Goal: Information Seeking & Learning: Learn about a topic

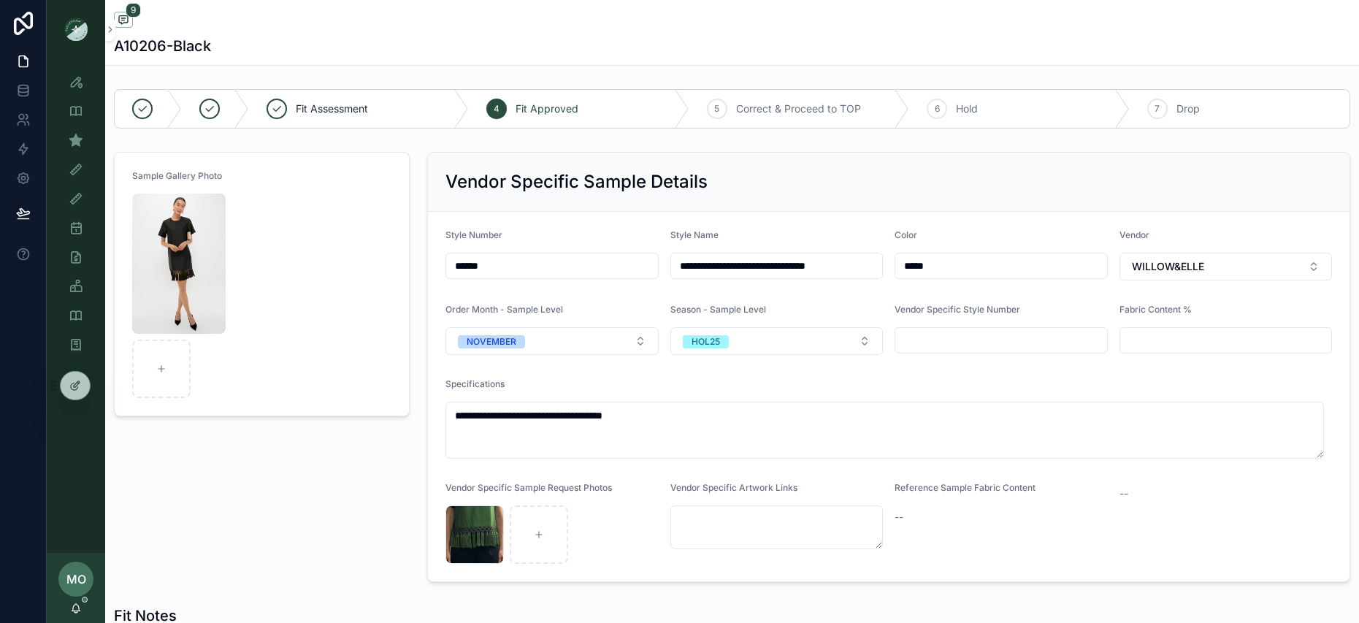
scroll to position [213, 0]
click at [75, 115] on icon "scrollable content" at bounding box center [76, 111] width 15 height 15
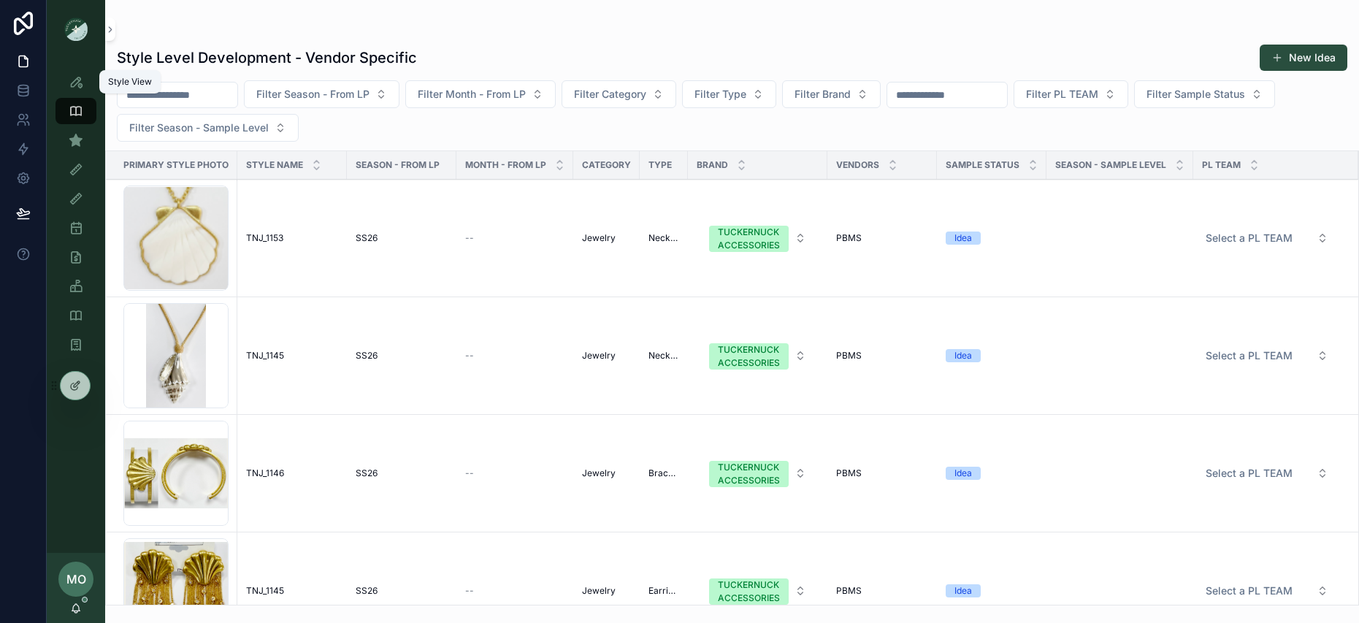
click at [75, 85] on icon "scrollable content" at bounding box center [76, 82] width 15 height 15
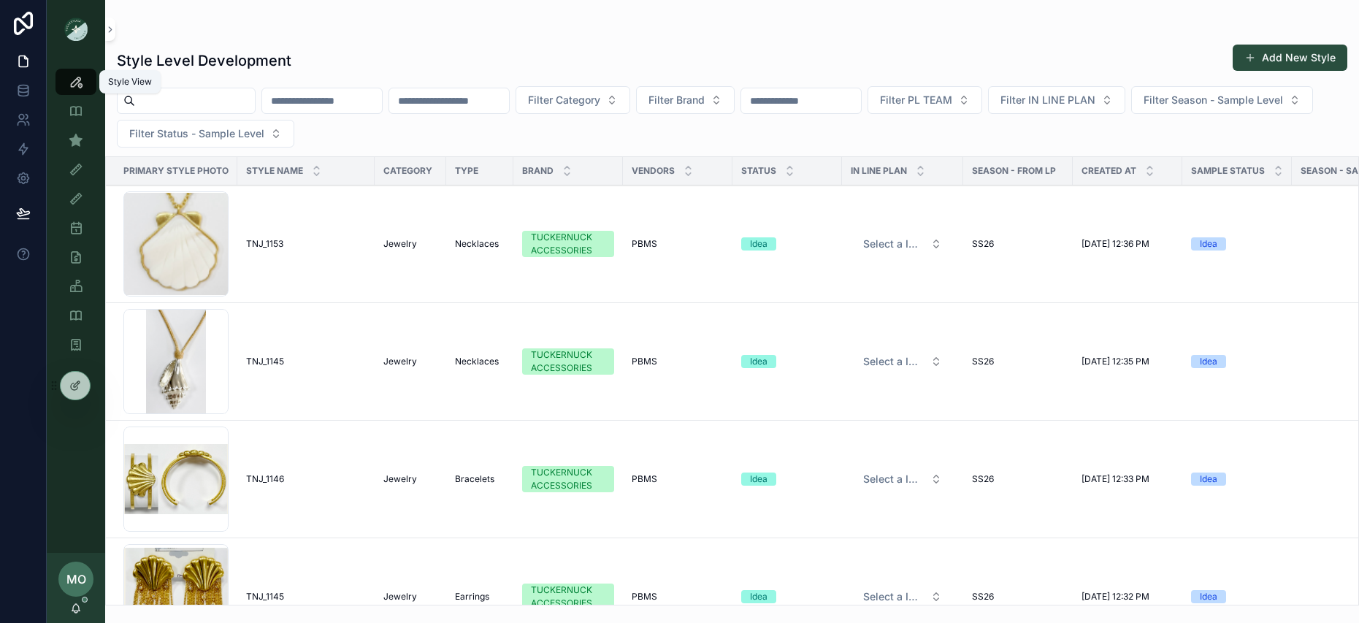
click at [156, 97] on input "scrollable content" at bounding box center [195, 101] width 120 height 20
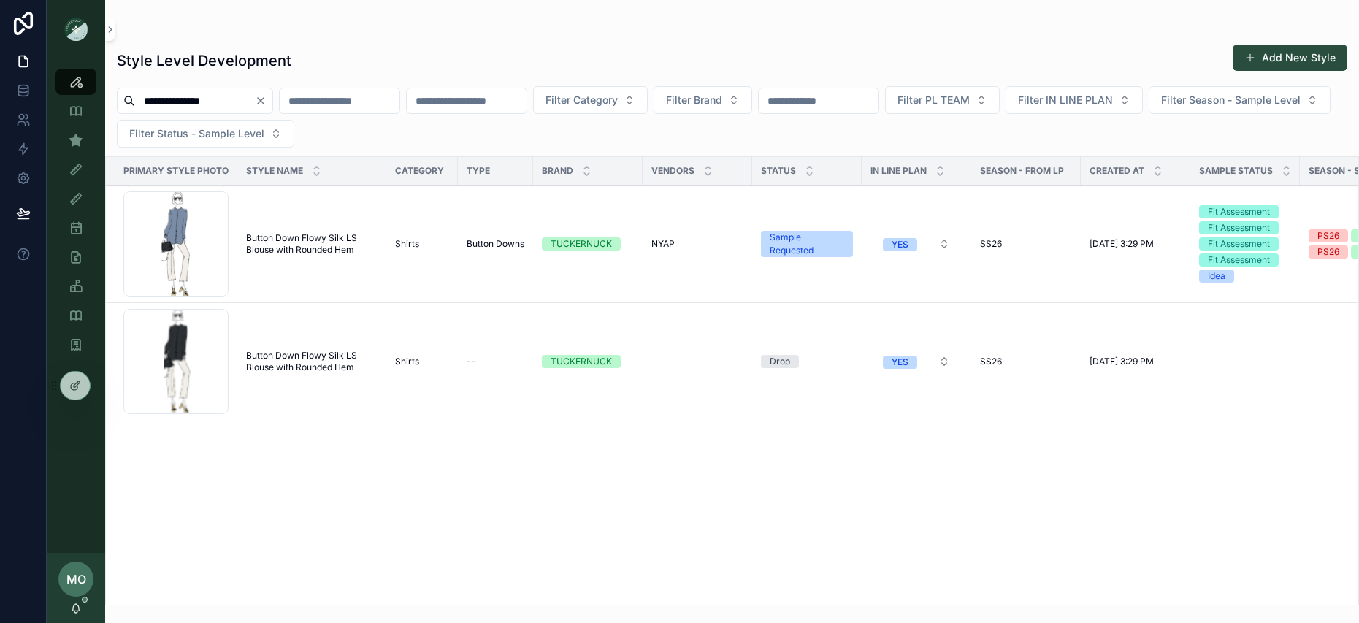
type input "**********"
click at [283, 253] on span "Button Down Flowy Silk LS Blouse with Rounded Hem" at bounding box center [311, 243] width 131 height 23
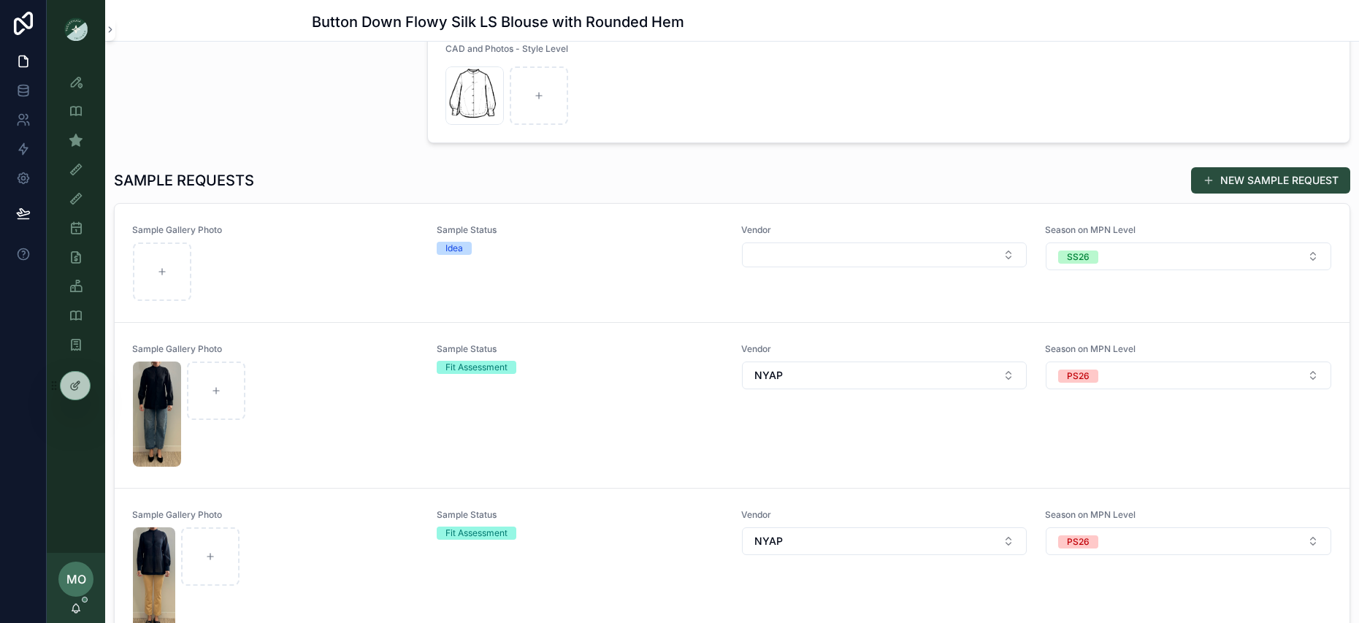
scroll to position [343, 0]
click at [0, 0] on icon "scrollable content" at bounding box center [0, 0] width 0 height 0
click at [163, 279] on div "scrollable content" at bounding box center [162, 271] width 58 height 58
type input "**********"
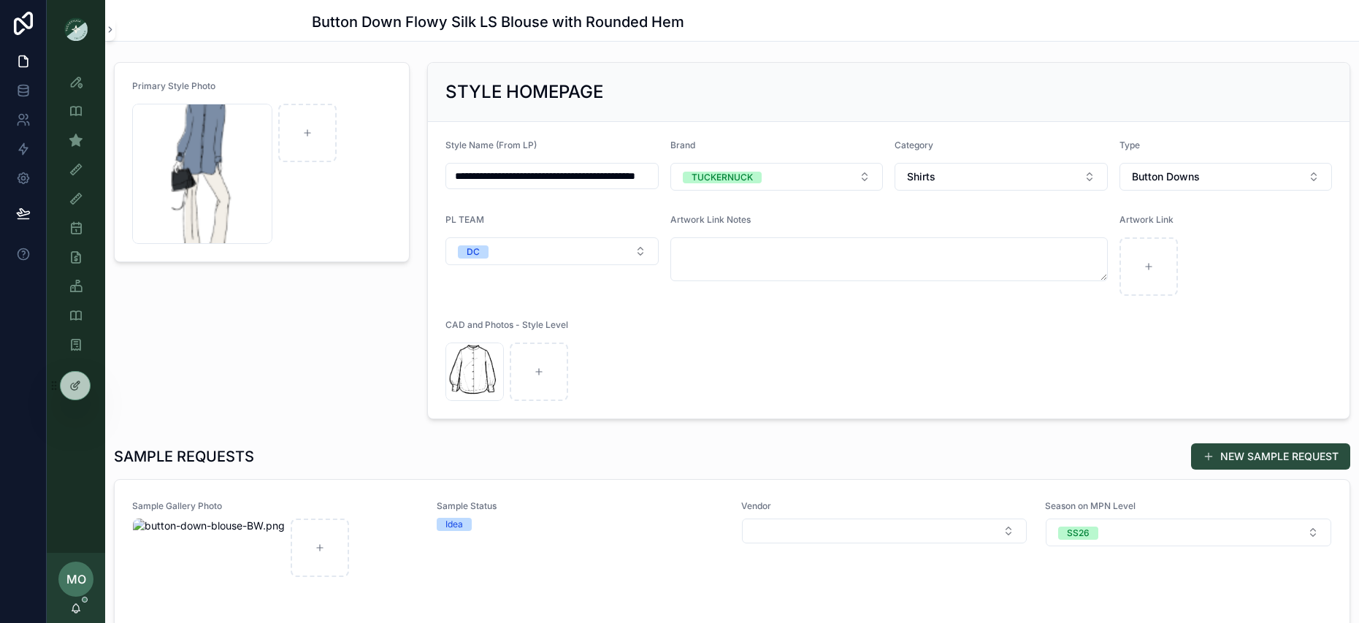
scroll to position [0, 0]
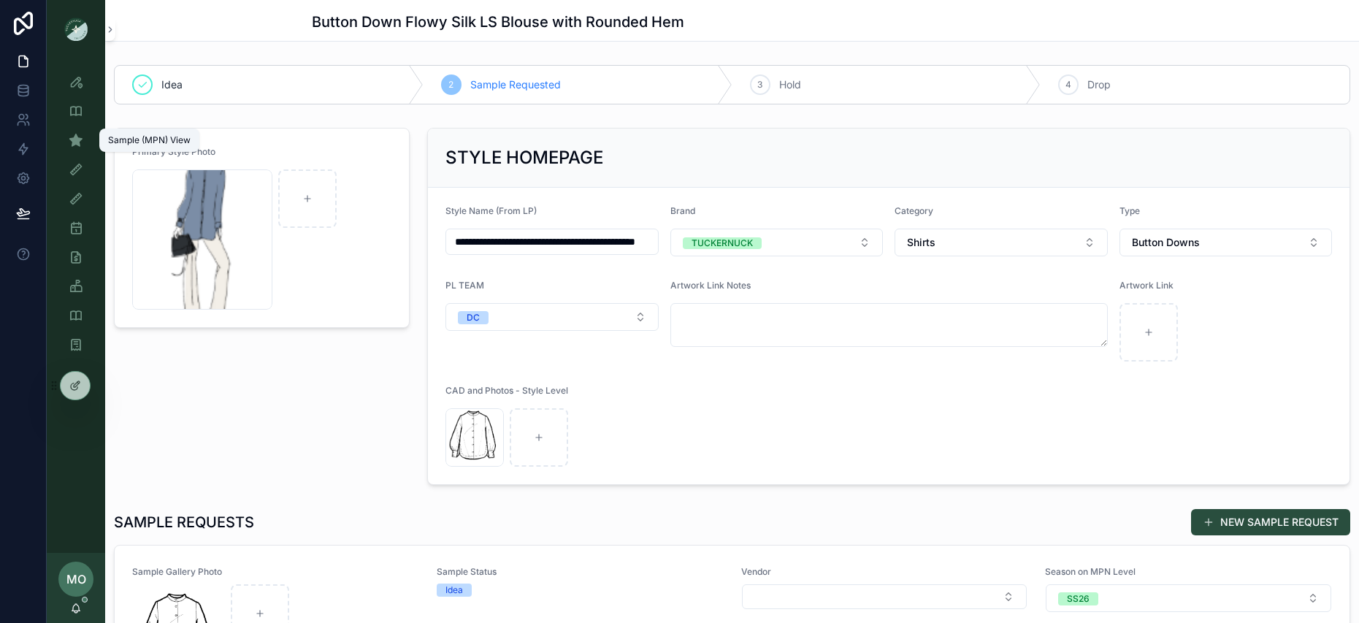
click at [75, 140] on icon "scrollable content" at bounding box center [76, 140] width 15 height 15
click at [71, 77] on icon "scrollable content" at bounding box center [76, 82] width 15 height 15
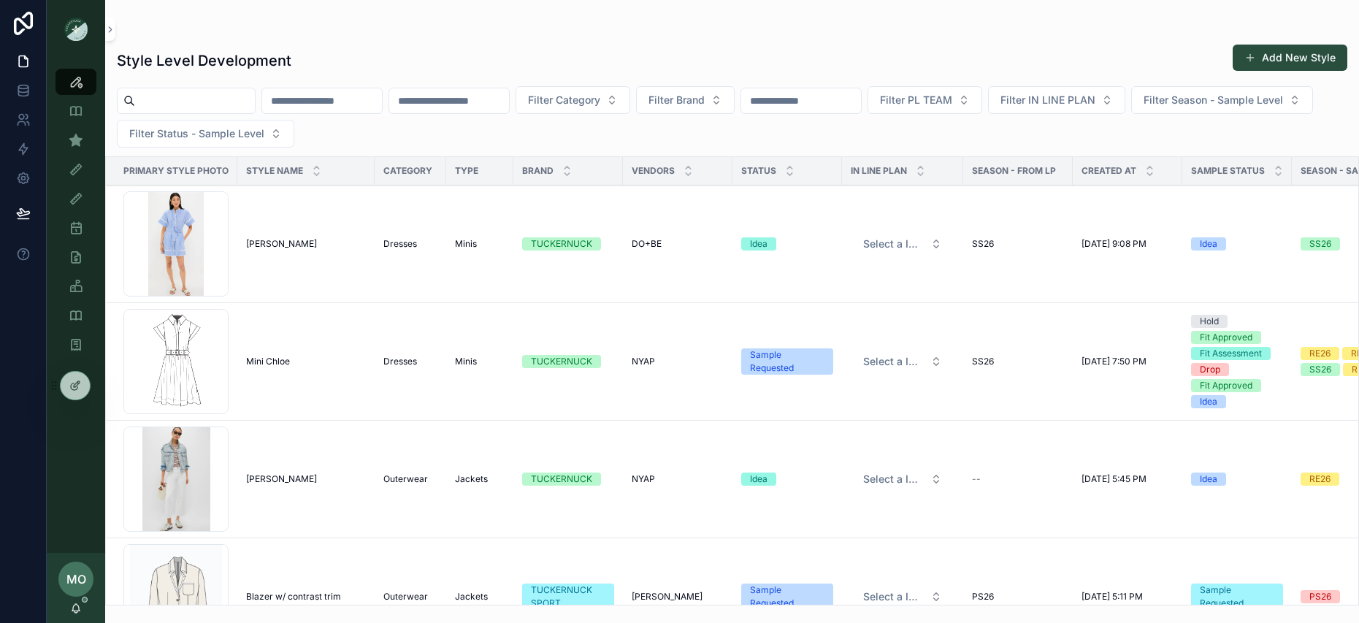
click at [161, 96] on input "scrollable content" at bounding box center [195, 101] width 120 height 20
type input "*"
type input "****"
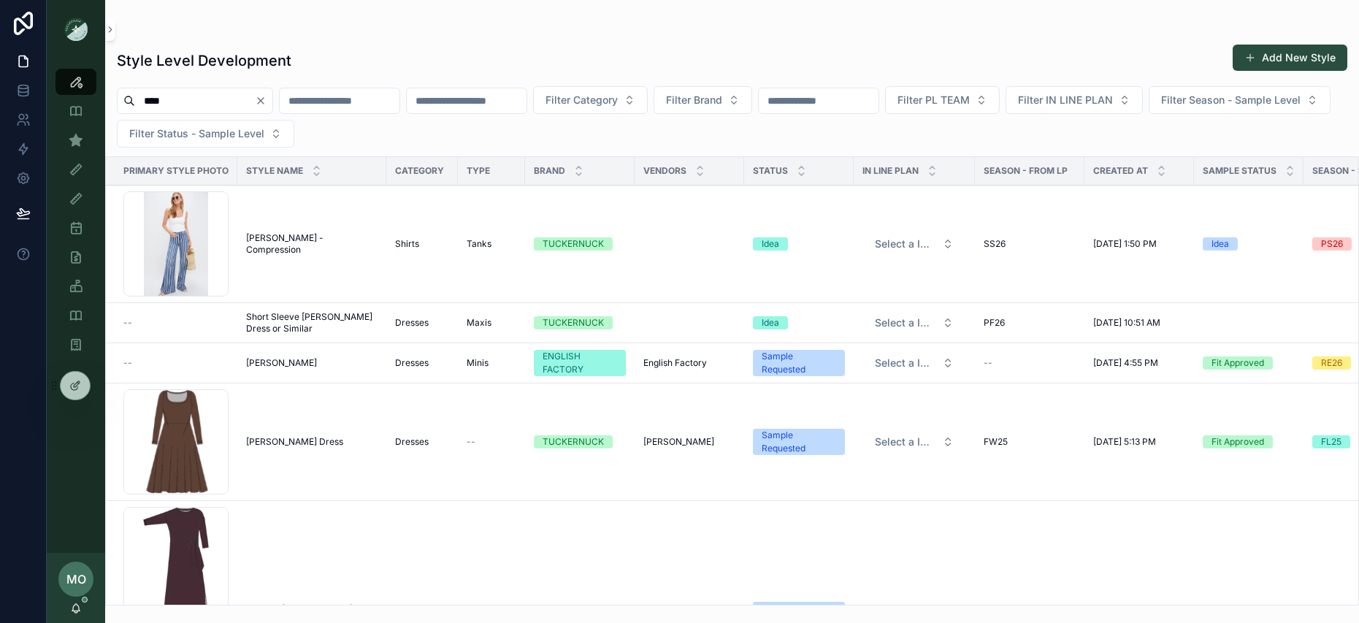
click at [321, 240] on span "[PERSON_NAME] - Compression" at bounding box center [311, 243] width 131 height 23
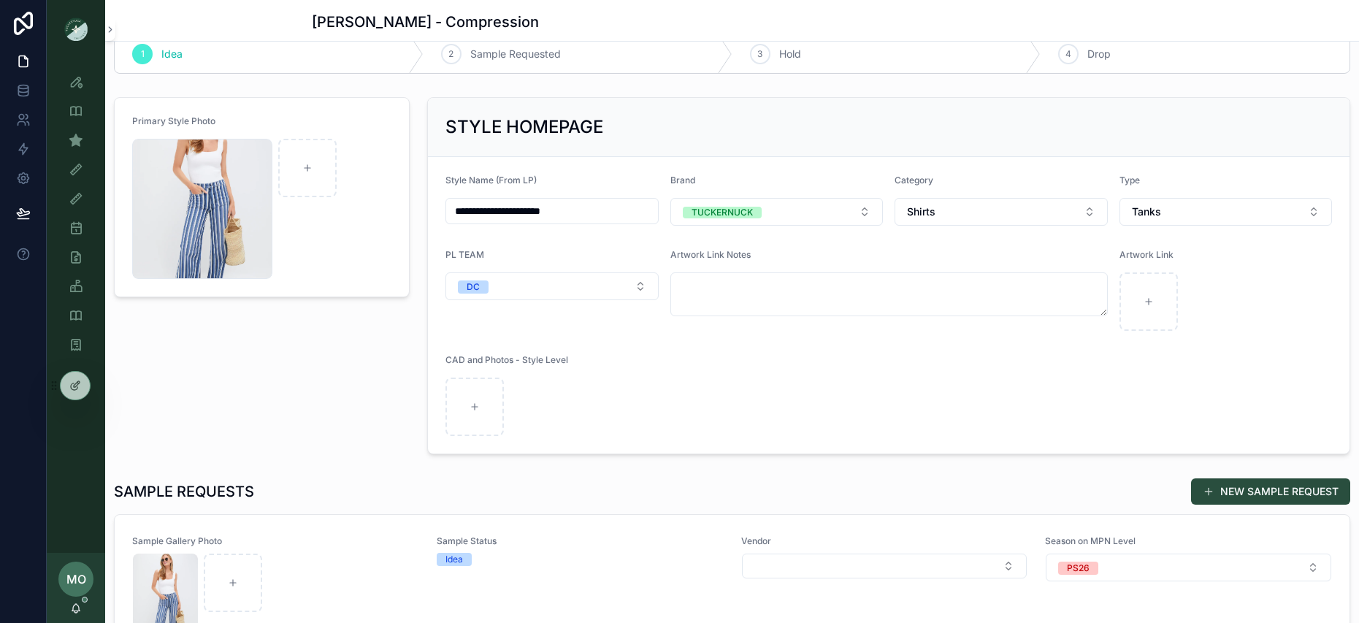
scroll to position [216, 0]
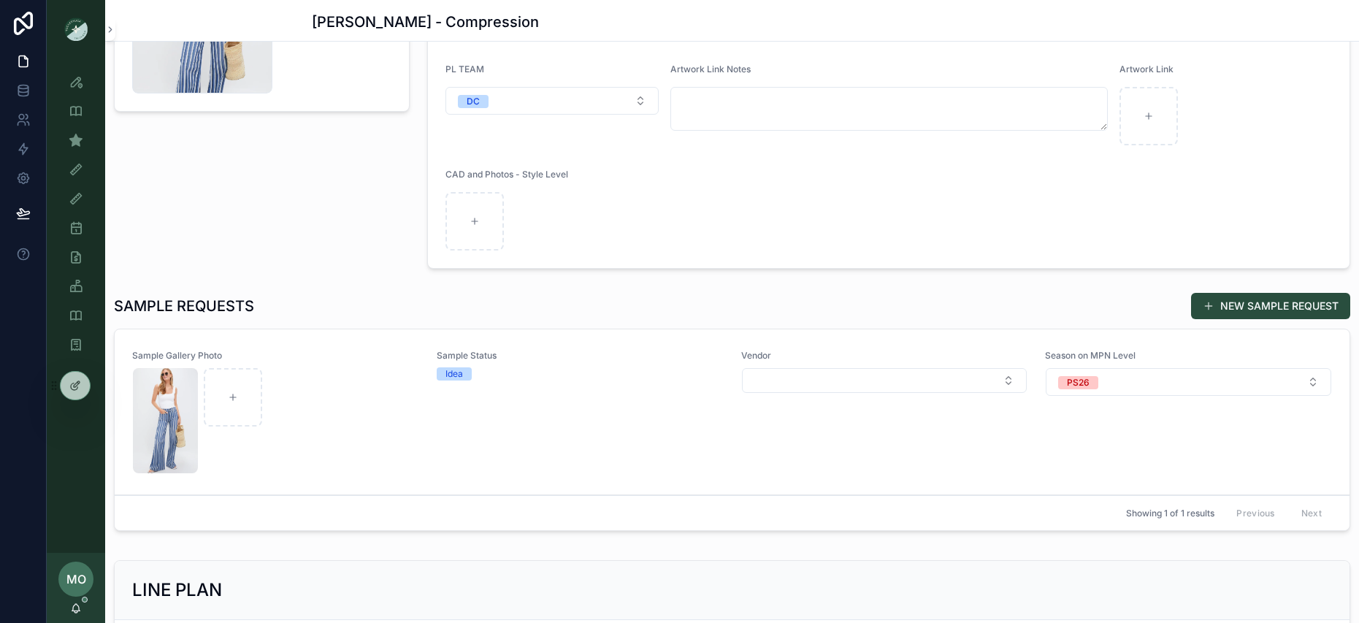
click at [548, 411] on div "Sample Status Idea" at bounding box center [580, 412] width 287 height 124
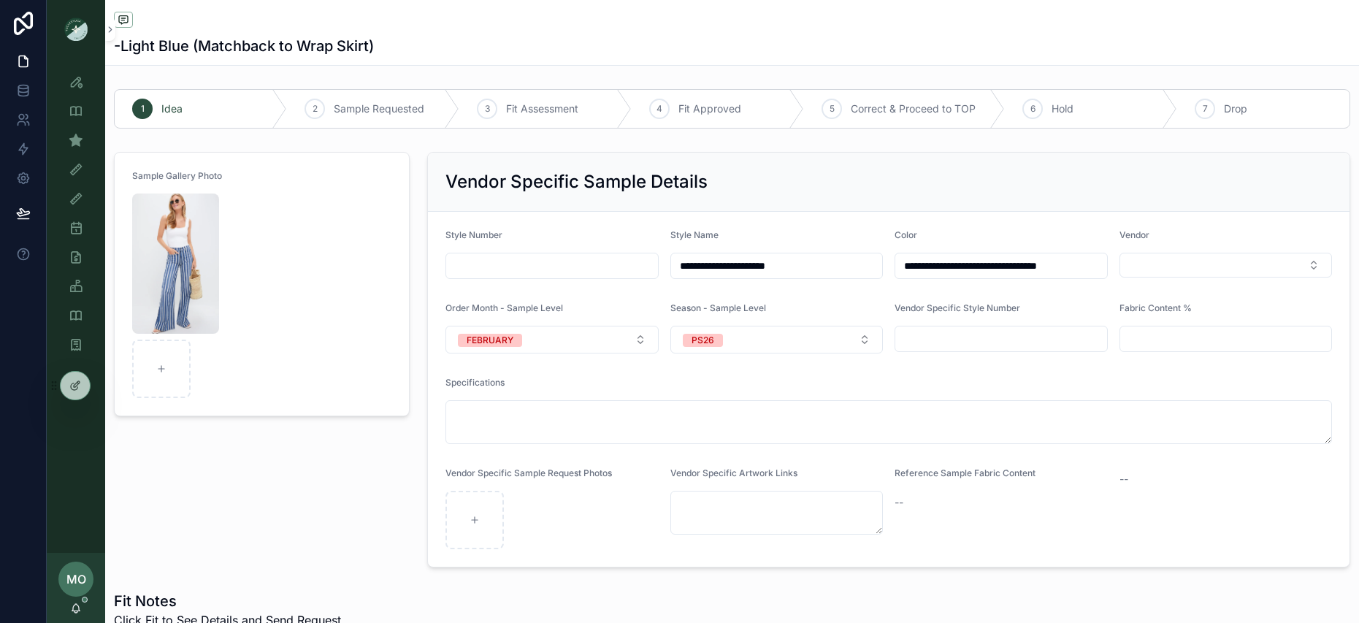
drag, startPoint x: 963, startPoint y: 270, endPoint x: 1000, endPoint y: 271, distance: 36.6
click at [963, 269] on input "**********" at bounding box center [1001, 266] width 211 height 20
drag, startPoint x: 1073, startPoint y: 270, endPoint x: 923, endPoint y: 237, distance: 154.2
click at [923, 237] on div "**********" at bounding box center [1001, 254] width 213 height 50
type input "*********"
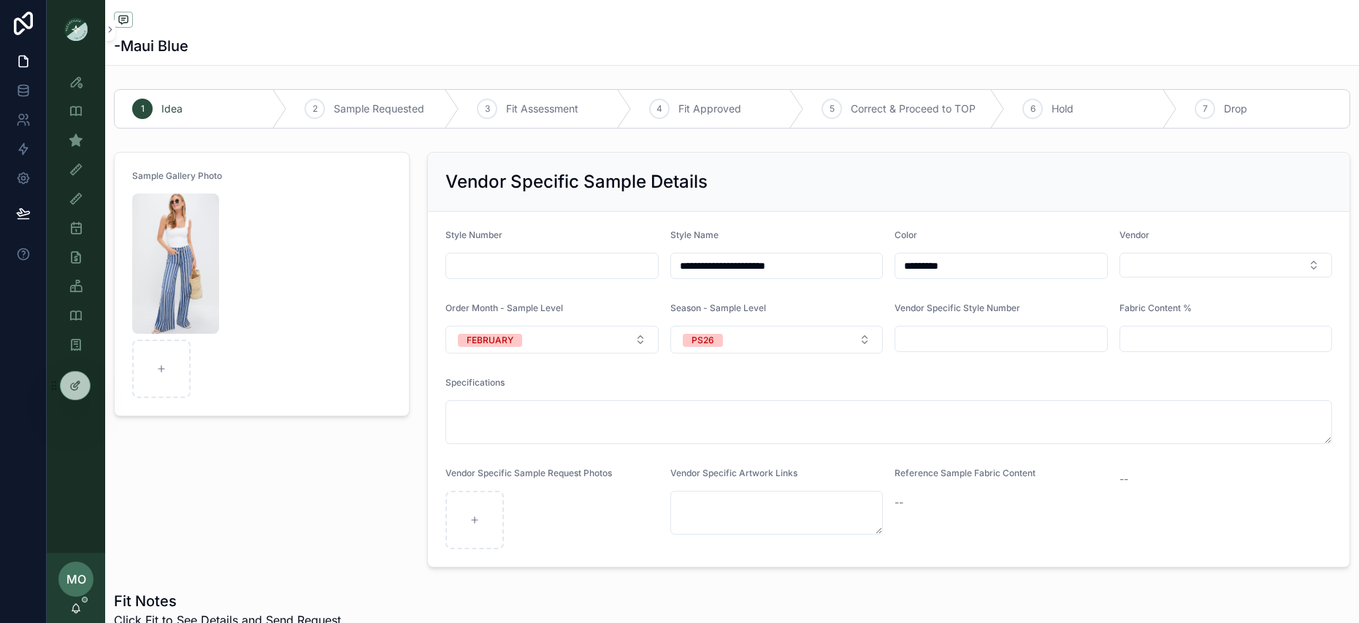
click at [316, 513] on div "Sample Gallery Photo" at bounding box center [261, 359] width 313 height 427
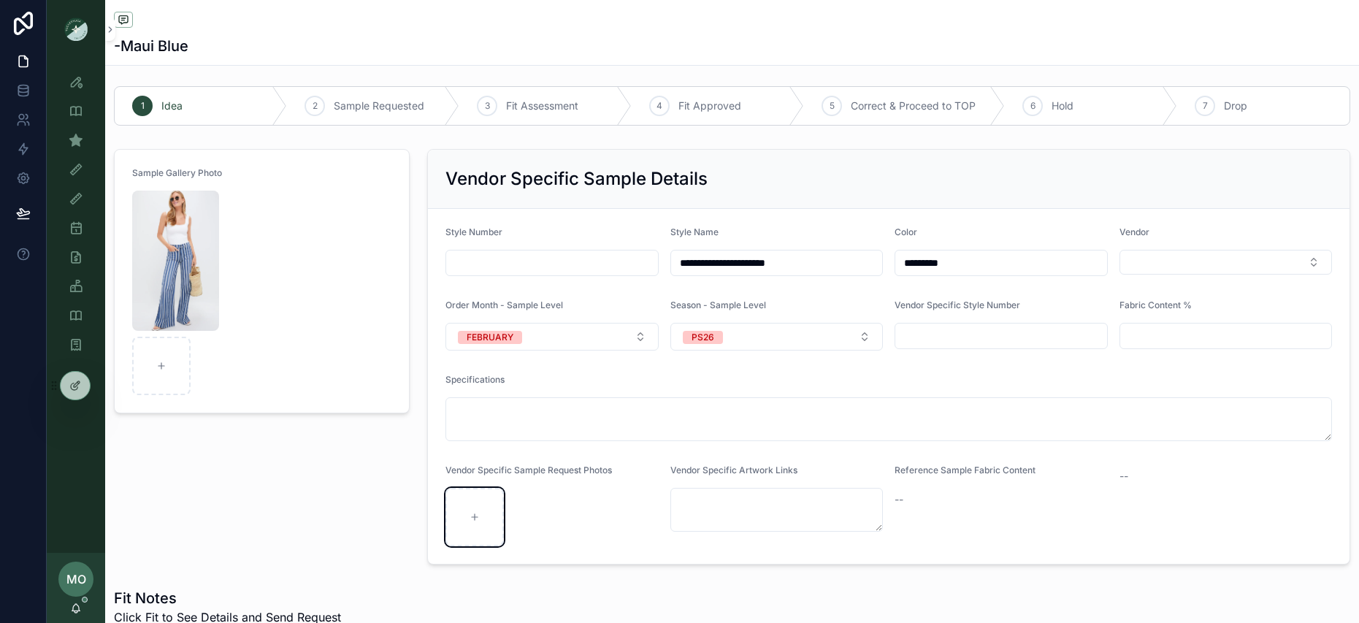
click at [484, 515] on div "scrollable content" at bounding box center [475, 517] width 58 height 58
type input "**********"
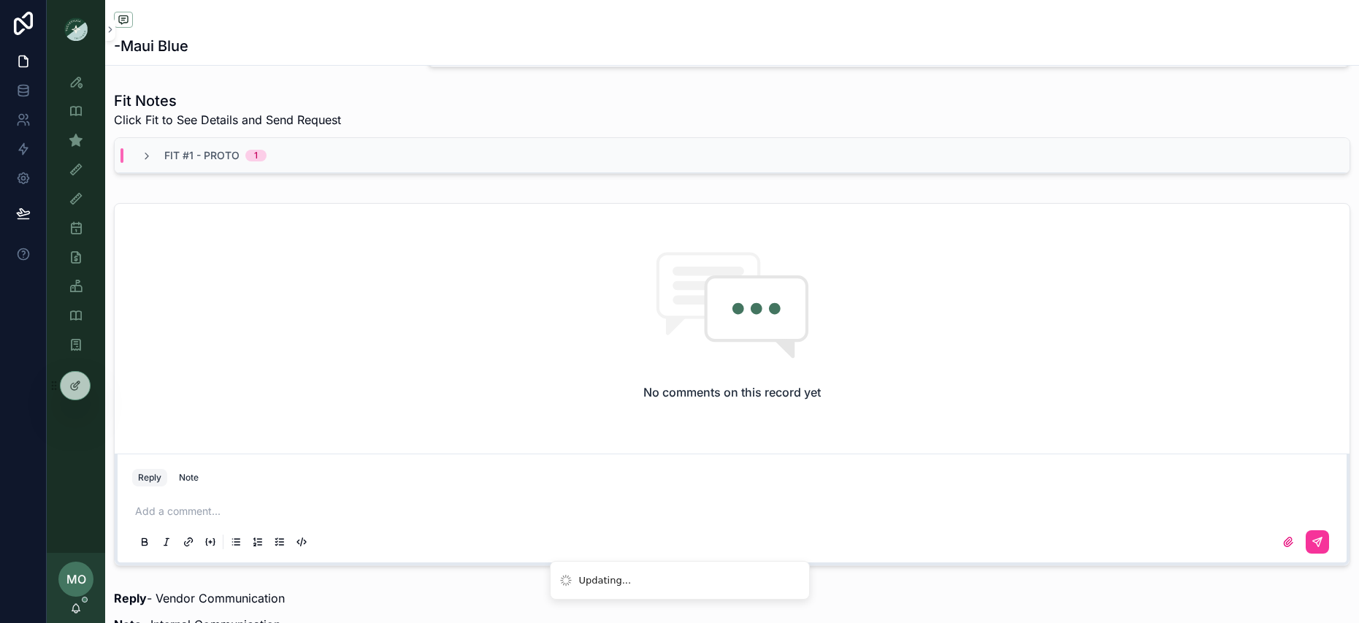
scroll to position [503, 0]
click at [191, 479] on button "Note" at bounding box center [188, 475] width 31 height 18
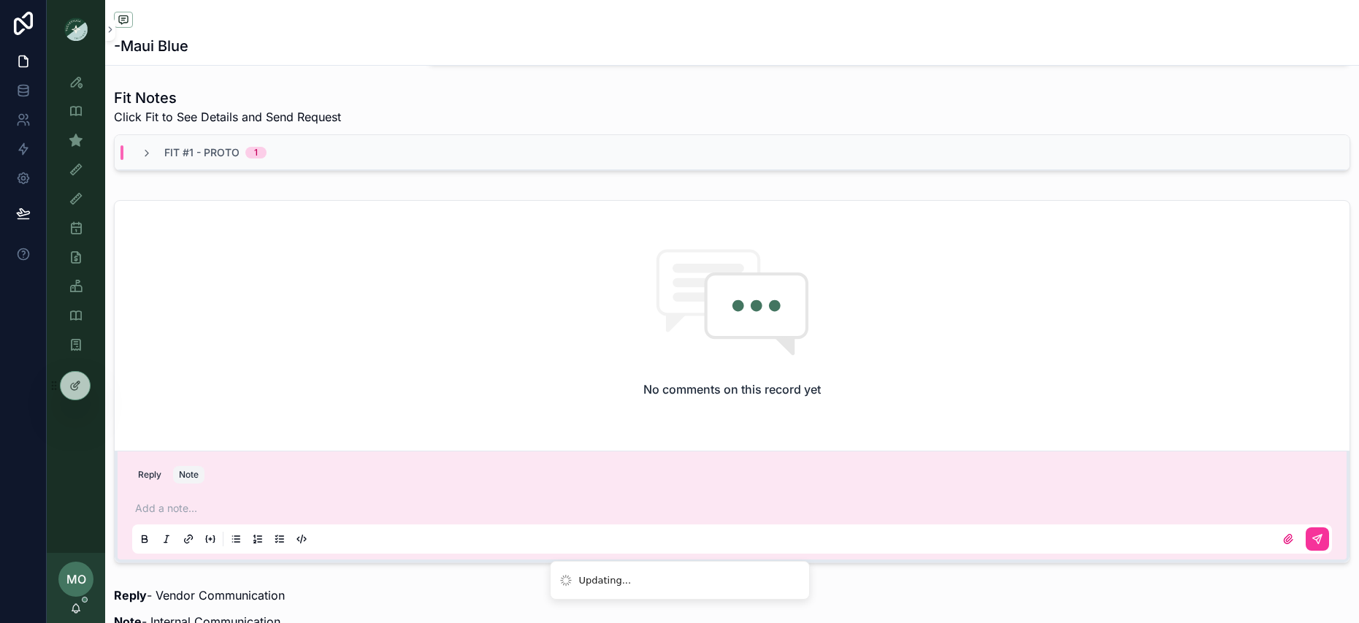
click at [179, 503] on p "scrollable content" at bounding box center [735, 508] width 1200 height 15
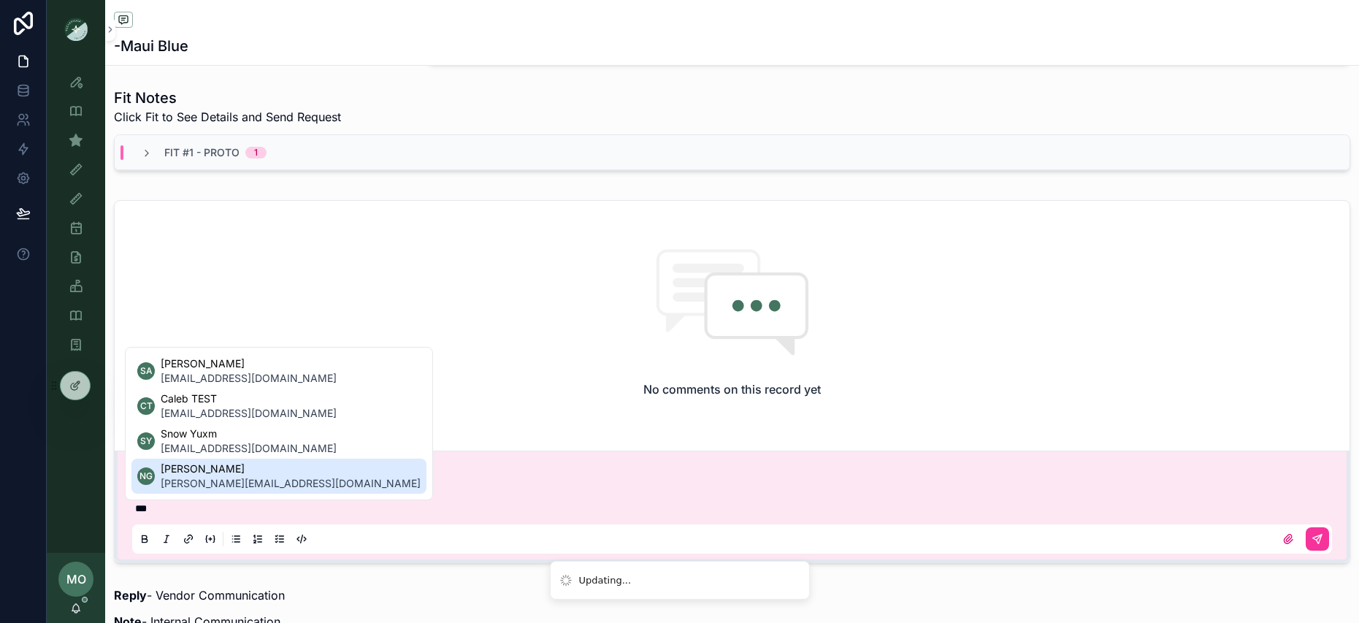
click at [193, 481] on span "[PERSON_NAME][EMAIL_ADDRESS][DOMAIN_NAME]" at bounding box center [291, 483] width 260 height 15
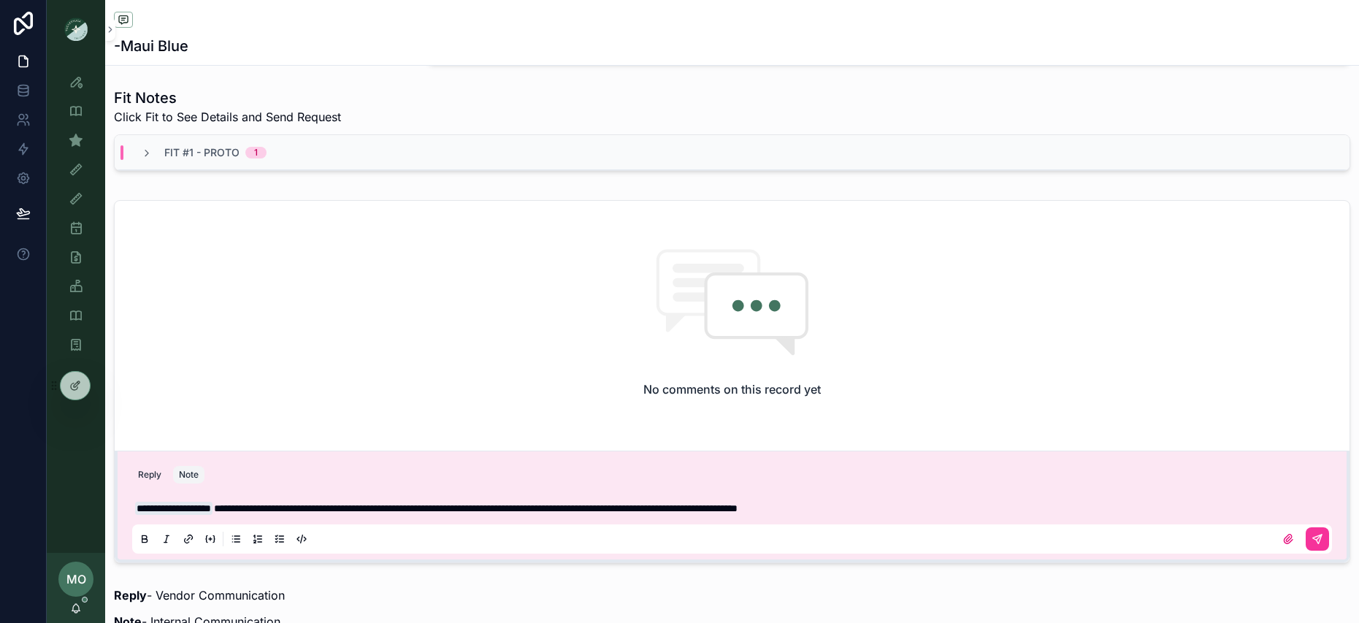
click at [722, 504] on span "**********" at bounding box center [476, 508] width 524 height 10
click at [984, 523] on div "**********" at bounding box center [732, 522] width 1200 height 61
click at [1312, 543] on icon "scrollable content" at bounding box center [1318, 539] width 12 height 12
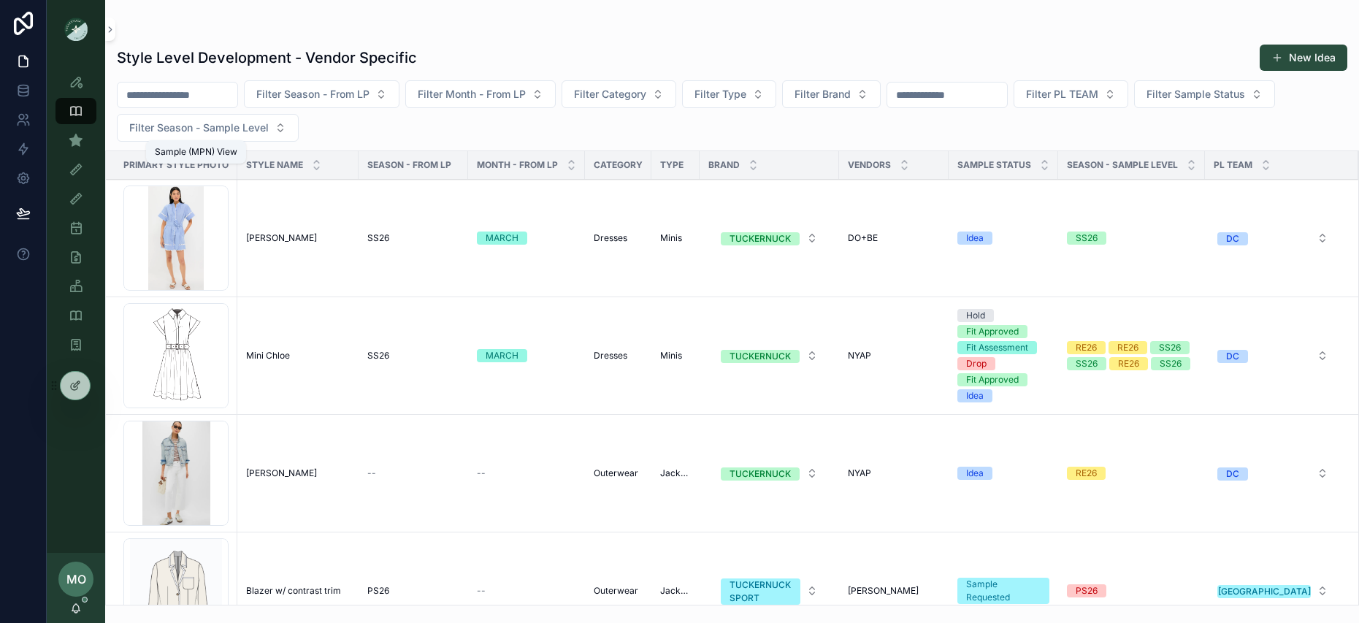
click at [68, 150] on div "Sample (MPN) View" at bounding box center [75, 140] width 23 height 23
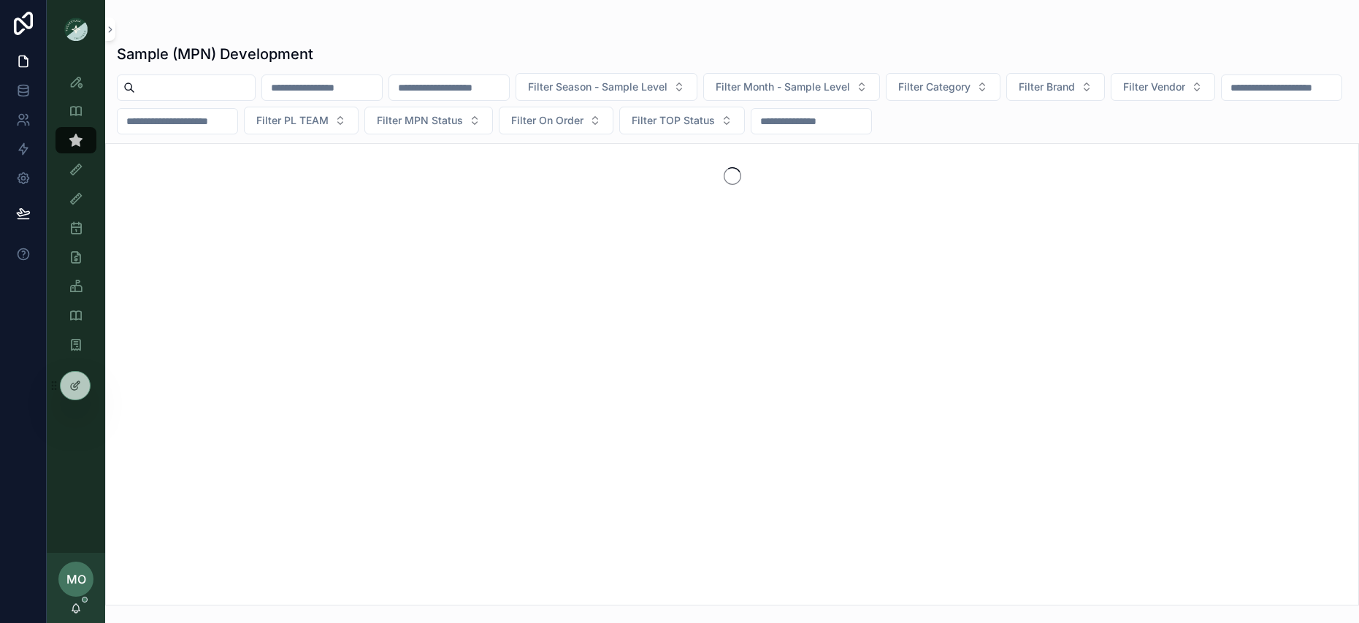
click at [145, 93] on input "scrollable content" at bounding box center [195, 87] width 120 height 20
type input "*"
type input "******"
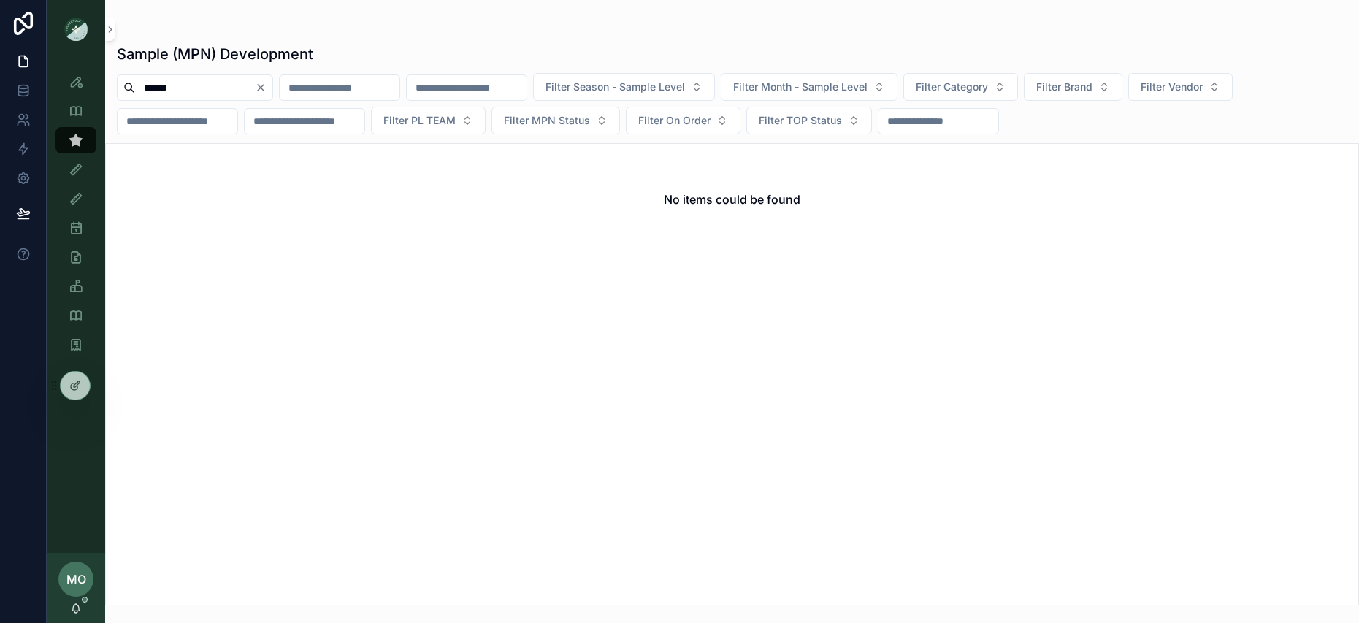
click at [267, 87] on icon "Clear" at bounding box center [261, 88] width 12 height 12
click at [378, 99] on div "scrollable content" at bounding box center [322, 88] width 121 height 26
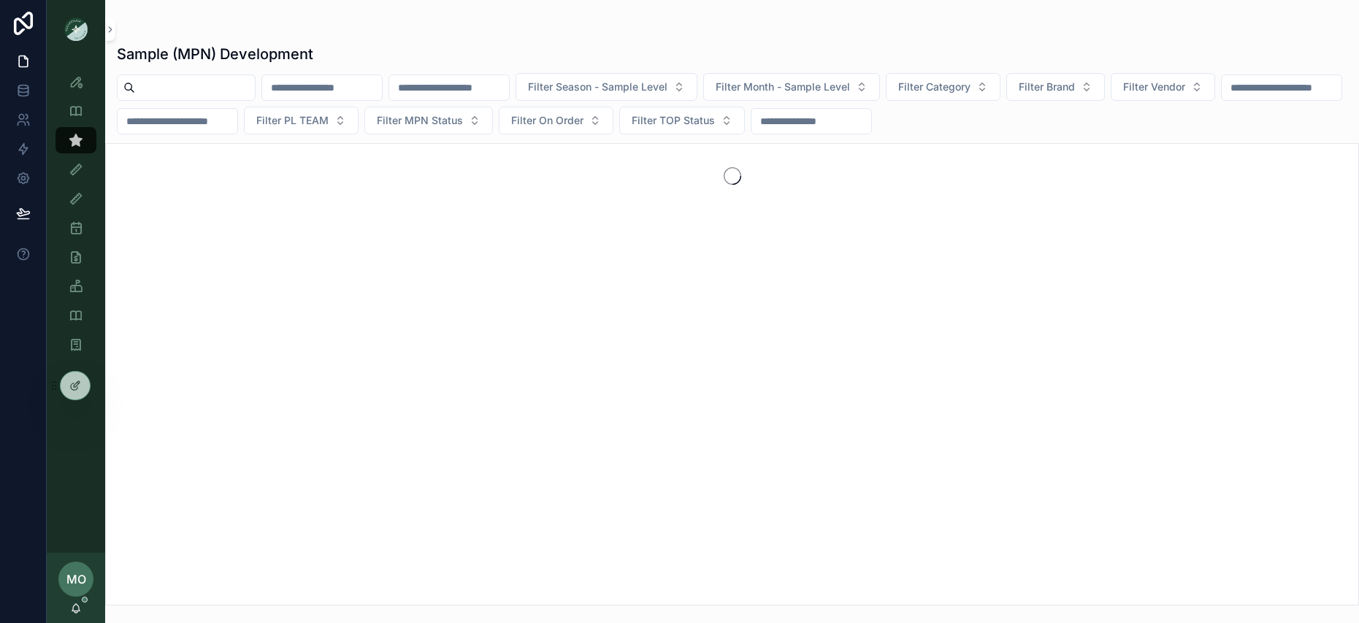
click at [376, 97] on input "scrollable content" at bounding box center [322, 87] width 120 height 20
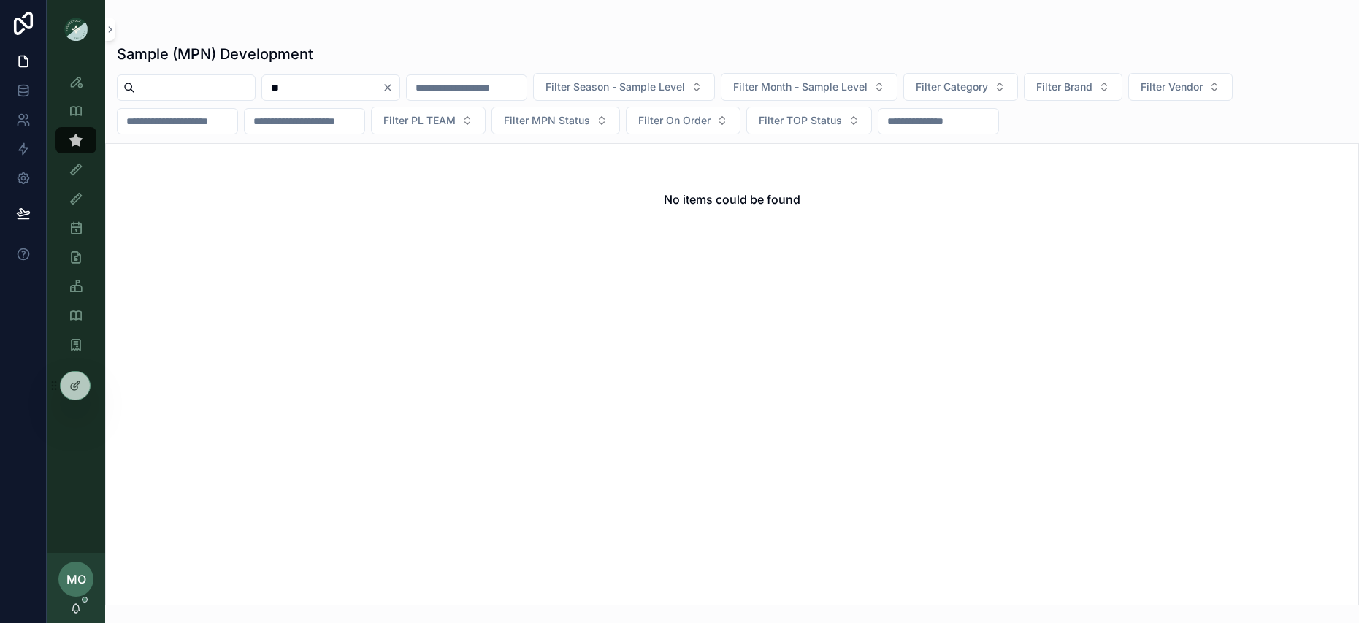
type input "*"
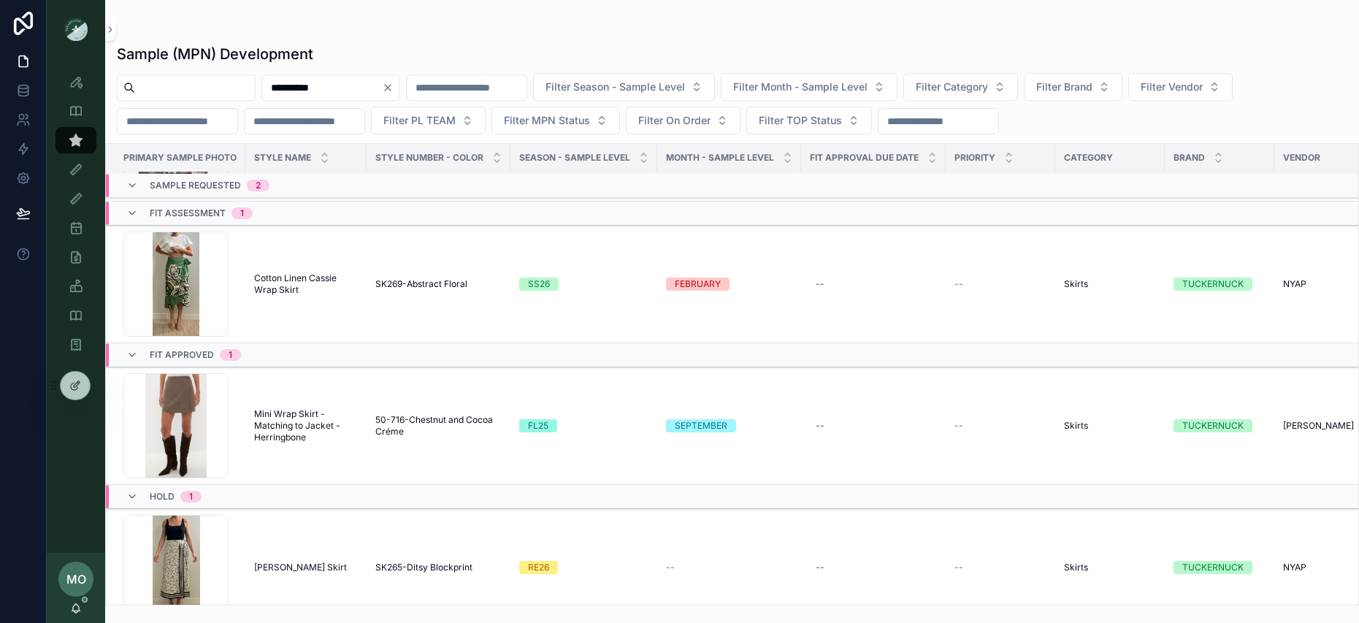
scroll to position [199, 0]
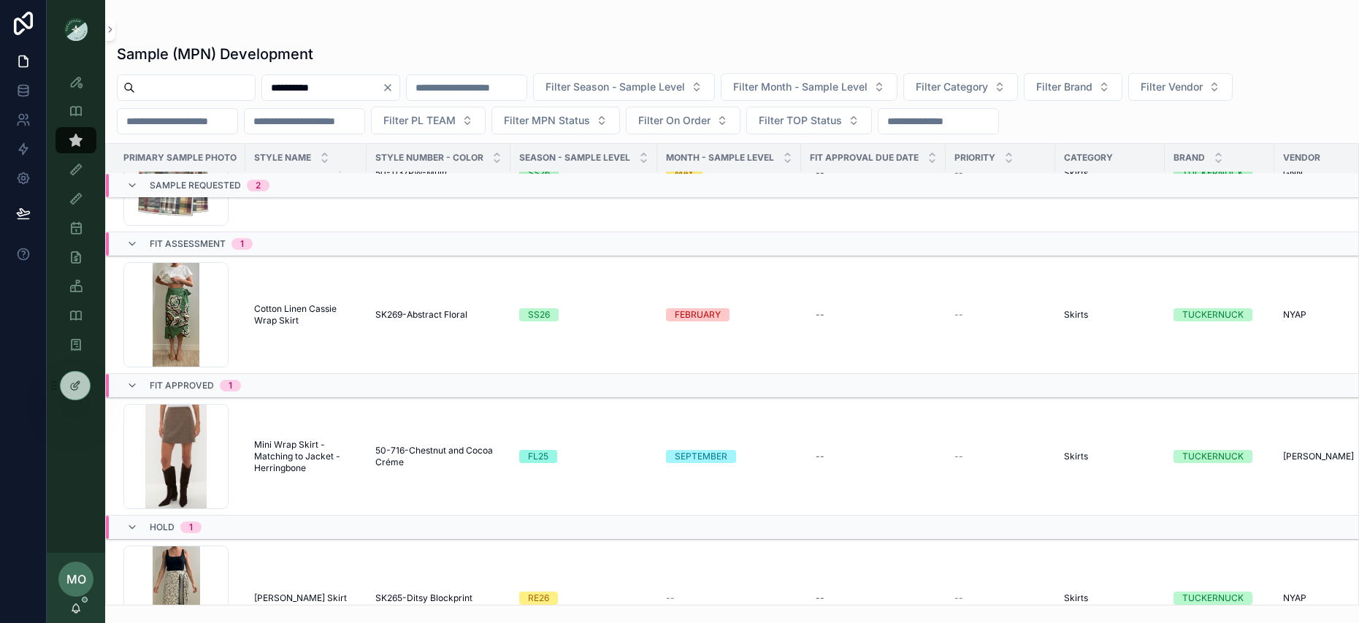
drag, startPoint x: 364, startPoint y: 93, endPoint x: 285, endPoint y: 91, distance: 78.9
click at [285, 91] on input "**********" at bounding box center [322, 87] width 120 height 20
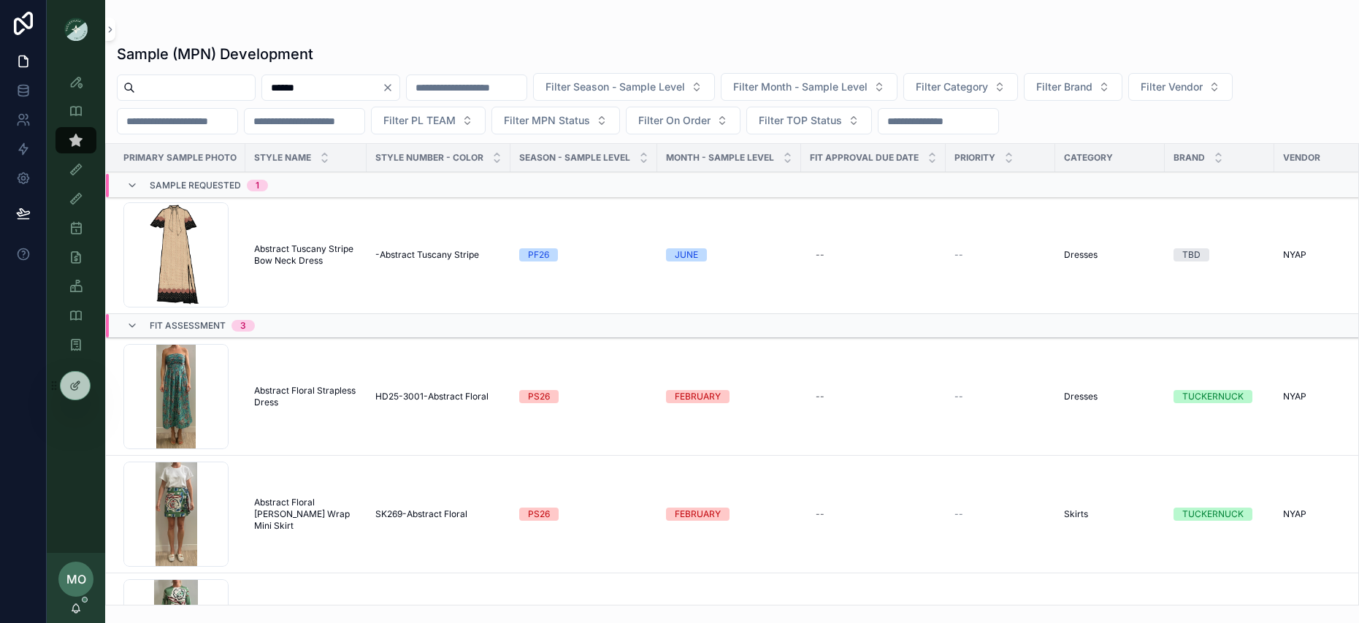
drag, startPoint x: 349, startPoint y: 88, endPoint x: 240, endPoint y: 80, distance: 109.9
click at [238, 80] on div "****** Filter Season - Sample Level Filter Month - Sample Level Filter Category…" at bounding box center [732, 103] width 1254 height 61
click at [0, 0] on icon "scrollable content" at bounding box center [0, 0] width 0 height 0
click at [210, 87] on input "scrollable content" at bounding box center [195, 87] width 120 height 20
click at [327, 83] on input "******" at bounding box center [322, 87] width 120 height 20
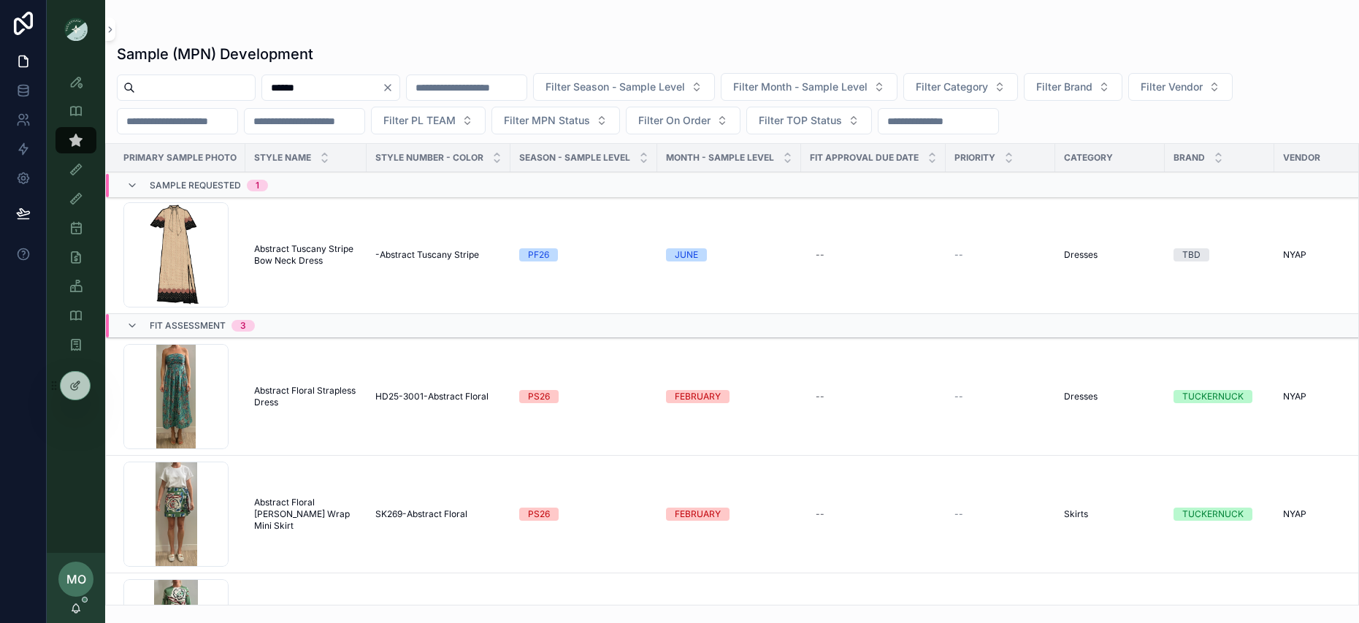
drag, startPoint x: 329, startPoint y: 86, endPoint x: 265, endPoint y: 77, distance: 64.3
click at [265, 77] on div "****** Filter Season - Sample Level Filter Month - Sample Level Filter Category…" at bounding box center [732, 103] width 1254 height 61
type input "**********"
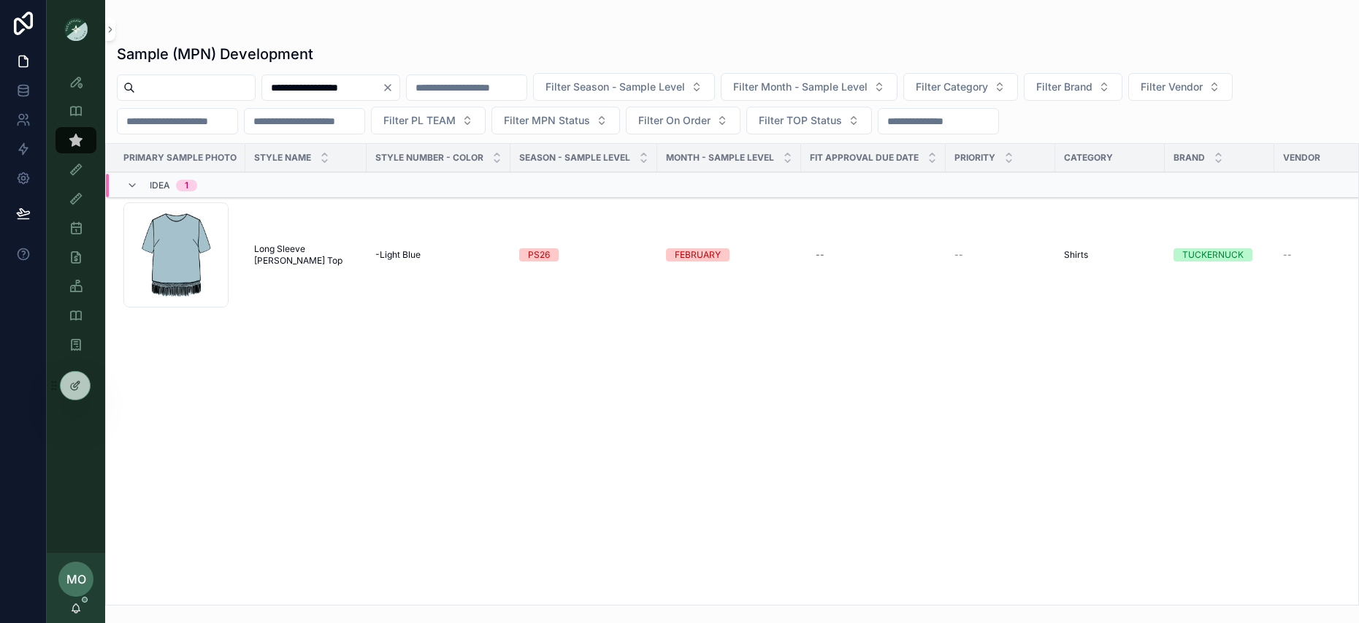
click at [251, 257] on td "Long Sleeve [PERSON_NAME] Top Long Sleeve [PERSON_NAME] Top" at bounding box center [305, 255] width 121 height 118
click at [275, 255] on span "Long Sleeve [PERSON_NAME] Top" at bounding box center [306, 254] width 104 height 23
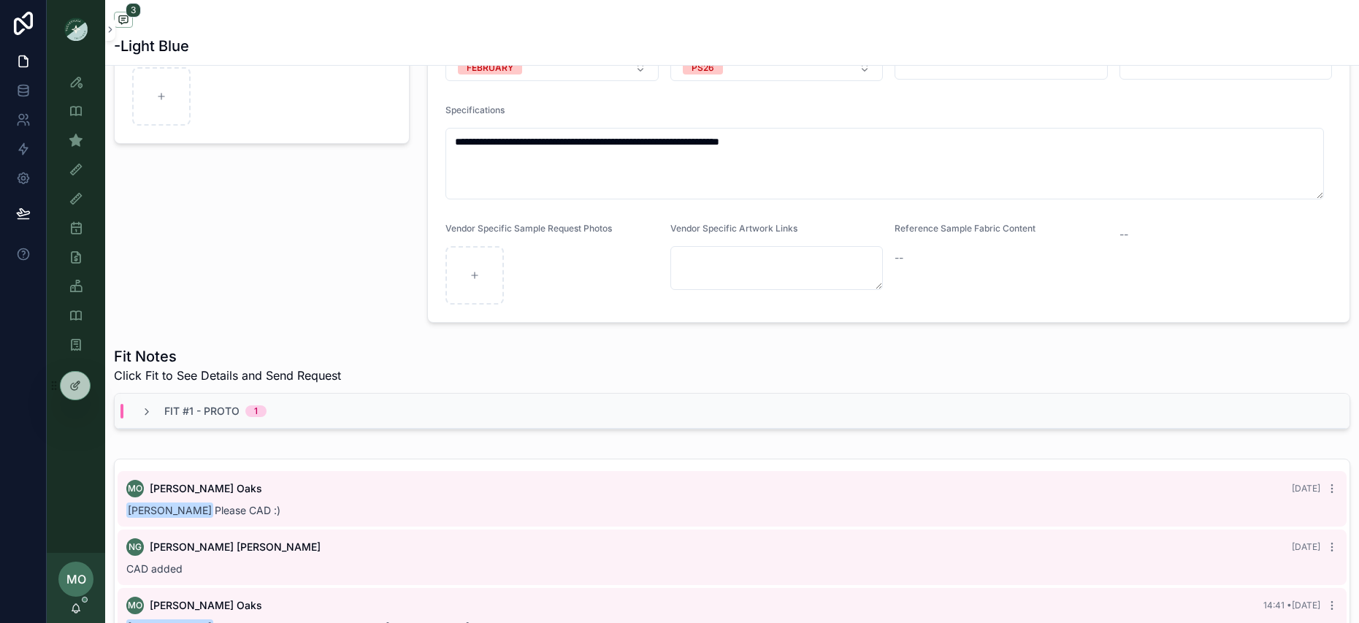
scroll to position [265, 0]
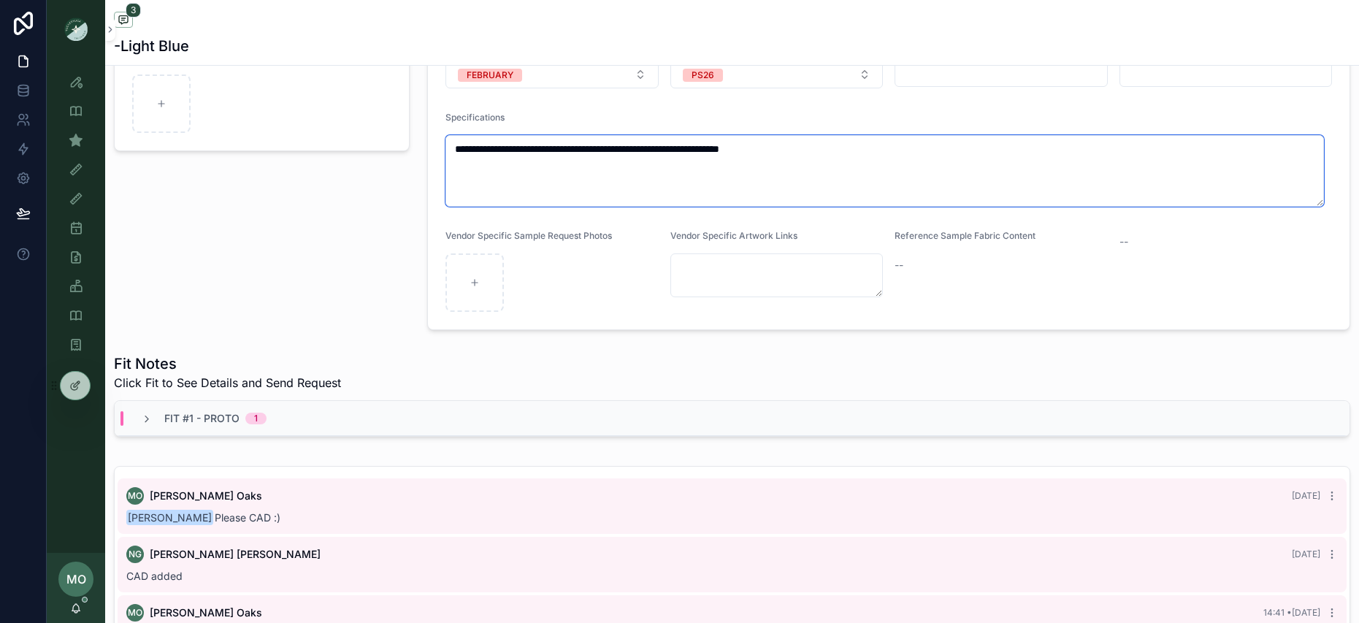
click at [656, 152] on textarea "**********" at bounding box center [885, 171] width 879 height 72
click at [546, 150] on textarea "**********" at bounding box center [885, 171] width 879 height 72
click at [561, 146] on textarea "**********" at bounding box center [885, 171] width 879 height 72
drag, startPoint x: 543, startPoint y: 148, endPoint x: 493, endPoint y: 154, distance: 50.8
click at [493, 154] on textarea "**********" at bounding box center [885, 171] width 879 height 72
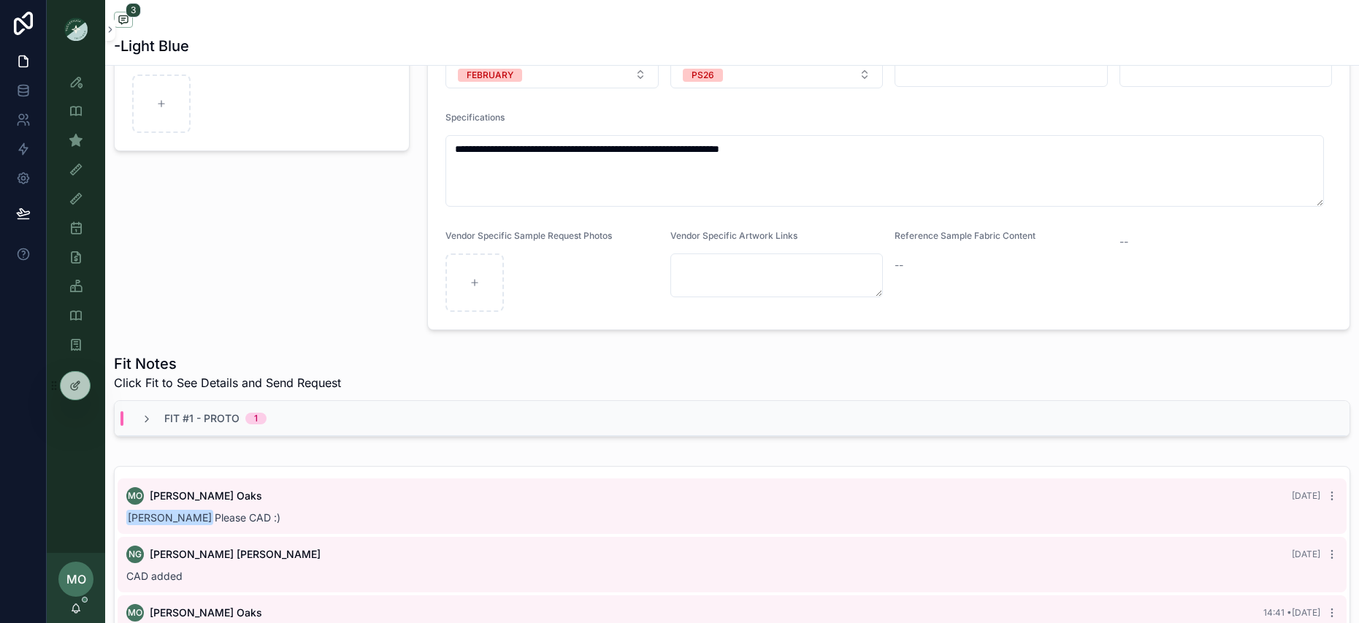
click at [161, 415] on div "Fit #1 - Proto 1" at bounding box center [204, 418] width 126 height 15
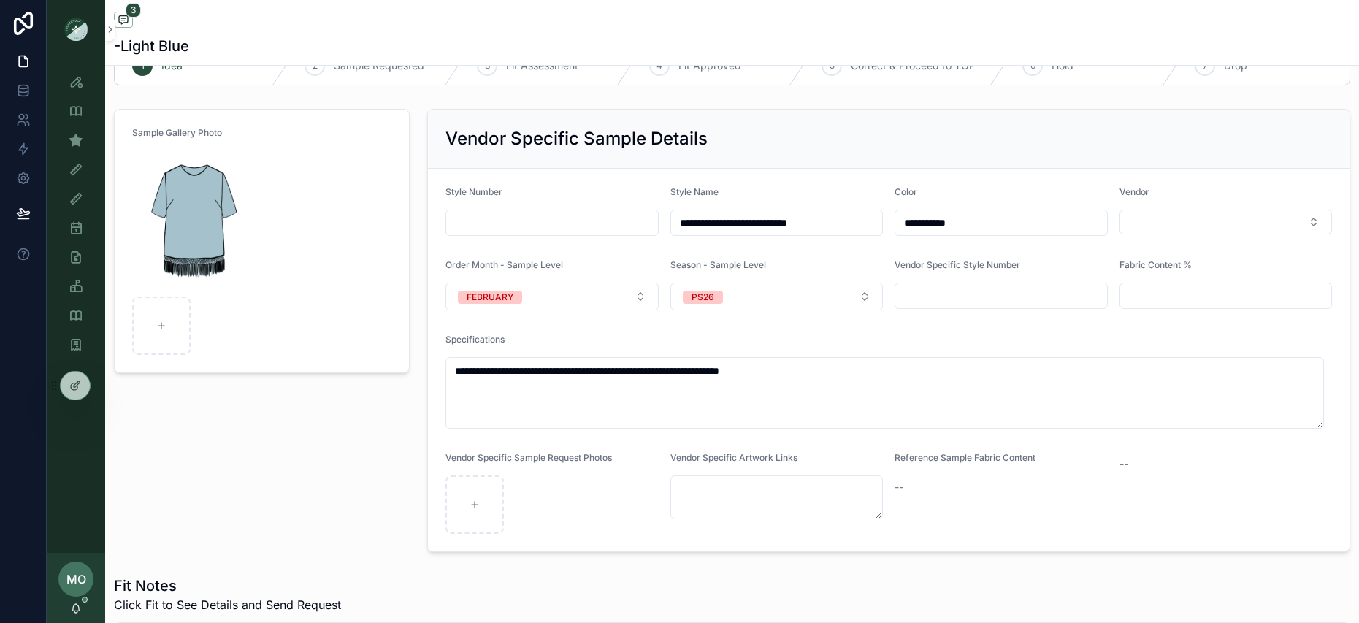
scroll to position [0, 0]
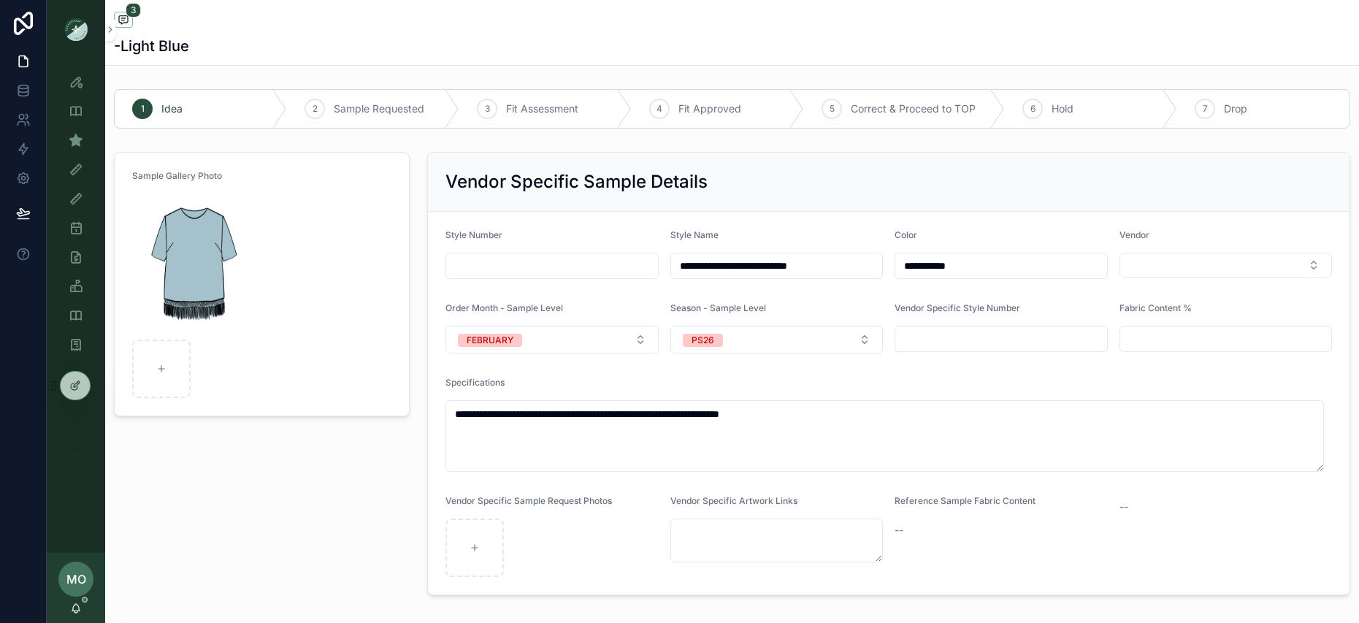
click at [519, 486] on form "**********" at bounding box center [889, 403] width 922 height 383
drag, startPoint x: 515, startPoint y: 416, endPoint x: 557, endPoint y: 415, distance: 42.4
click at [557, 415] on textarea "**********" at bounding box center [885, 436] width 879 height 72
type textarea "**********"
click at [317, 496] on div "Sample Gallery Photo" at bounding box center [261, 373] width 313 height 455
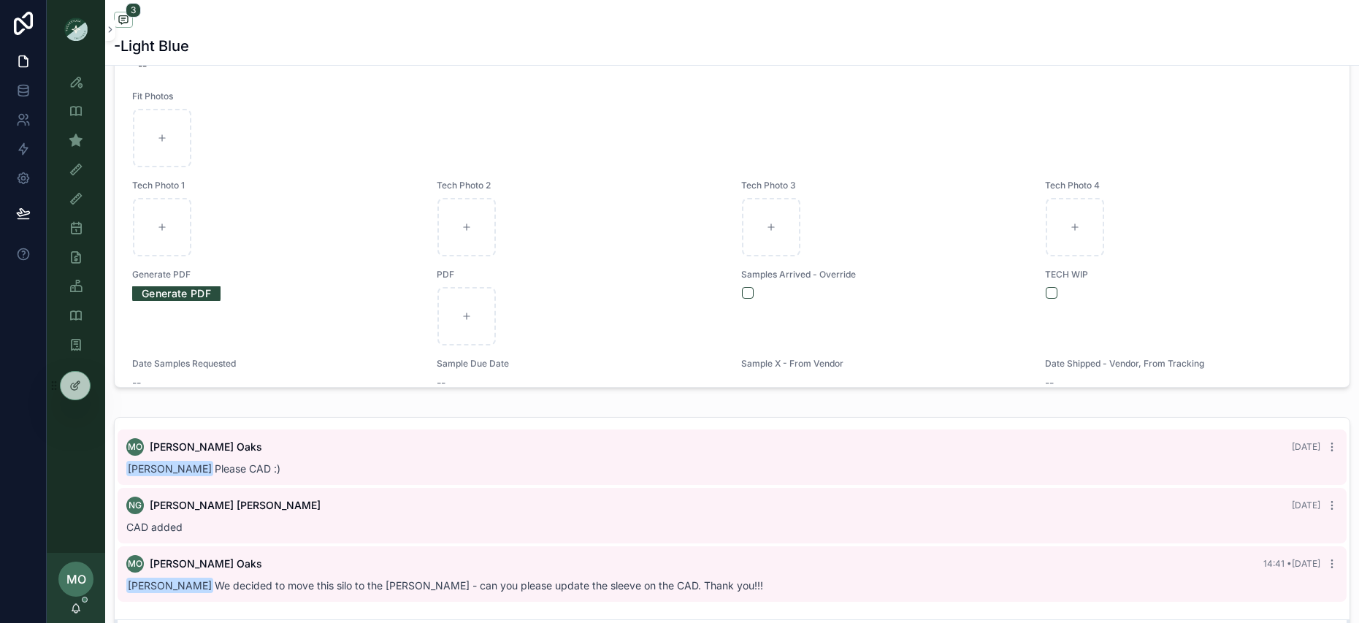
scroll to position [1179, 0]
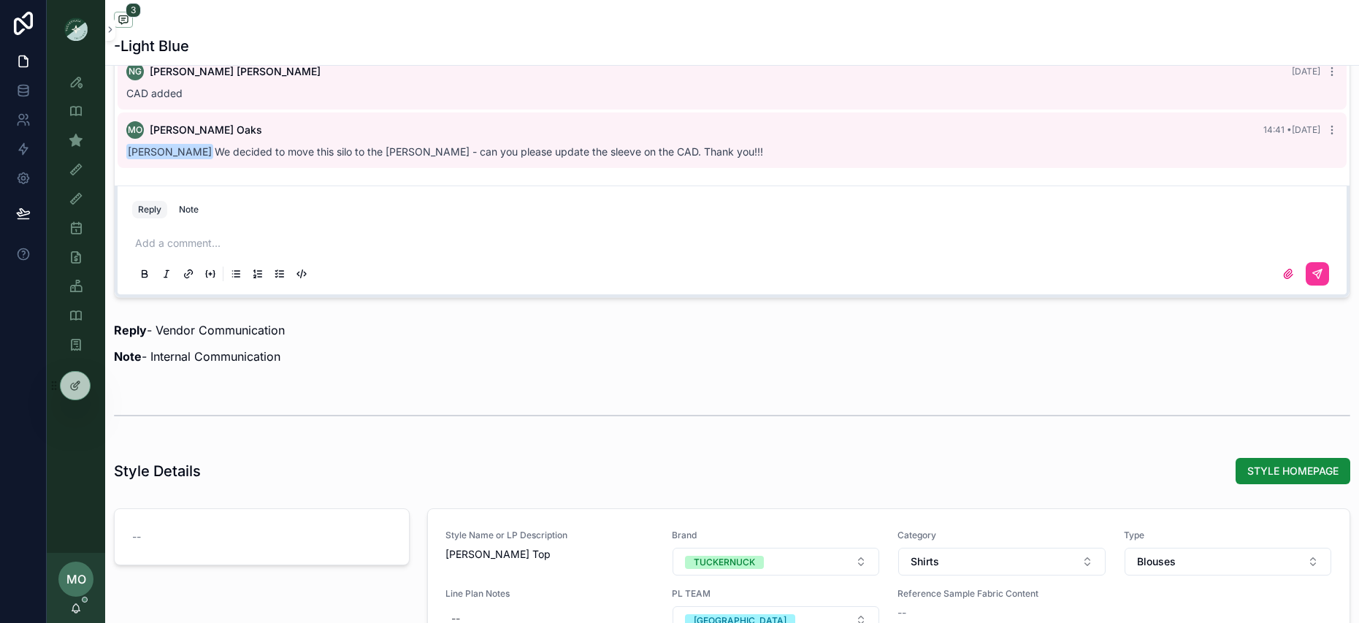
click at [190, 204] on div "Note" at bounding box center [189, 210] width 20 height 12
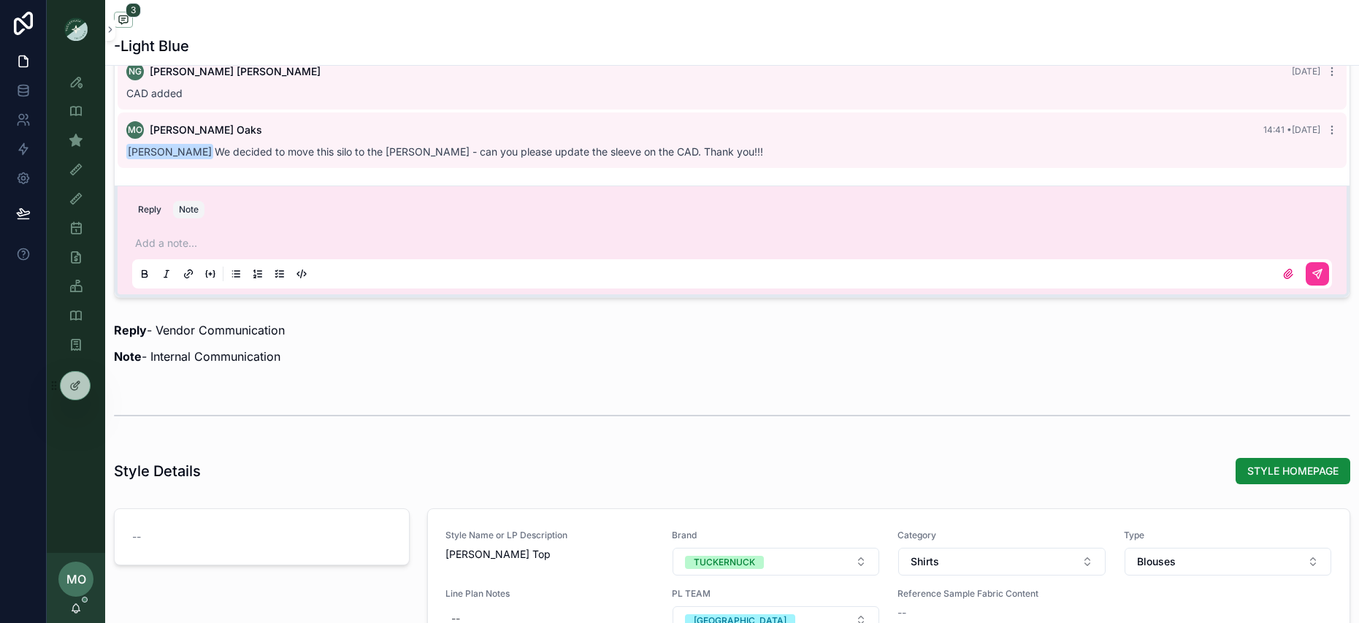
click at [174, 236] on p "scrollable content" at bounding box center [735, 243] width 1200 height 15
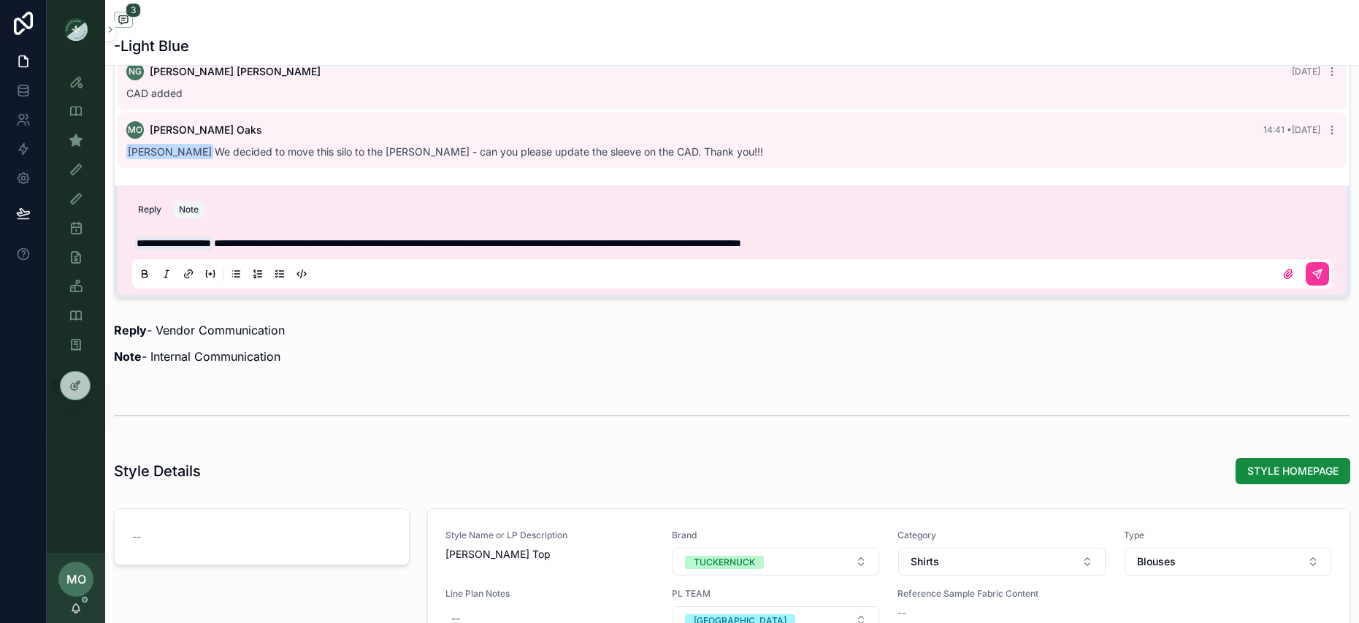
click at [1086, 240] on p "**********" at bounding box center [735, 243] width 1200 height 15
click at [1312, 277] on icon "scrollable content" at bounding box center [1318, 274] width 12 height 12
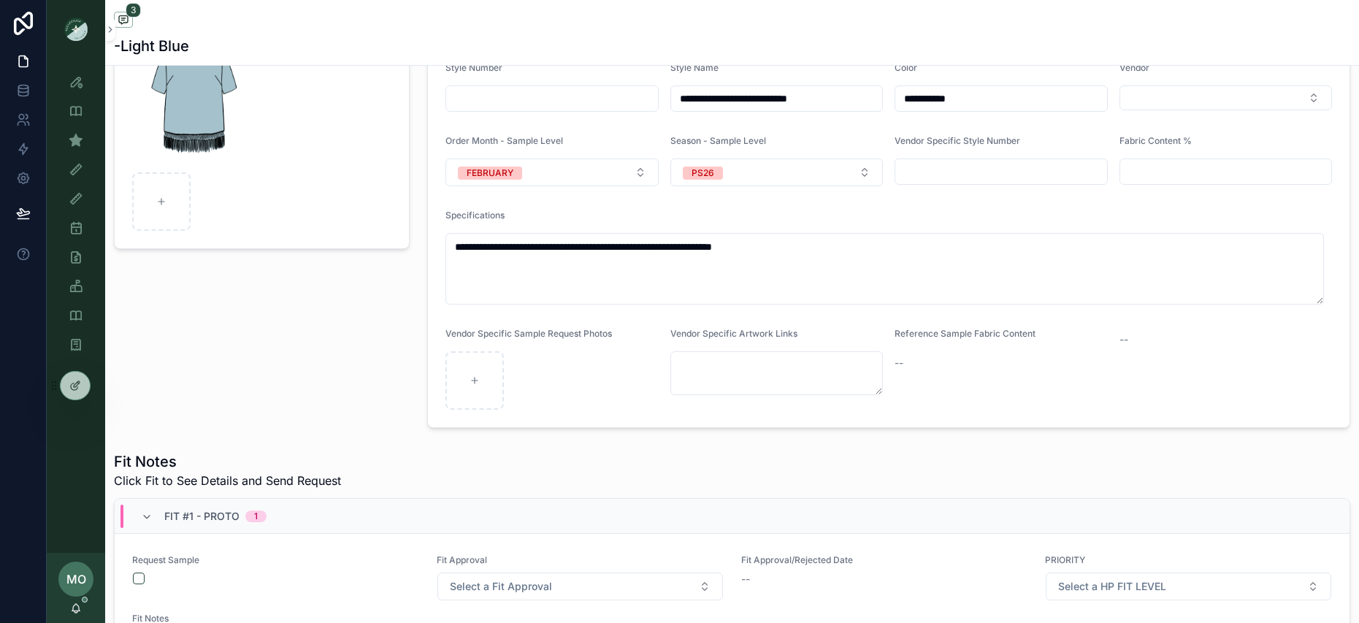
scroll to position [0, 0]
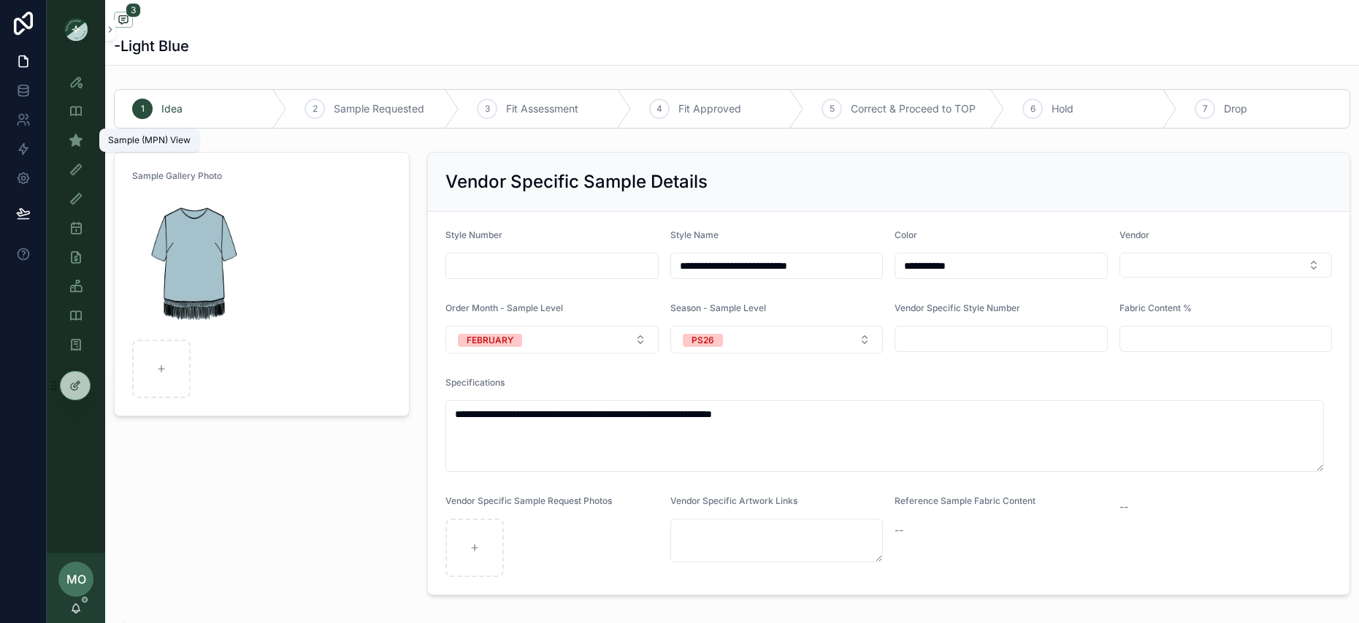
click at [88, 142] on link "Sample (MPN) View" at bounding box center [76, 140] width 41 height 26
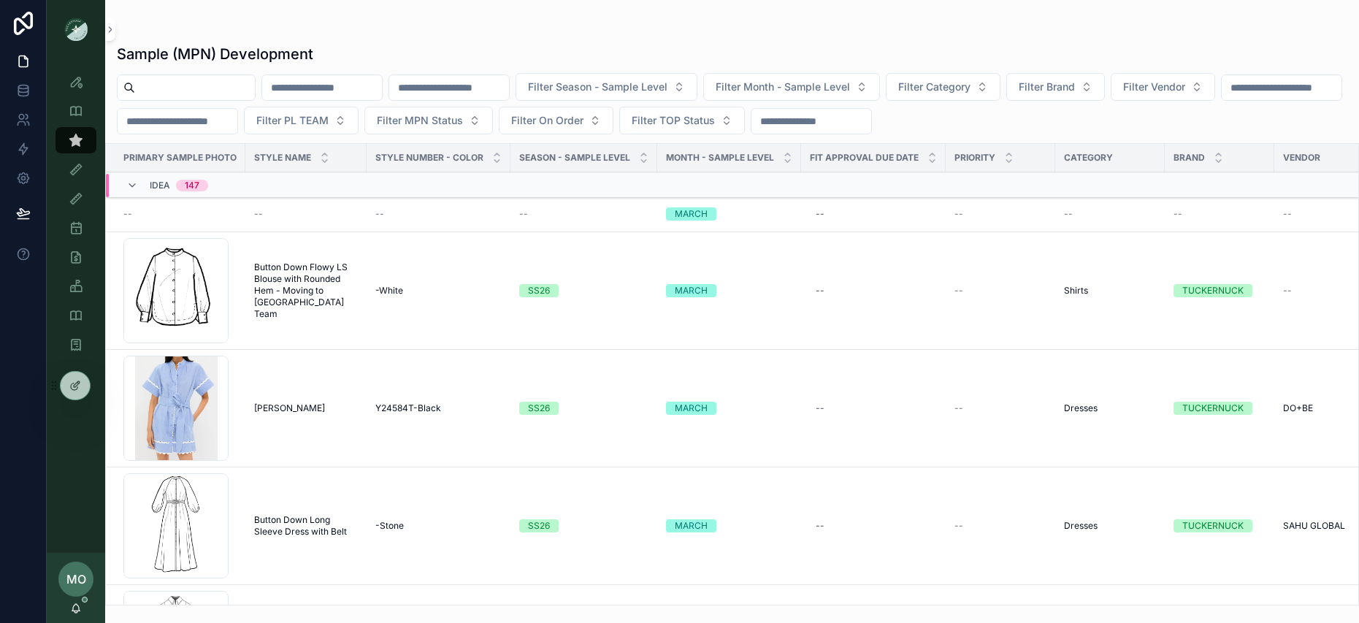
click at [188, 83] on input "scrollable content" at bounding box center [195, 87] width 120 height 20
type input "*****"
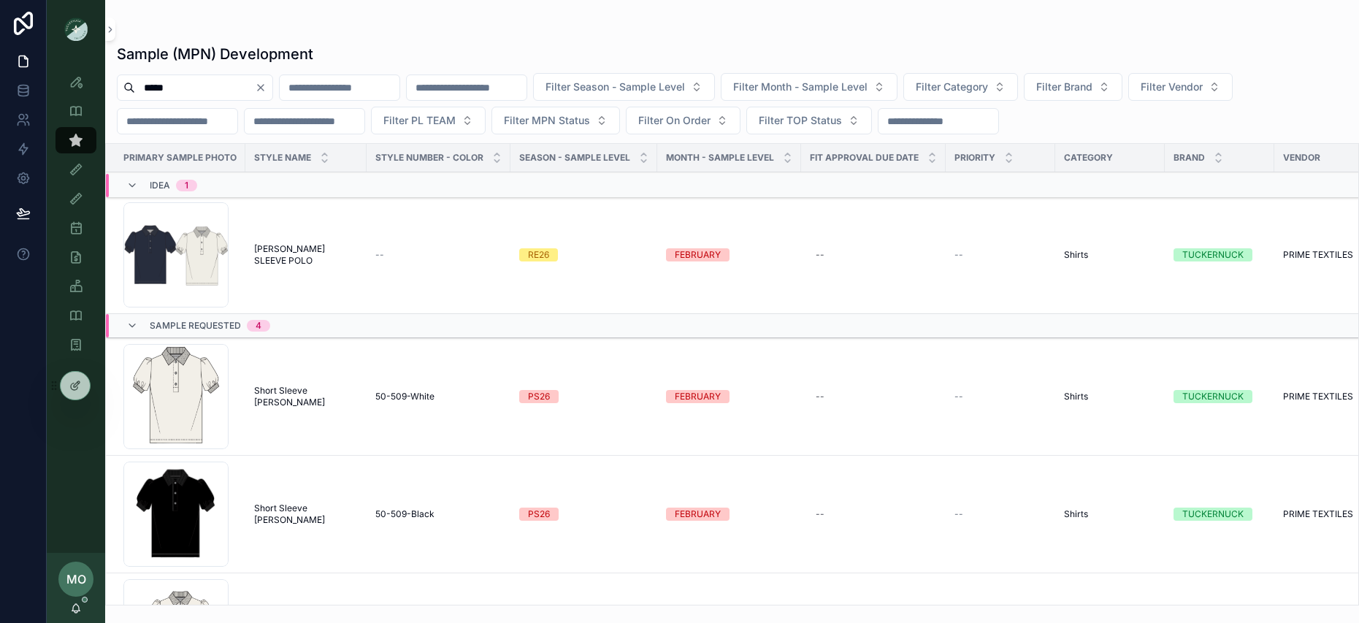
click at [277, 399] on span "Short Sleeve [PERSON_NAME]" at bounding box center [306, 396] width 104 height 23
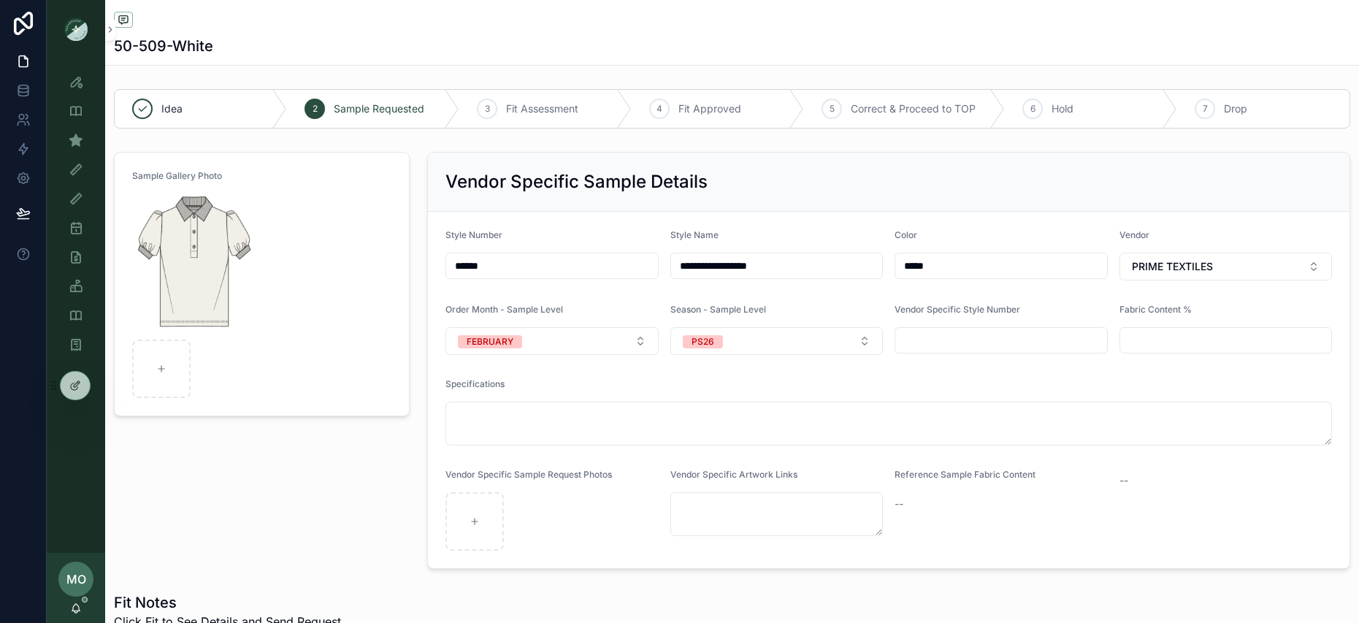
click at [217, 217] on img "scrollable content" at bounding box center [194, 264] width 124 height 140
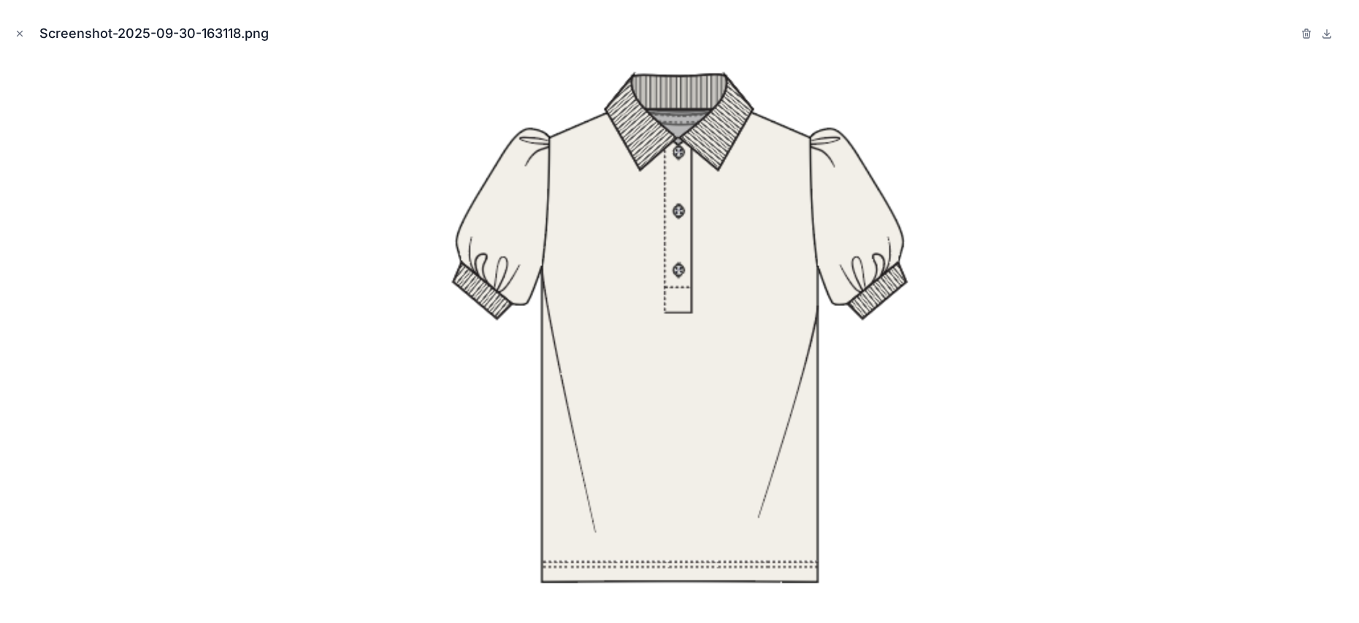
click at [1326, 35] on icon at bounding box center [1327, 34] width 12 height 12
click at [22, 33] on icon "Close modal" at bounding box center [20, 33] width 10 height 10
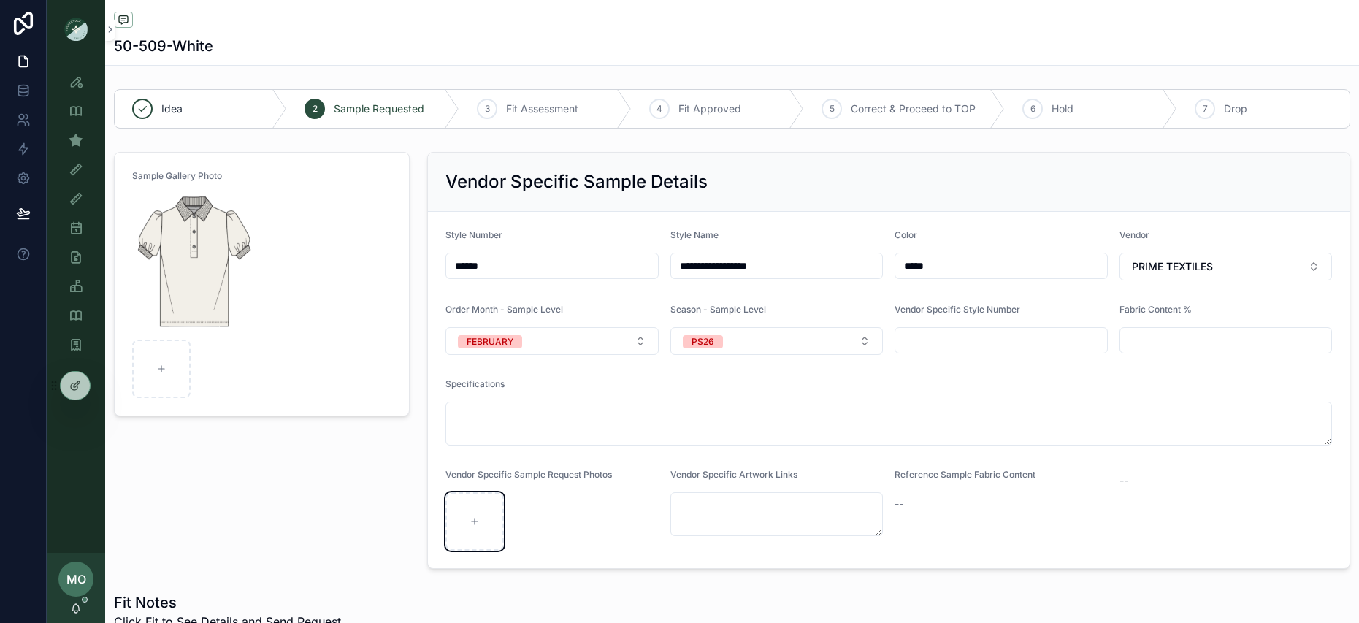
click at [478, 528] on div "scrollable content" at bounding box center [475, 521] width 58 height 58
type input "**********"
click at [178, 374] on div "scrollable content" at bounding box center [161, 369] width 58 height 58
type input "**********"
click at [206, 257] on img "scrollable content" at bounding box center [194, 264] width 124 height 140
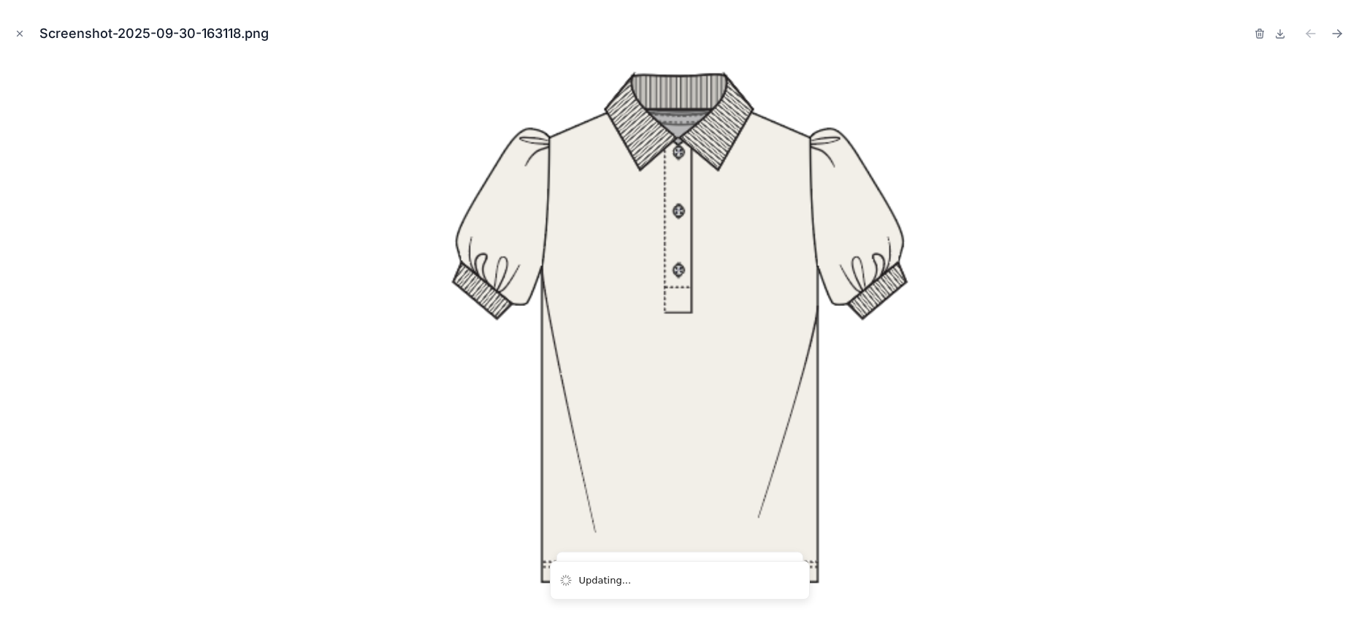
click at [1256, 37] on icon "button" at bounding box center [1260, 34] width 12 height 12
click at [1243, 36] on icon "button" at bounding box center [1246, 34] width 12 height 12
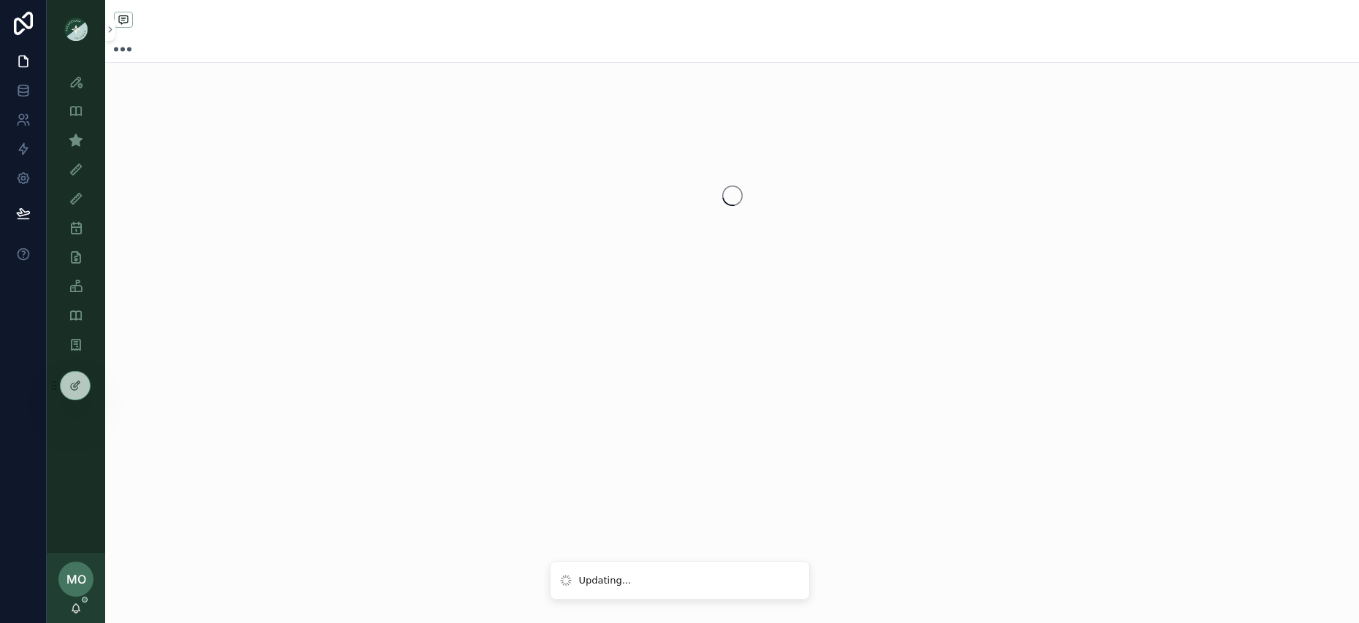
click at [277, 482] on div "scrollable content" at bounding box center [732, 311] width 1254 height 623
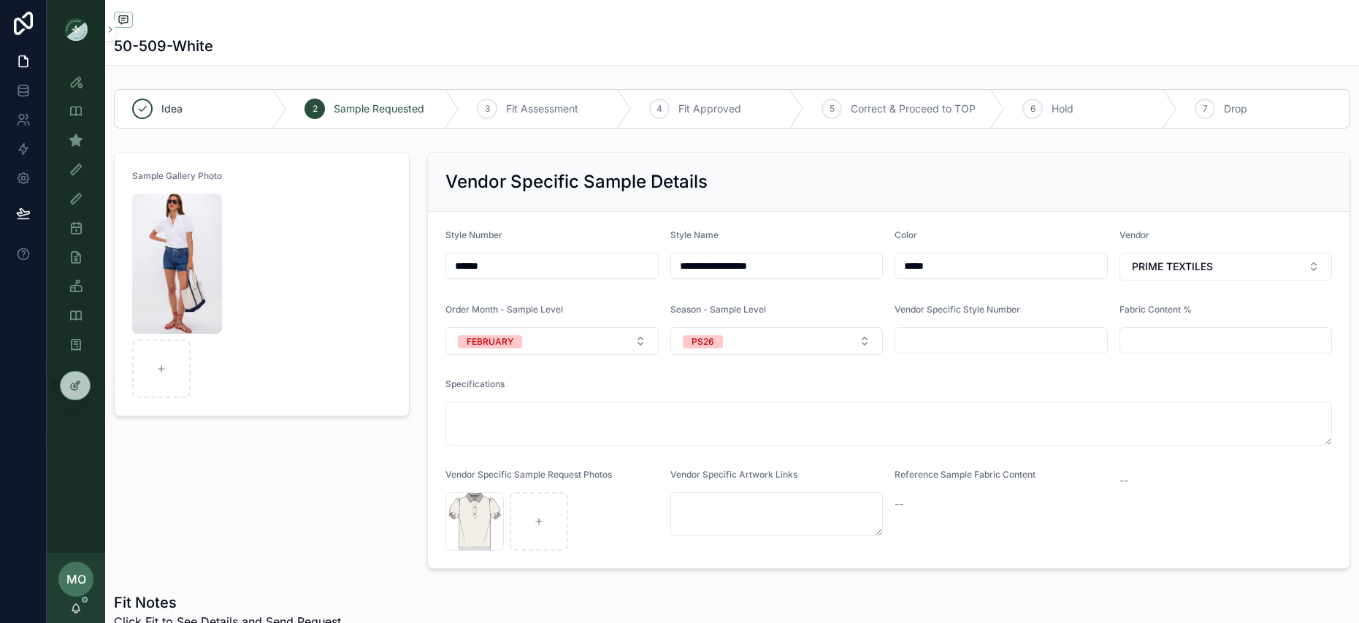
click at [77, 155] on div "Fit View" at bounding box center [76, 169] width 58 height 29
click at [77, 145] on icon "scrollable content" at bounding box center [76, 140] width 15 height 15
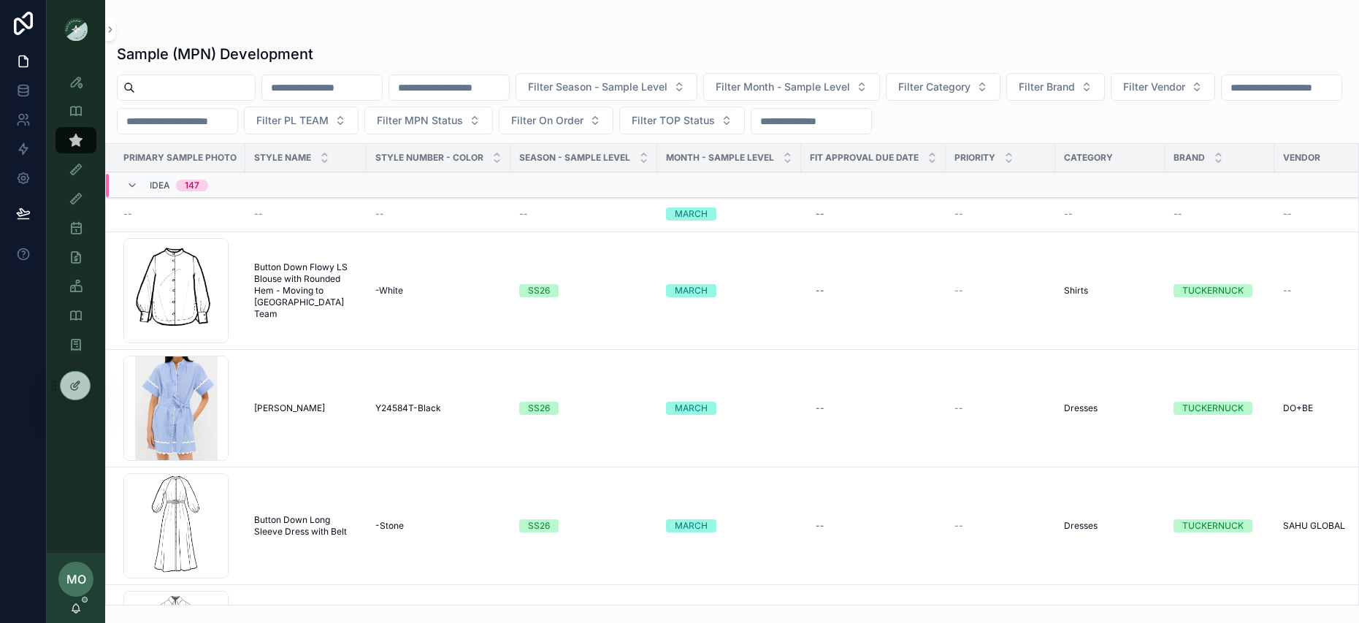
click at [250, 77] on input "scrollable content" at bounding box center [195, 87] width 120 height 20
type input "*****"
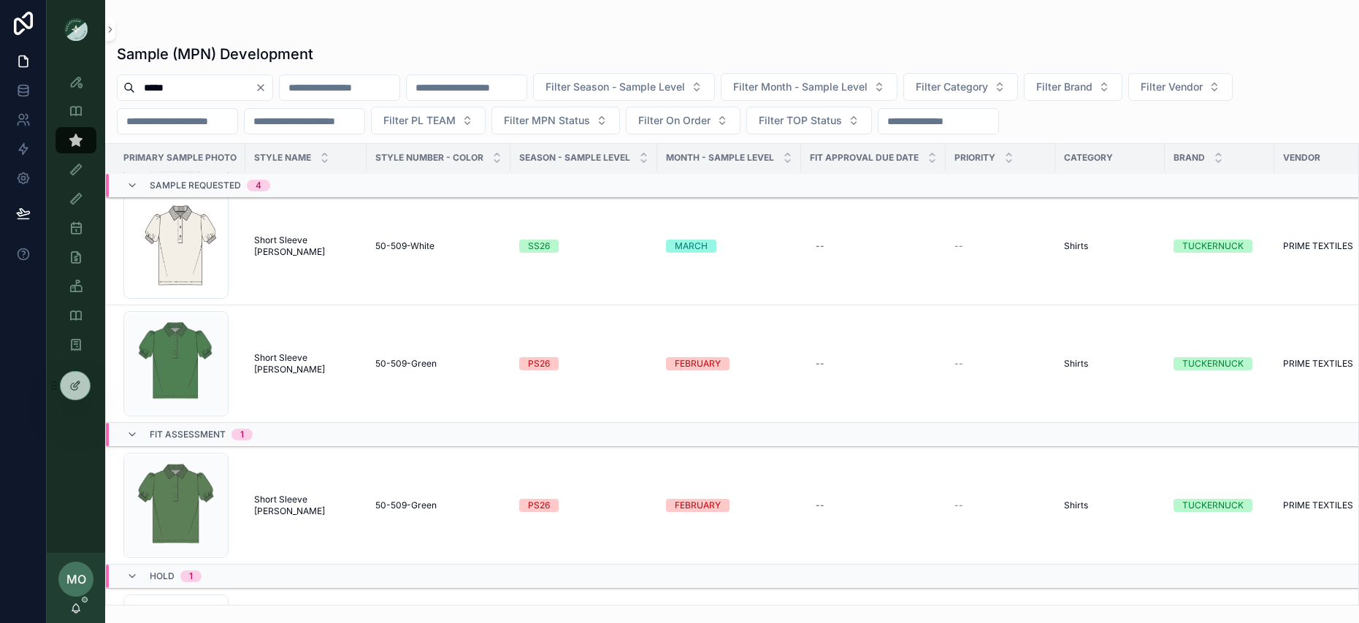
scroll to position [393, 0]
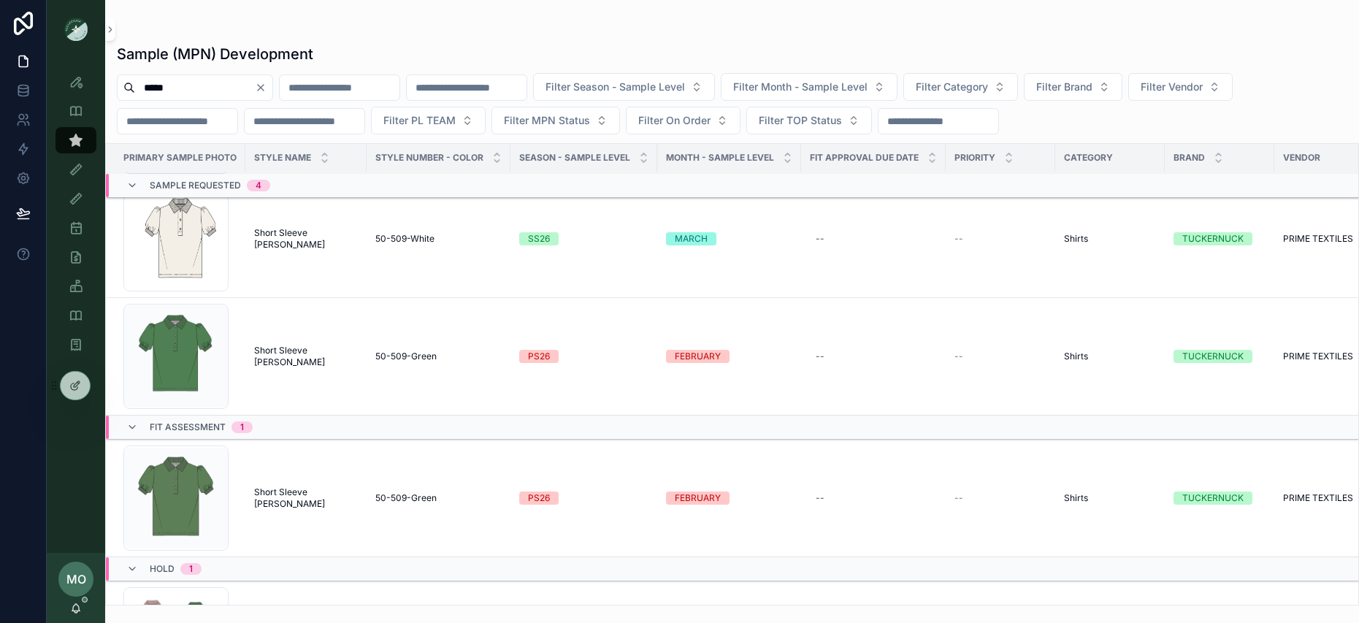
click at [300, 501] on span "Short Sleeve [PERSON_NAME]" at bounding box center [306, 497] width 104 height 23
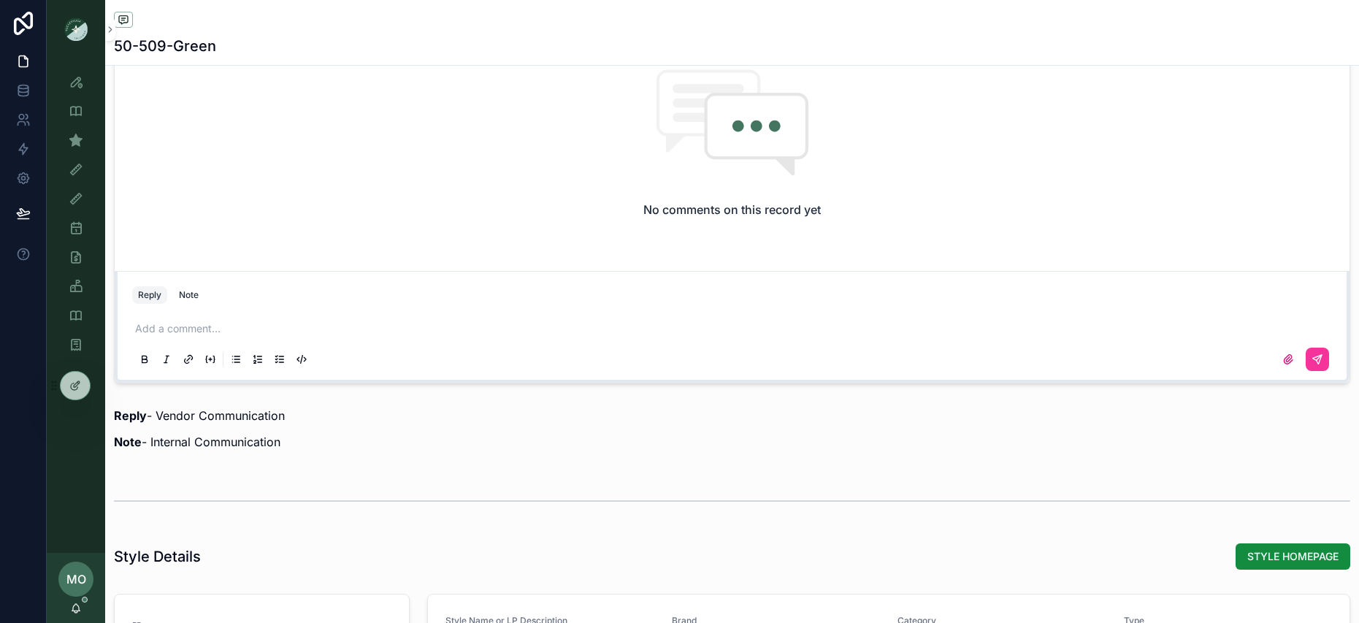
scroll to position [1332, 0]
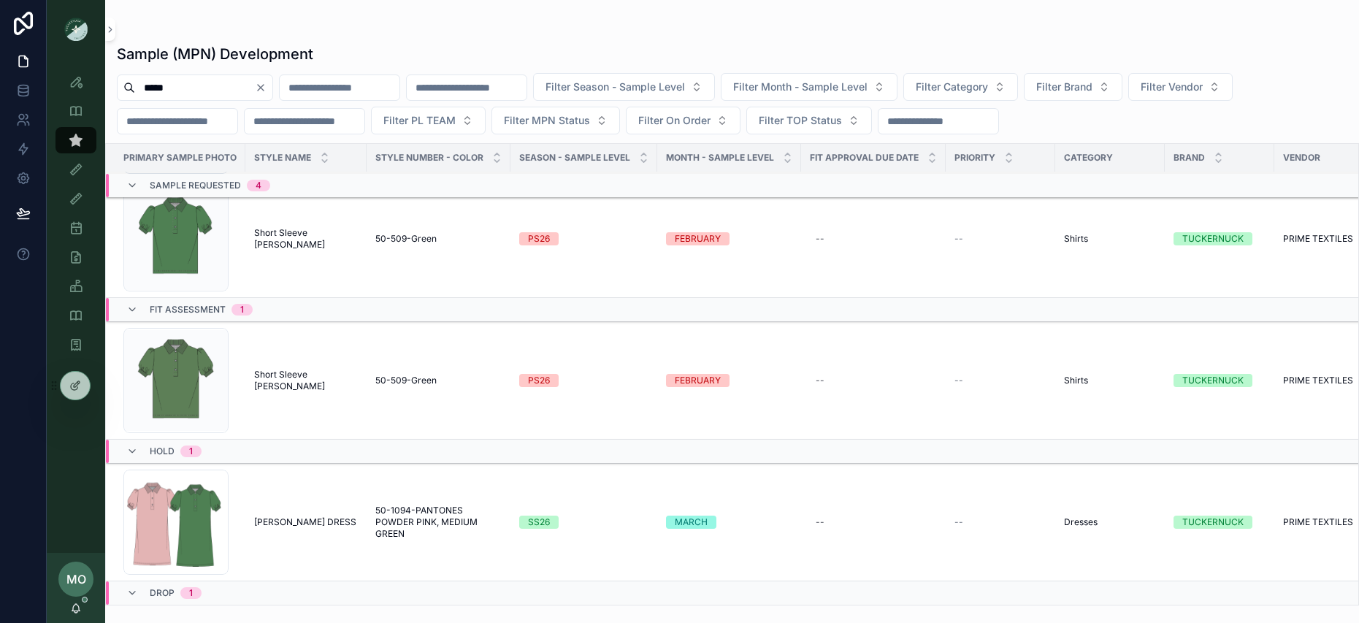
scroll to position [510, 0]
click at [308, 259] on td "Short Sleeve [PERSON_NAME] Sleeve [PERSON_NAME]" at bounding box center [305, 240] width 121 height 118
click at [300, 242] on span "Short Sleeve [PERSON_NAME]" at bounding box center [306, 239] width 104 height 23
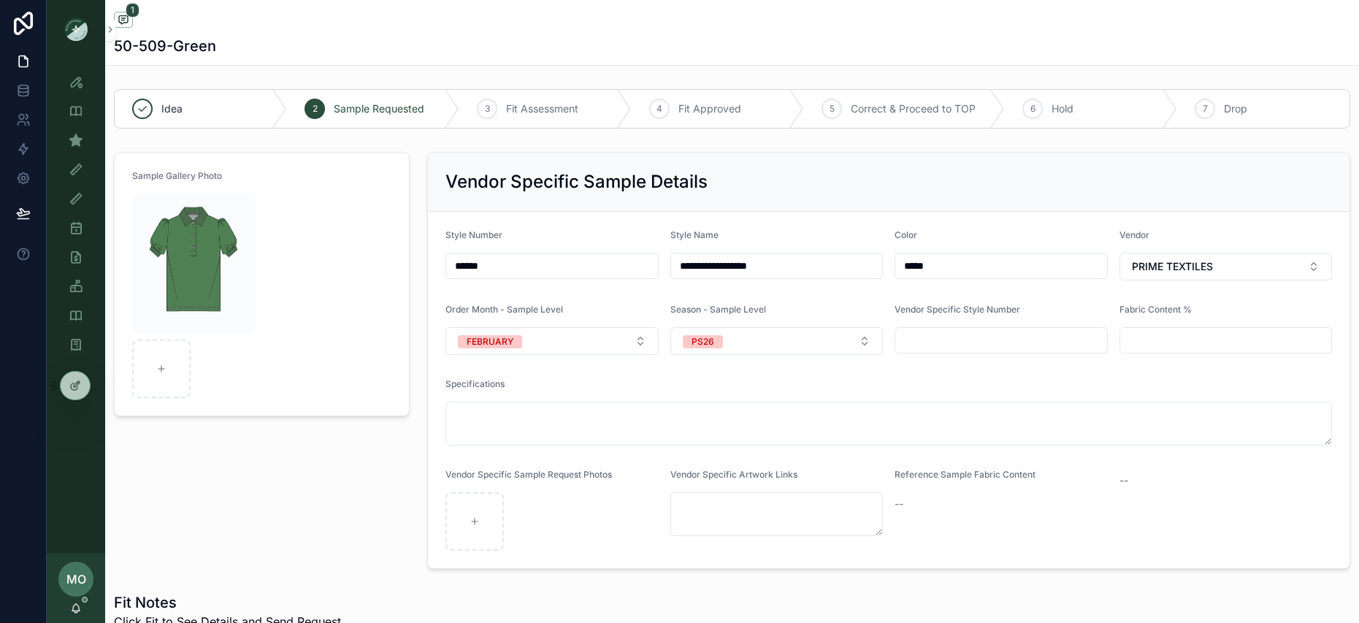
click at [229, 234] on img "scrollable content" at bounding box center [194, 264] width 124 height 140
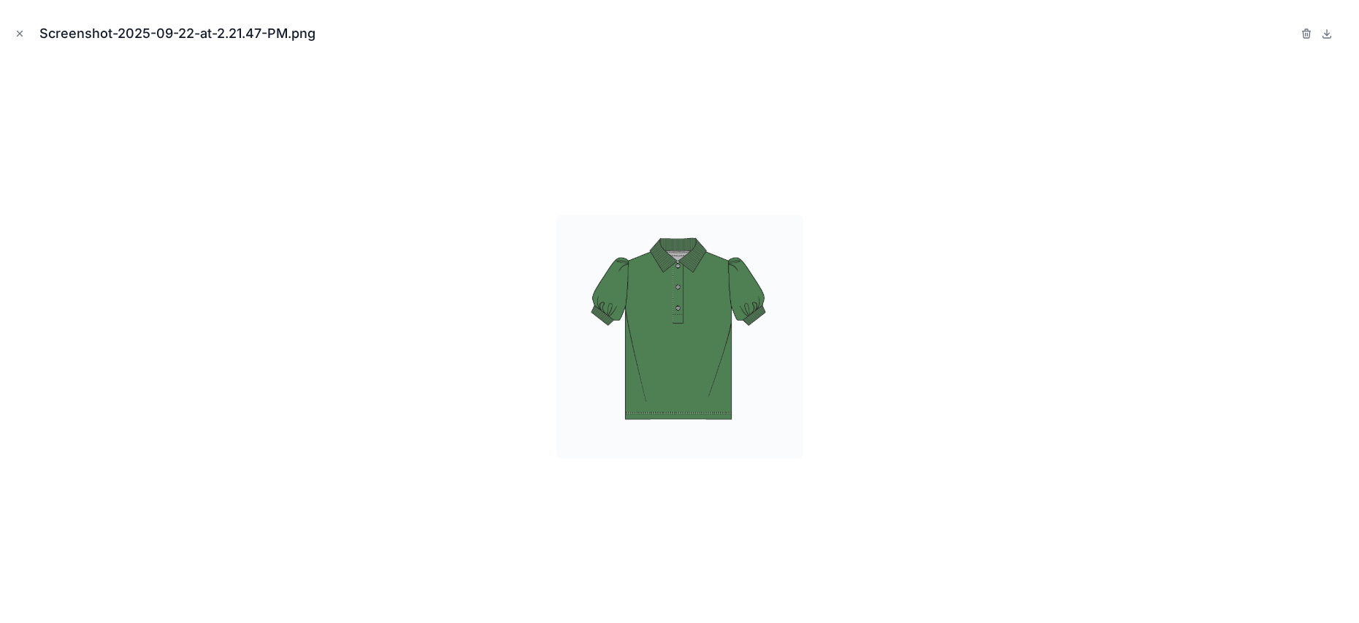
click at [1327, 31] on icon at bounding box center [1327, 33] width 0 height 6
click at [20, 37] on icon "Close modal" at bounding box center [20, 33] width 10 height 10
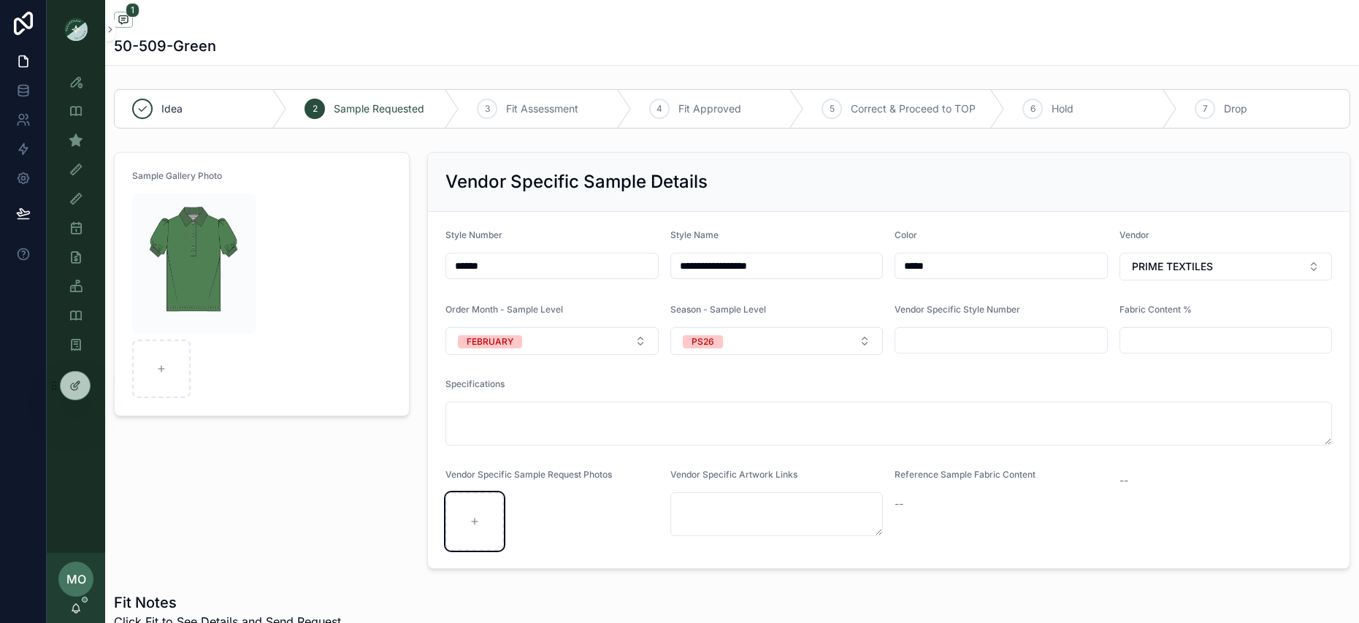
click at [457, 512] on div "scrollable content" at bounding box center [475, 521] width 58 height 58
type input "**********"
click at [193, 259] on img "scrollable content" at bounding box center [194, 264] width 124 height 140
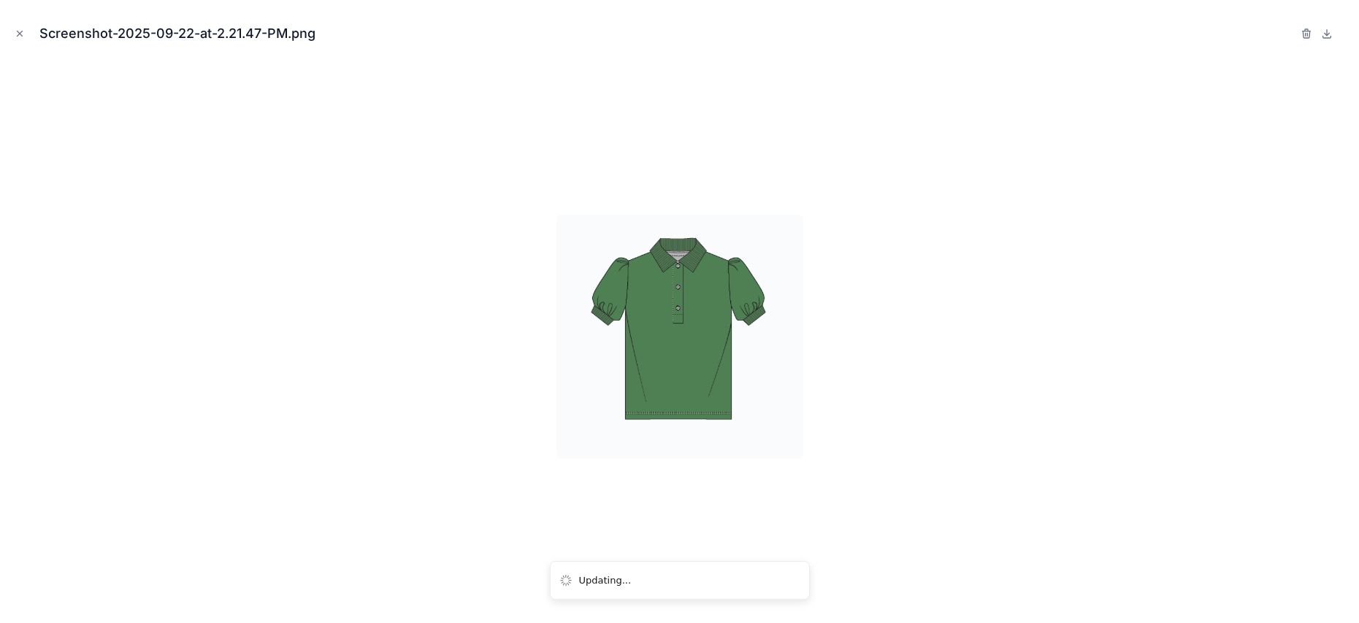
click at [1305, 33] on icon "button" at bounding box center [1307, 34] width 12 height 12
click at [1290, 37] on icon "button" at bounding box center [1292, 34] width 12 height 12
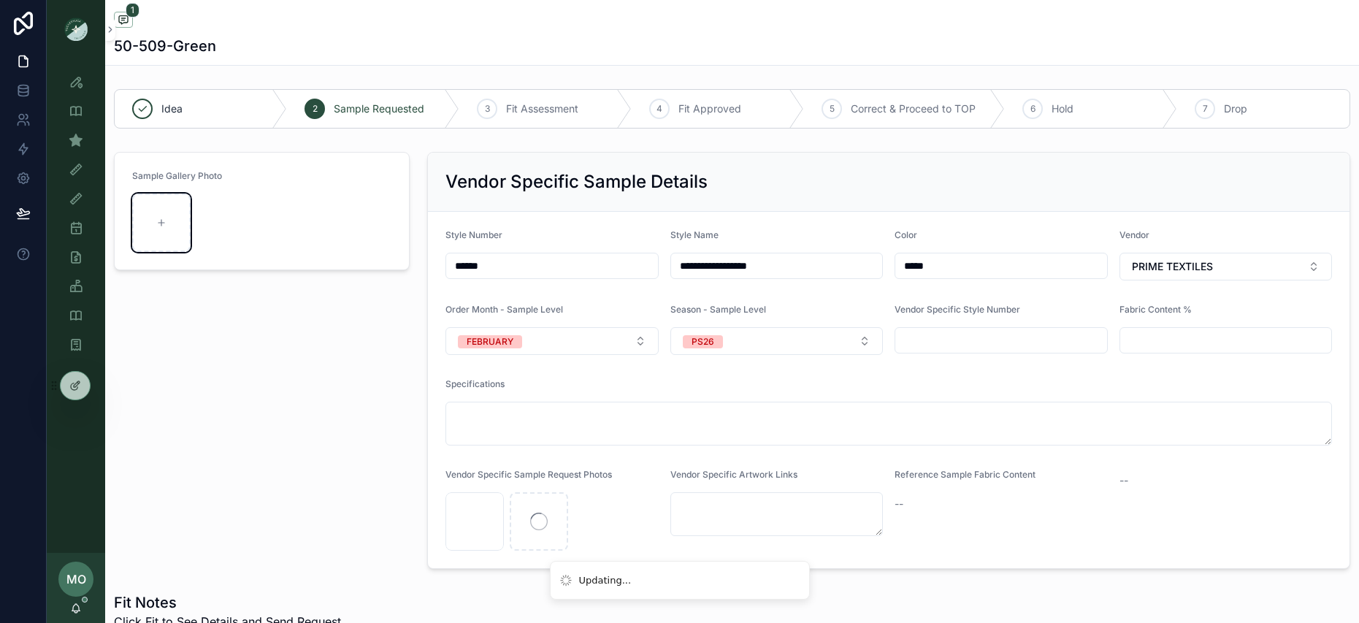
click at [148, 218] on div "scrollable content" at bounding box center [161, 223] width 58 height 58
type input "**********"
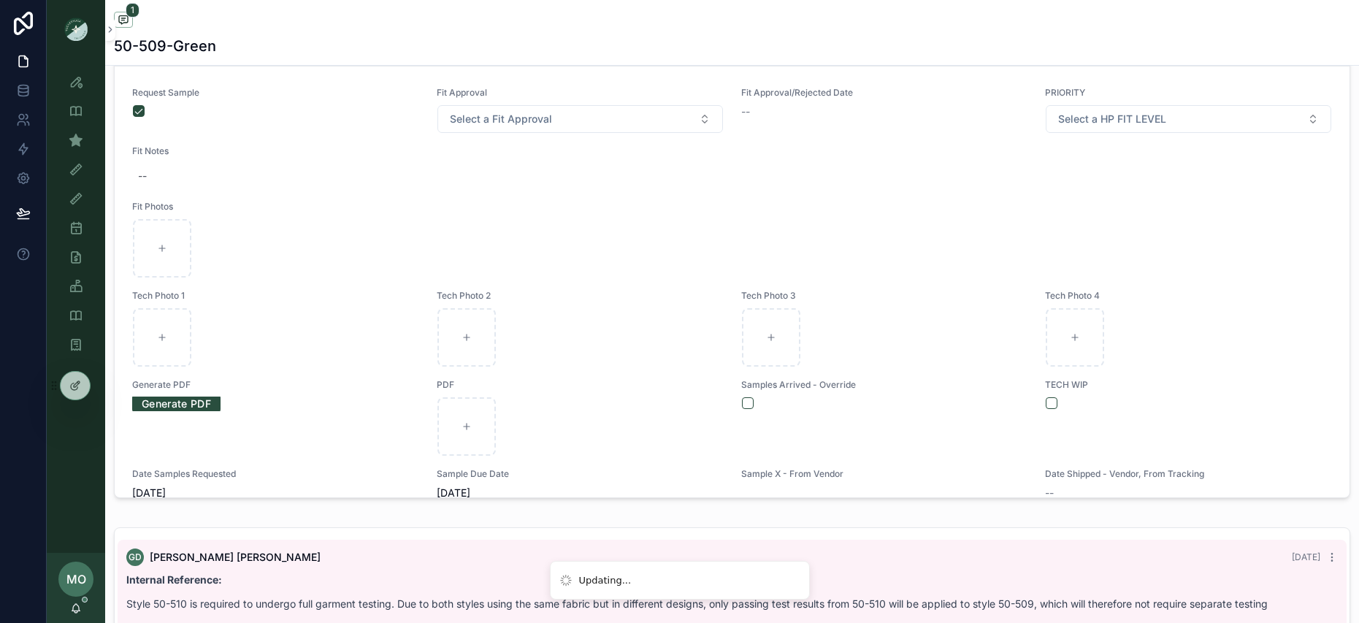
scroll to position [1053, 0]
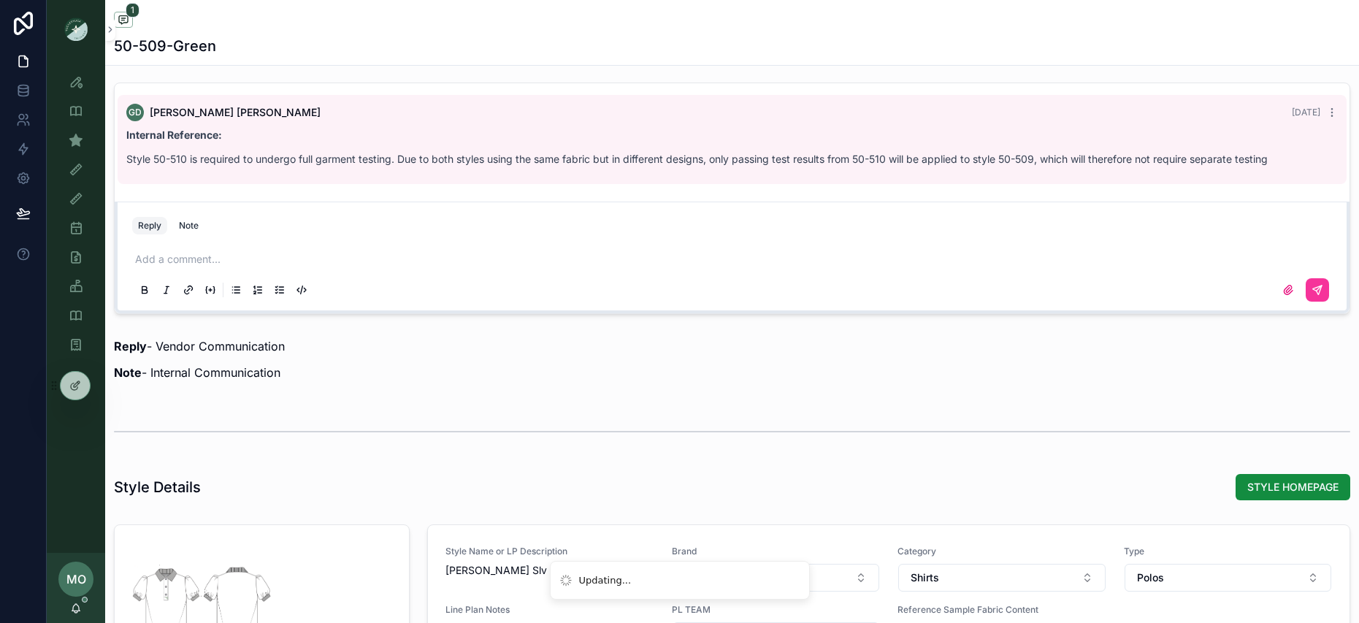
drag, startPoint x: 192, startPoint y: 221, endPoint x: 183, endPoint y: 251, distance: 30.5
click at [192, 222] on div "Note" at bounding box center [189, 226] width 20 height 12
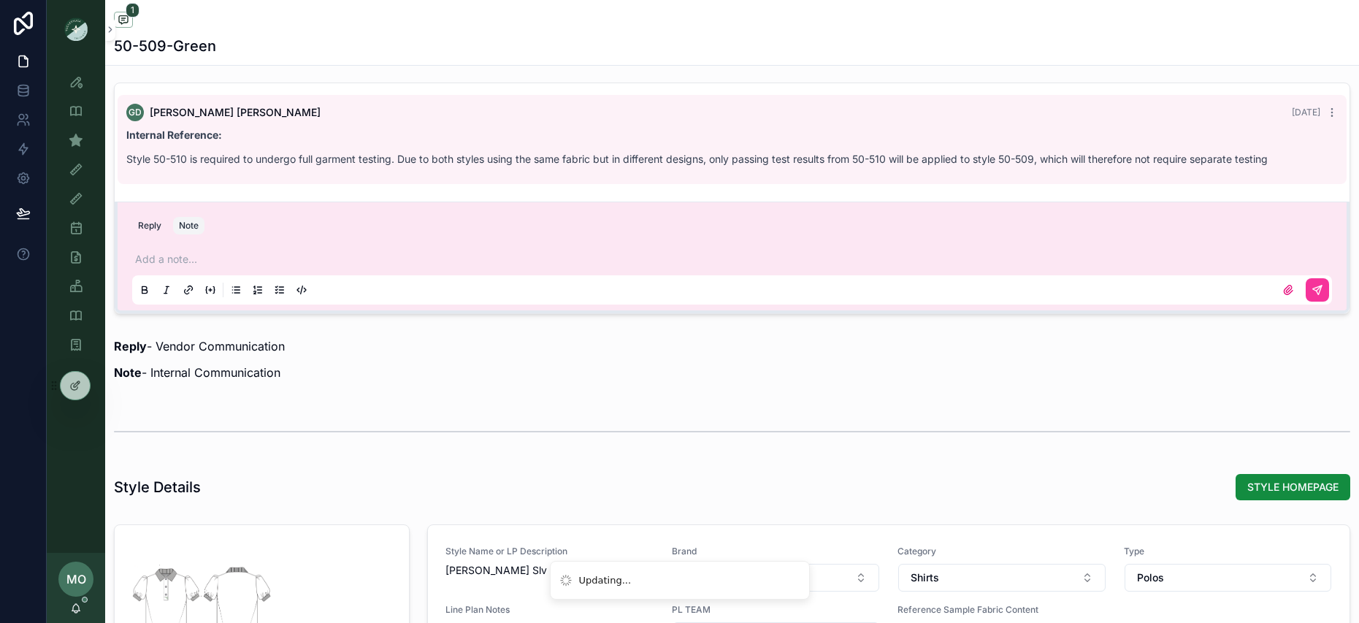
click at [183, 253] on p "scrollable content" at bounding box center [735, 259] width 1200 height 15
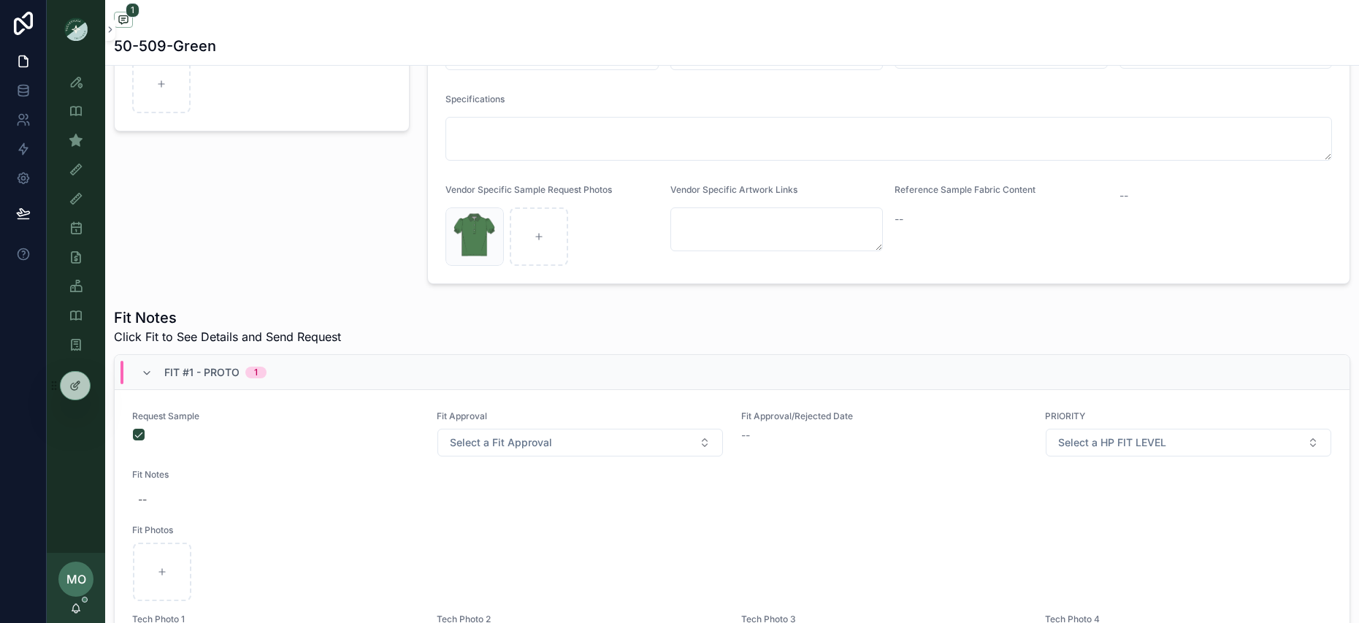
scroll to position [0, 0]
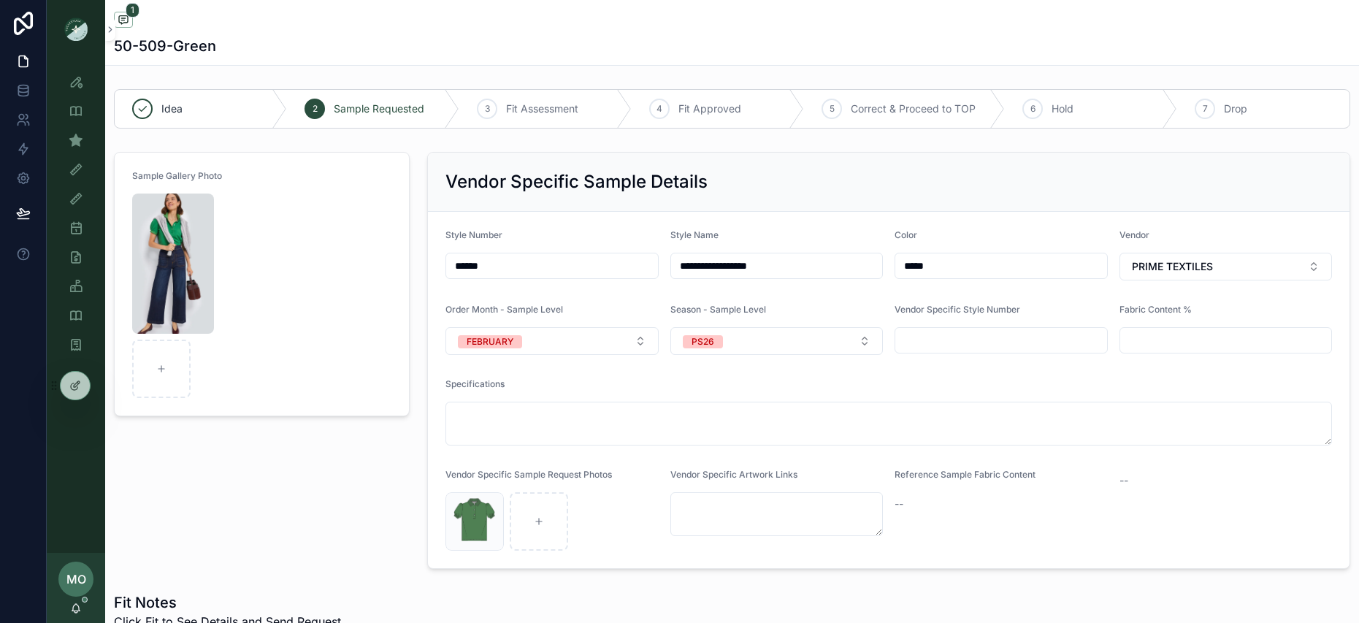
drag, startPoint x: 519, startPoint y: 259, endPoint x: 456, endPoint y: 253, distance: 63.9
click at [456, 253] on div "******" at bounding box center [552, 266] width 213 height 26
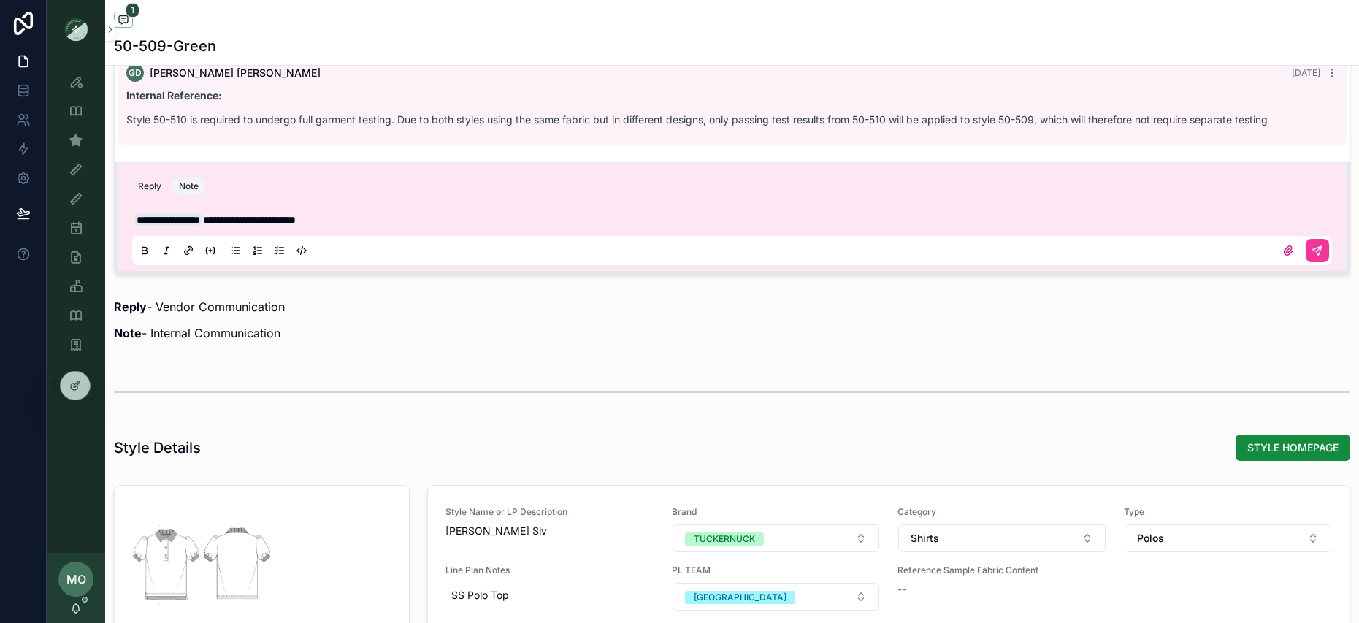
scroll to position [1094, 0]
click at [373, 217] on p "**********" at bounding box center [735, 218] width 1200 height 15
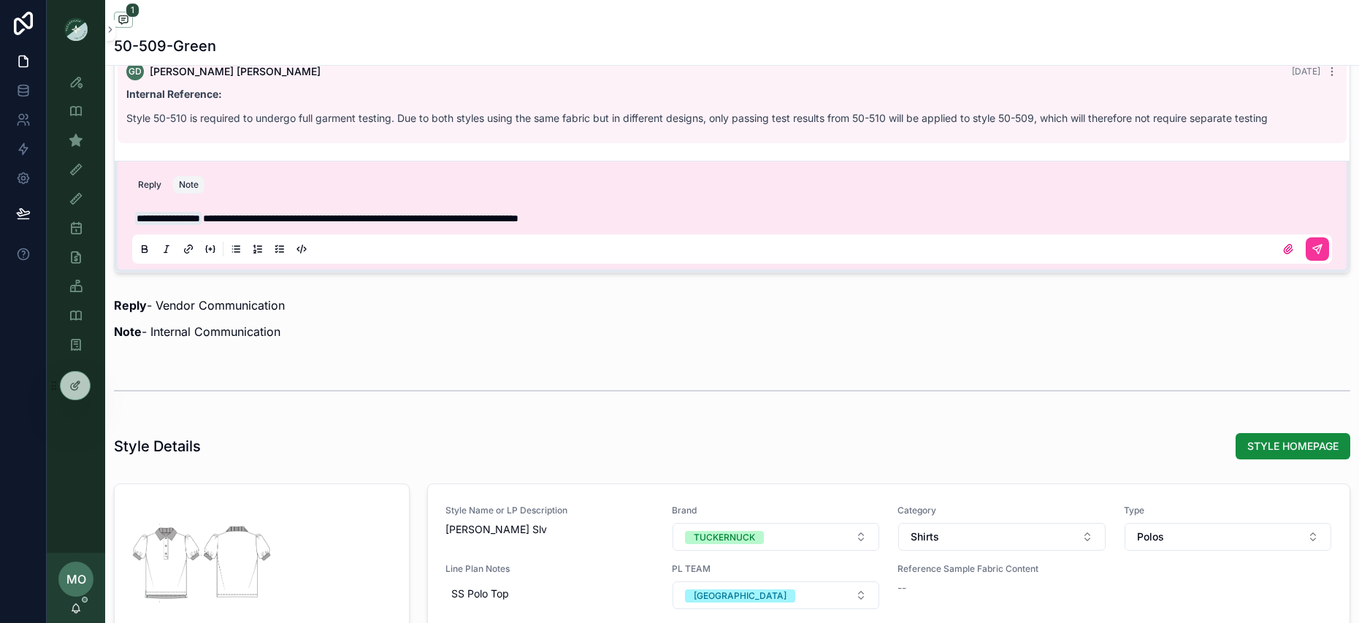
click at [1312, 248] on icon "scrollable content" at bounding box center [1318, 249] width 12 height 12
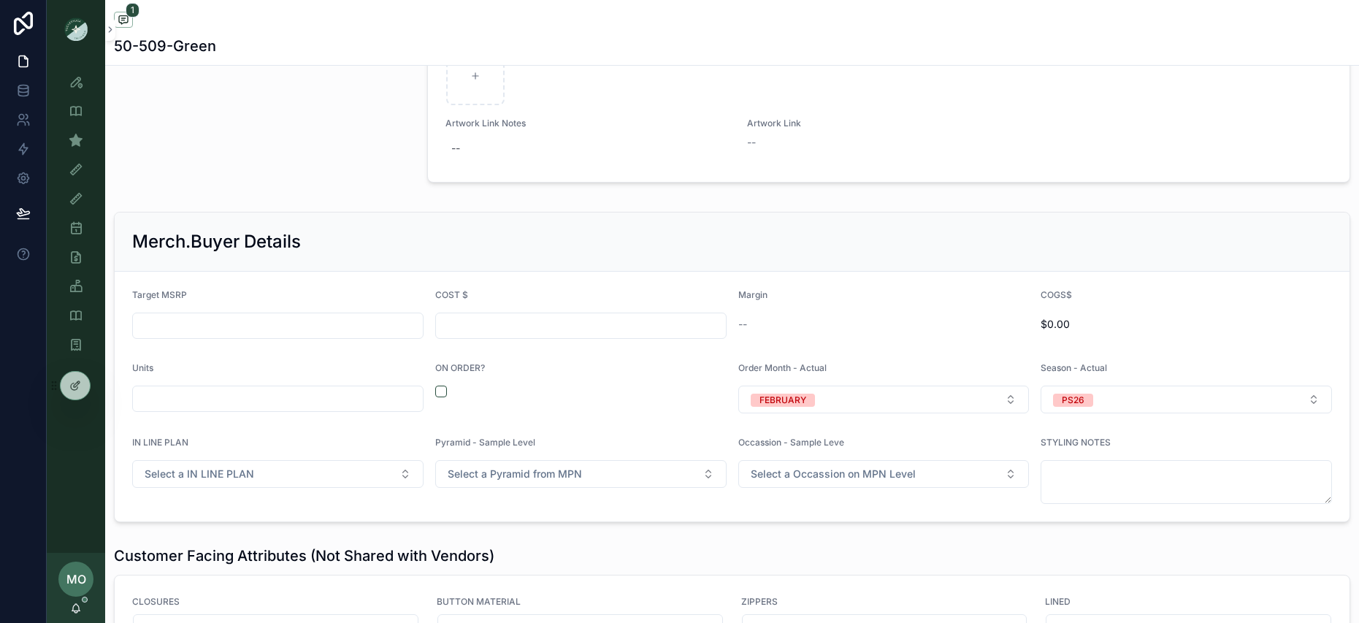
scroll to position [1748, 0]
click at [435, 389] on button "scrollable content" at bounding box center [441, 389] width 12 height 12
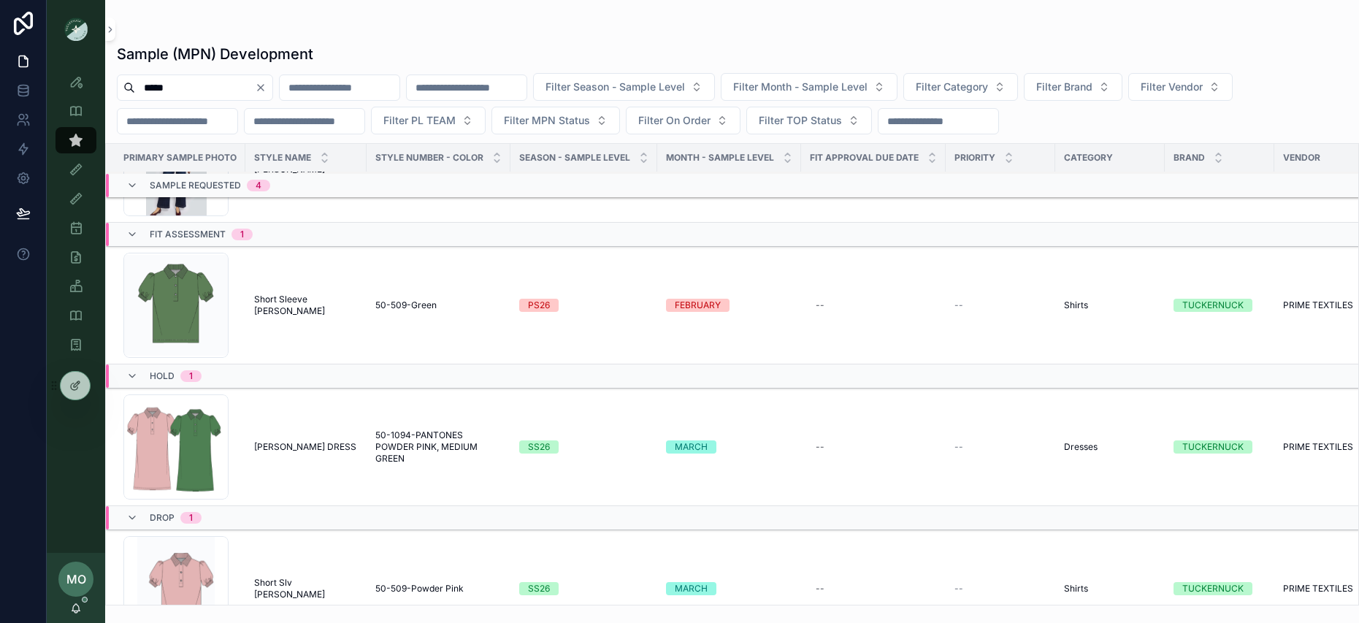
scroll to position [589, 0]
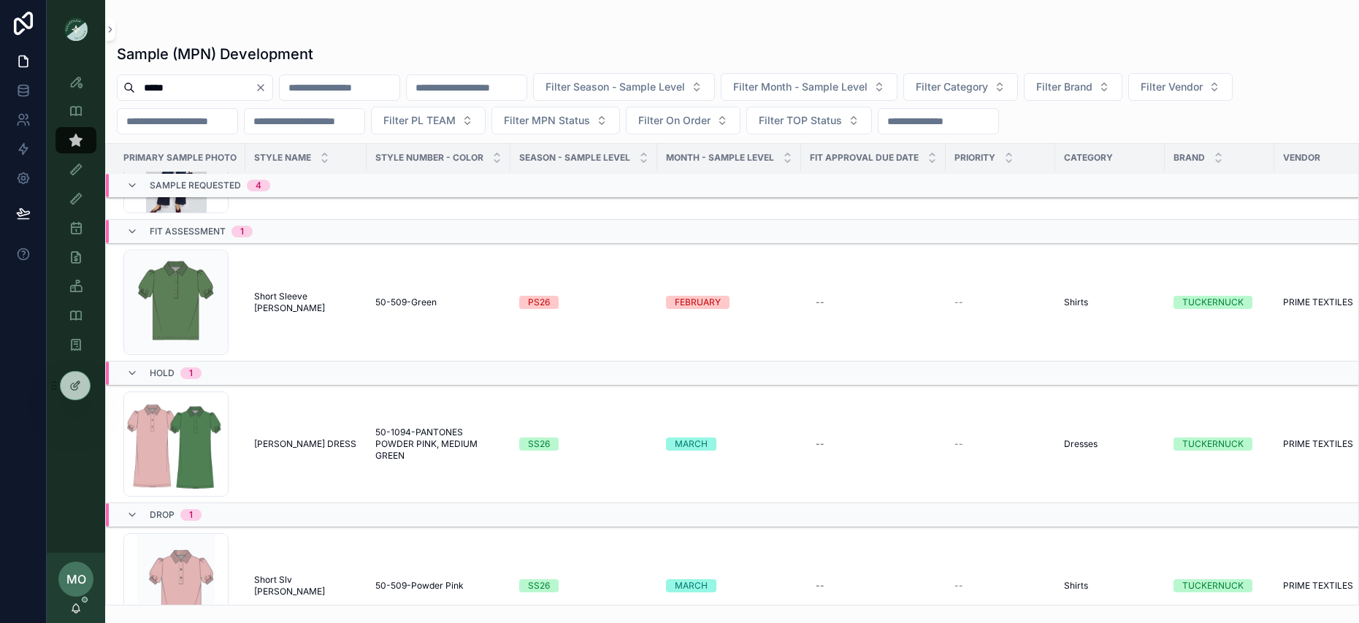
click at [295, 291] on td "Short Sleeve [PERSON_NAME] Sleeve [PERSON_NAME]" at bounding box center [305, 303] width 121 height 118
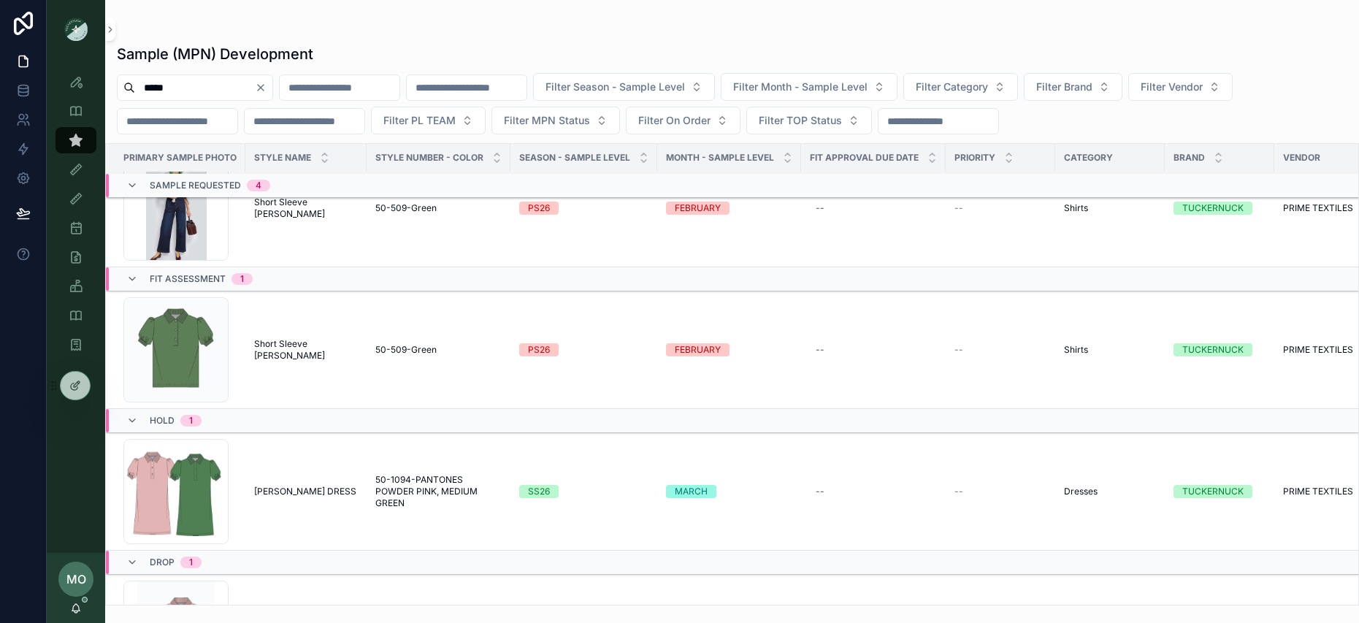
scroll to position [505, 0]
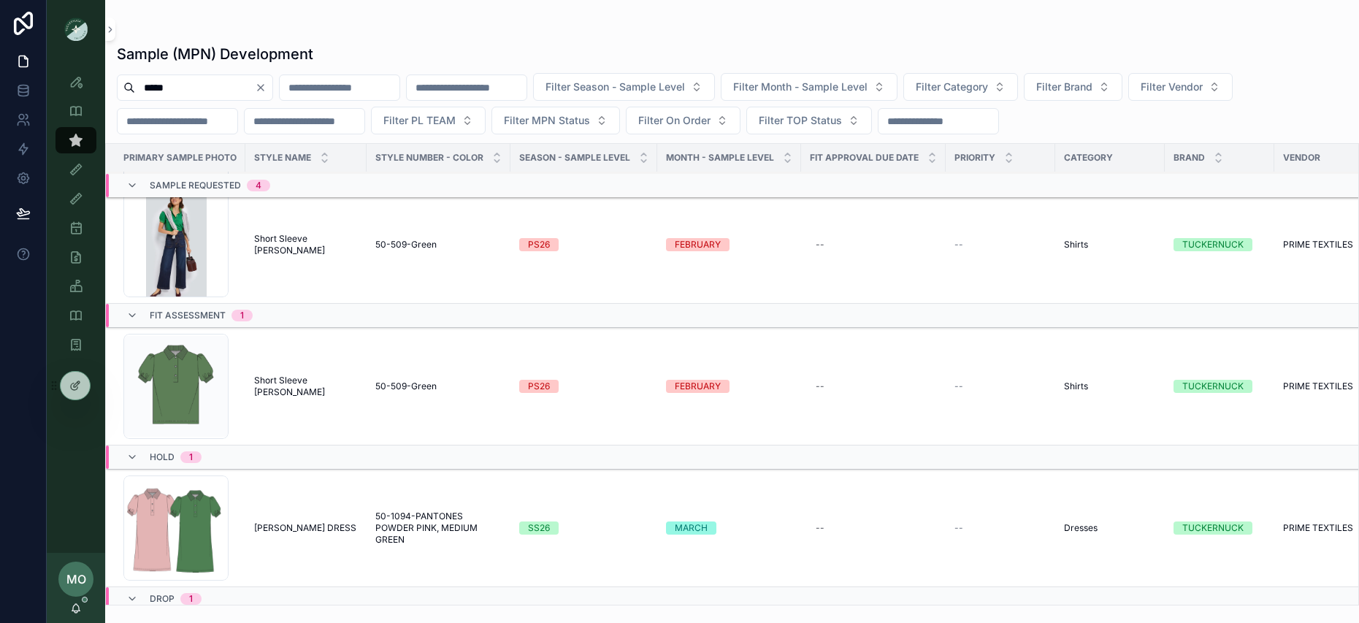
click at [321, 386] on span "Short Sleeve [PERSON_NAME]" at bounding box center [306, 386] width 104 height 23
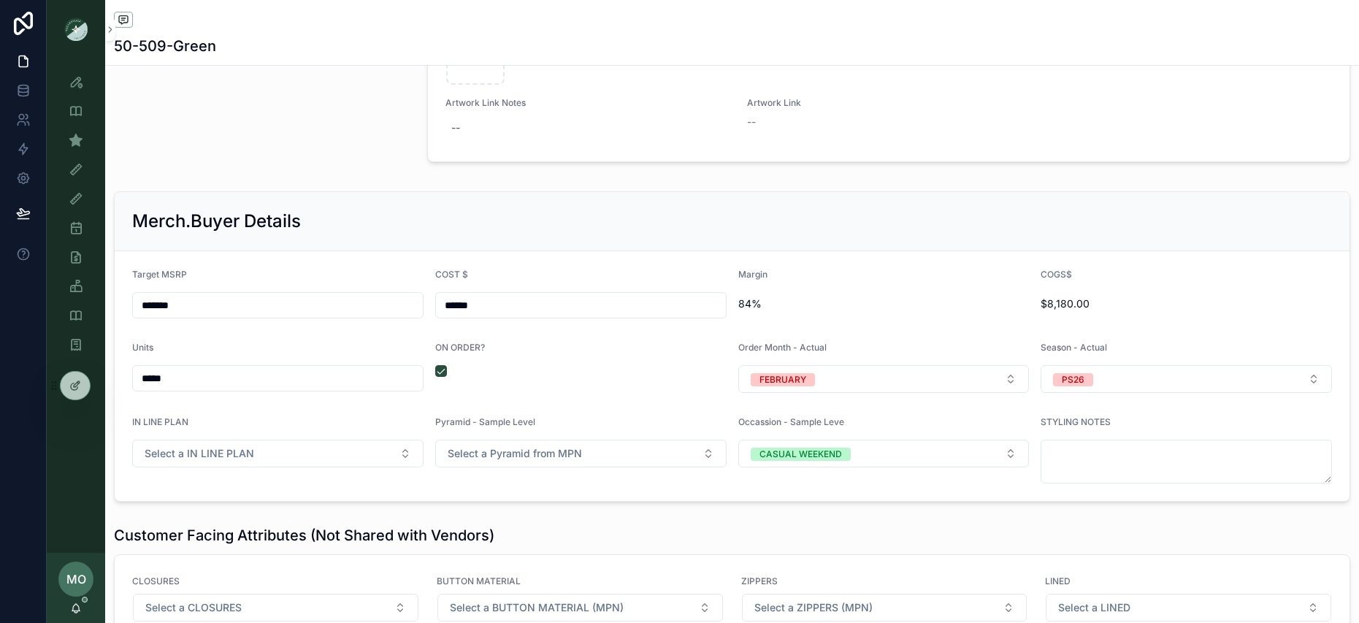
scroll to position [1859, 0]
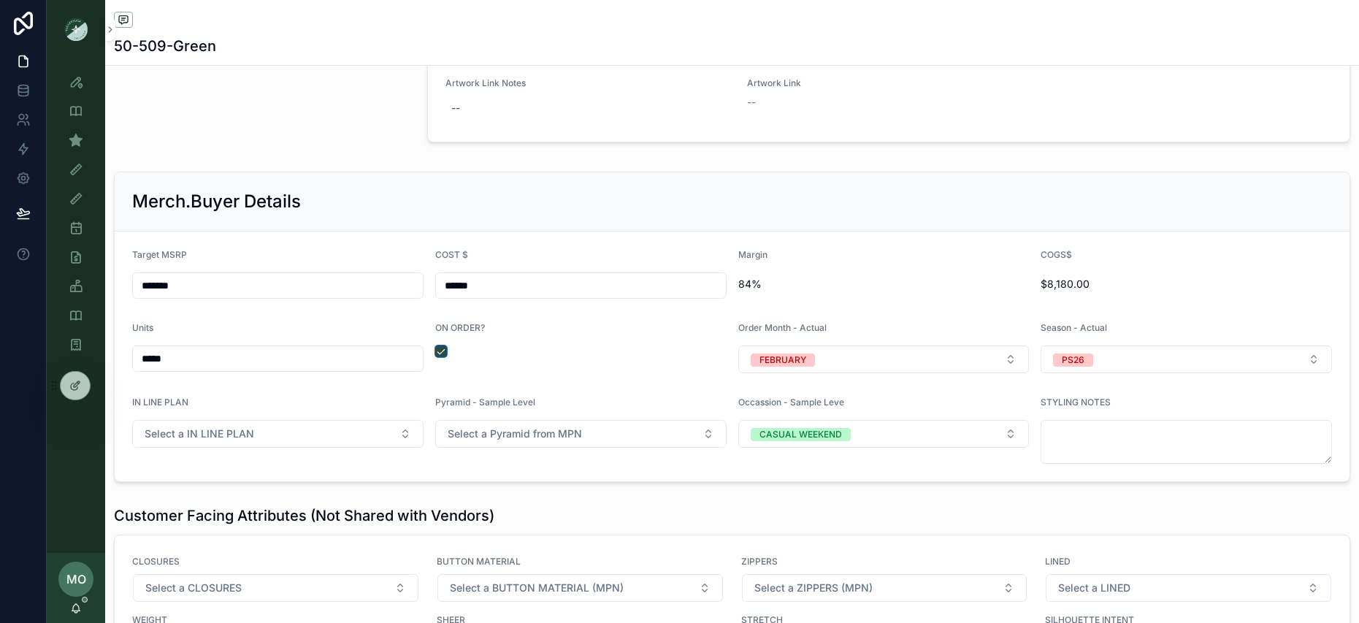
click at [438, 354] on button "scrollable content" at bounding box center [441, 352] width 12 height 12
drag, startPoint x: 479, startPoint y: 278, endPoint x: 425, endPoint y: 275, distance: 54.1
click at [425, 275] on form "Target MSRP ******* COST $ ****** Margin 84% COGS$ $8,180.00 Units ***** ON ORD…" at bounding box center [732, 357] width 1235 height 250
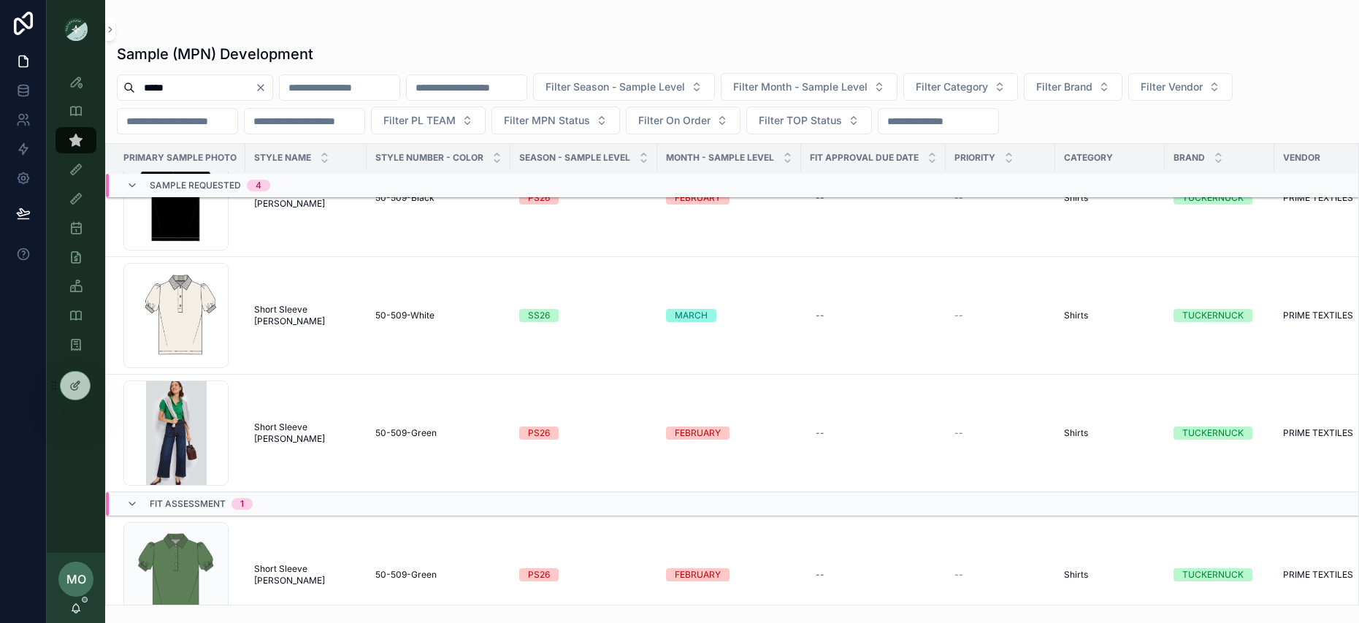
scroll to position [408, 0]
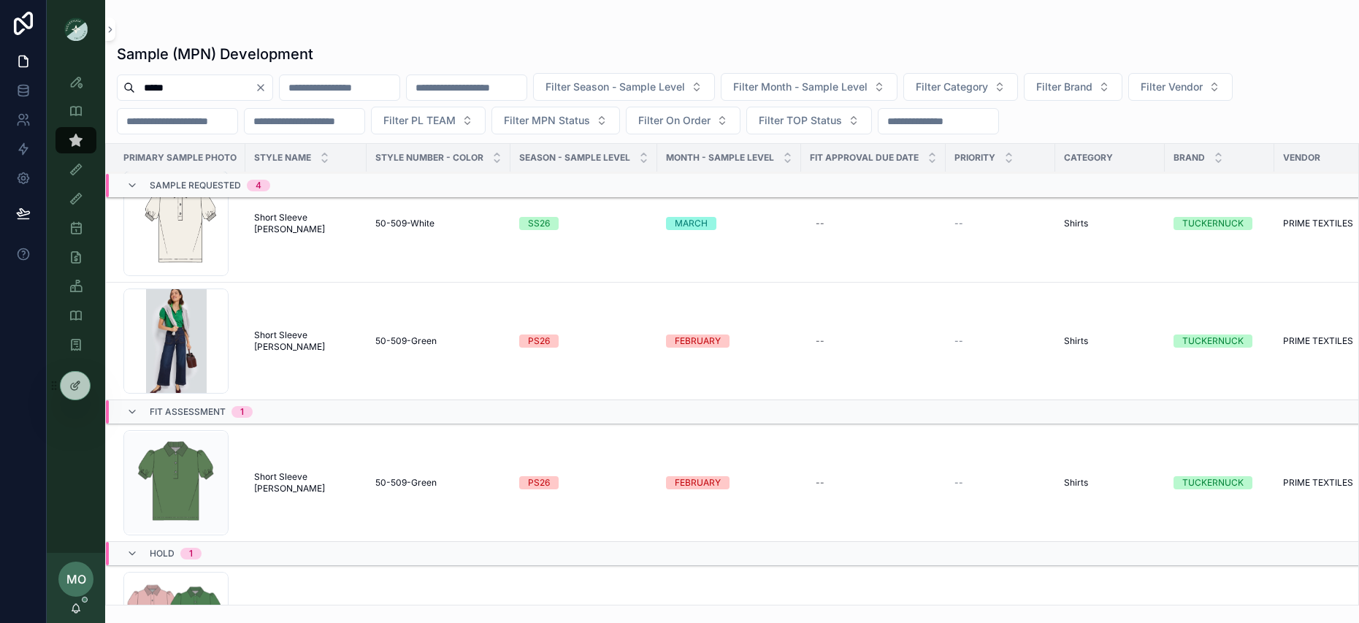
click at [315, 346] on span "Short Sleeve [PERSON_NAME]" at bounding box center [306, 340] width 104 height 23
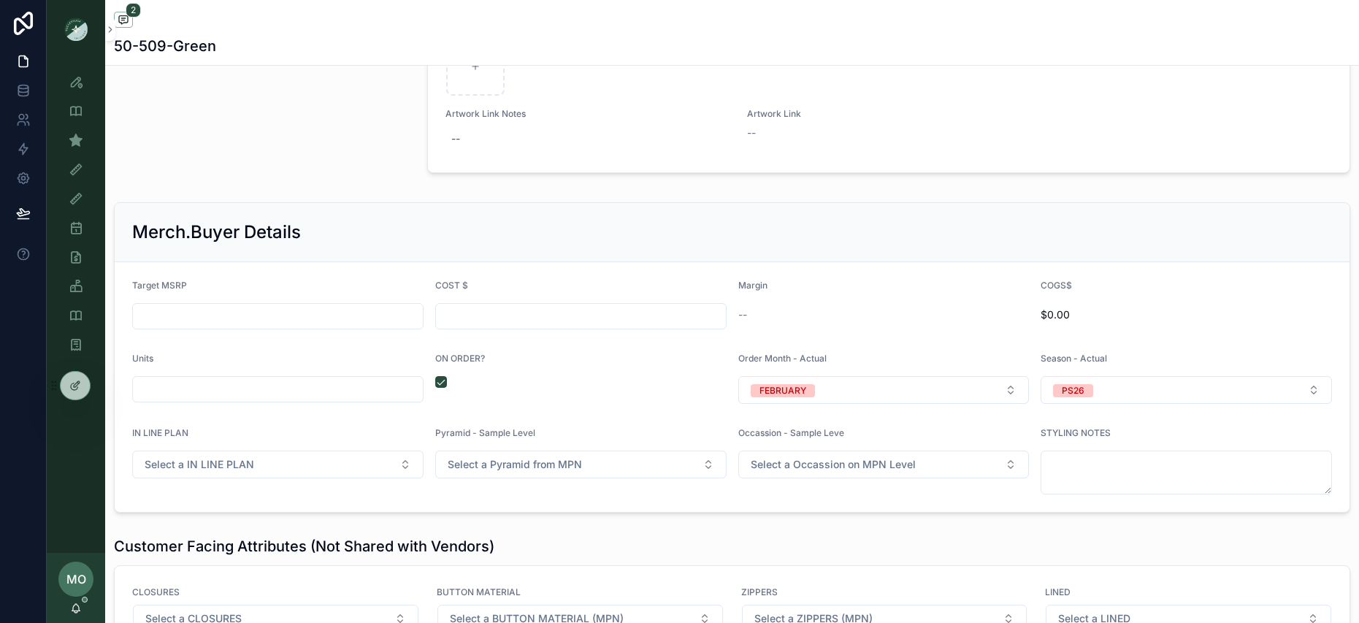
scroll to position [1758, 0]
click at [486, 316] on input "scrollable content" at bounding box center [581, 313] width 290 height 20
paste input "******"
type input "******"
click at [359, 313] on input "scrollable content" at bounding box center [278, 313] width 290 height 20
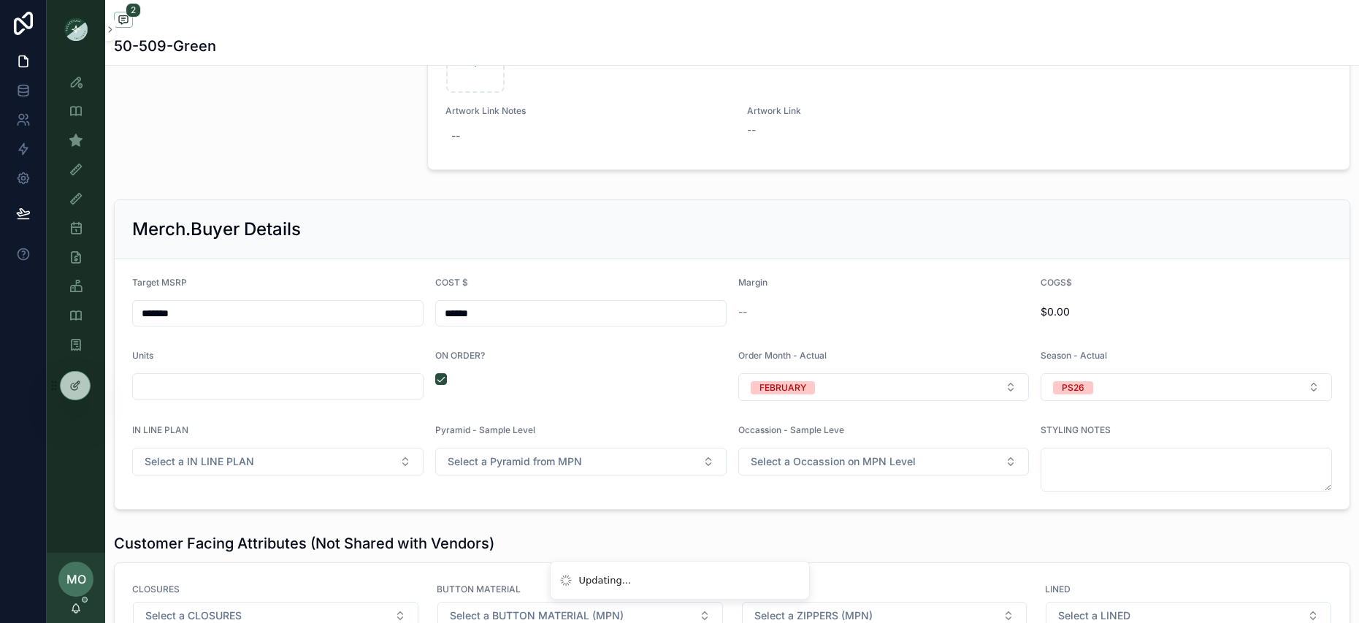
type input "*******"
click at [309, 397] on div "scrollable content" at bounding box center [277, 386] width 291 height 26
click at [304, 389] on input "scrollable content" at bounding box center [278, 386] width 290 height 20
type input "*****"
click at [673, 392] on div "ON ORDER?" at bounding box center [580, 375] width 291 height 51
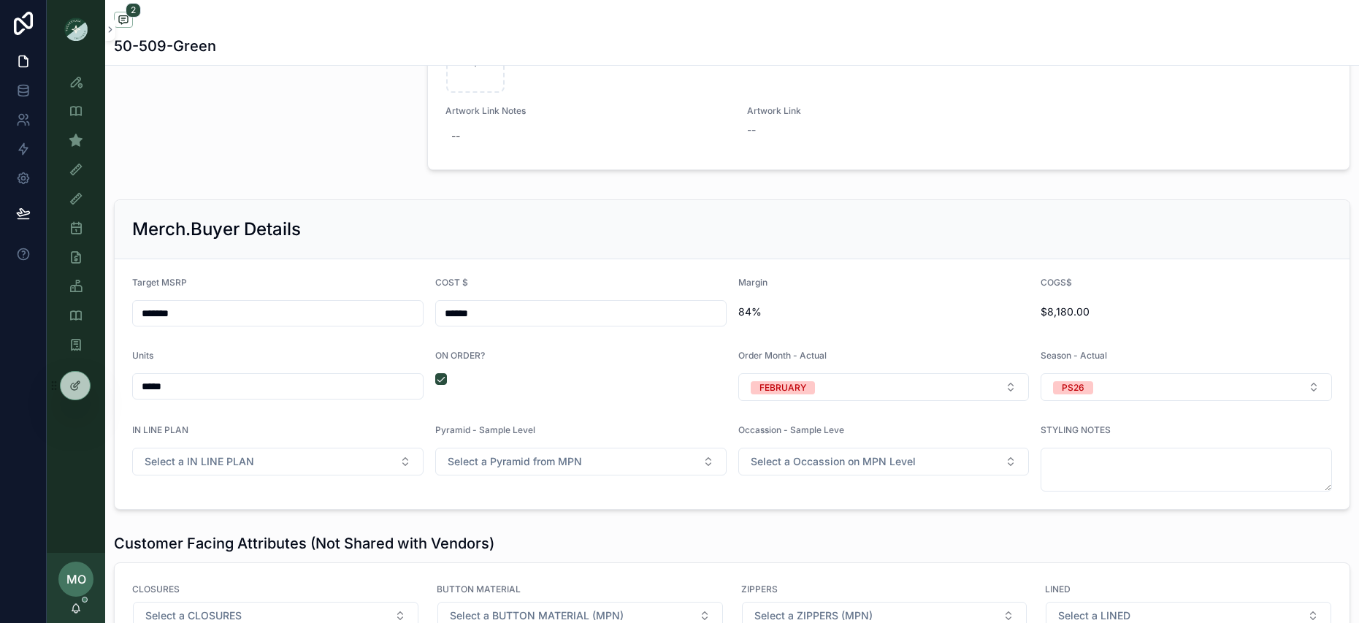
click at [798, 481] on div "Occassion - Sample Leve Select a Occassion on MPN Level" at bounding box center [883, 457] width 291 height 67
click at [803, 464] on span "Select a Occassion on MPN Level" at bounding box center [833, 461] width 165 height 15
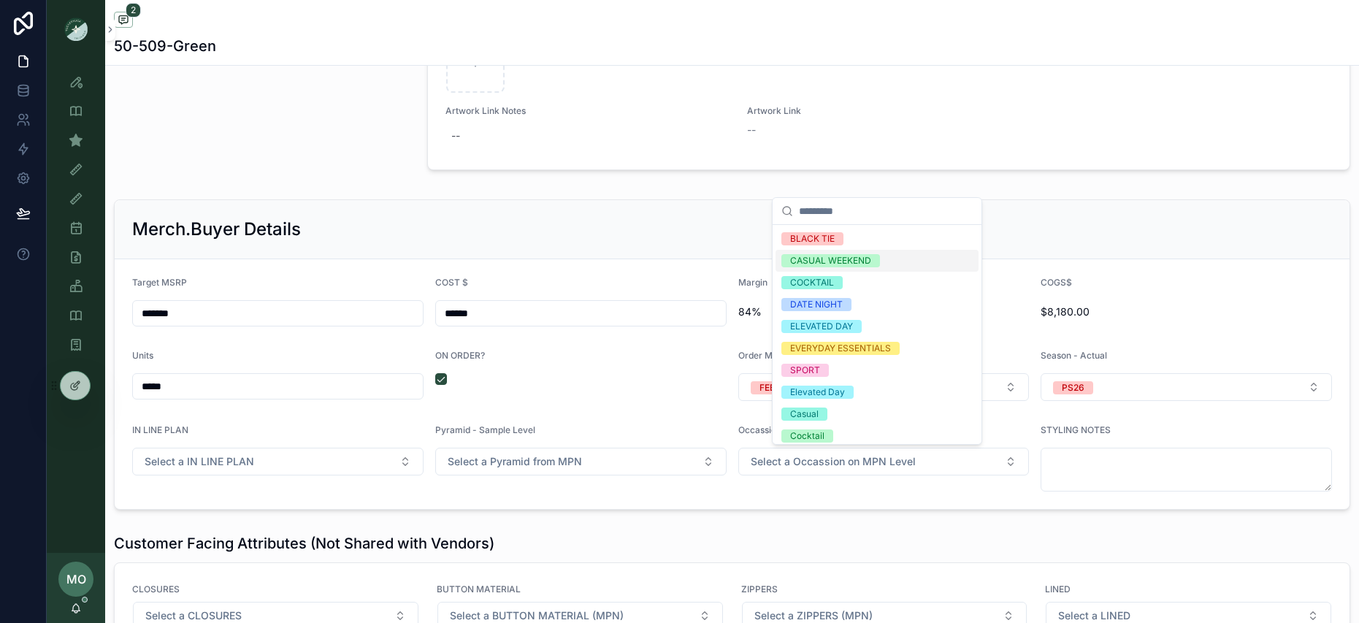
click at [839, 262] on div "CASUAL WEEKEND" at bounding box center [830, 260] width 81 height 13
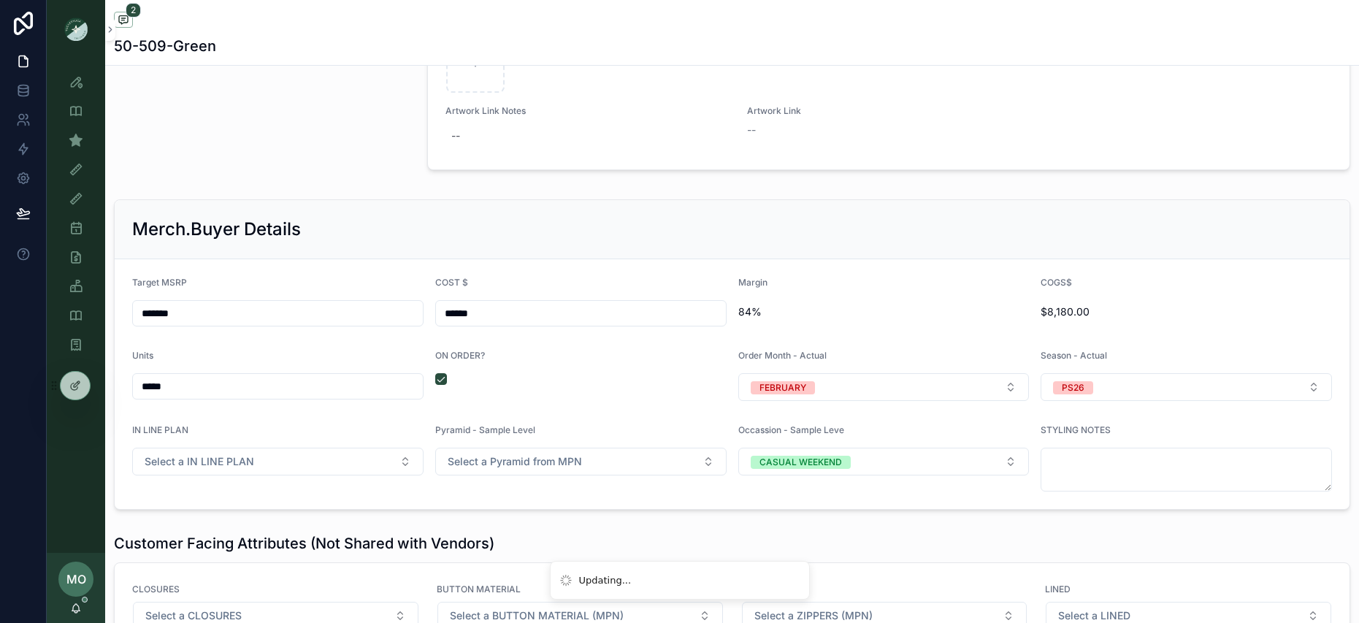
click at [315, 152] on div "scrollable content" at bounding box center [261, 27] width 313 height 310
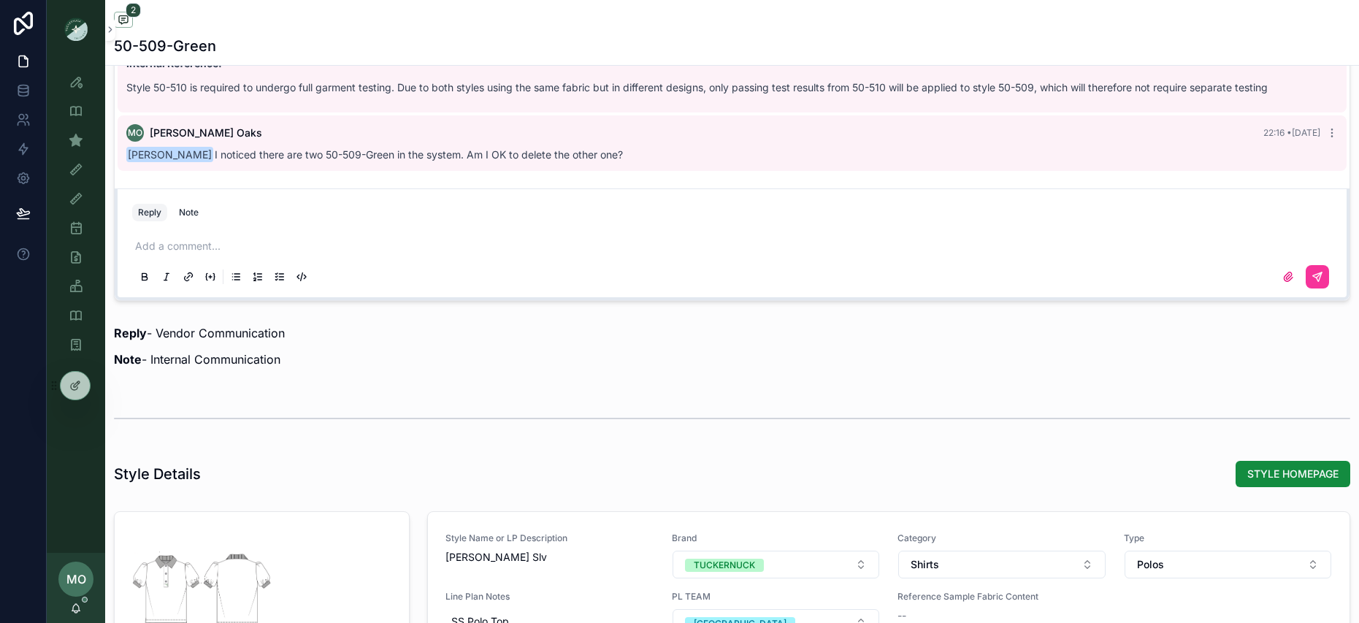
scroll to position [826, 0]
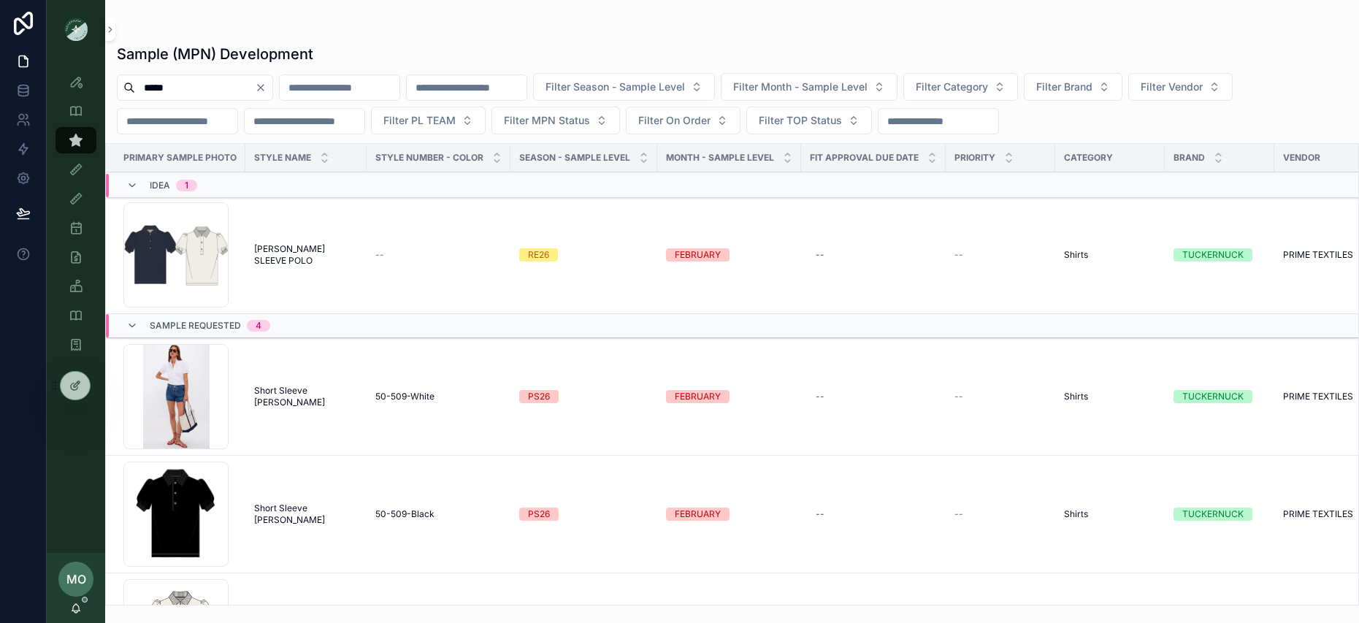
click at [711, 119] on span "Filter On Order" at bounding box center [674, 120] width 72 height 15
click at [636, 219] on div "Yes" at bounding box center [719, 226] width 203 height 23
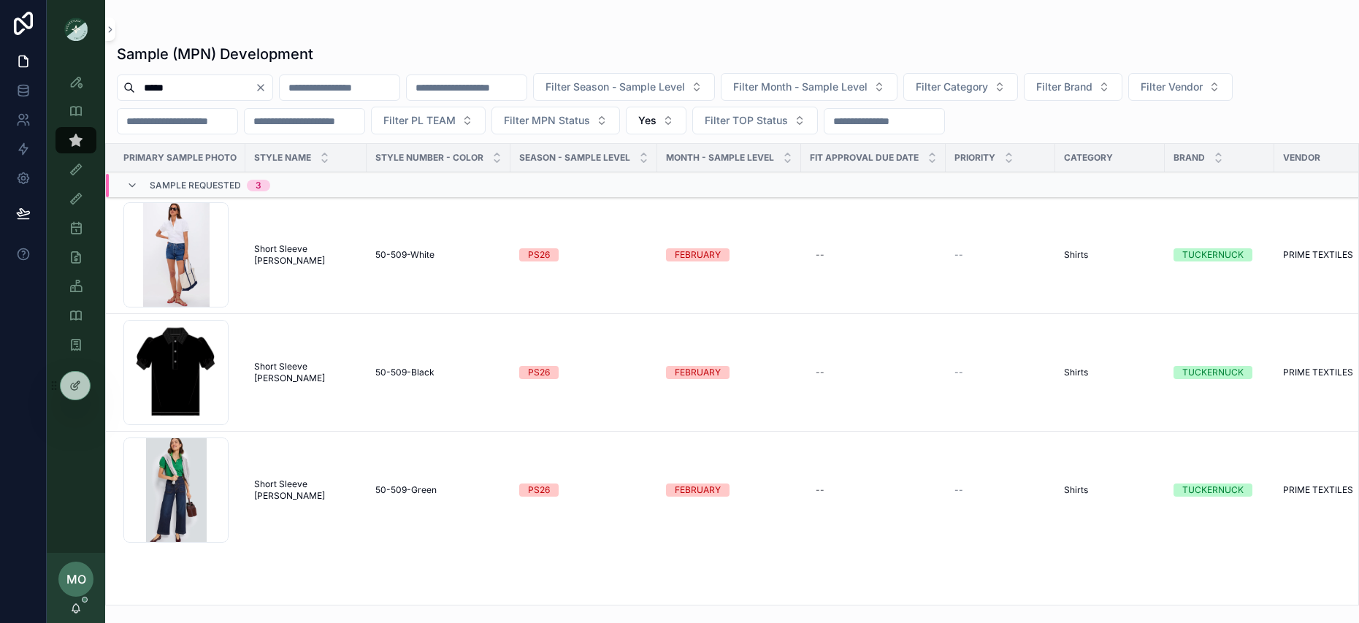
click at [299, 375] on span "Short Sleeve [PERSON_NAME]" at bounding box center [306, 372] width 104 height 23
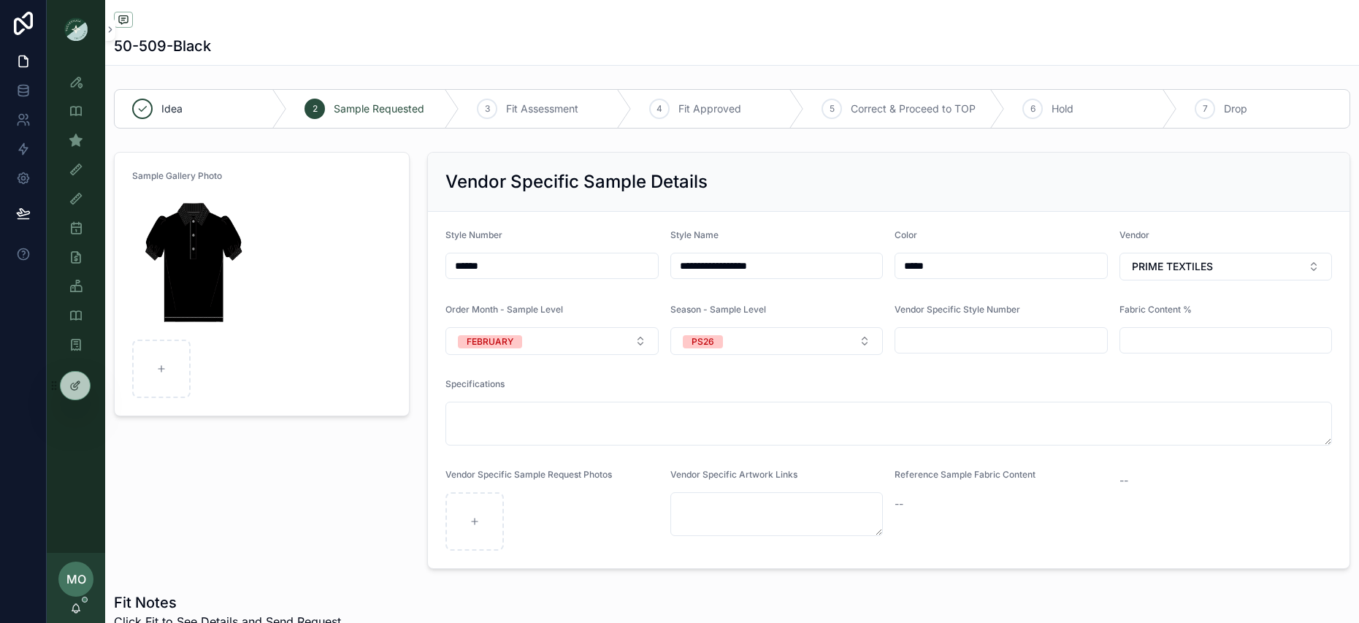
click at [215, 232] on img "scrollable content" at bounding box center [194, 264] width 124 height 140
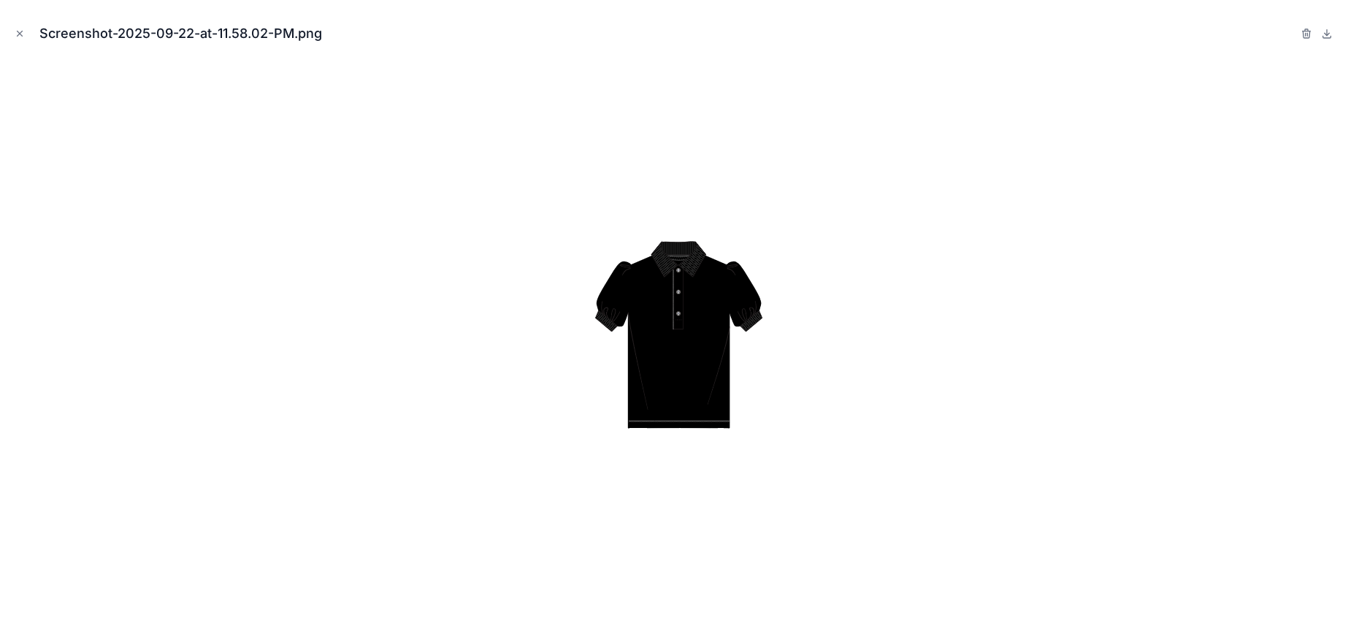
click at [1321, 36] on icon at bounding box center [1327, 34] width 12 height 12
click at [18, 31] on icon "Close modal" at bounding box center [20, 33] width 5 height 5
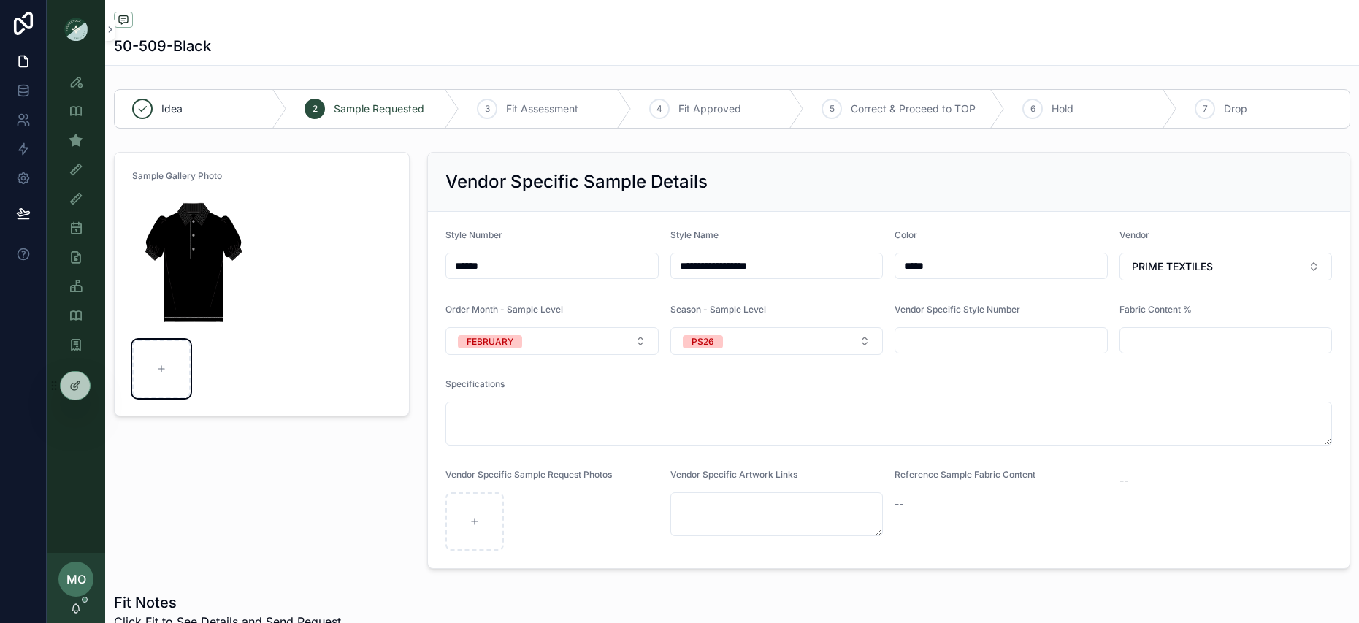
click at [174, 359] on div "scrollable content" at bounding box center [161, 369] width 58 height 58
type input "**********"
click at [470, 545] on div "scrollable content" at bounding box center [475, 521] width 58 height 58
type input "**********"
click at [202, 219] on img "scrollable content" at bounding box center [194, 264] width 124 height 140
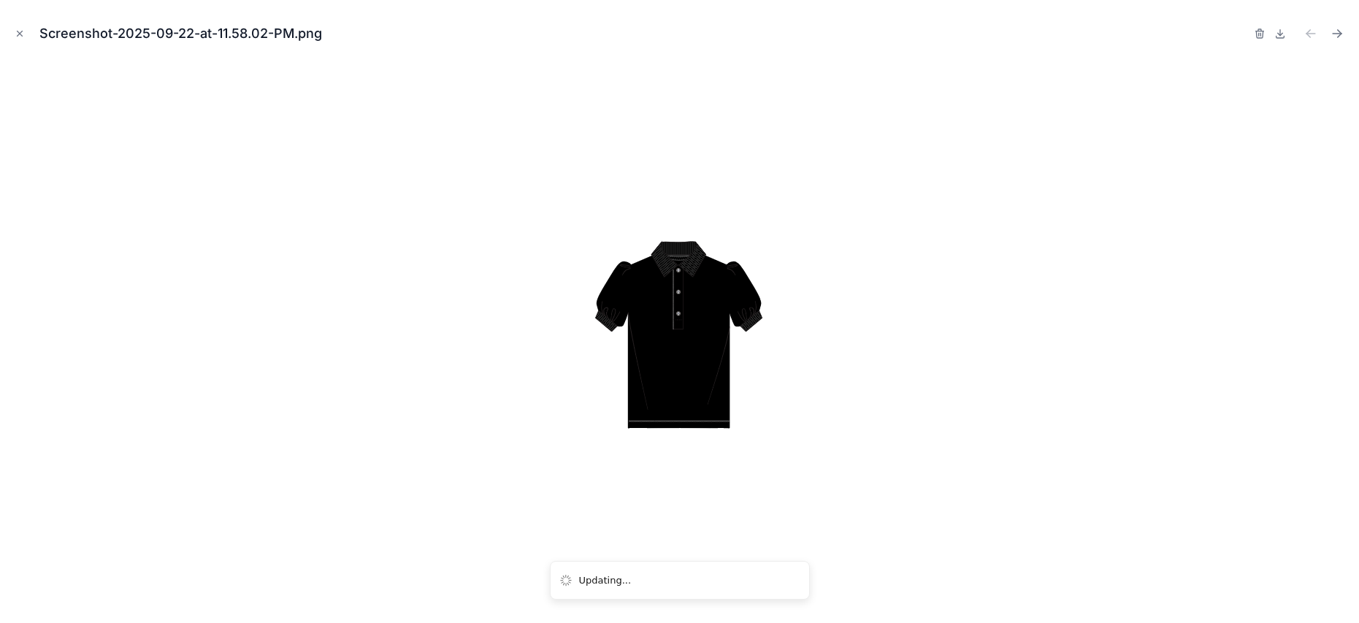
click at [1259, 29] on icon "button" at bounding box center [1260, 30] width 3 height 2
click at [1251, 35] on div "Confirm delete?" at bounding box center [1207, 33] width 117 height 20
click at [1248, 34] on icon "button" at bounding box center [1245, 34] width 7 height 7
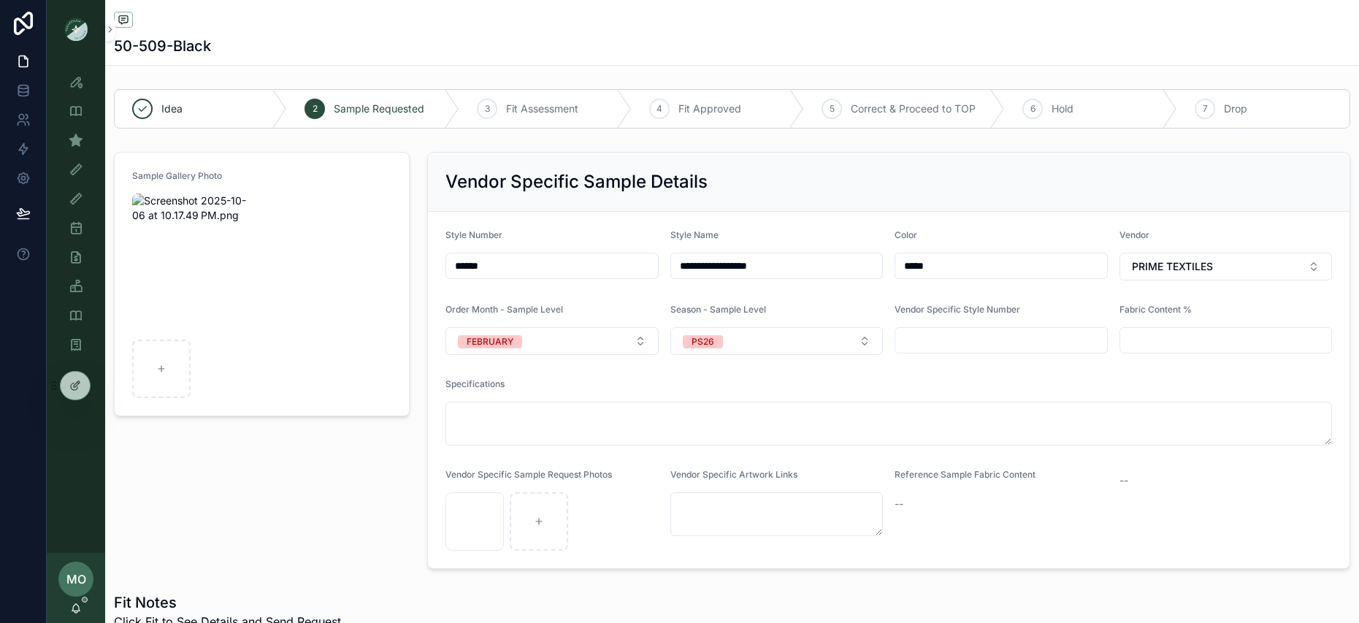
click at [322, 489] on div "Sample Gallery Photo" at bounding box center [261, 360] width 313 height 429
click at [64, 133] on div "Sample (MPN) View" at bounding box center [75, 140] width 23 height 23
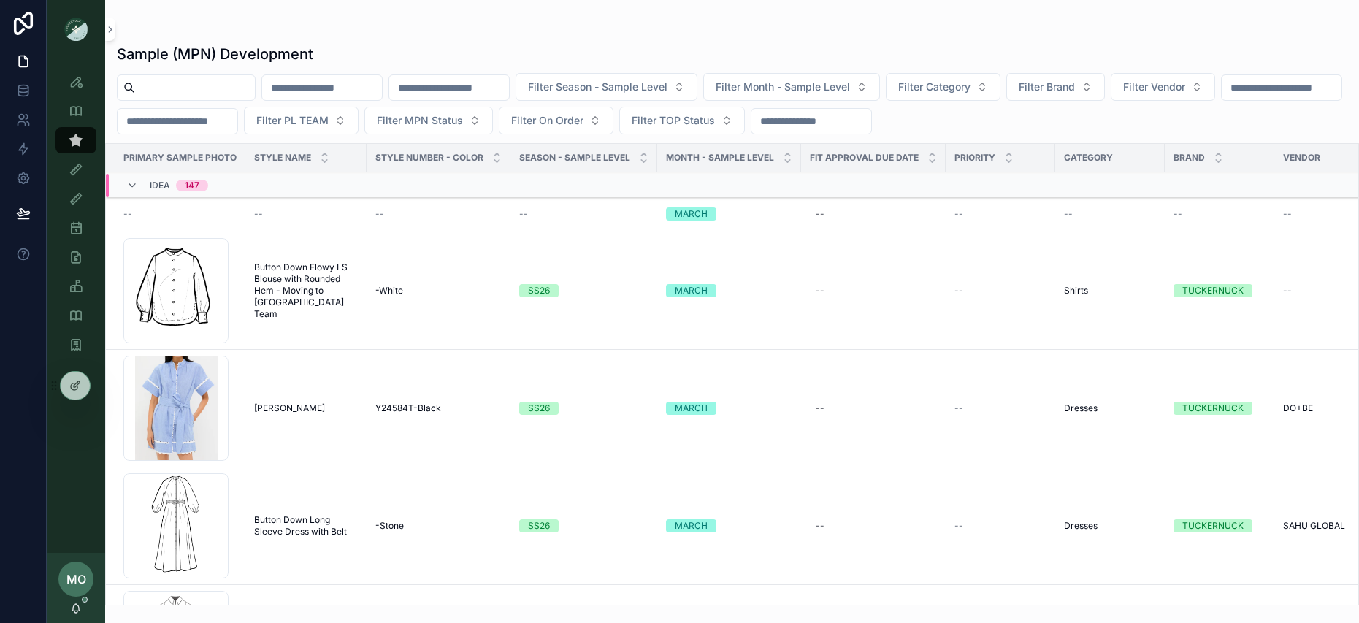
click at [698, 96] on button "Filter Season - Sample Level" at bounding box center [607, 87] width 182 height 28
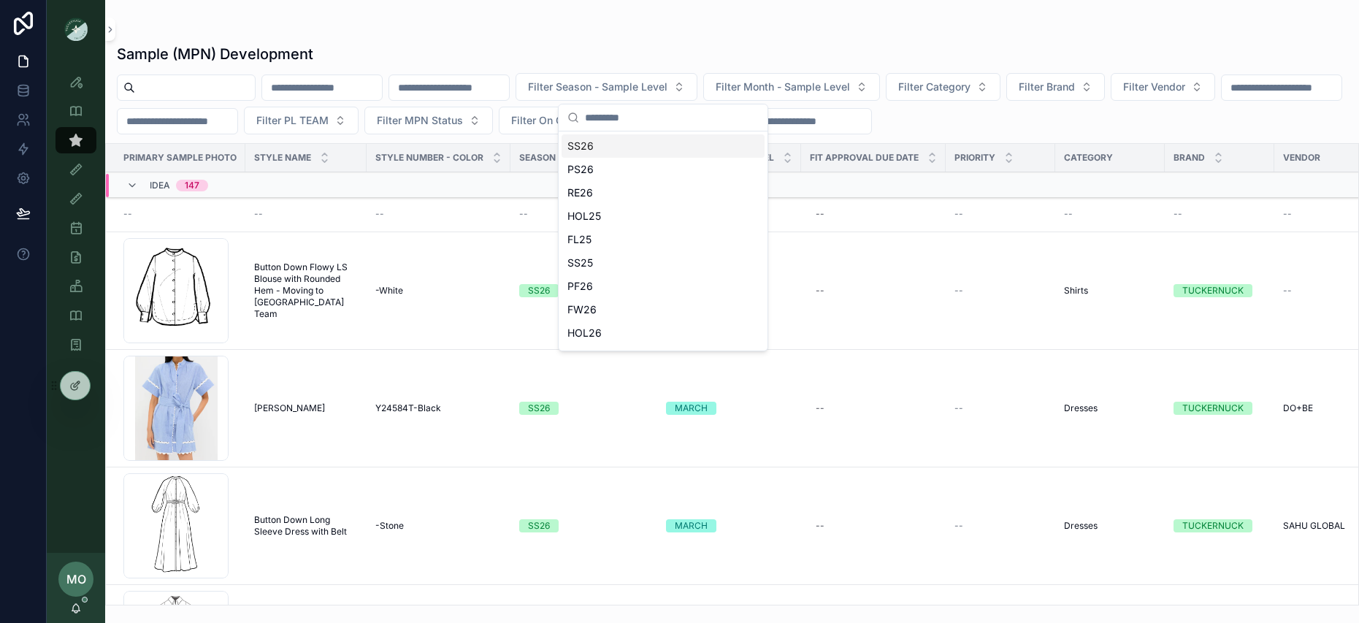
click at [581, 145] on div "SS26" at bounding box center [663, 145] width 203 height 23
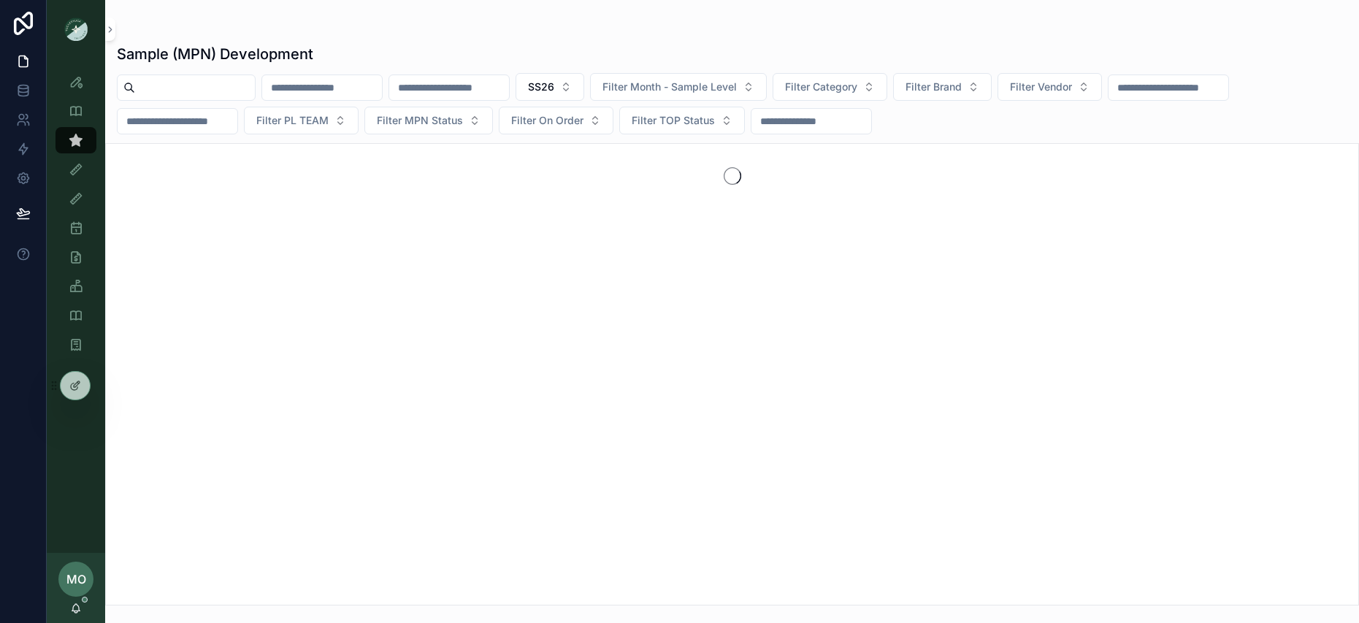
click at [854, 97] on button "Filter Category" at bounding box center [830, 87] width 115 height 28
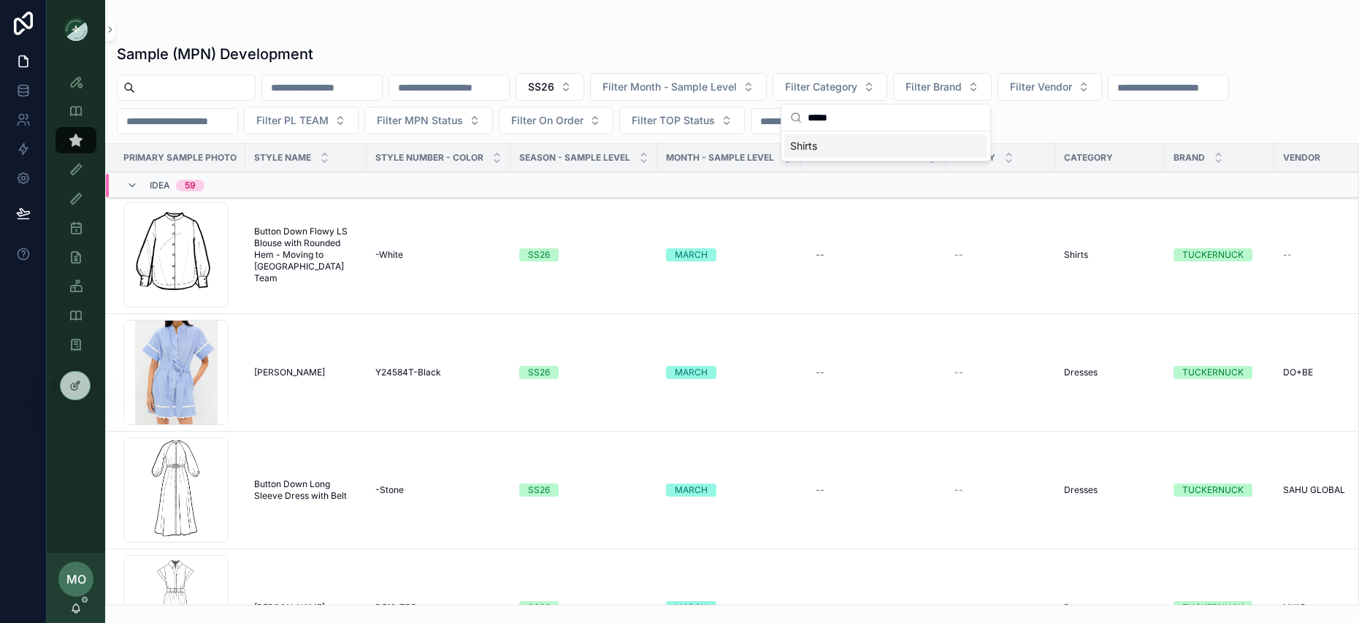
type input "*****"
click at [844, 140] on div "Shirts" at bounding box center [886, 145] width 203 height 23
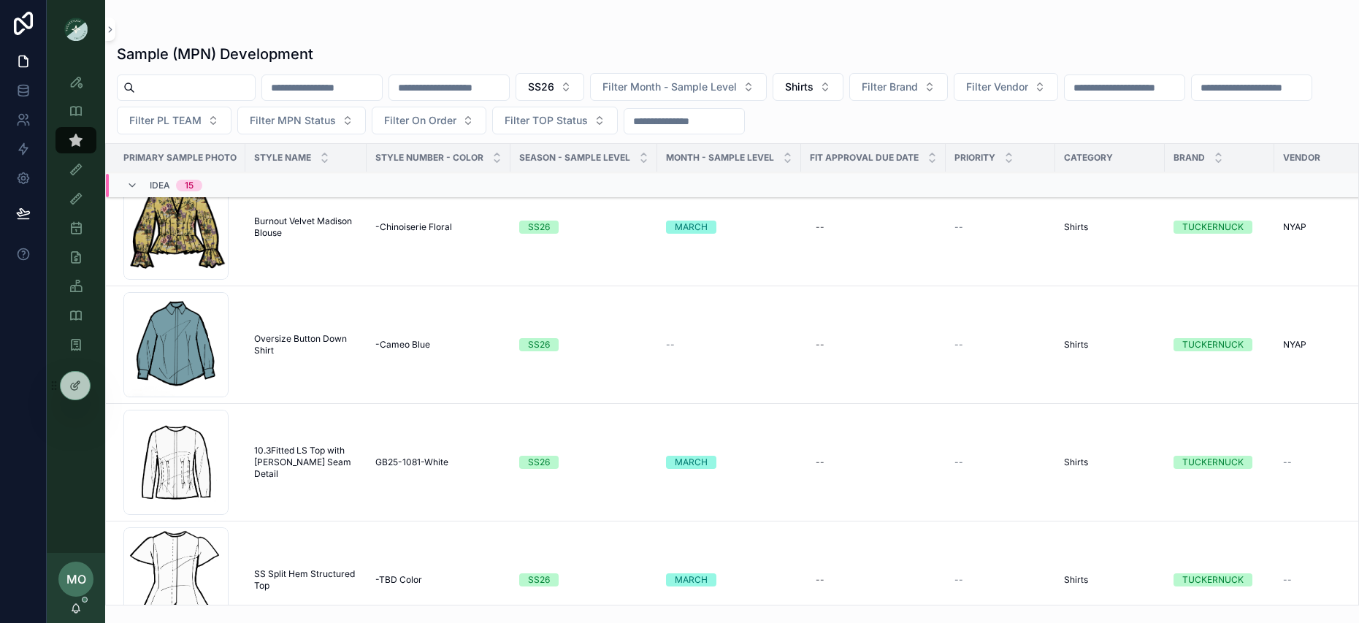
scroll to position [392, 0]
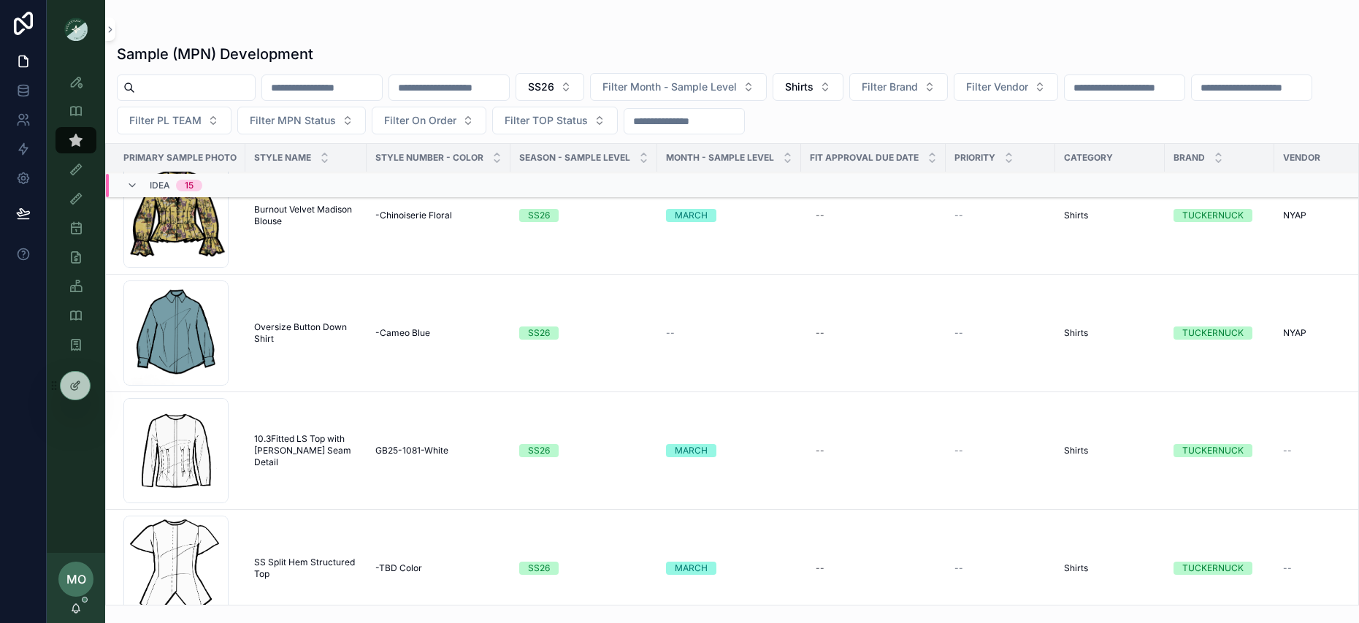
click at [457, 121] on span "Filter On Order" at bounding box center [420, 120] width 72 height 15
click at [534, 232] on div "Yes" at bounding box center [573, 226] width 203 height 23
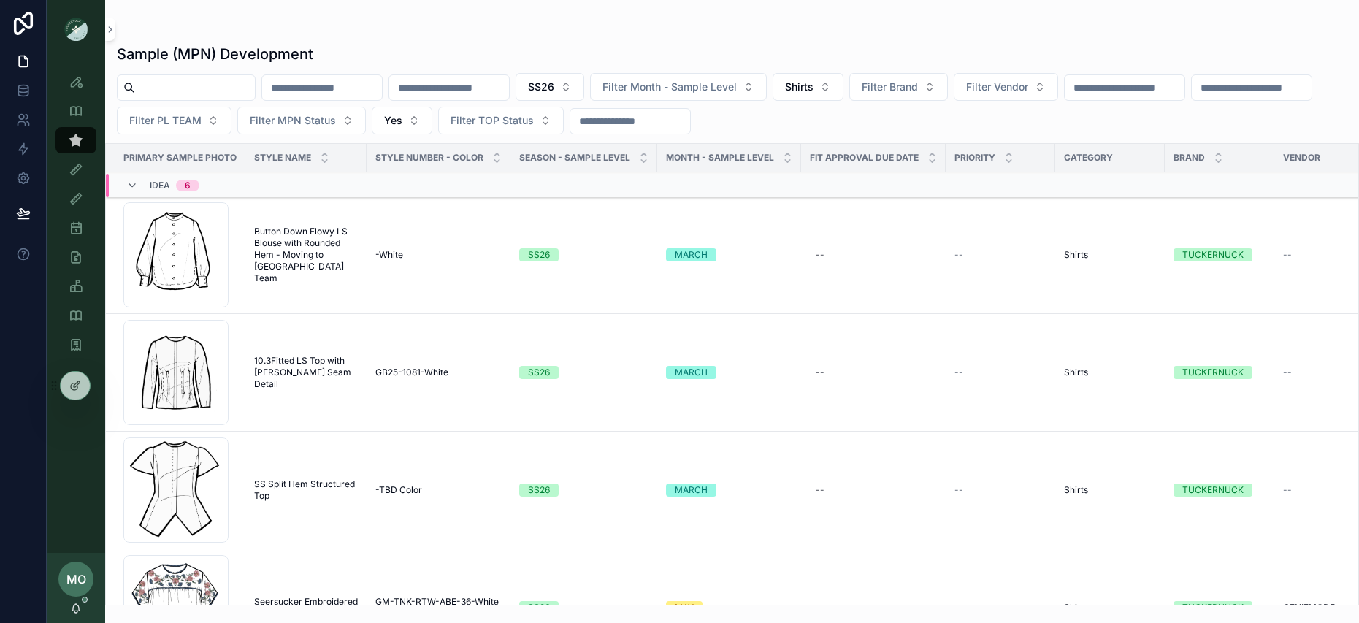
click at [402, 126] on span "Yes" at bounding box center [393, 120] width 18 height 15
click at [467, 184] on div "----" at bounding box center [546, 179] width 203 height 23
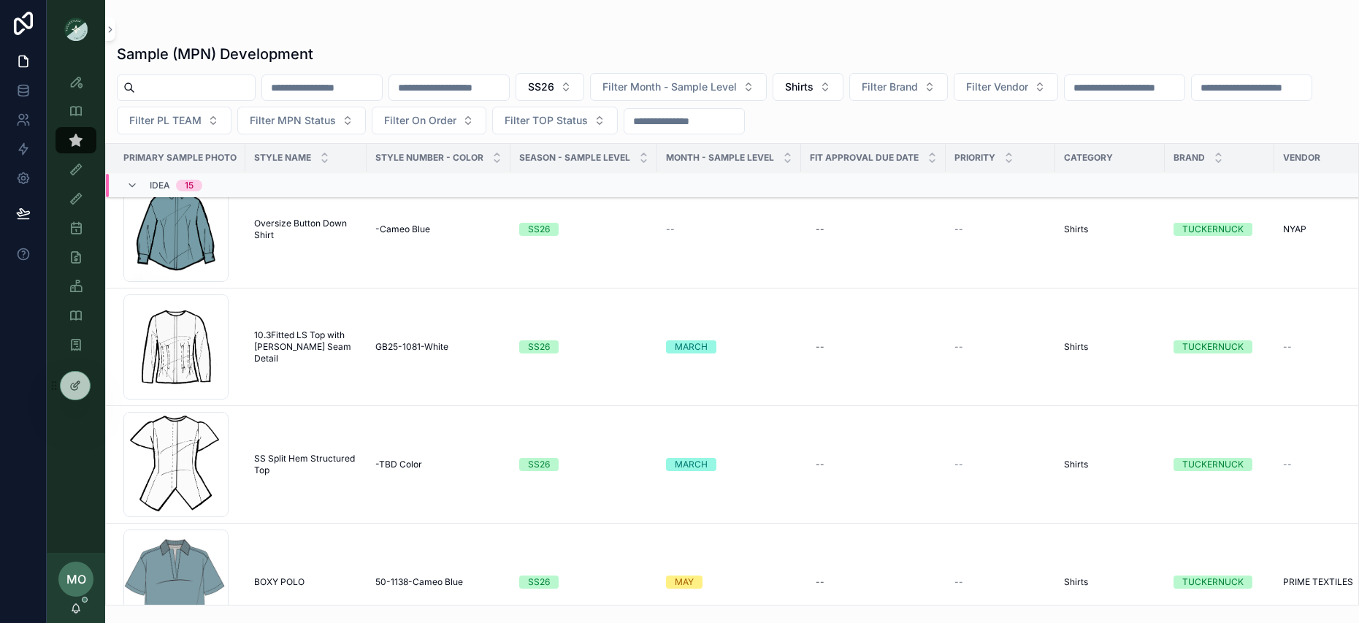
scroll to position [500, 0]
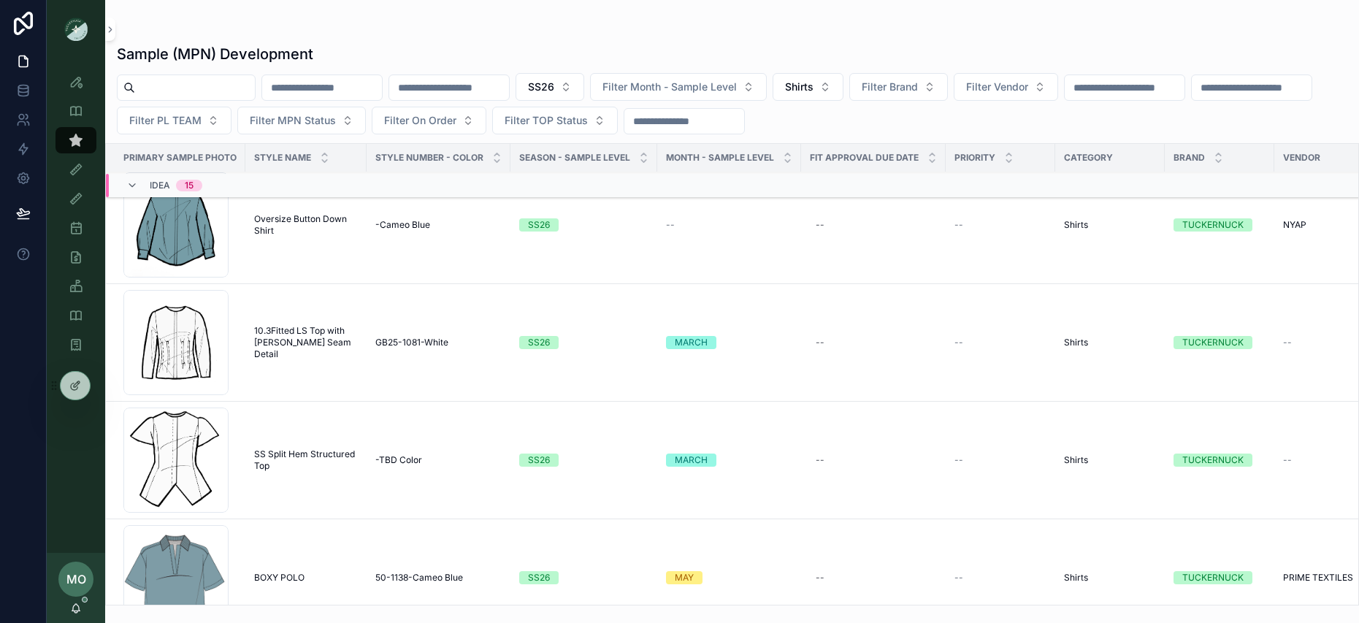
click at [294, 237] on td "Oversize Button Down Shirt Oversize Button Down Shirt" at bounding box center [305, 226] width 121 height 118
click at [270, 218] on span "Oversize Button Down Shirt" at bounding box center [306, 224] width 104 height 23
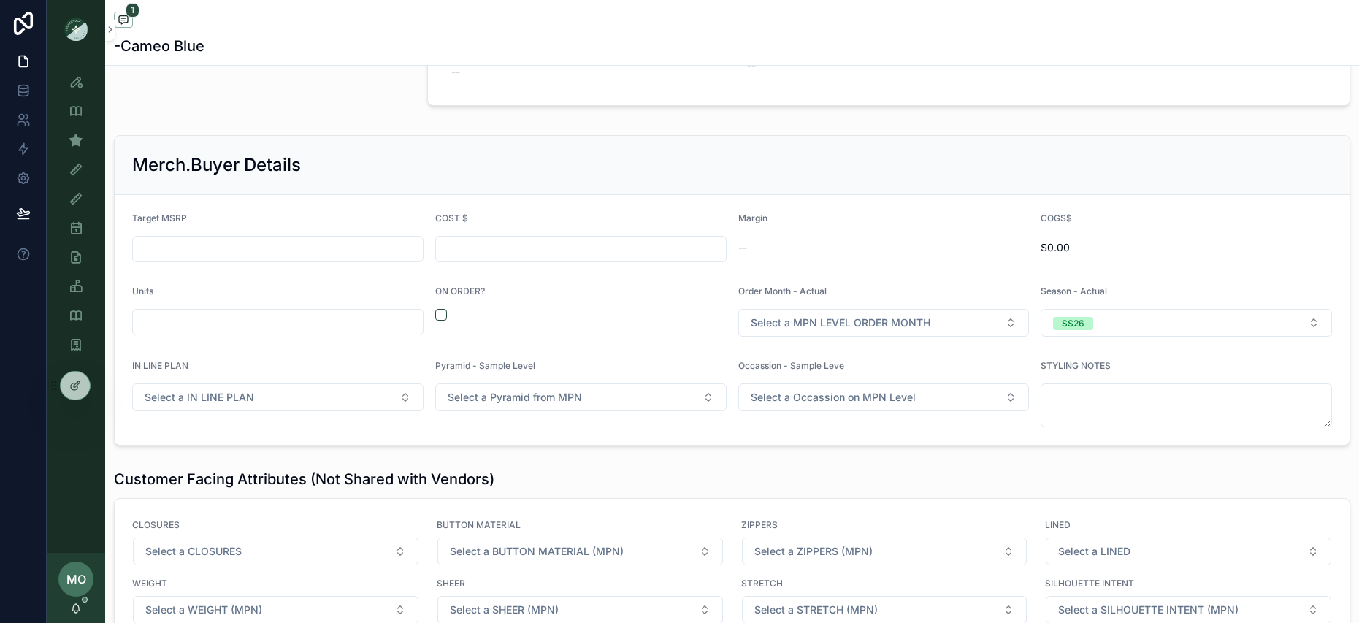
scroll to position [1928, 0]
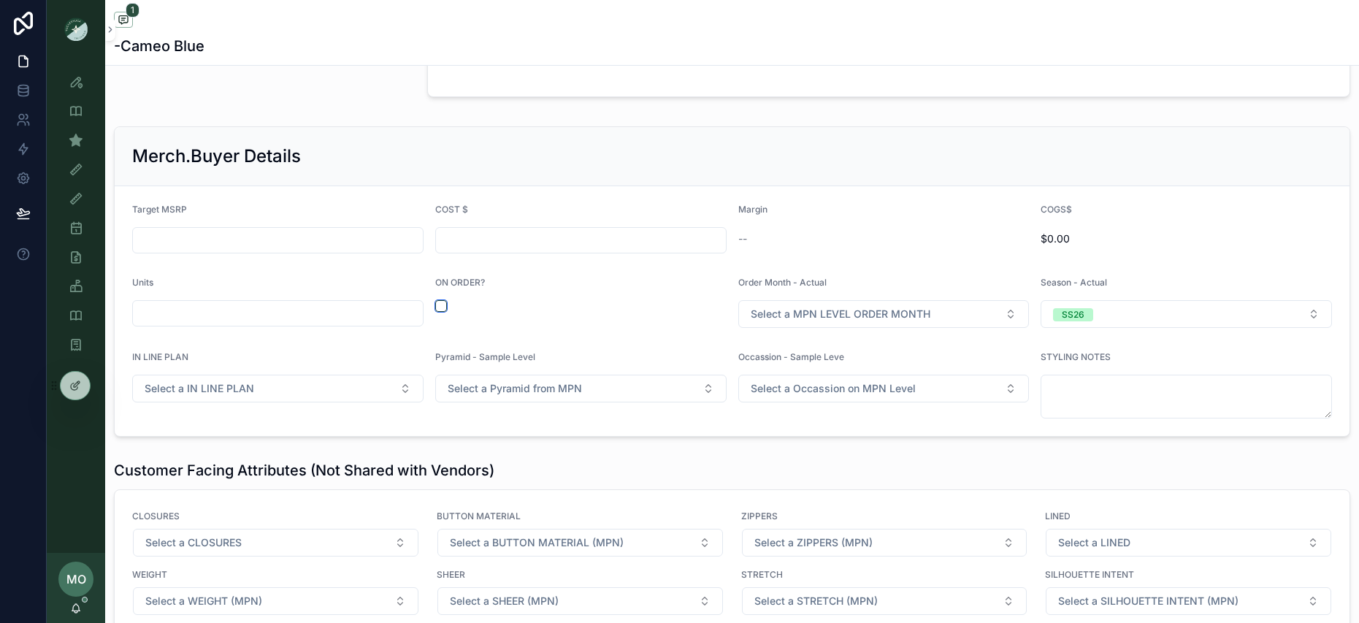
click at [438, 302] on button "scrollable content" at bounding box center [441, 306] width 12 height 12
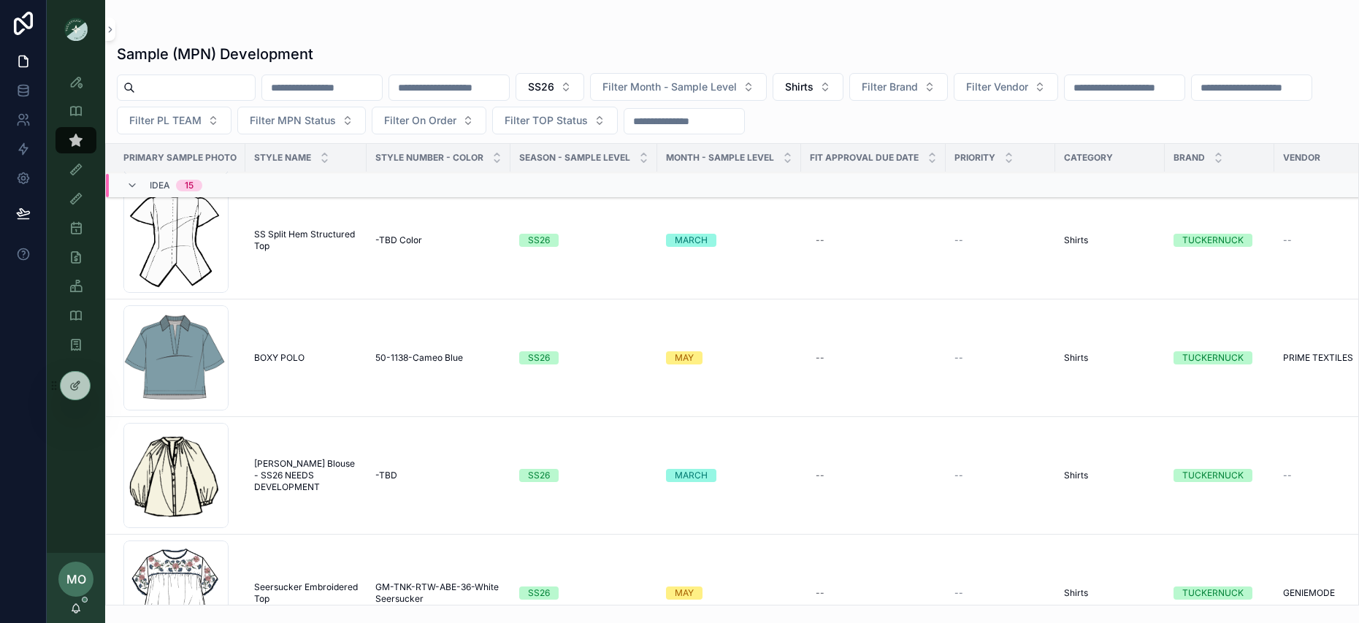
scroll to position [373, 0]
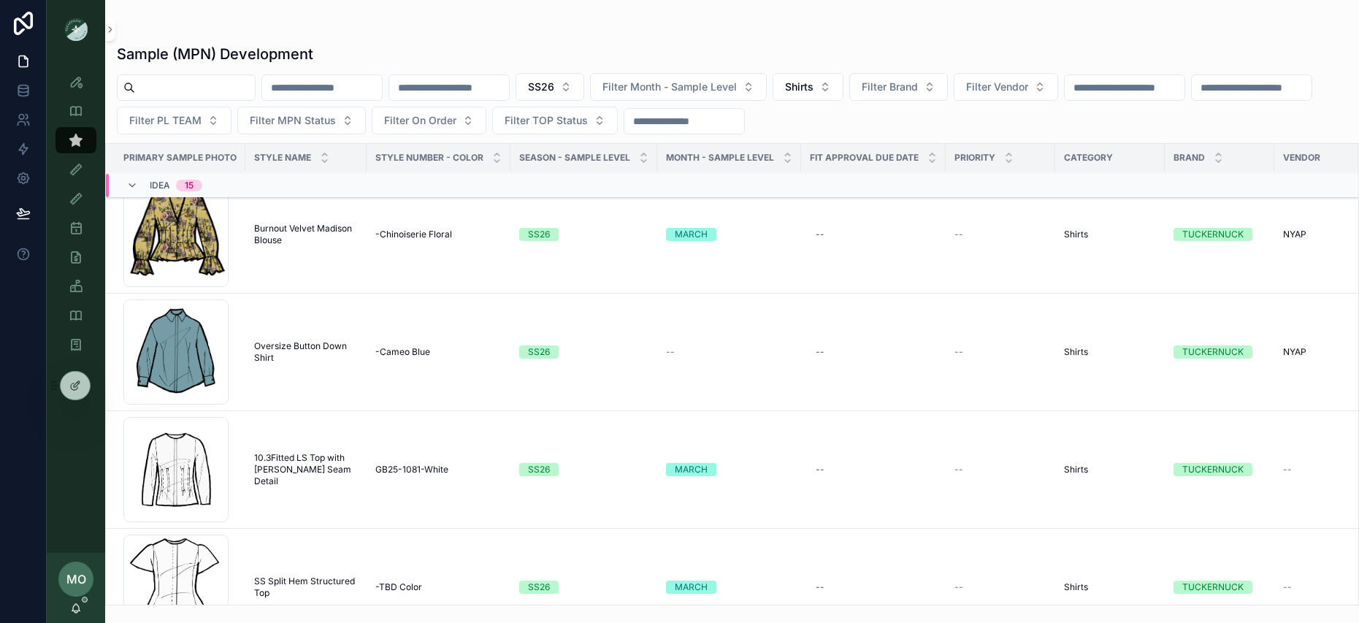
click at [313, 340] on span "Oversize Button Down Shirt" at bounding box center [306, 351] width 104 height 23
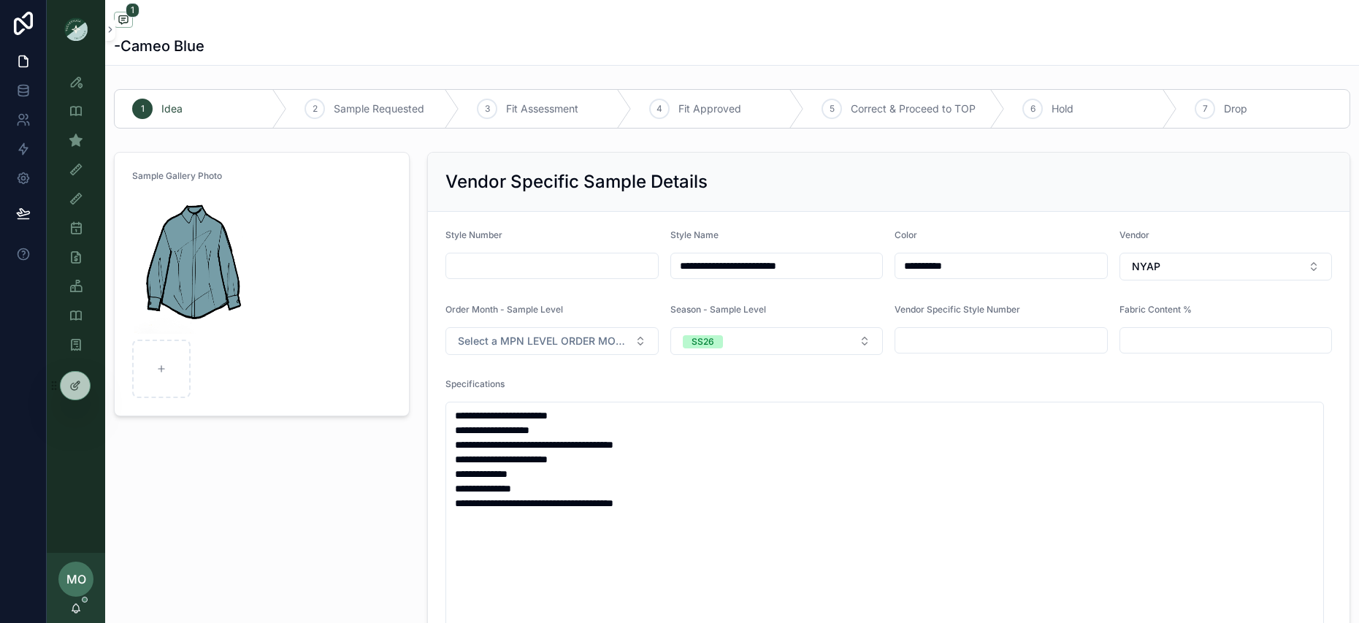
click at [592, 360] on form "**********" at bounding box center [889, 484] width 922 height 545
click at [579, 354] on button "Select a MPN LEVEL ORDER MONTH" at bounding box center [552, 341] width 213 height 28
type input "***"
click at [465, 387] on div "MARCH" at bounding box center [548, 400] width 209 height 28
click at [470, 397] on div "MARCH" at bounding box center [478, 399] width 33 height 13
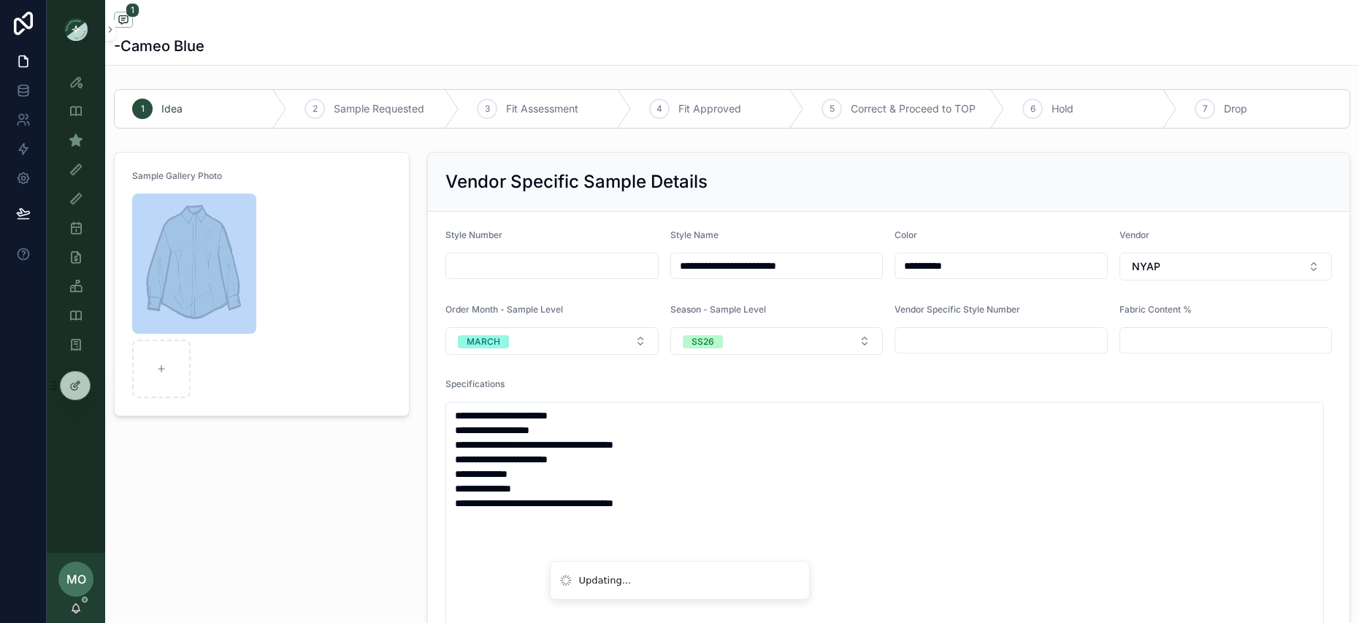
drag, startPoint x: 340, startPoint y: 482, endPoint x: 318, endPoint y: 434, distance: 52.7
click at [340, 483] on div "Sample Gallery Photo" at bounding box center [261, 454] width 313 height 617
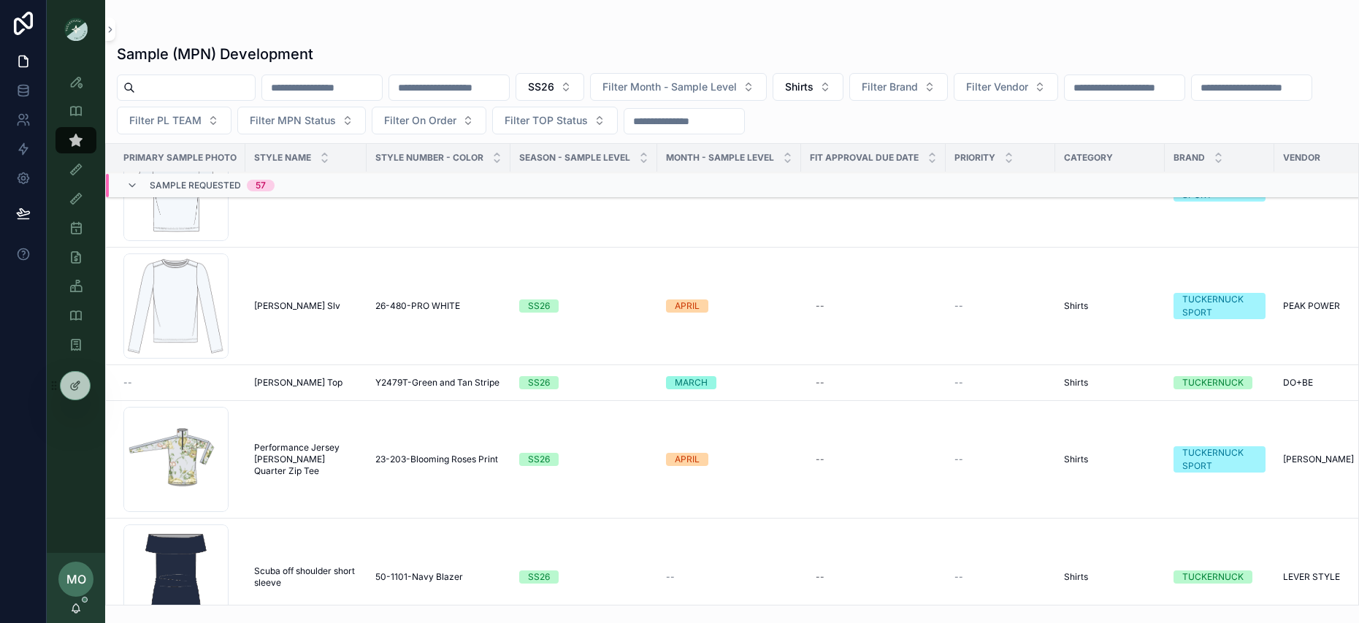
scroll to position [2787, 0]
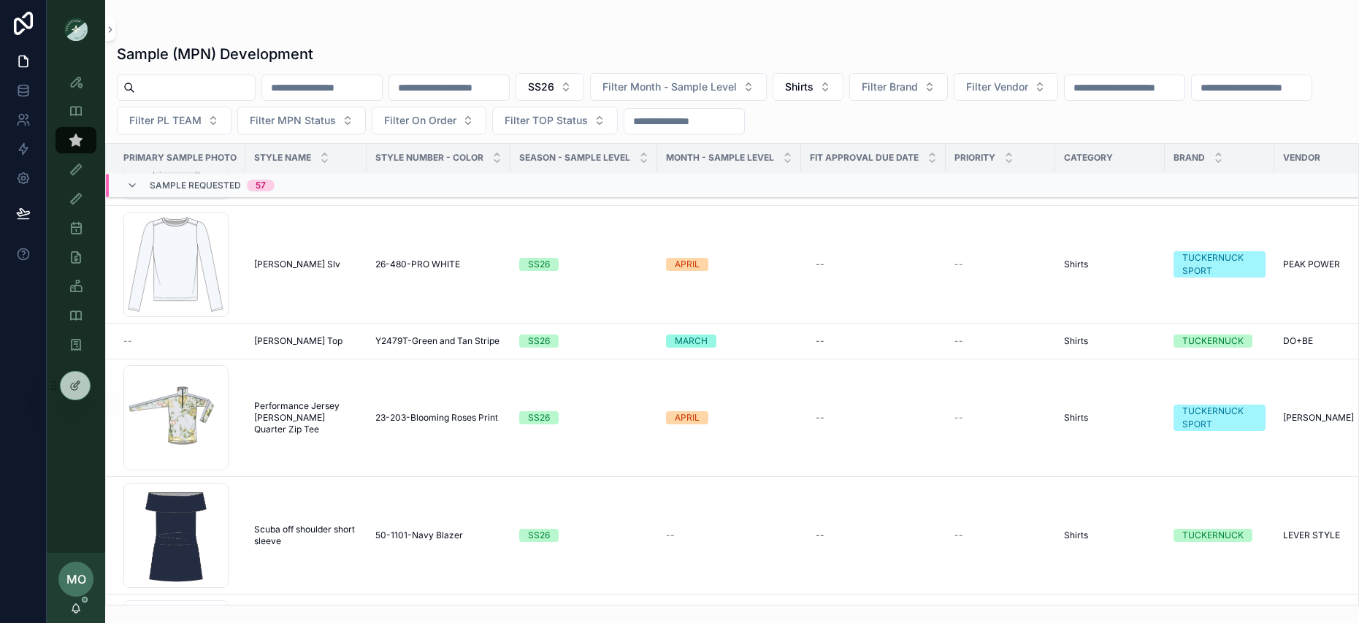
click at [948, 77] on button "Filter Brand" at bounding box center [899, 87] width 99 height 28
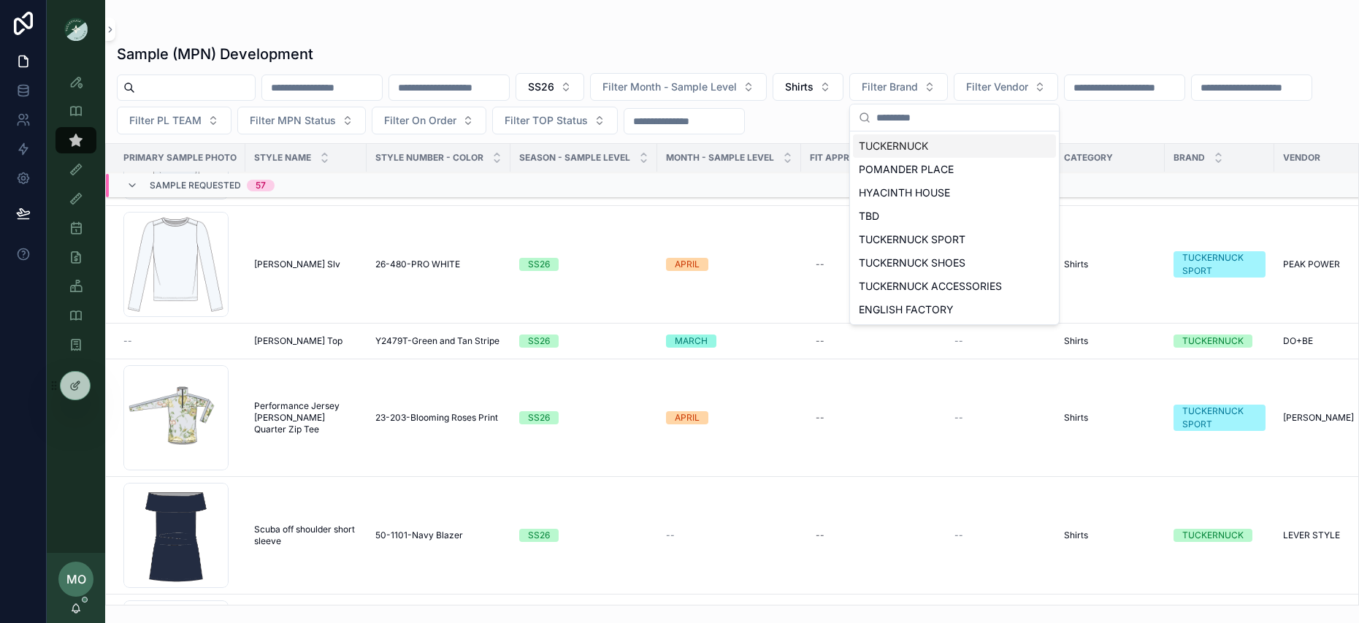
click at [906, 149] on div "TUCKERNUCK" at bounding box center [954, 145] width 203 height 23
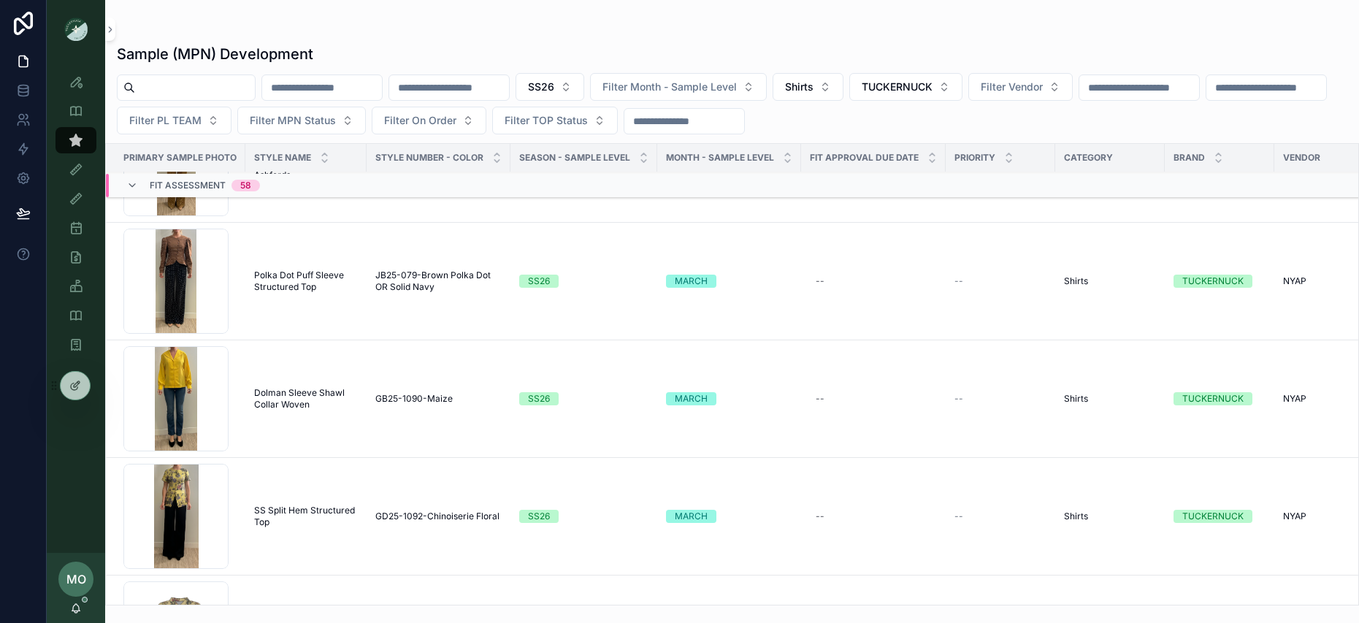
scroll to position [10744, 0]
click at [308, 283] on span "Polka Dot Puff Sleeve Structured Top" at bounding box center [306, 280] width 104 height 23
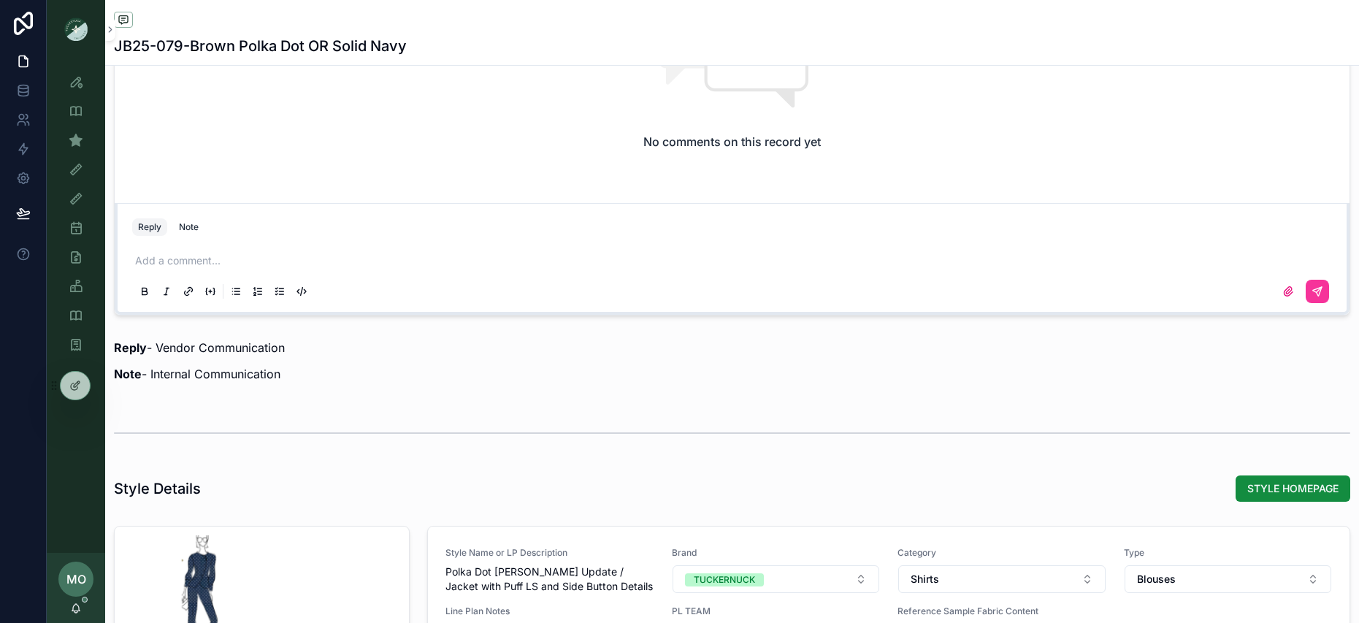
scroll to position [1405, 0]
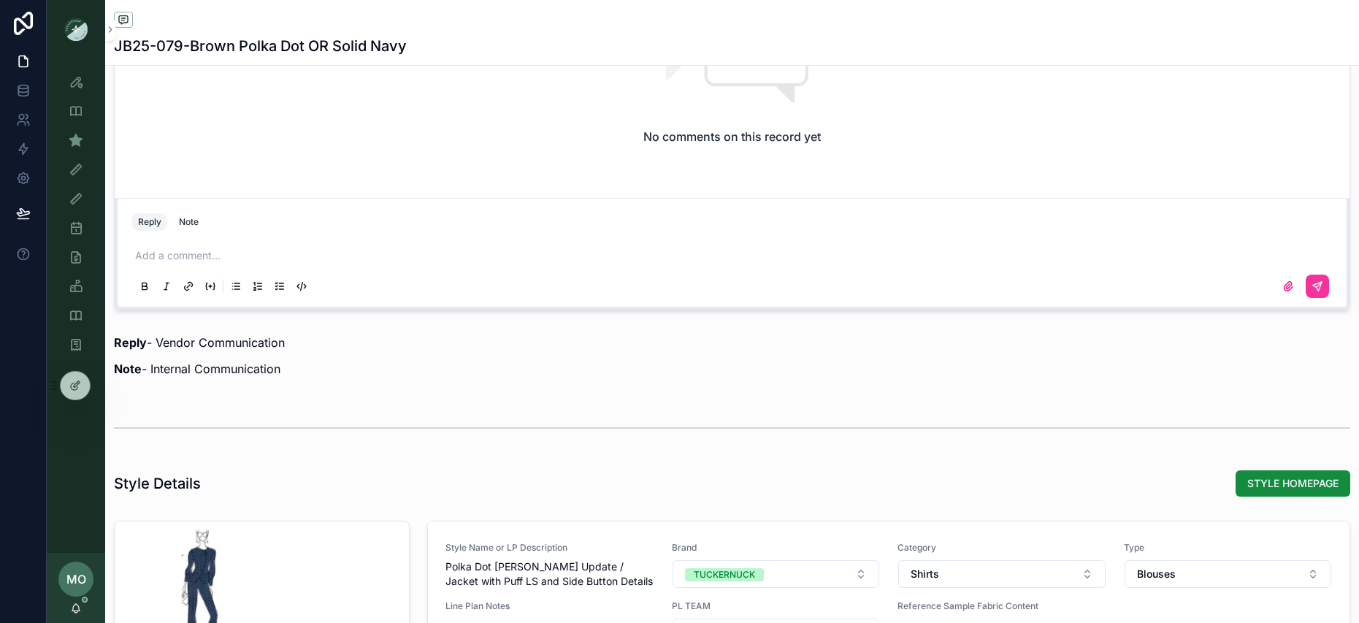
click at [183, 226] on div "Note" at bounding box center [189, 222] width 20 height 12
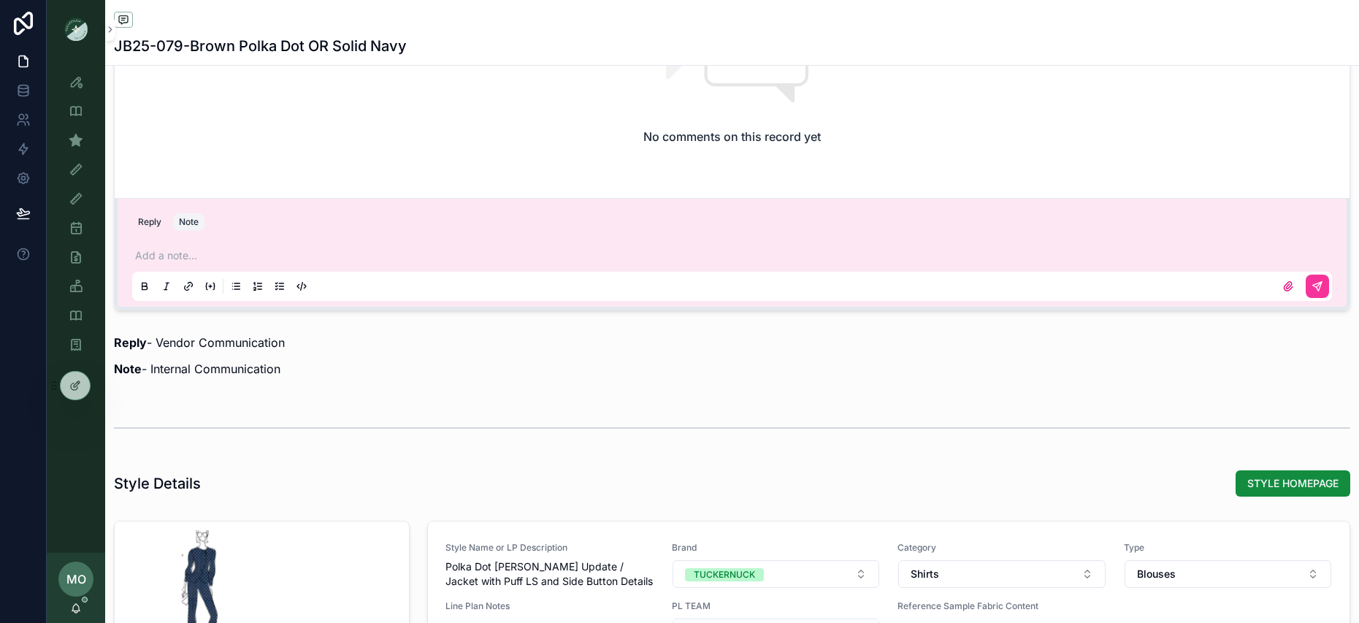
click at [187, 247] on div "Add a note..." at bounding box center [732, 270] width 1200 height 61
click at [188, 245] on div "Add a note..." at bounding box center [732, 270] width 1200 height 61
click at [188, 250] on p "scrollable content" at bounding box center [735, 255] width 1200 height 15
click at [1317, 284] on icon "scrollable content" at bounding box center [1319, 284] width 5 height 5
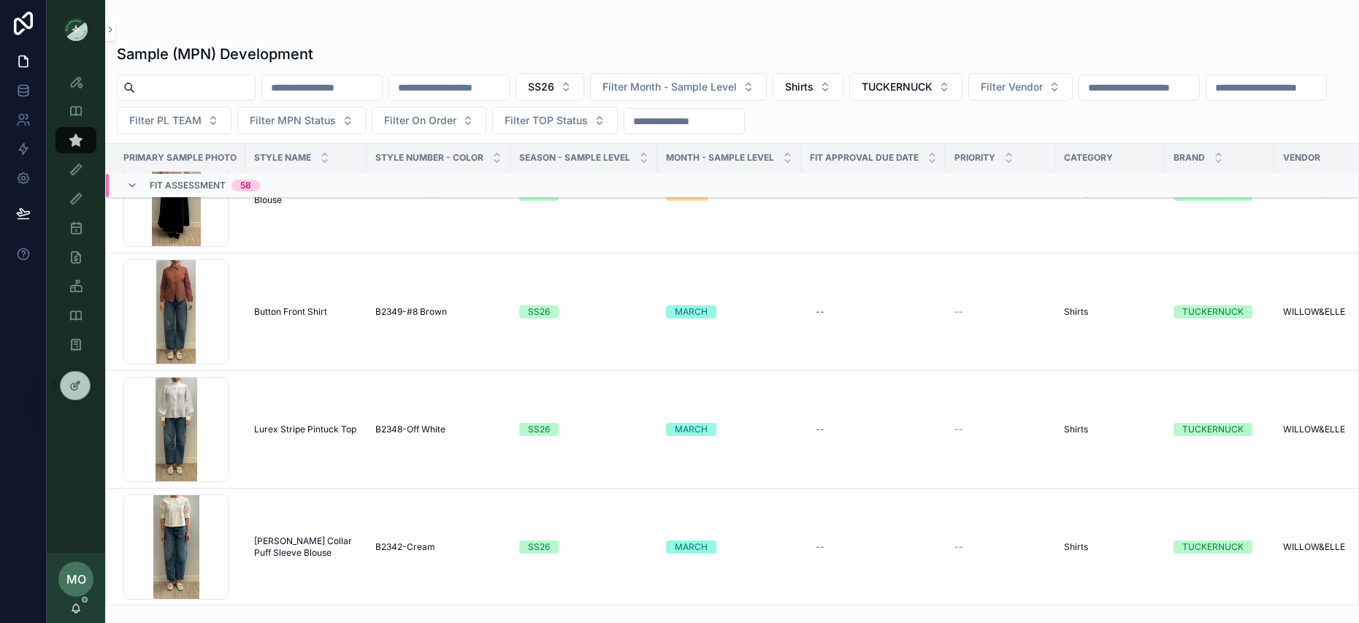
scroll to position [13524, 0]
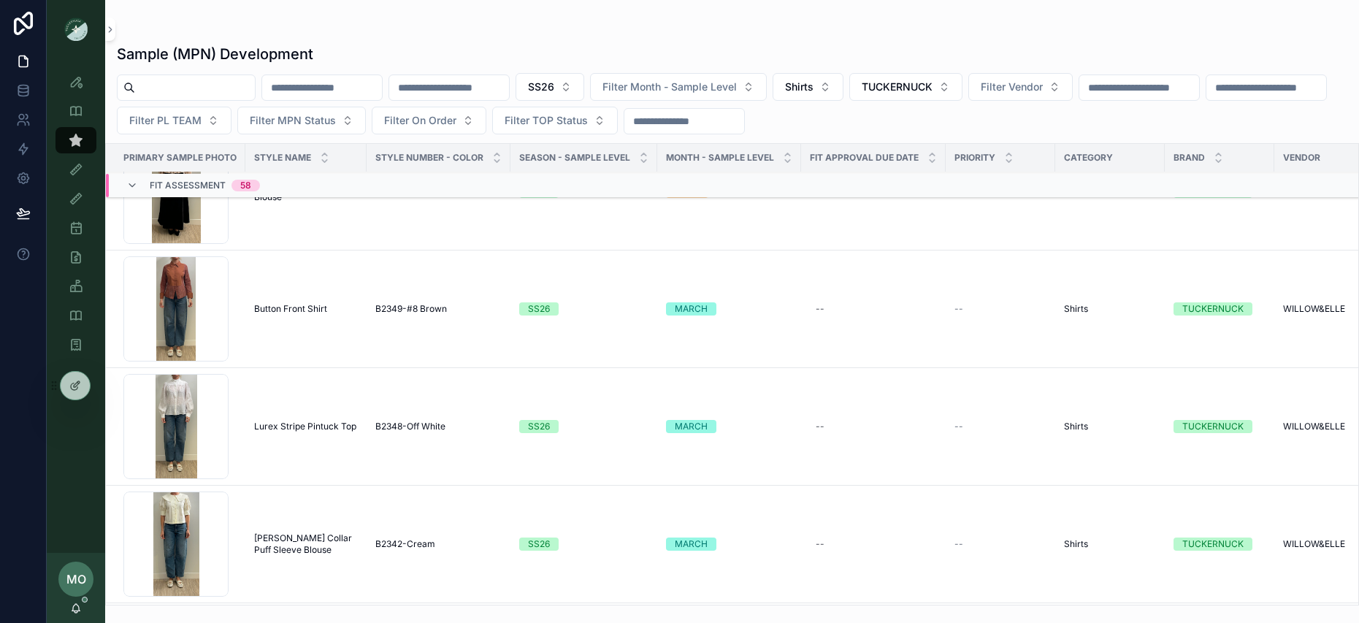
click at [178, 299] on div "Screenshot-2025-08-19-at-4.58.18-PM .png" at bounding box center [175, 308] width 105 height 105
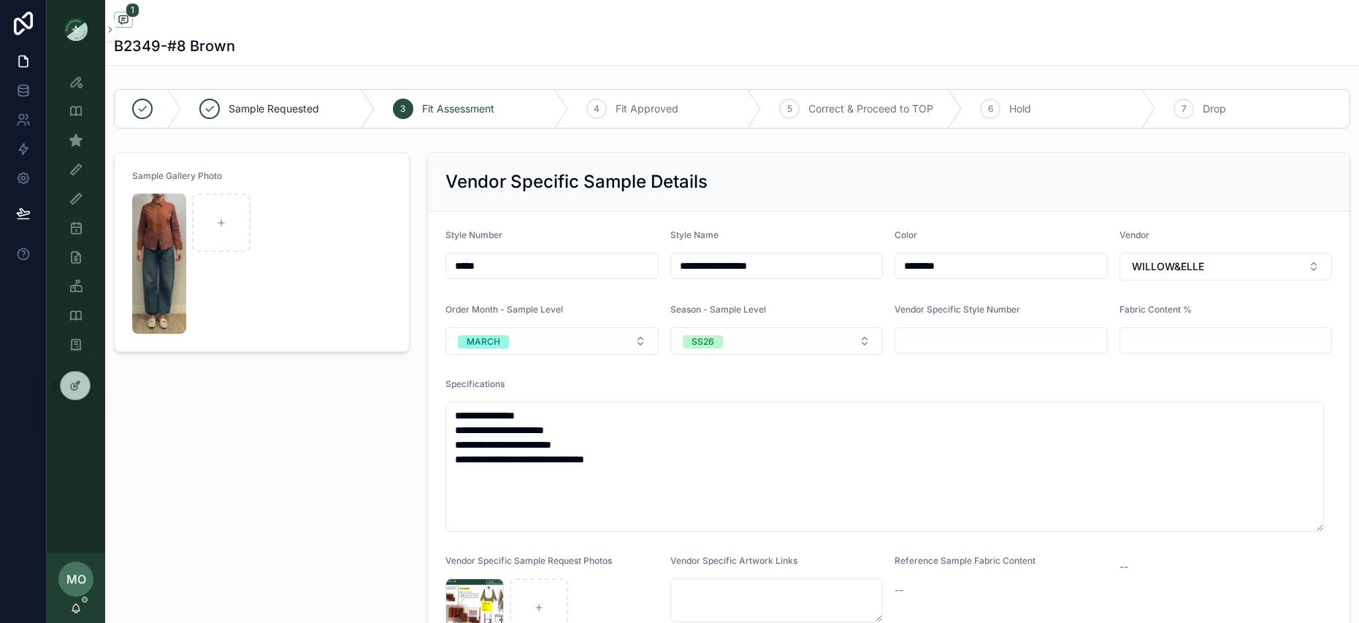
click at [134, 277] on img "scrollable content" at bounding box center [159, 264] width 54 height 140
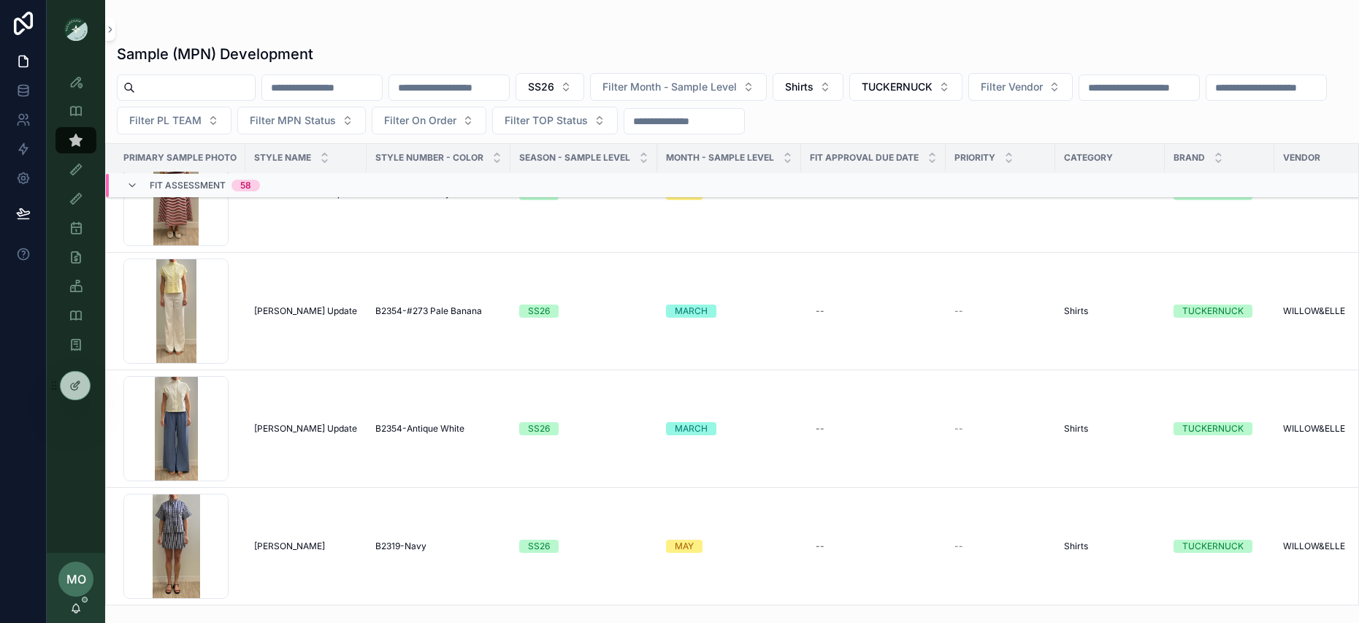
scroll to position [13980, 0]
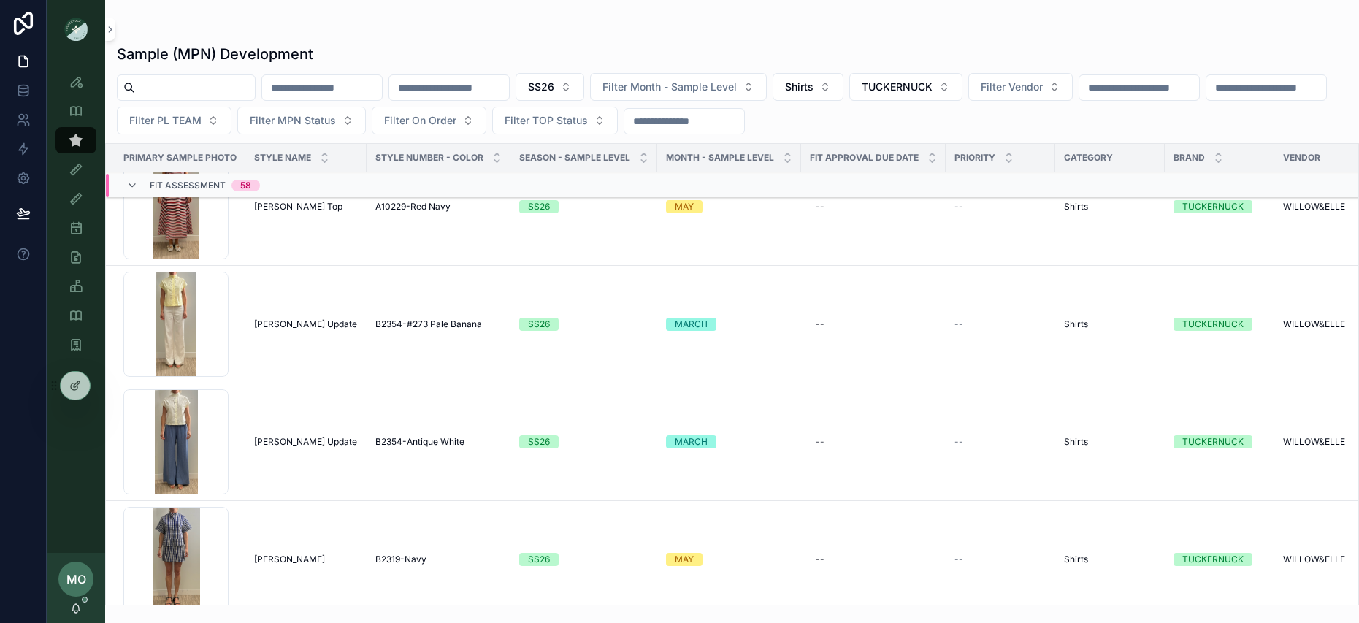
click at [184, 335] on div "Screenshot-2025-08-26-at-4.46.38-PM .png" at bounding box center [175, 324] width 105 height 105
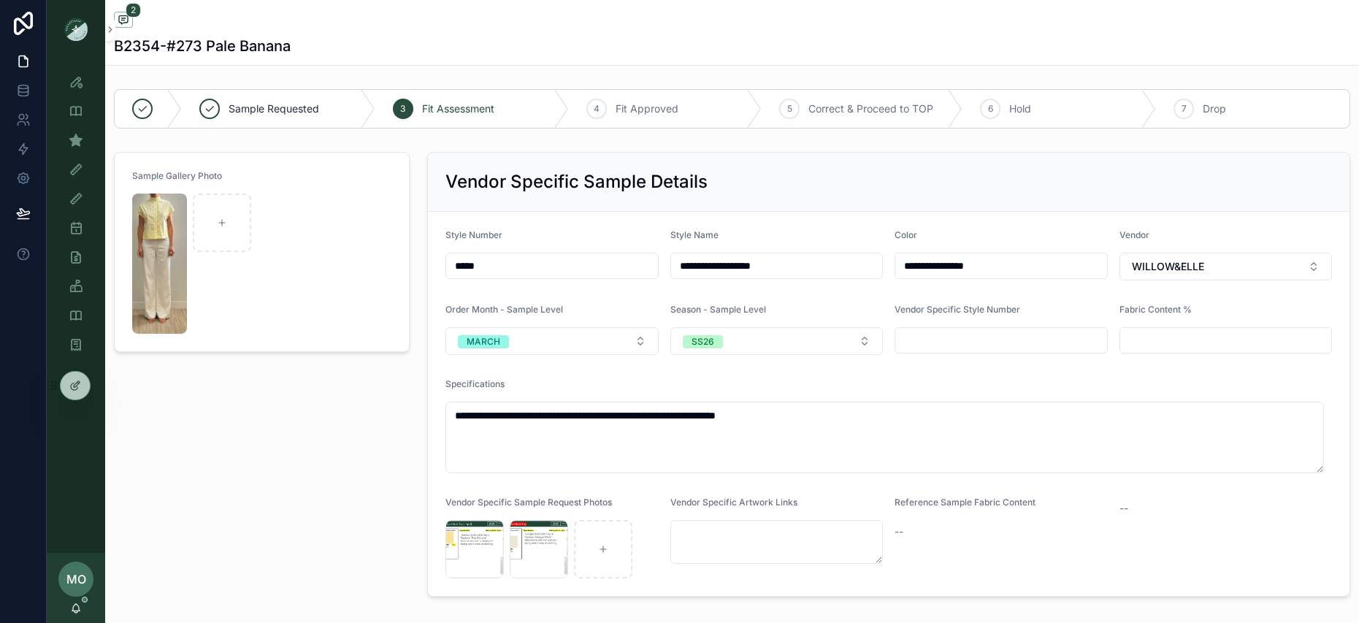
click at [159, 274] on img "scrollable content" at bounding box center [159, 264] width 55 height 140
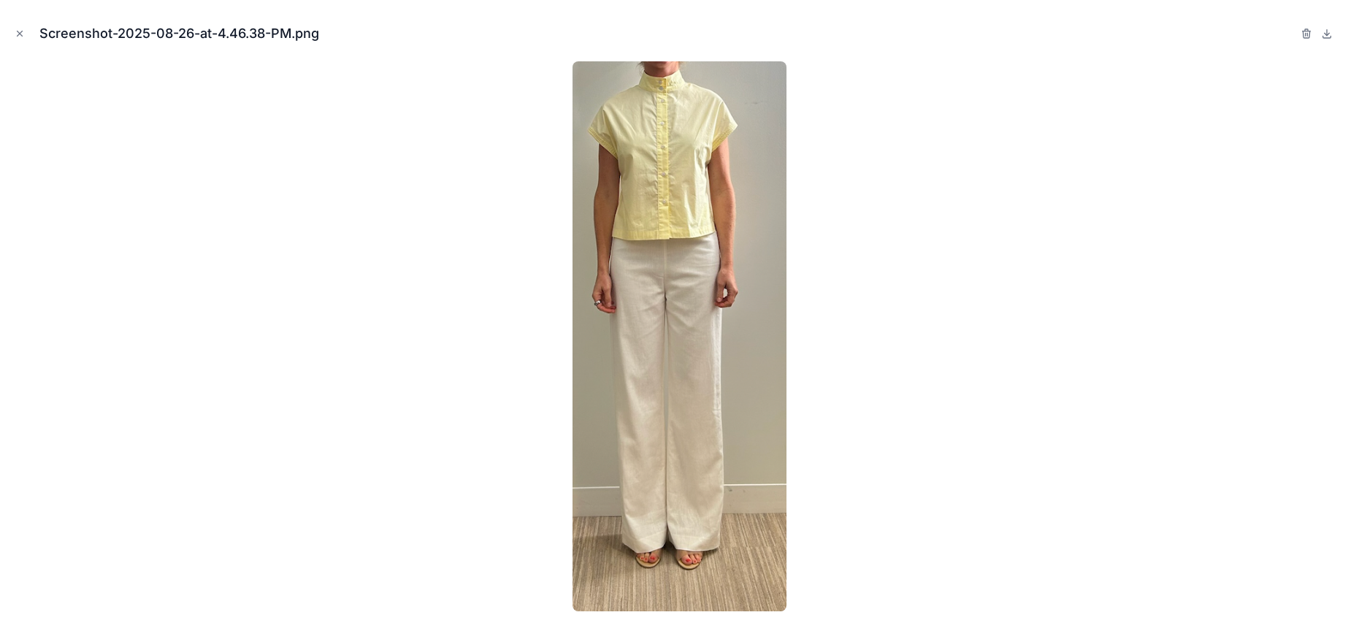
click at [422, 535] on div at bounding box center [680, 336] width 1336 height 550
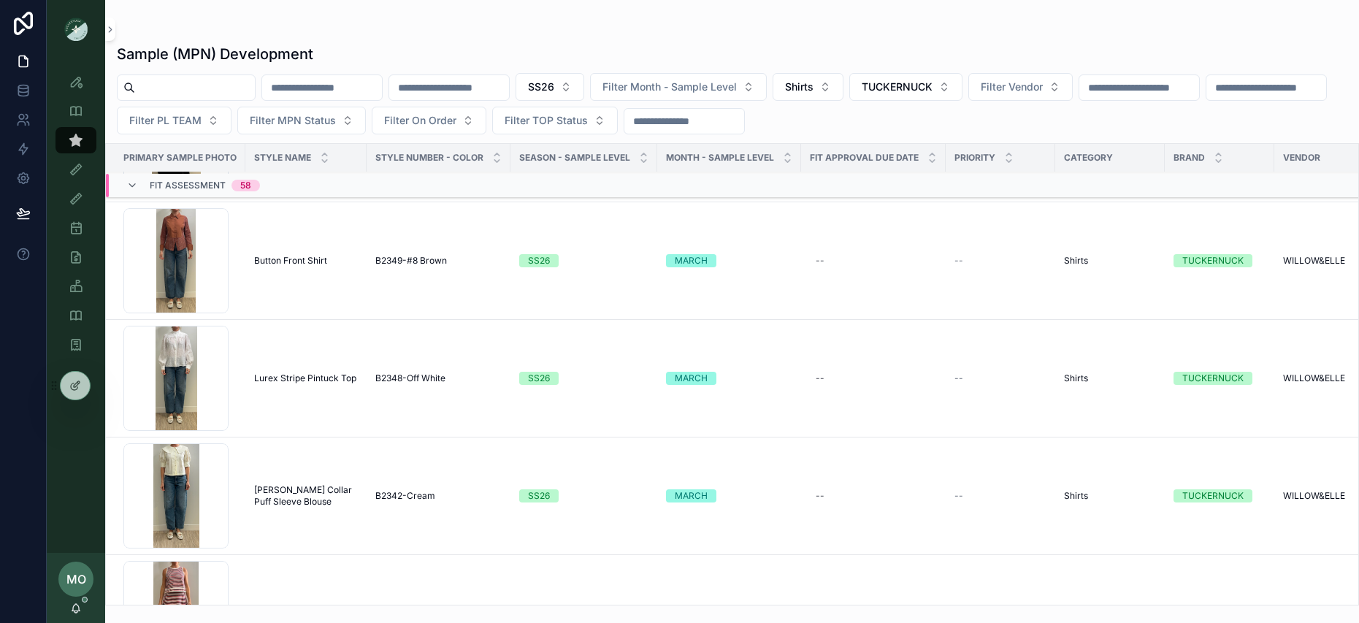
scroll to position [13589, 0]
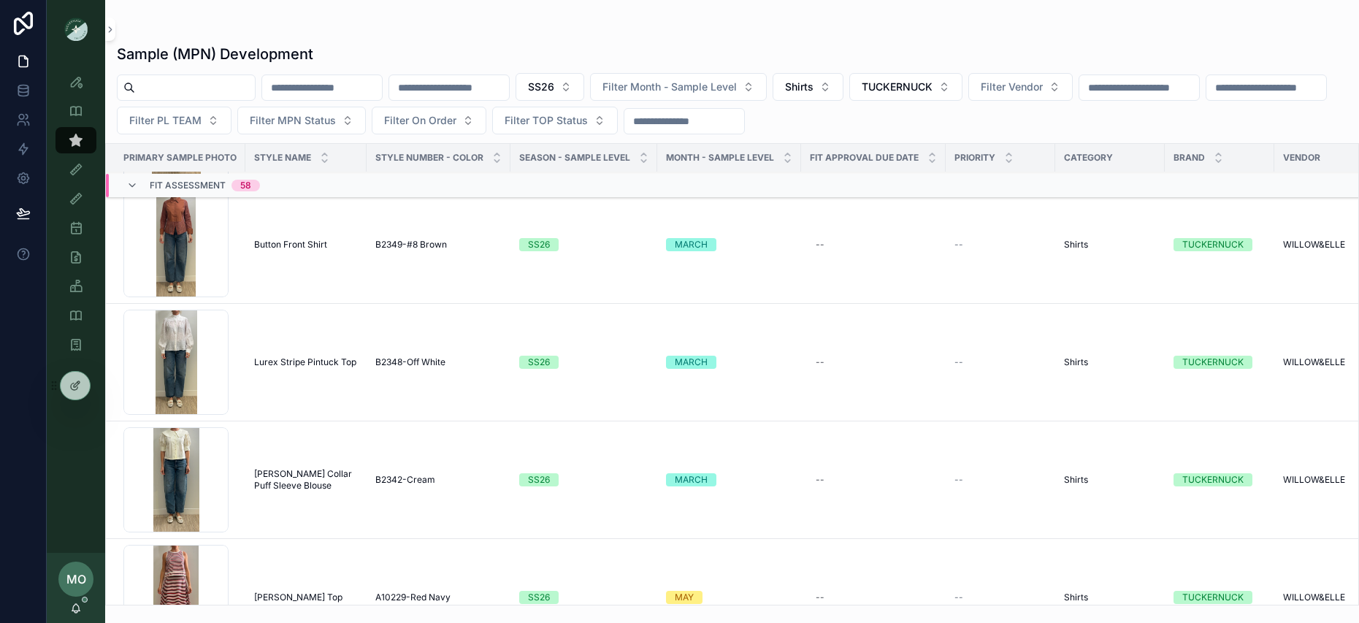
click at [185, 363] on div "Screenshot-2025-08-19-at-4.54.28-PM .png" at bounding box center [175, 362] width 105 height 105
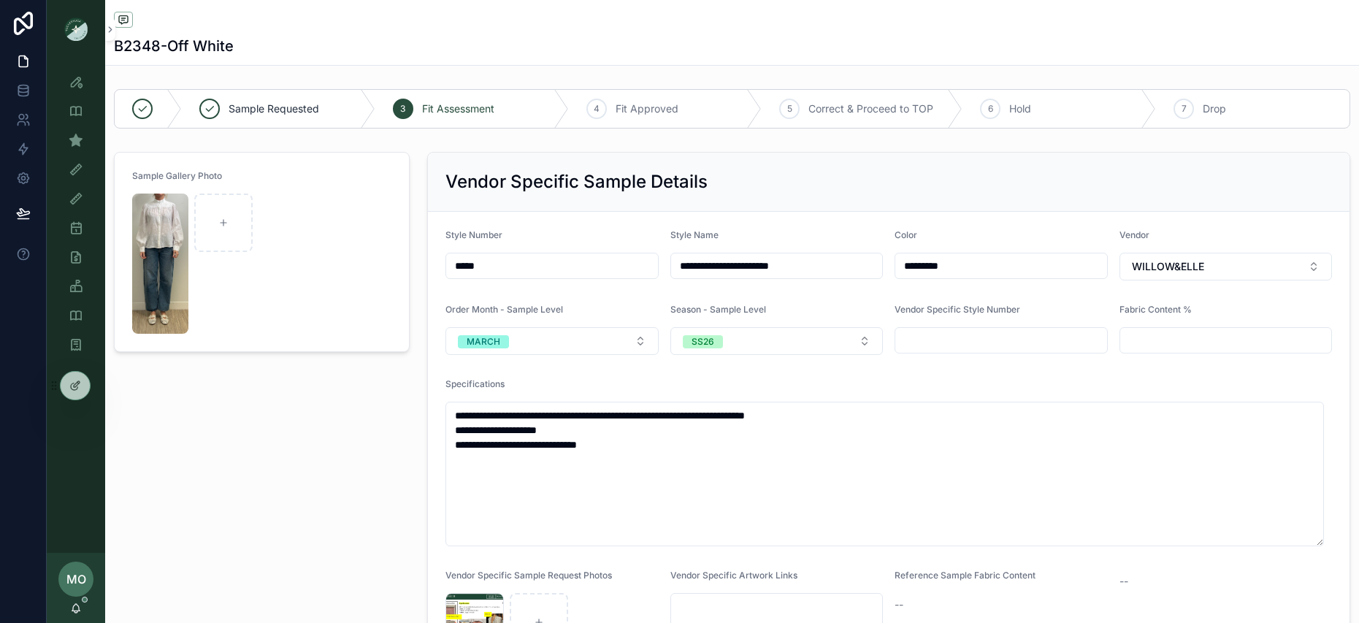
click at [166, 283] on img "scrollable content" at bounding box center [160, 264] width 56 height 140
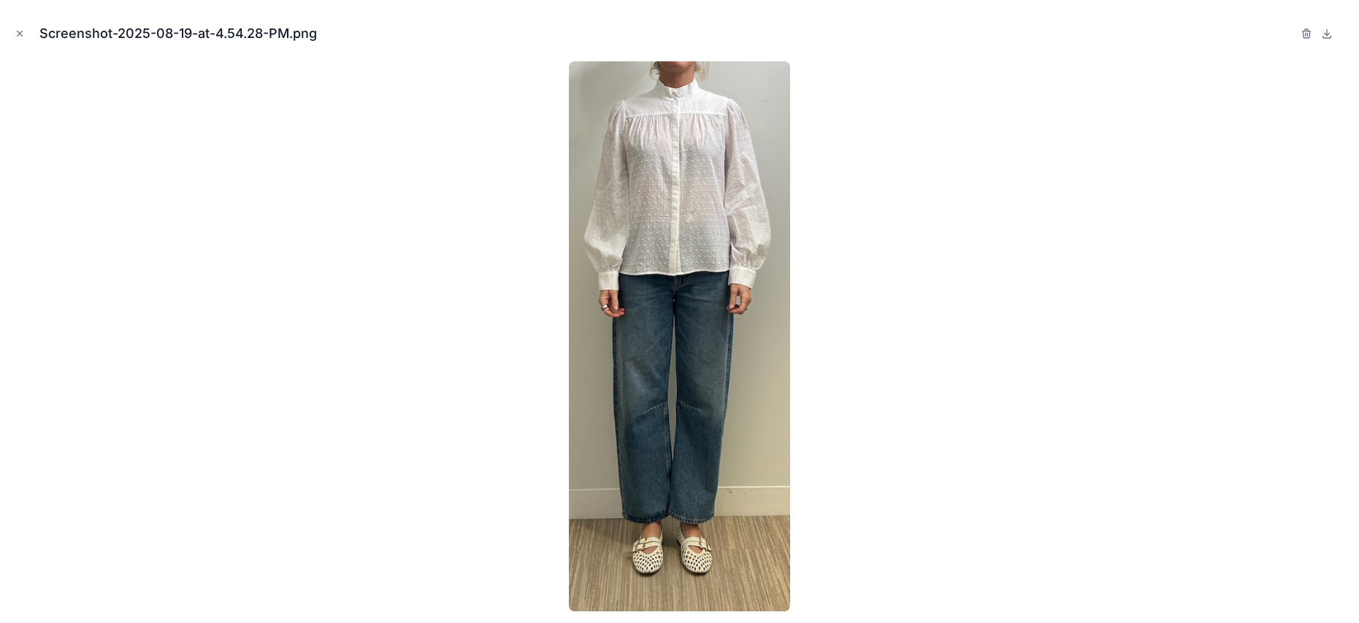
drag, startPoint x: 370, startPoint y: 445, endPoint x: 332, endPoint y: 389, distance: 67.3
click at [370, 446] on div at bounding box center [680, 336] width 1336 height 550
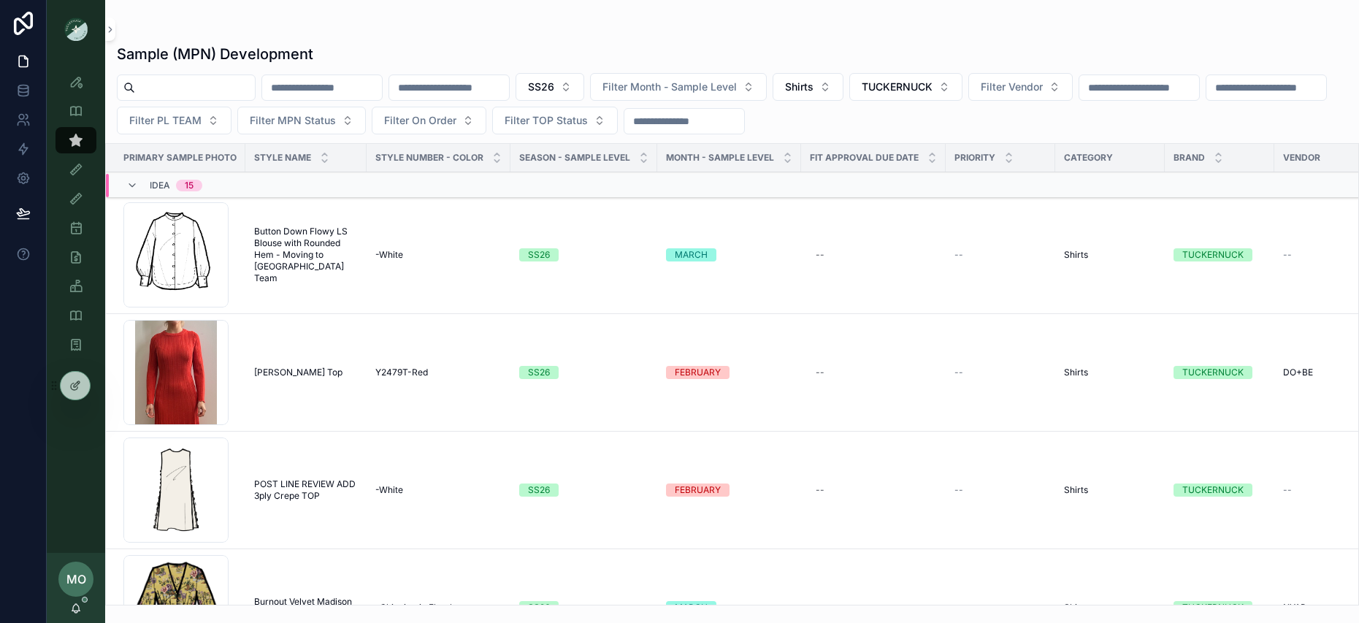
click at [584, 78] on button "SS26" at bounding box center [550, 87] width 69 height 28
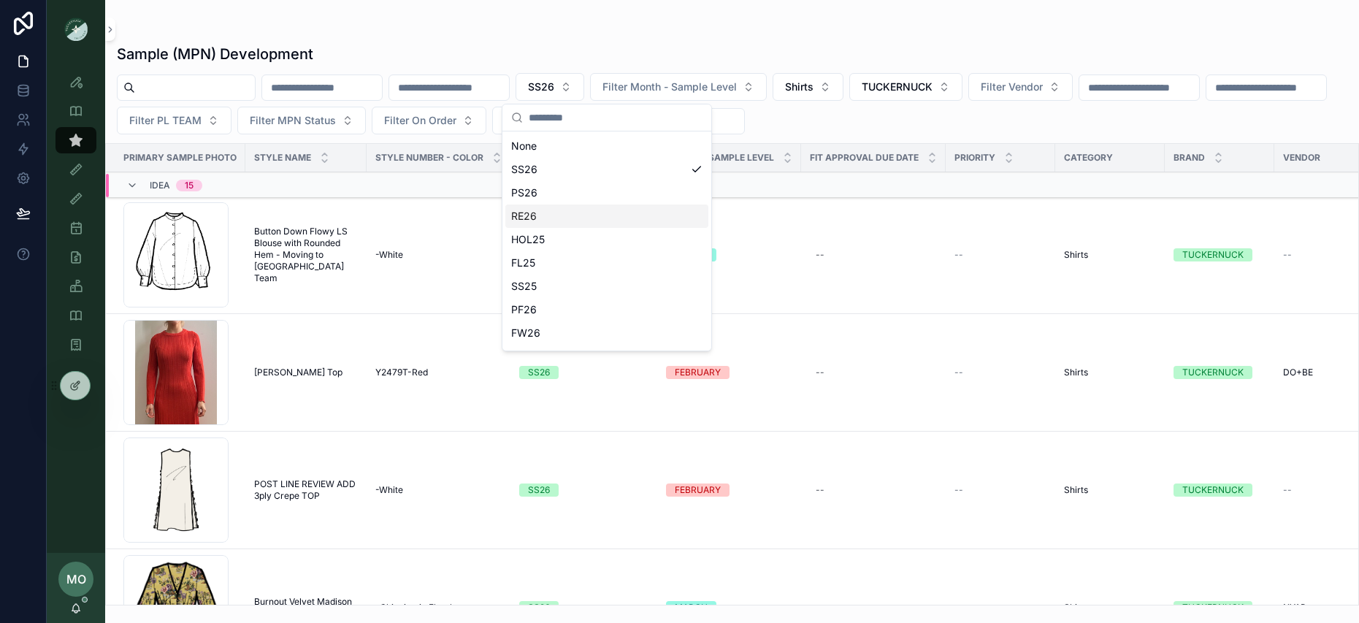
click at [534, 206] on div "RE26" at bounding box center [606, 216] width 203 height 23
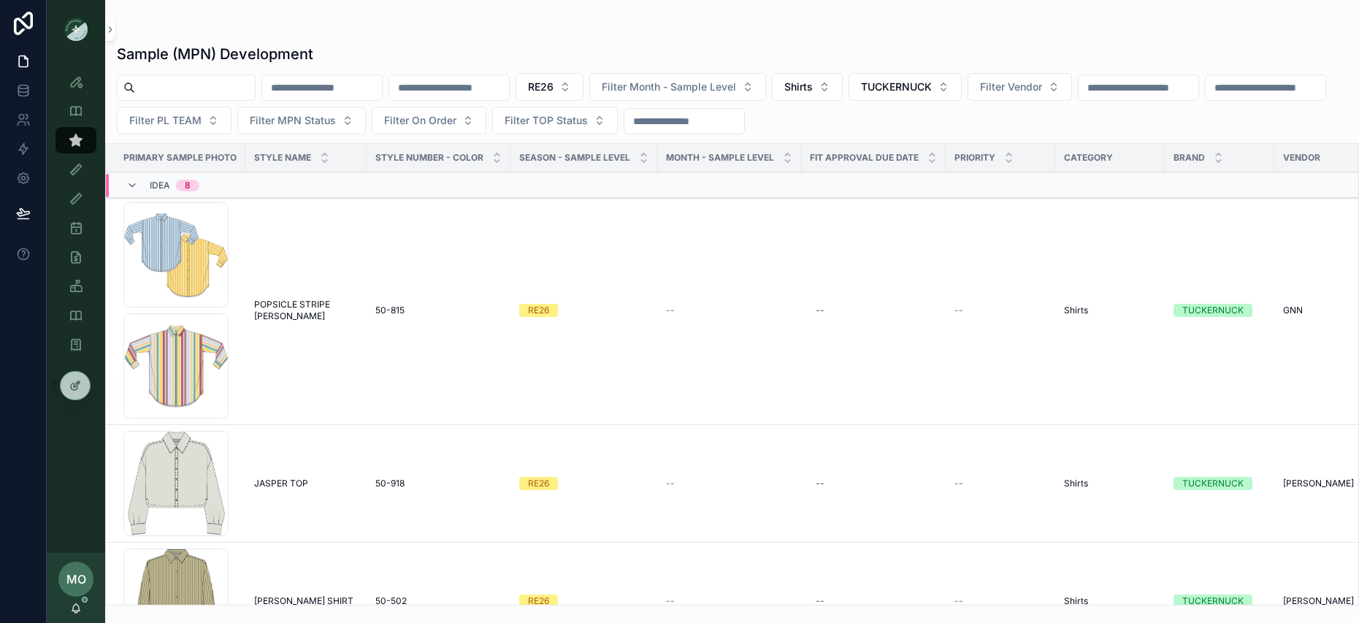
click at [593, 72] on div "Sample (MPN) Development RE26 Filter Month - Sample Level Shirts TUCKERNUCK Fil…" at bounding box center [732, 320] width 1254 height 570
click at [554, 88] on span "RE26" at bounding box center [541, 87] width 26 height 15
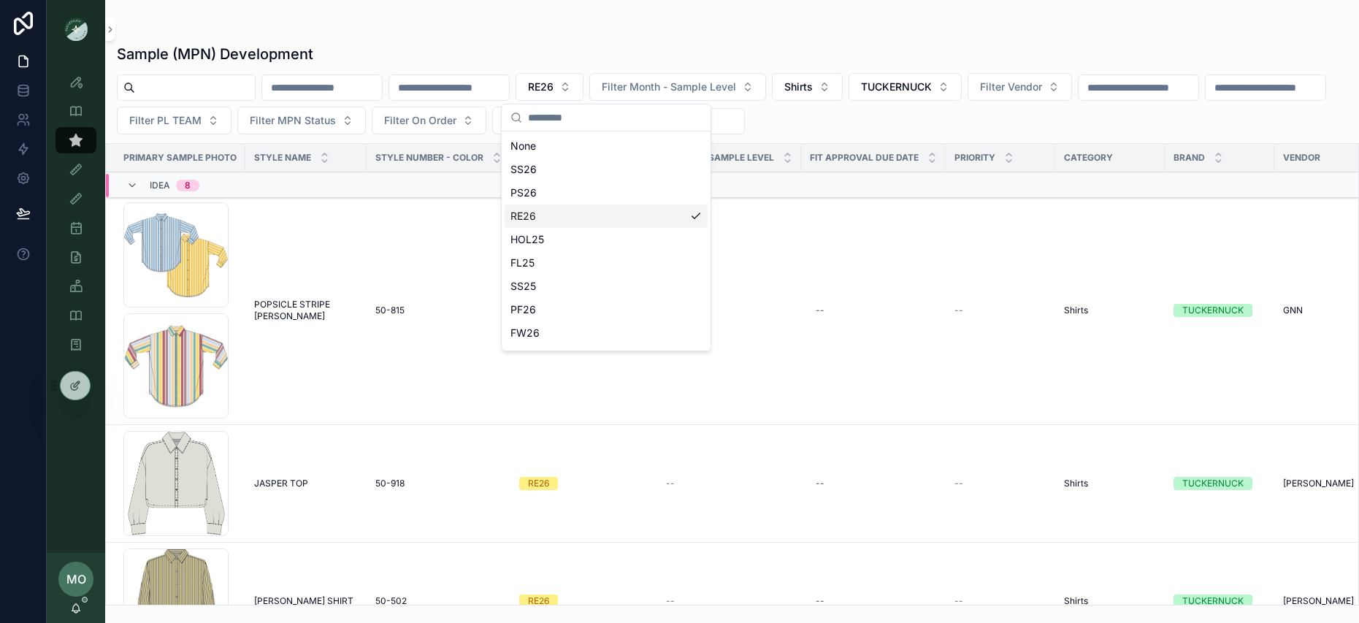
click at [529, 207] on div "RE26" at bounding box center [606, 216] width 203 height 23
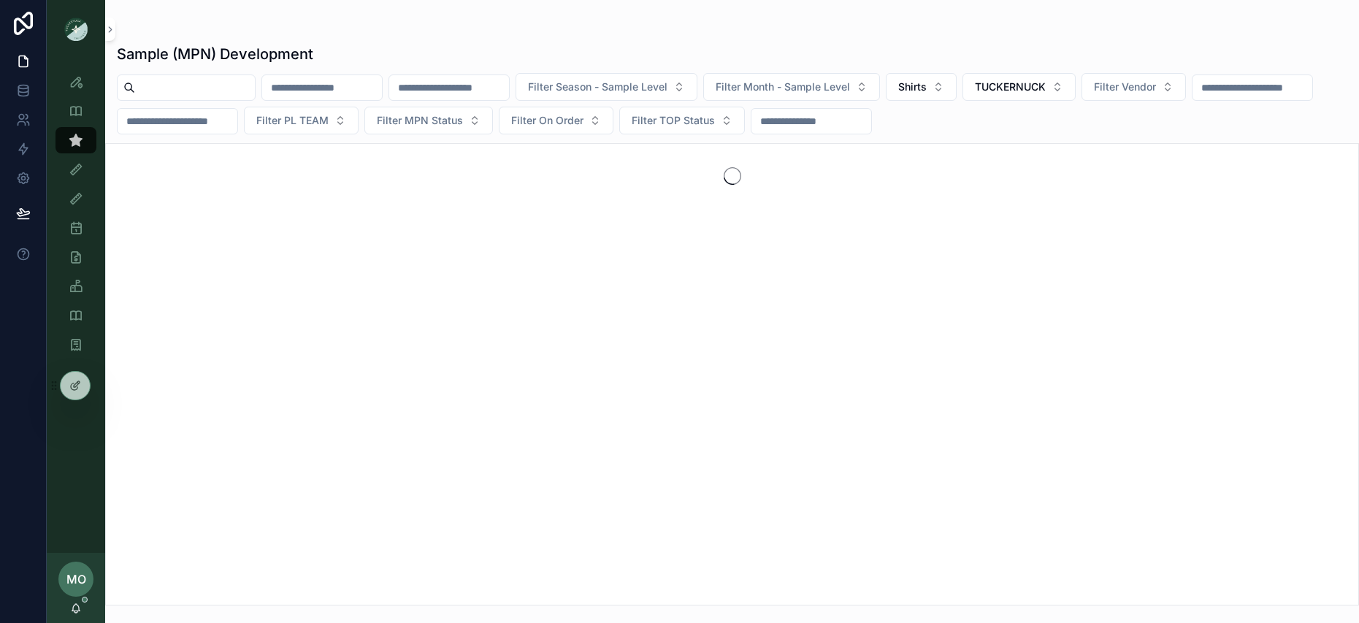
click at [604, 92] on span "Filter Season - Sample Level" at bounding box center [598, 87] width 140 height 15
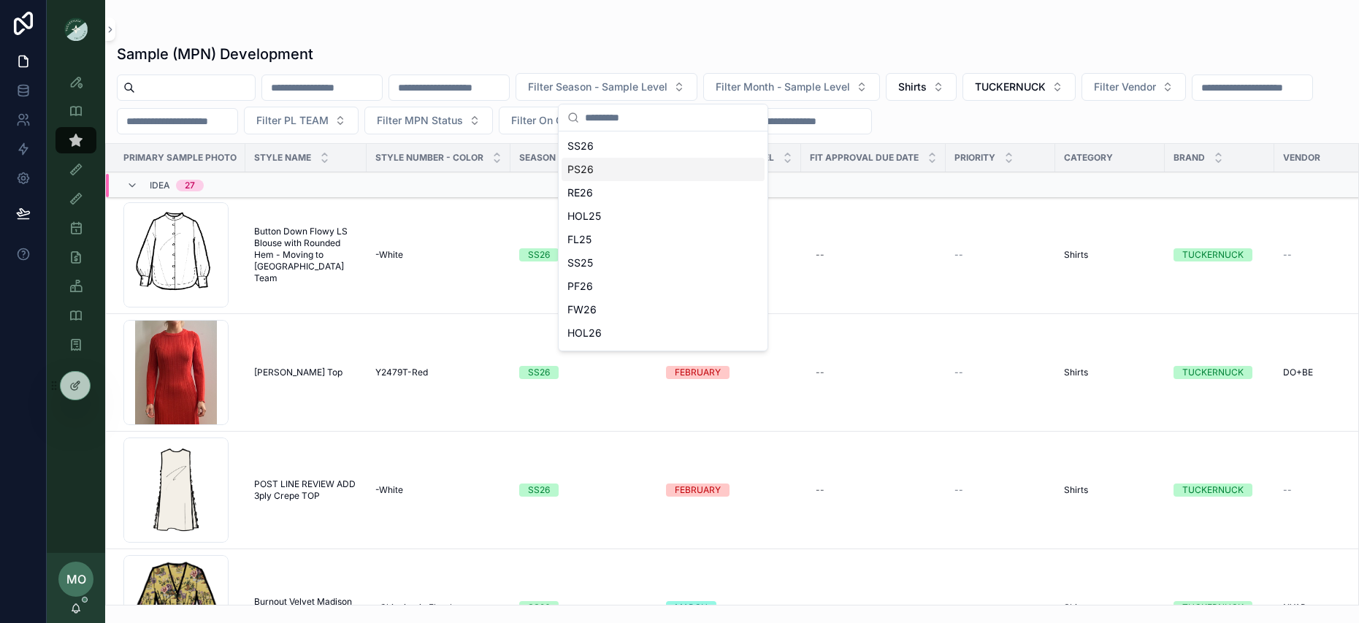
click at [580, 169] on div "PS26" at bounding box center [663, 169] width 203 height 23
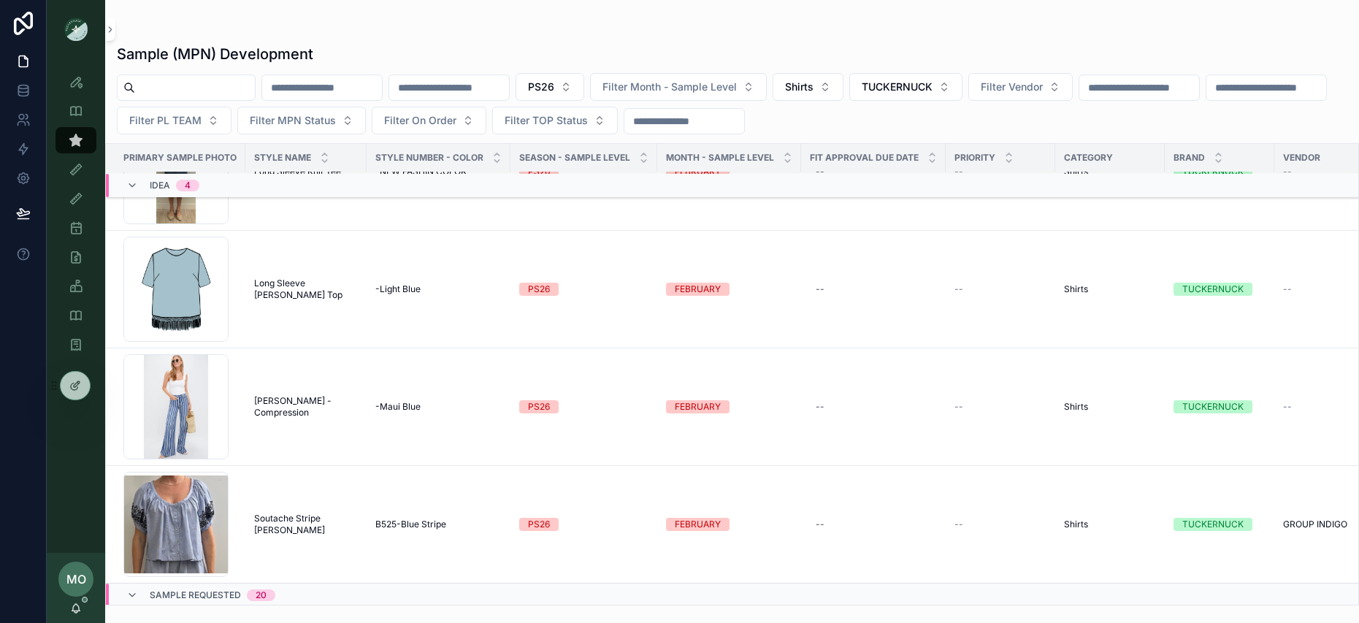
scroll to position [92, 0]
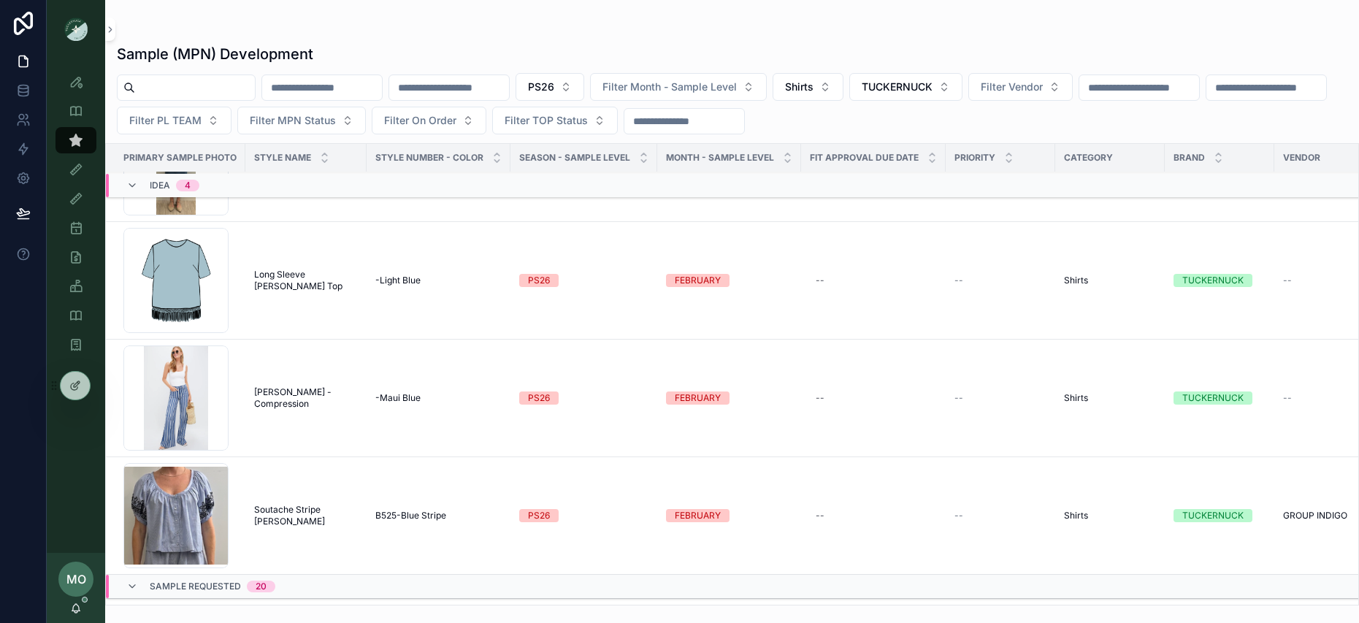
click at [316, 516] on span "Soutache Stripe [PERSON_NAME]" at bounding box center [306, 515] width 104 height 23
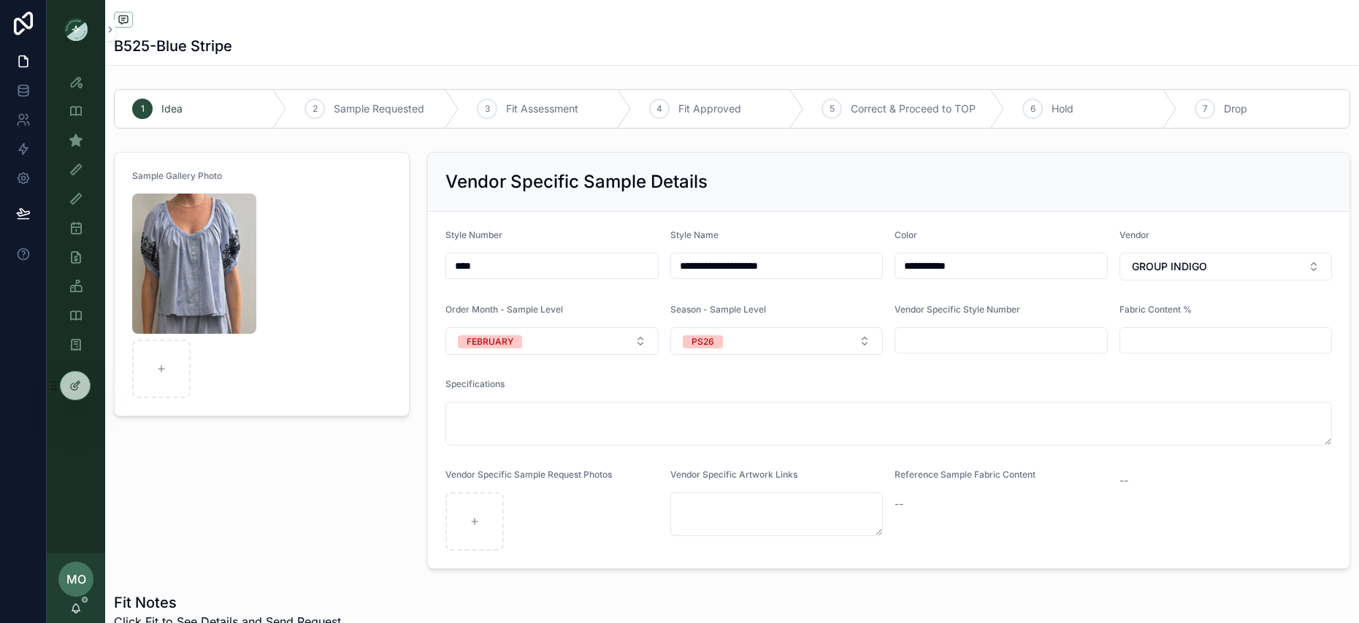
click at [569, 340] on button "FEBRUARY" at bounding box center [552, 341] width 213 height 28
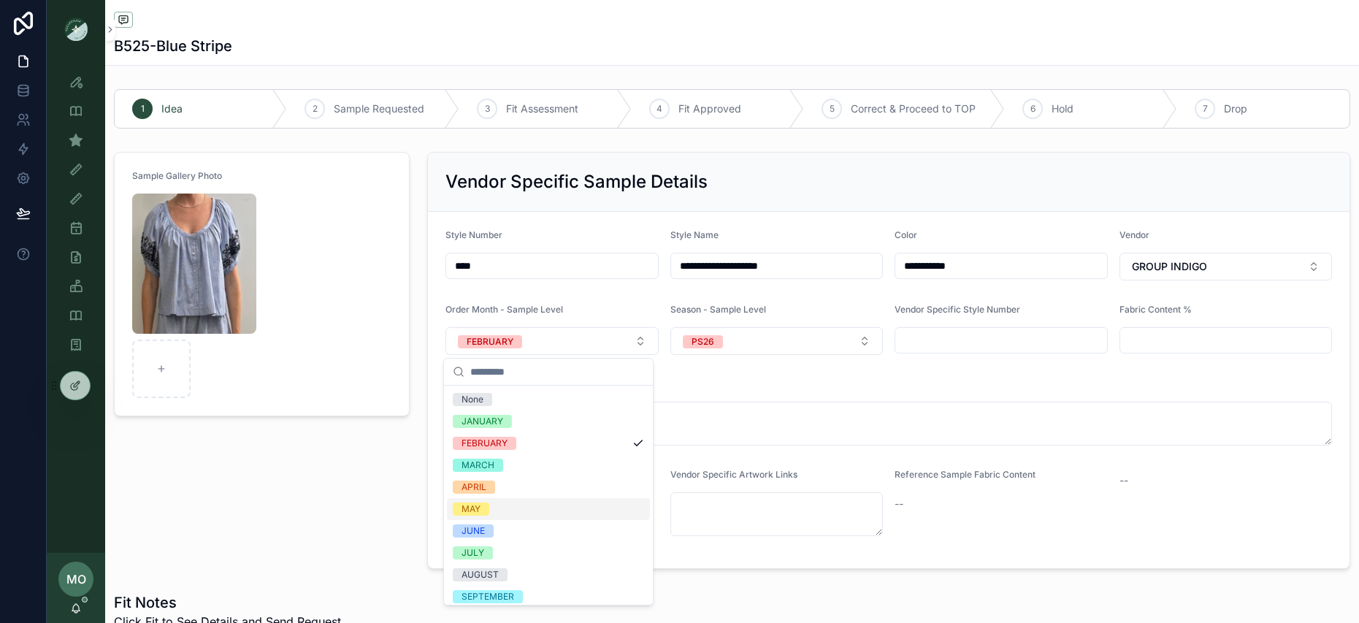
click at [491, 508] on div "MAY" at bounding box center [548, 509] width 203 height 22
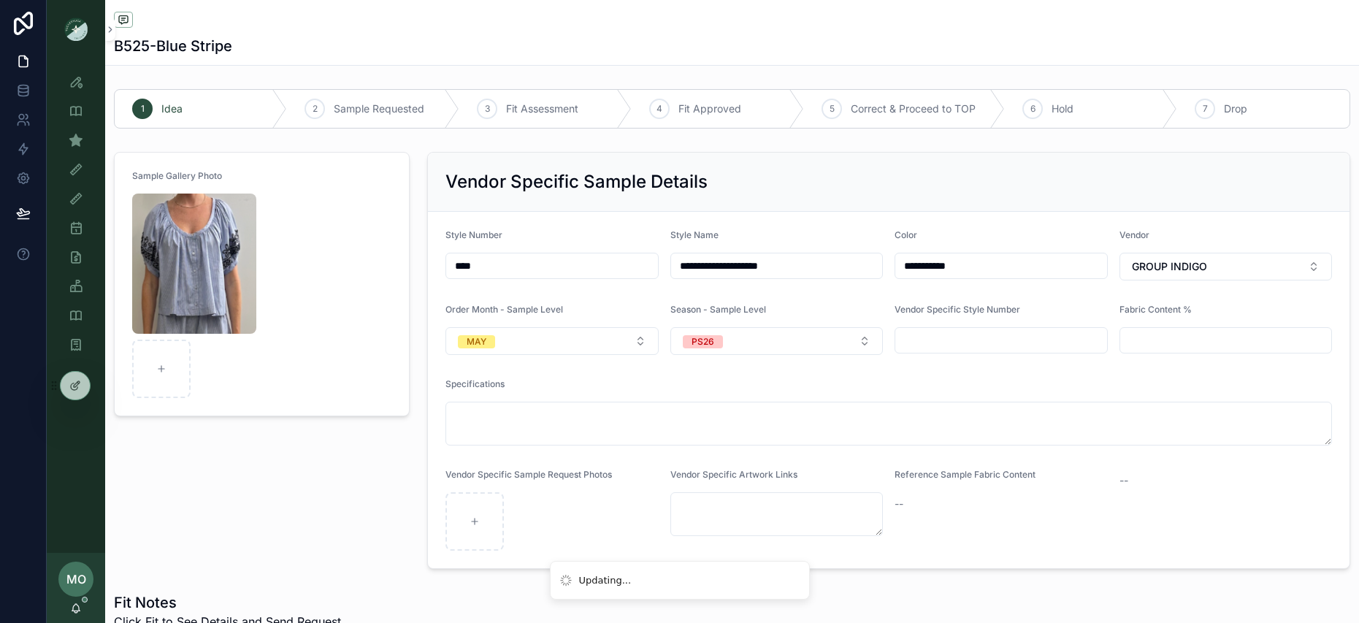
click at [753, 333] on button "PS26" at bounding box center [777, 341] width 213 height 28
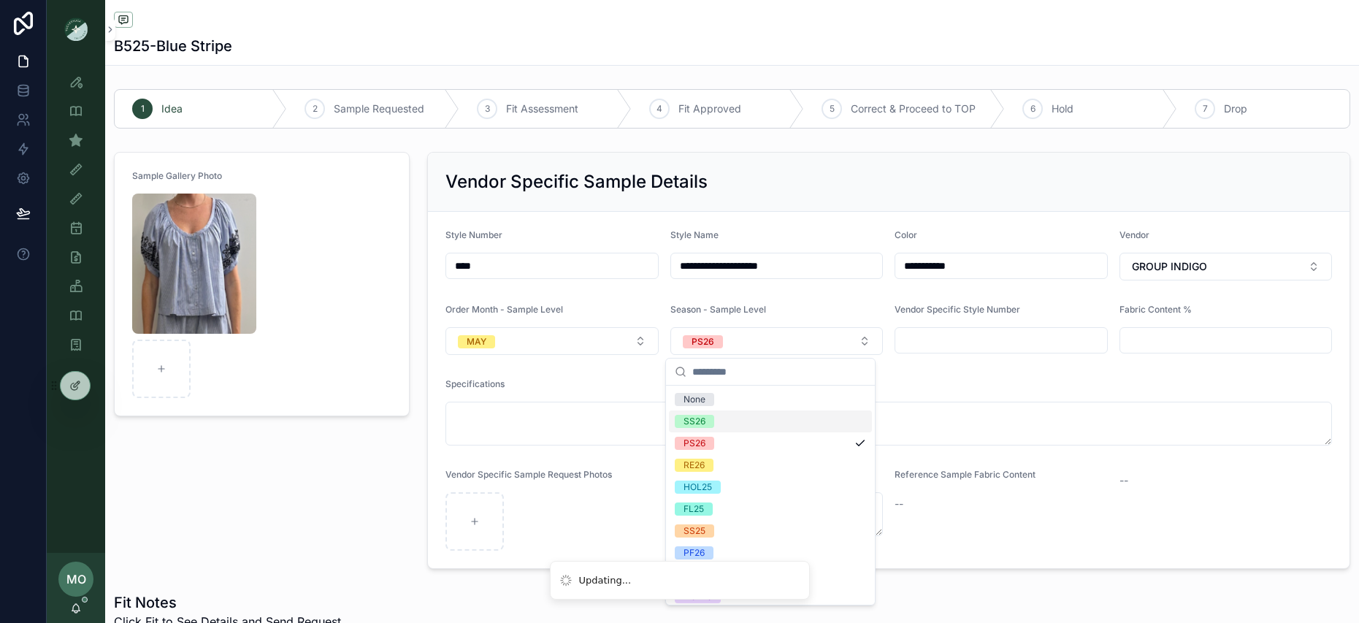
click at [703, 424] on div "SS26" at bounding box center [695, 421] width 22 height 13
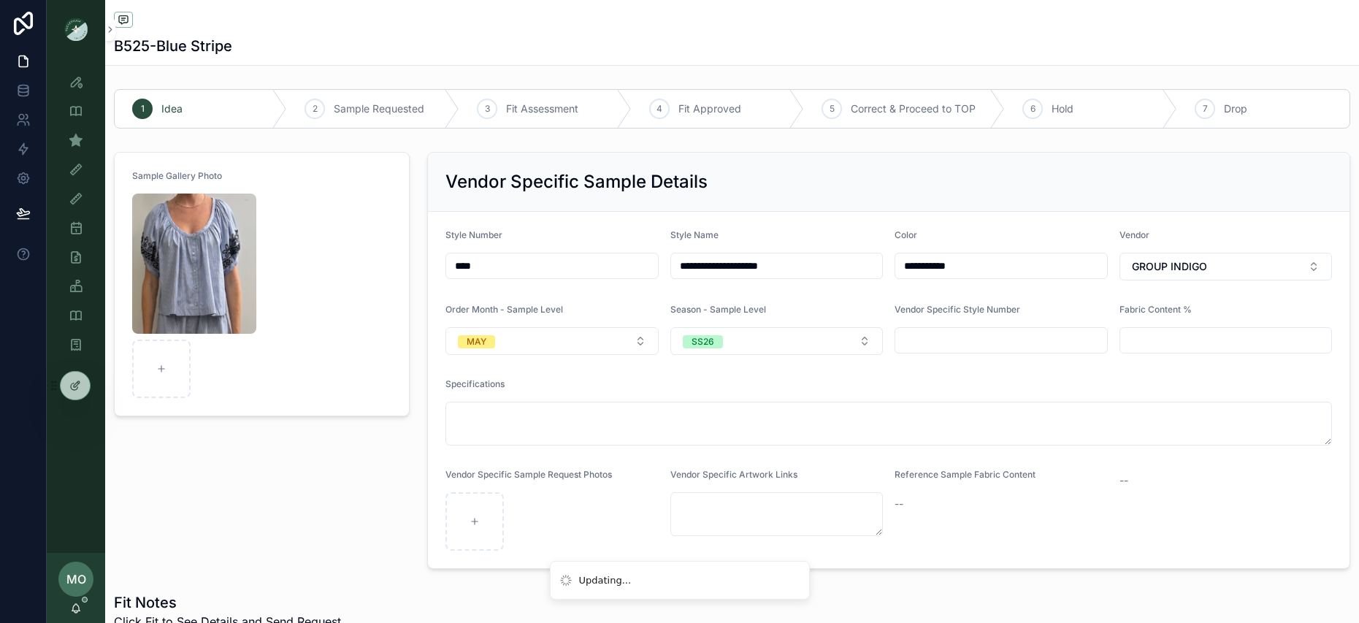
click at [335, 471] on div "Sample Gallery Photo" at bounding box center [261, 360] width 313 height 429
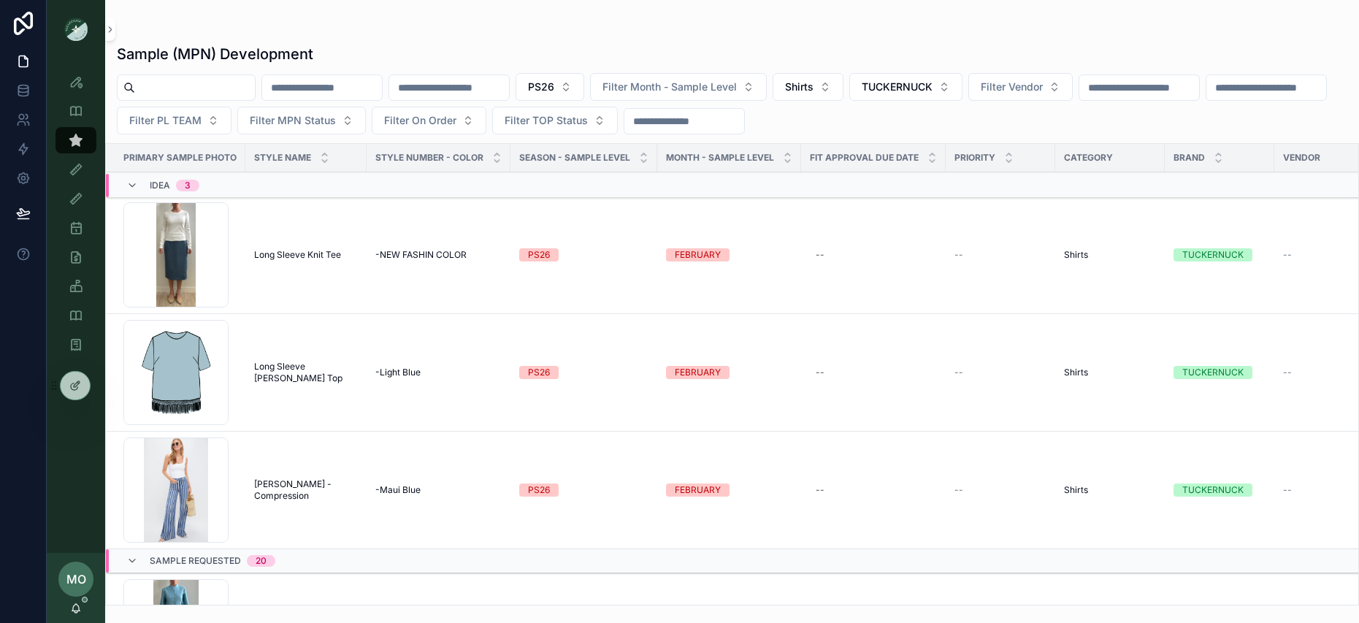
click at [554, 88] on span "PS26" at bounding box center [541, 87] width 26 height 15
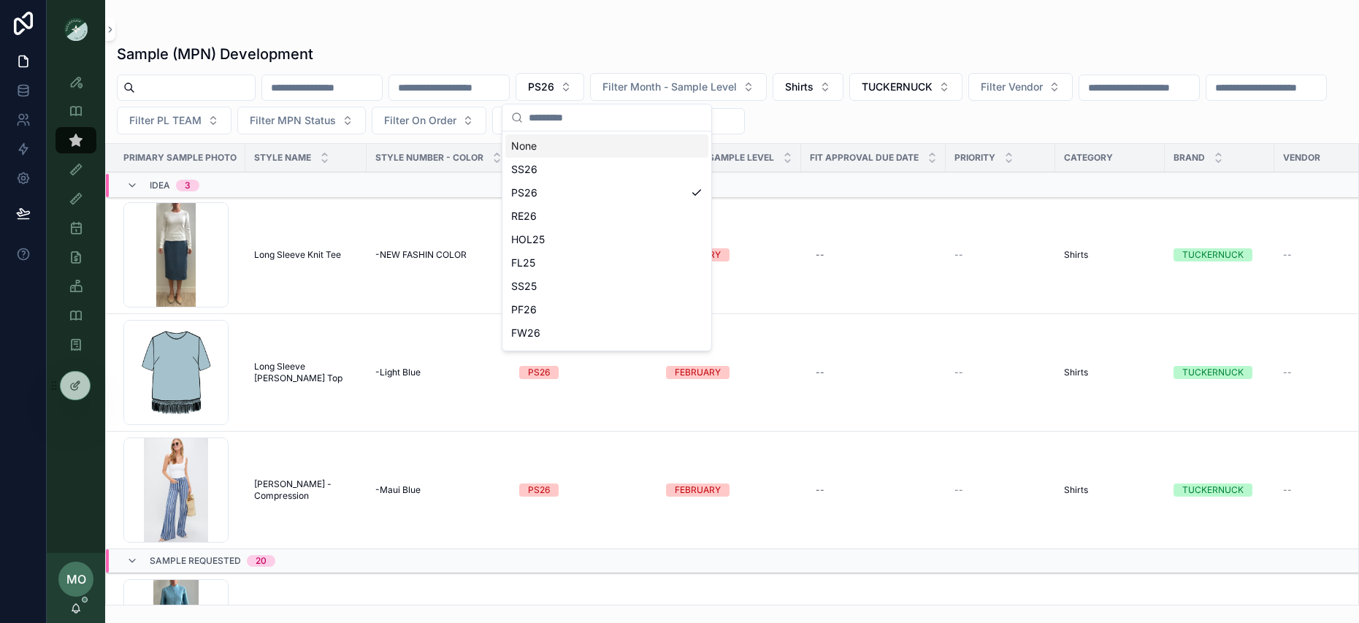
click at [602, 54] on div "Sample (MPN) Development" at bounding box center [732, 54] width 1231 height 20
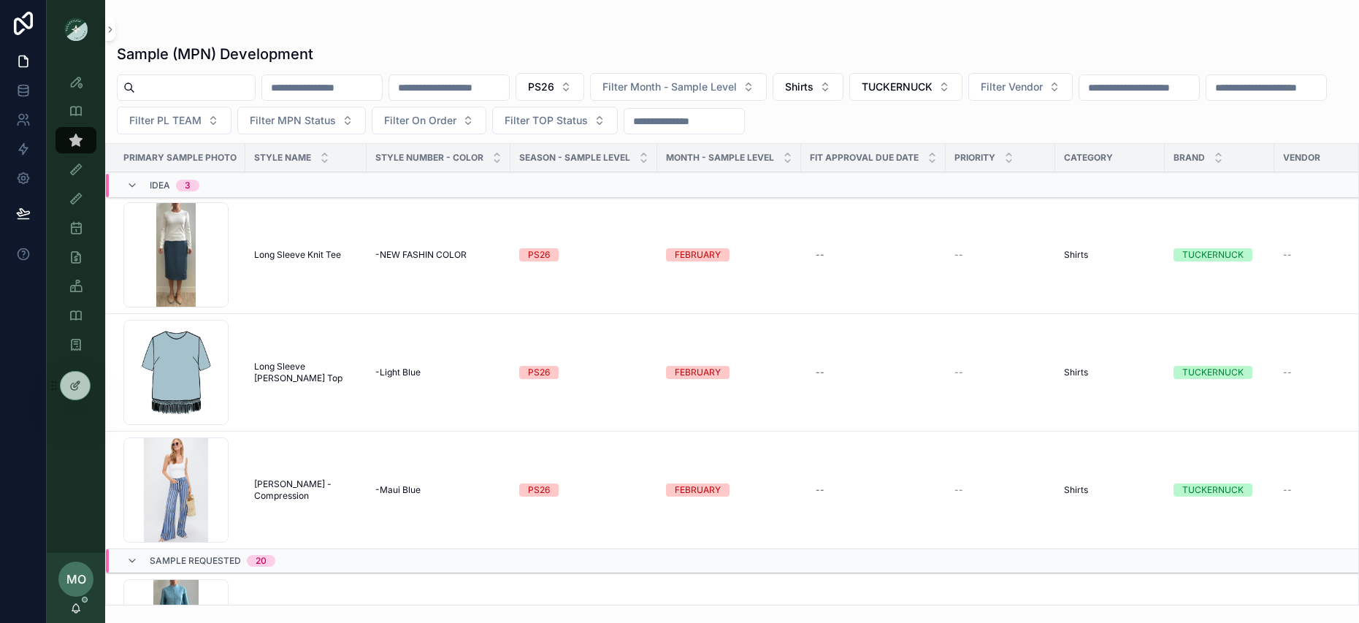
click at [142, 91] on input "scrollable content" at bounding box center [195, 87] width 120 height 20
paste input "**********"
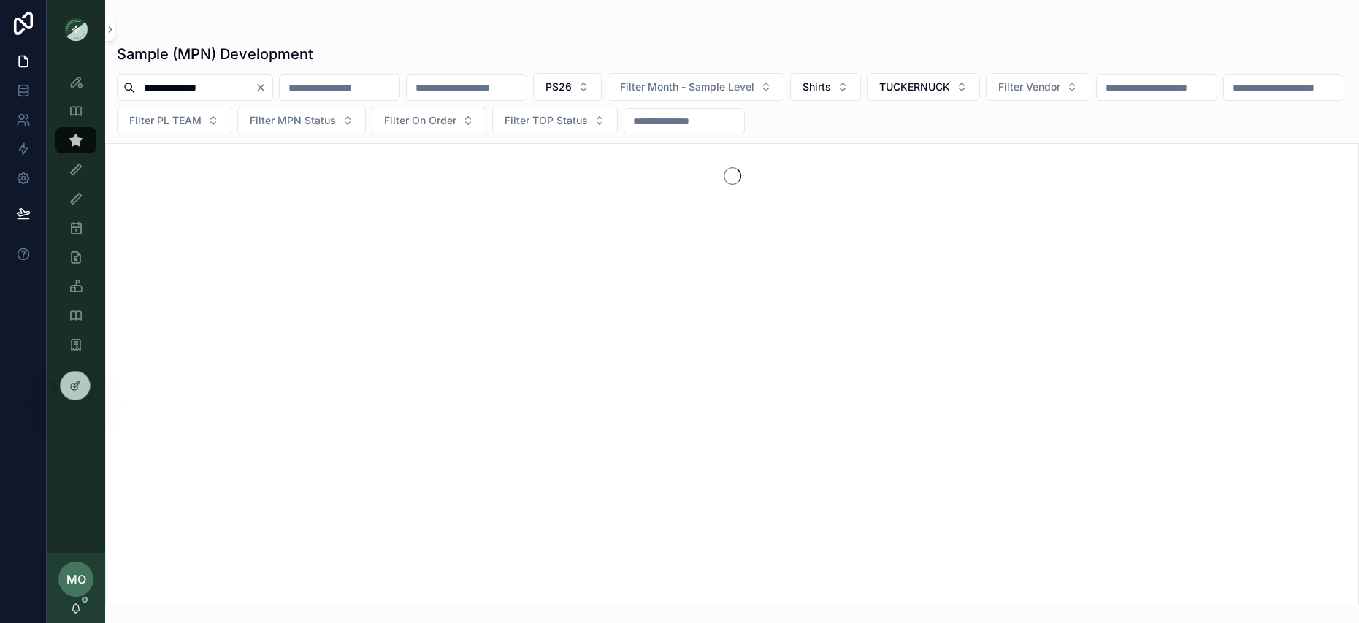
type input "**********"
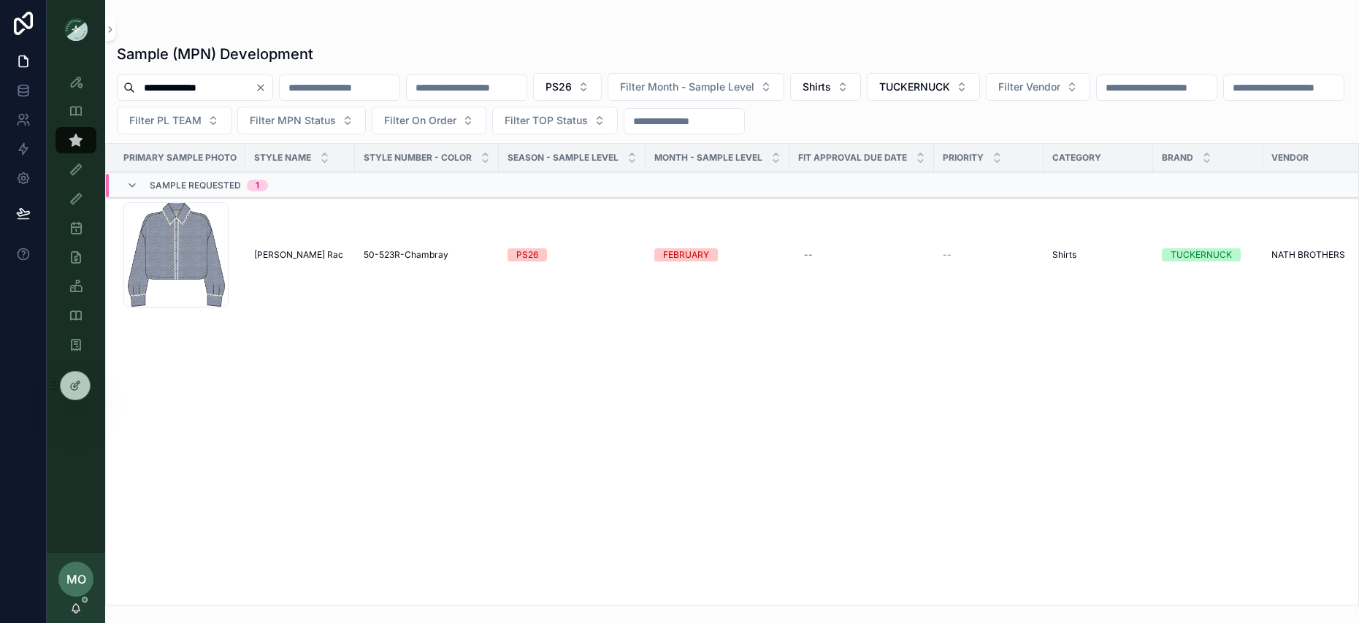
click at [280, 258] on span "[PERSON_NAME] Rac" at bounding box center [298, 255] width 89 height 12
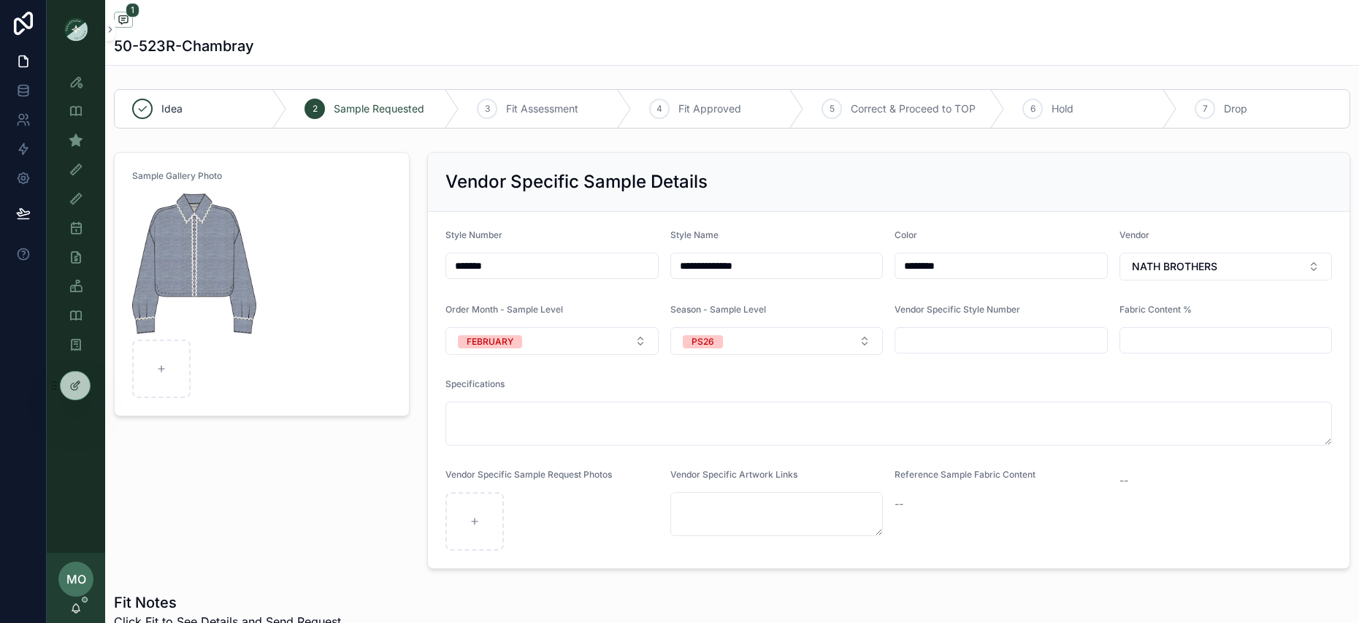
click at [215, 205] on img "scrollable content" at bounding box center [194, 264] width 124 height 140
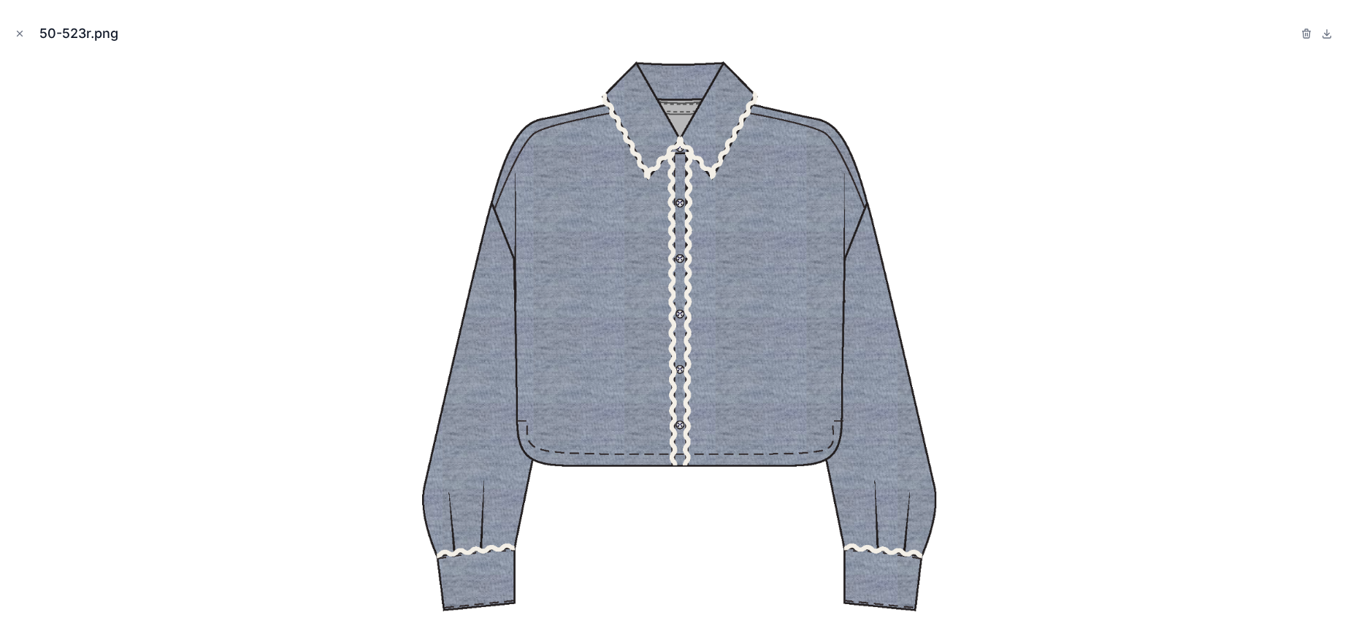
click at [1321, 36] on icon at bounding box center [1327, 34] width 12 height 12
drag, startPoint x: 20, startPoint y: 28, endPoint x: 39, endPoint y: 51, distance: 29.6
click at [21, 31] on icon "Close modal" at bounding box center [20, 33] width 10 height 10
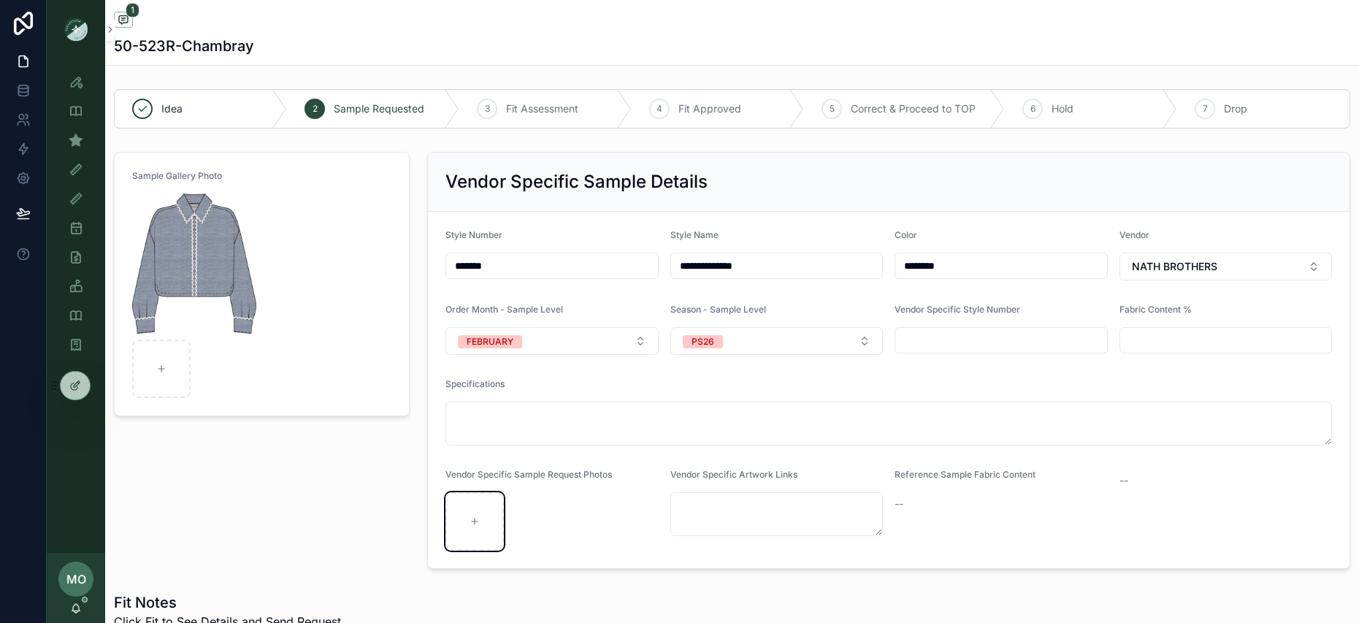
click at [472, 511] on div "scrollable content" at bounding box center [475, 521] width 58 height 58
type input "**********"
click at [188, 251] on img "scrollable content" at bounding box center [194, 264] width 124 height 140
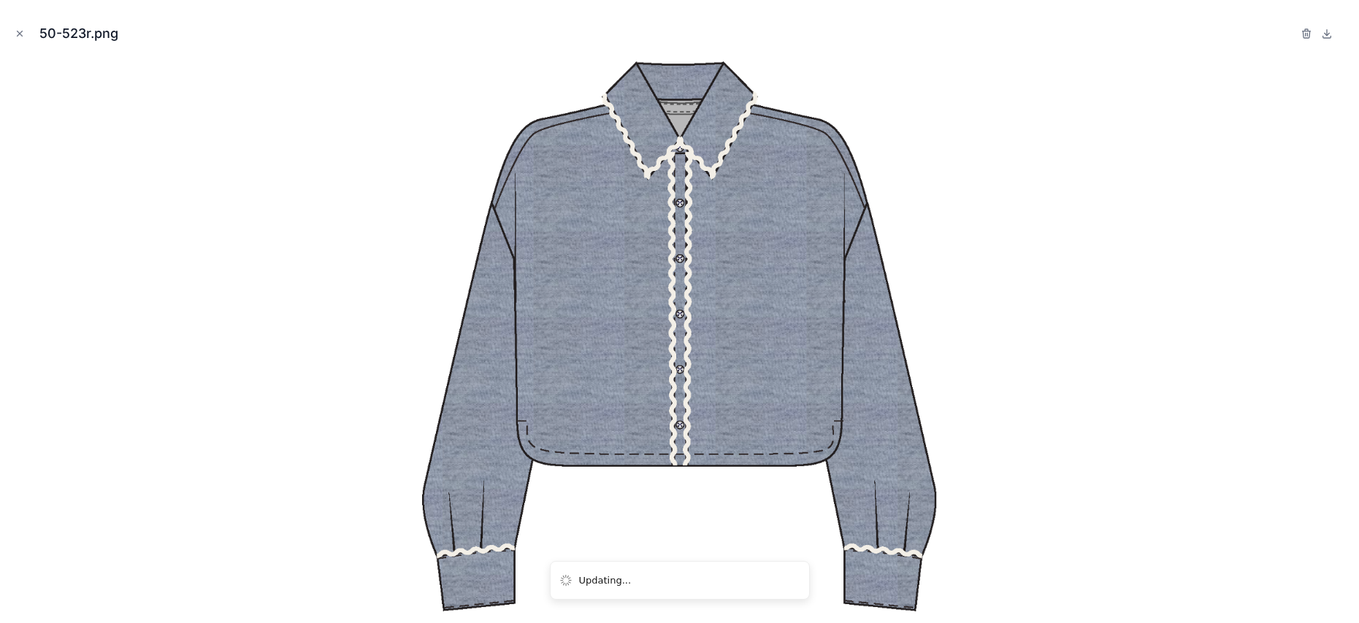
click at [1305, 28] on icon "button" at bounding box center [1307, 34] width 12 height 12
click at [1292, 33] on icon "button" at bounding box center [1292, 34] width 12 height 12
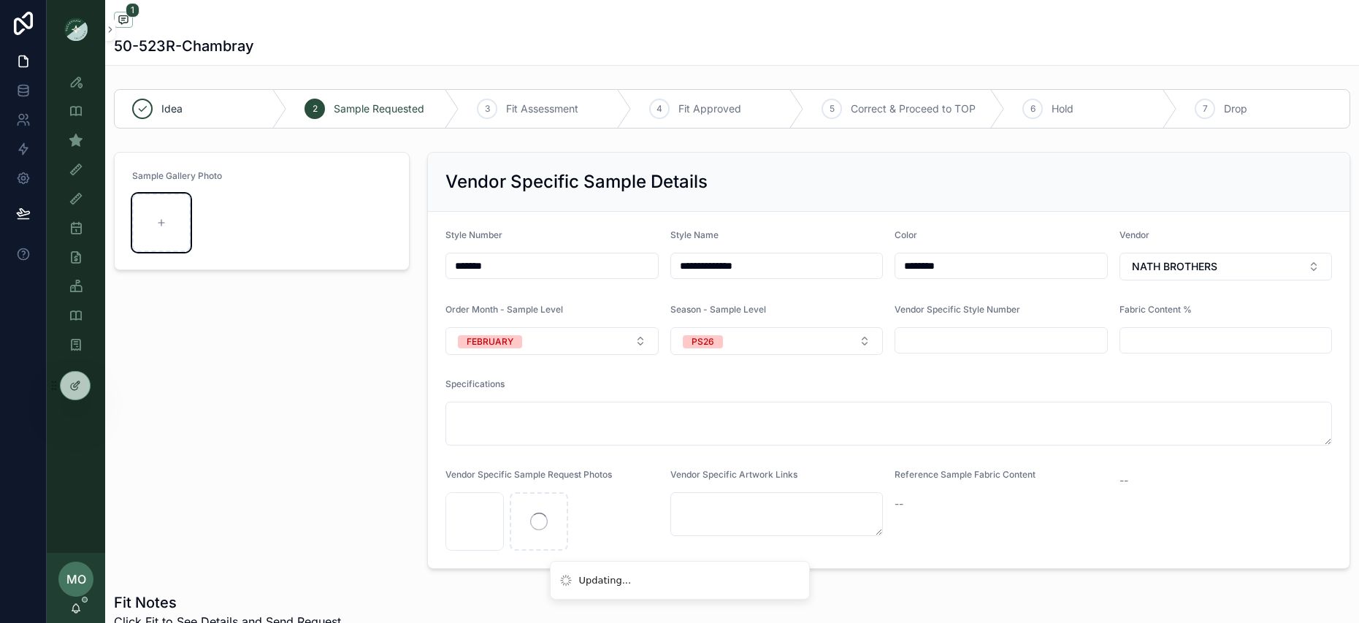
click at [156, 240] on div "scrollable content" at bounding box center [161, 223] width 58 height 58
type input "**********"
click at [340, 495] on div "Sample Gallery Photo" at bounding box center [261, 360] width 313 height 429
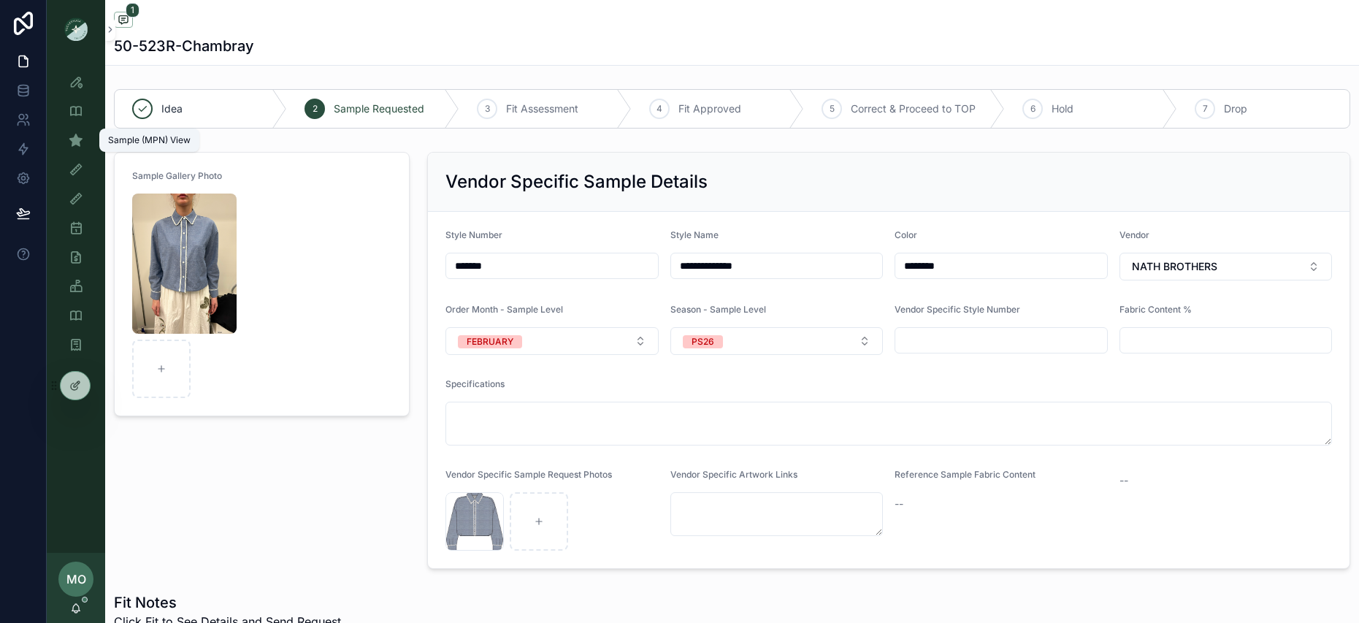
click at [80, 138] on icon "scrollable content" at bounding box center [76, 140] width 15 height 15
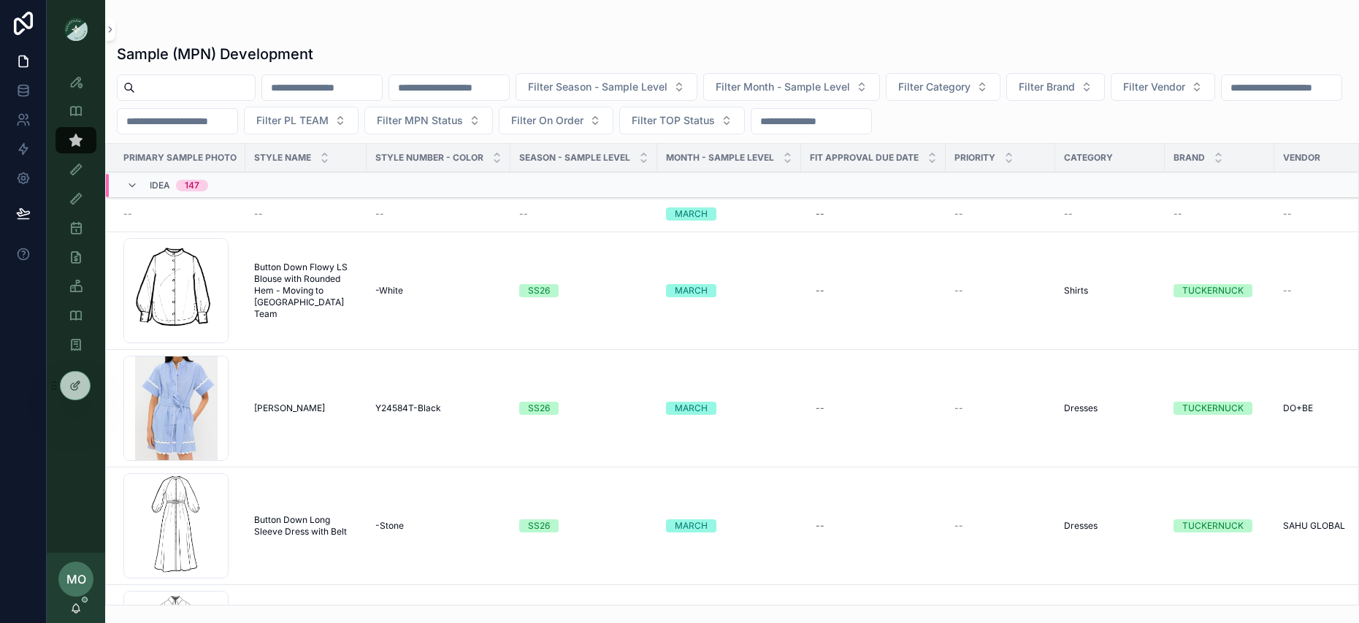
click at [162, 91] on input "scrollable content" at bounding box center [195, 87] width 120 height 20
paste input "**********"
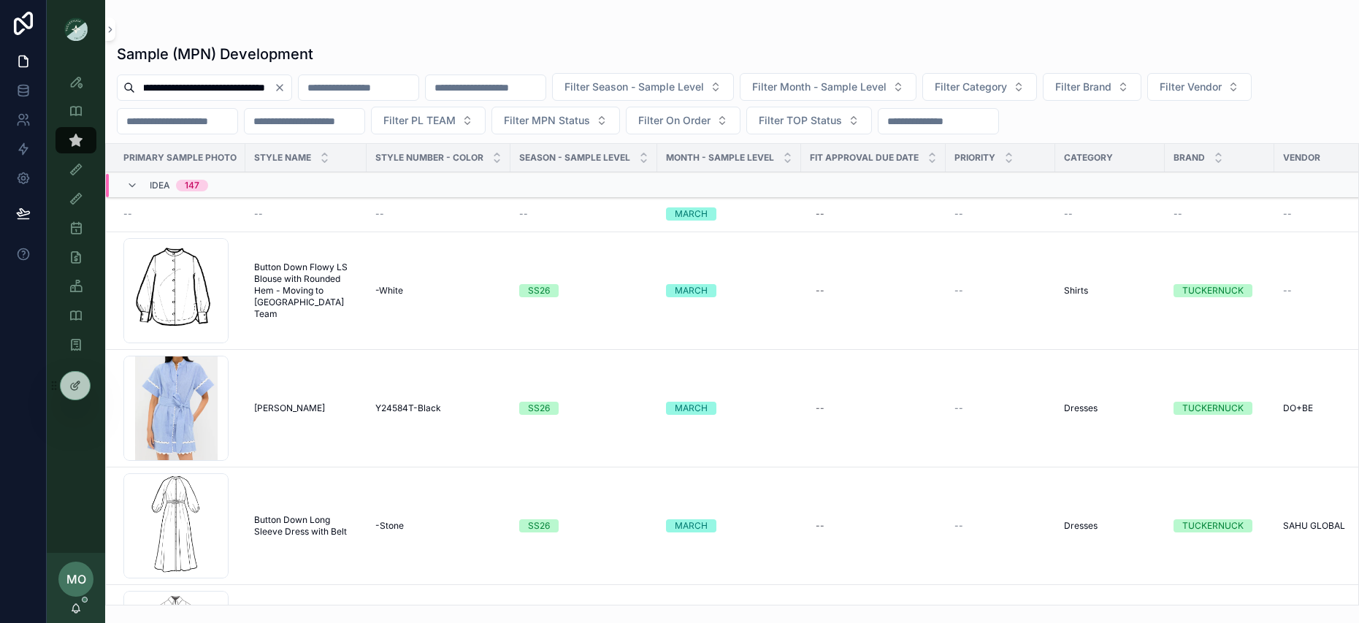
type input "**********"
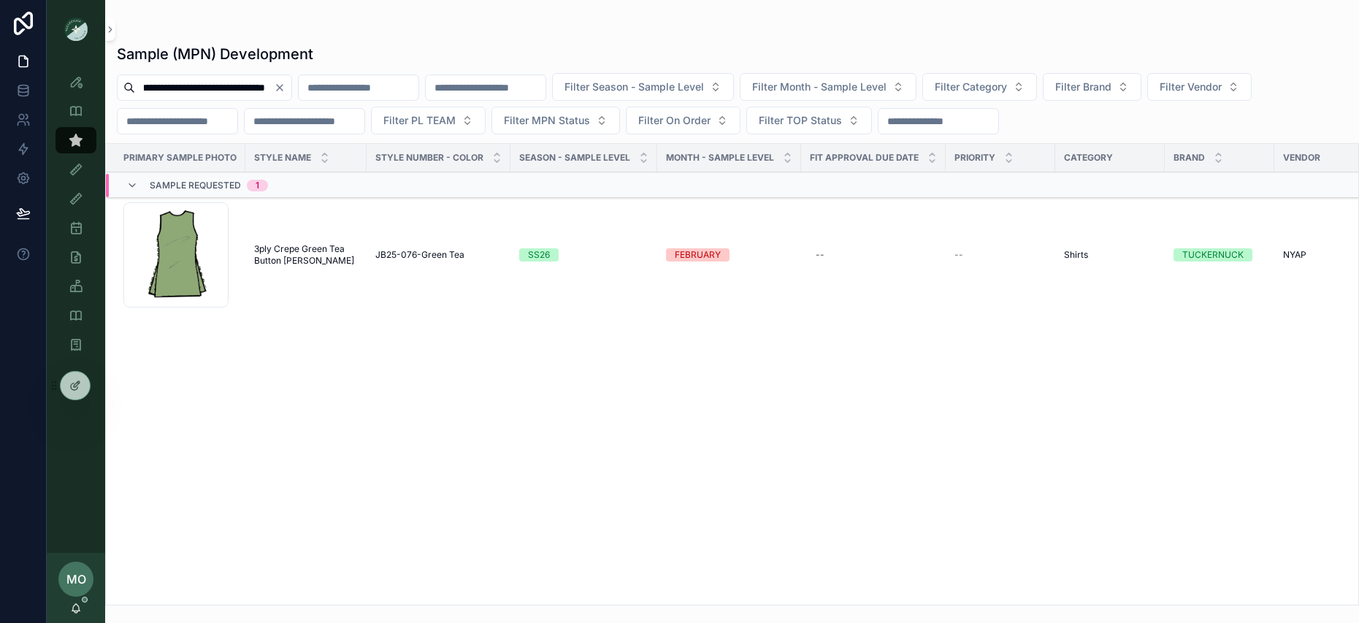
click at [273, 248] on span "3ply Crepe Green Tea Button [PERSON_NAME]" at bounding box center [306, 254] width 104 height 23
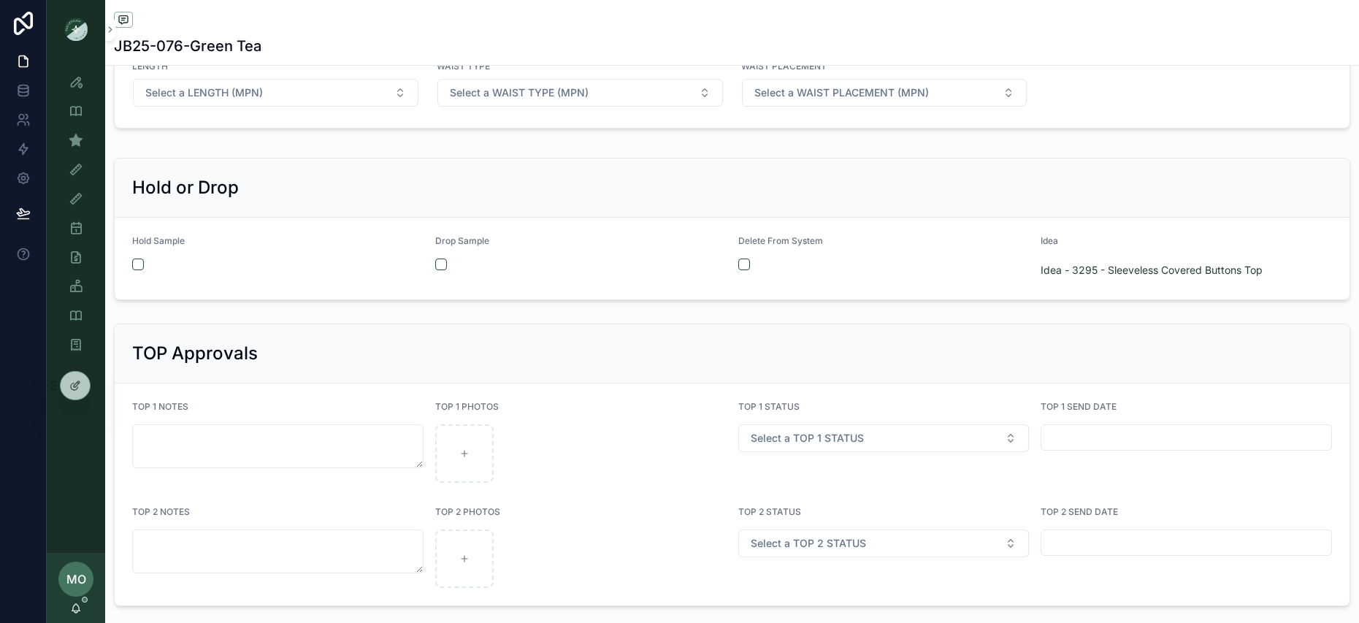
scroll to position [1173, 0]
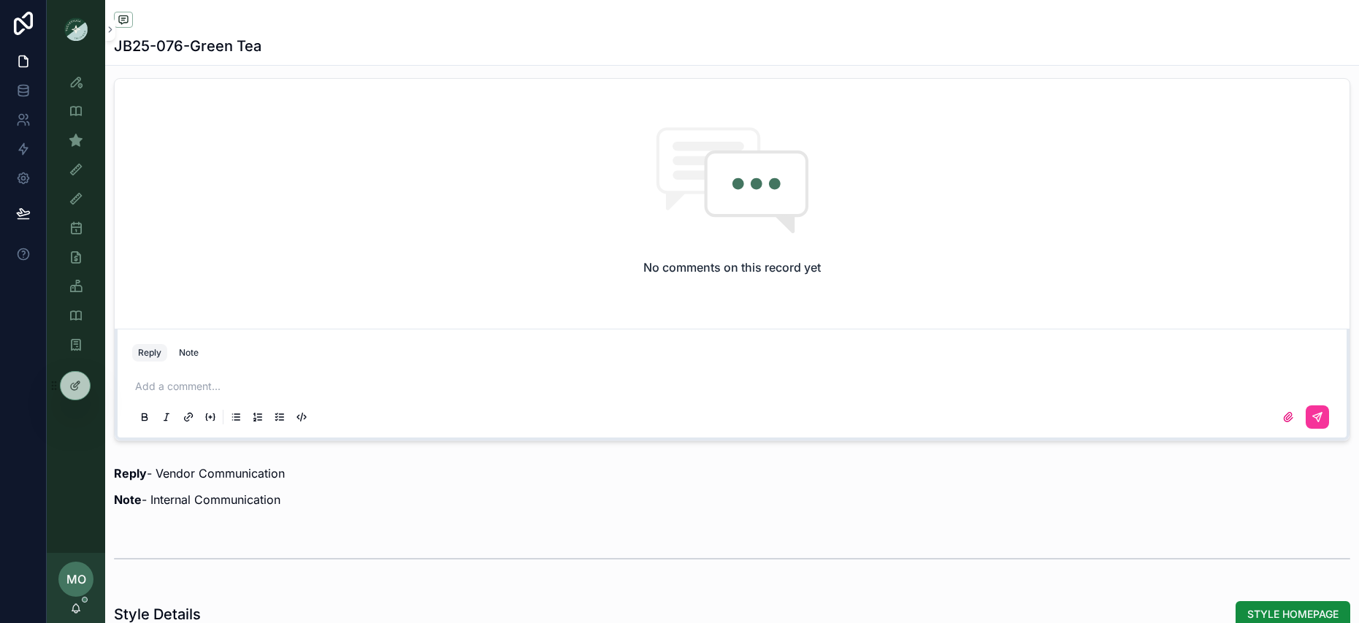
click at [189, 354] on div "Note" at bounding box center [189, 353] width 20 height 12
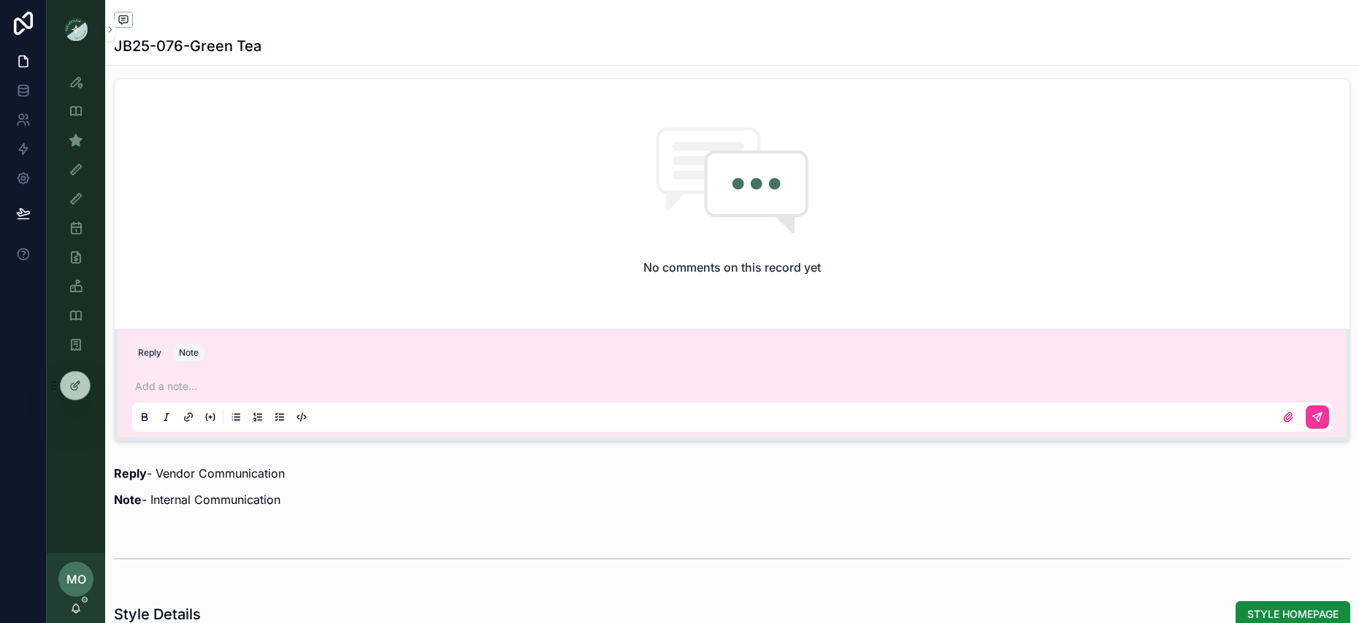
click at [186, 379] on p "scrollable content" at bounding box center [735, 386] width 1200 height 15
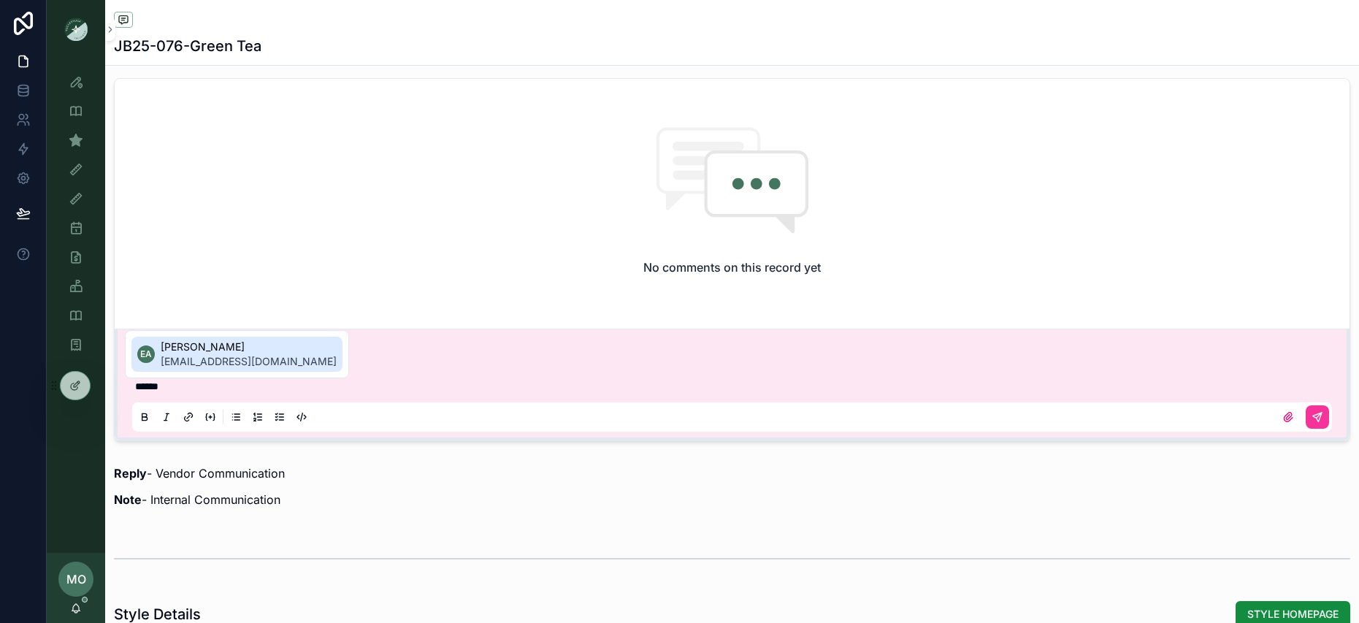
click at [182, 349] on span "[PERSON_NAME]" at bounding box center [249, 347] width 176 height 15
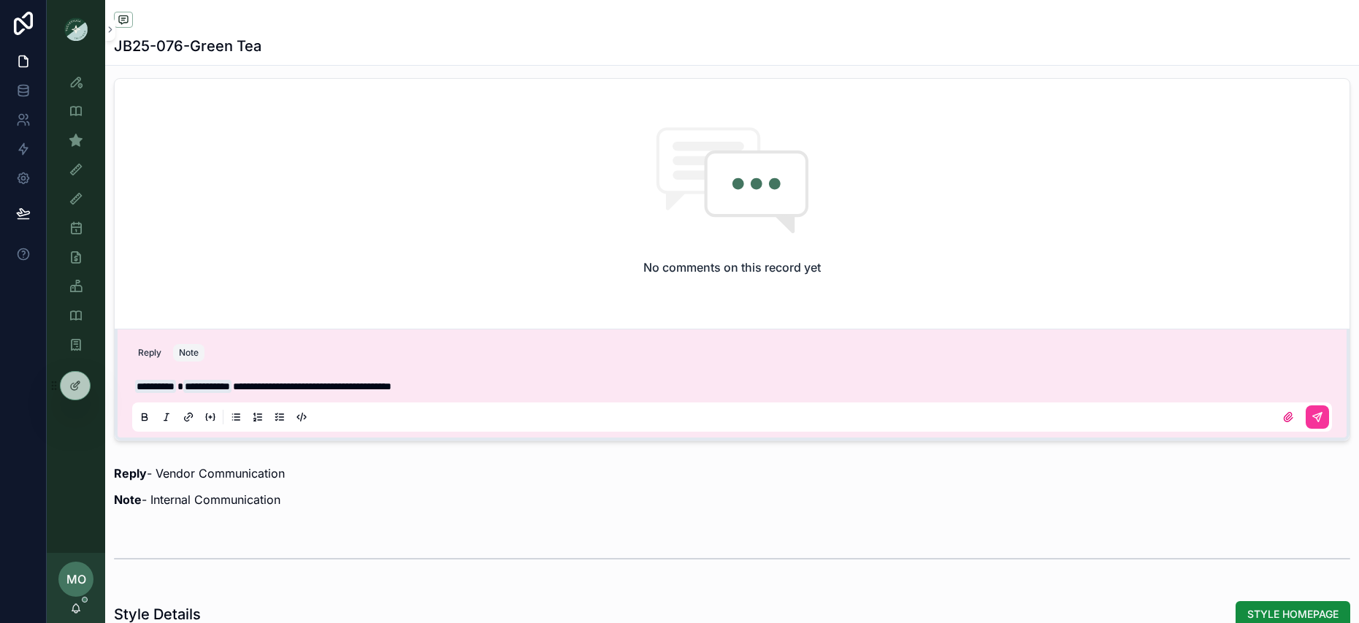
click at [1313, 421] on button "scrollable content" at bounding box center [1317, 416] width 23 height 23
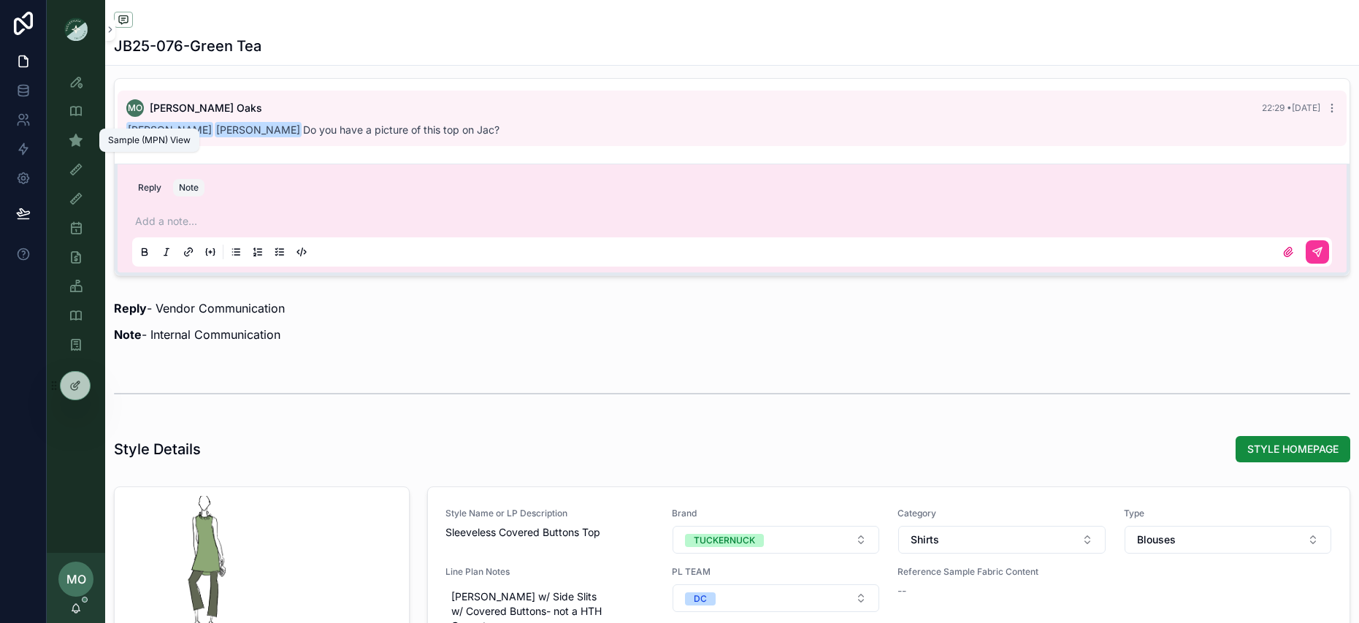
click at [80, 140] on icon "scrollable content" at bounding box center [76, 140] width 15 height 15
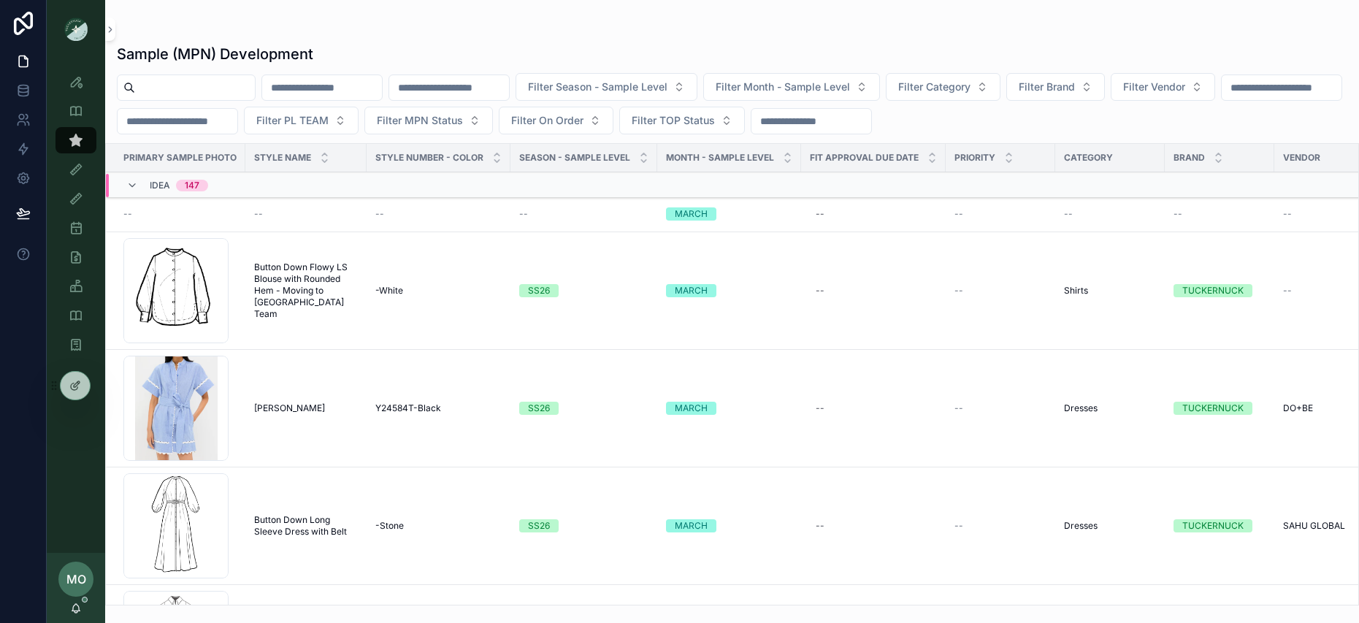
click at [199, 78] on input "scrollable content" at bounding box center [195, 87] width 120 height 20
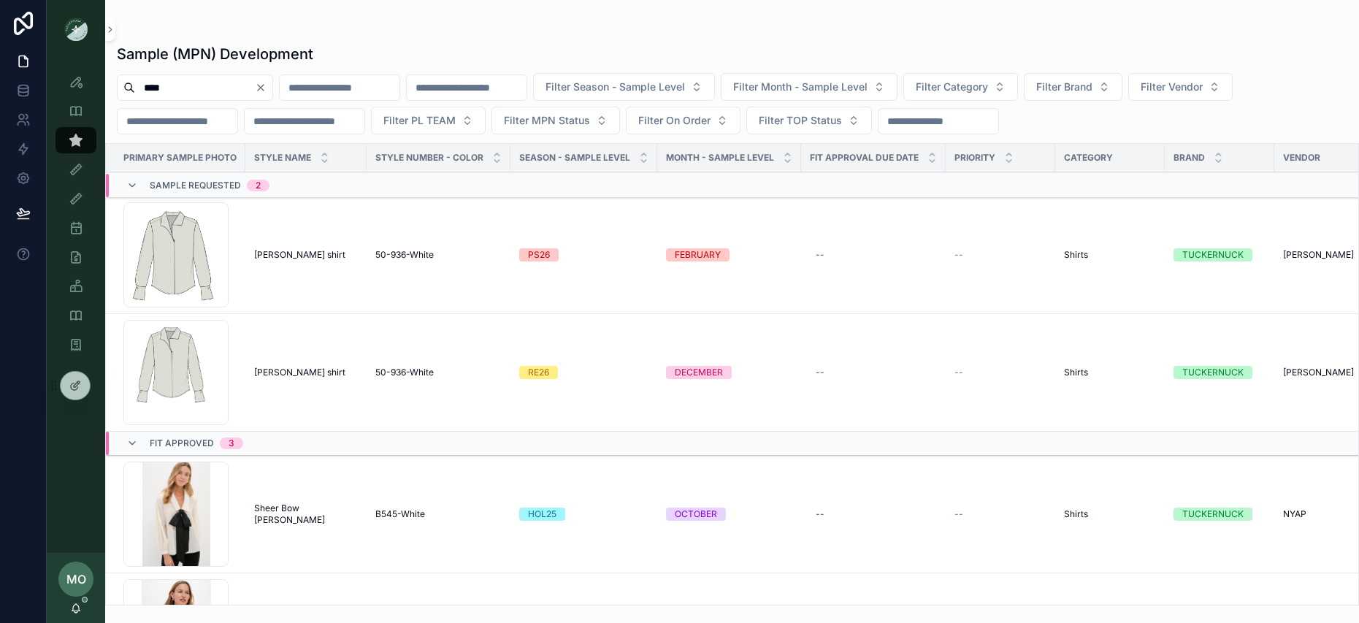
type input "****"
click at [262, 262] on td "[PERSON_NAME] shirt [PERSON_NAME] shirt" at bounding box center [305, 255] width 121 height 118
click at [272, 259] on span "[PERSON_NAME] shirt" at bounding box center [299, 255] width 91 height 12
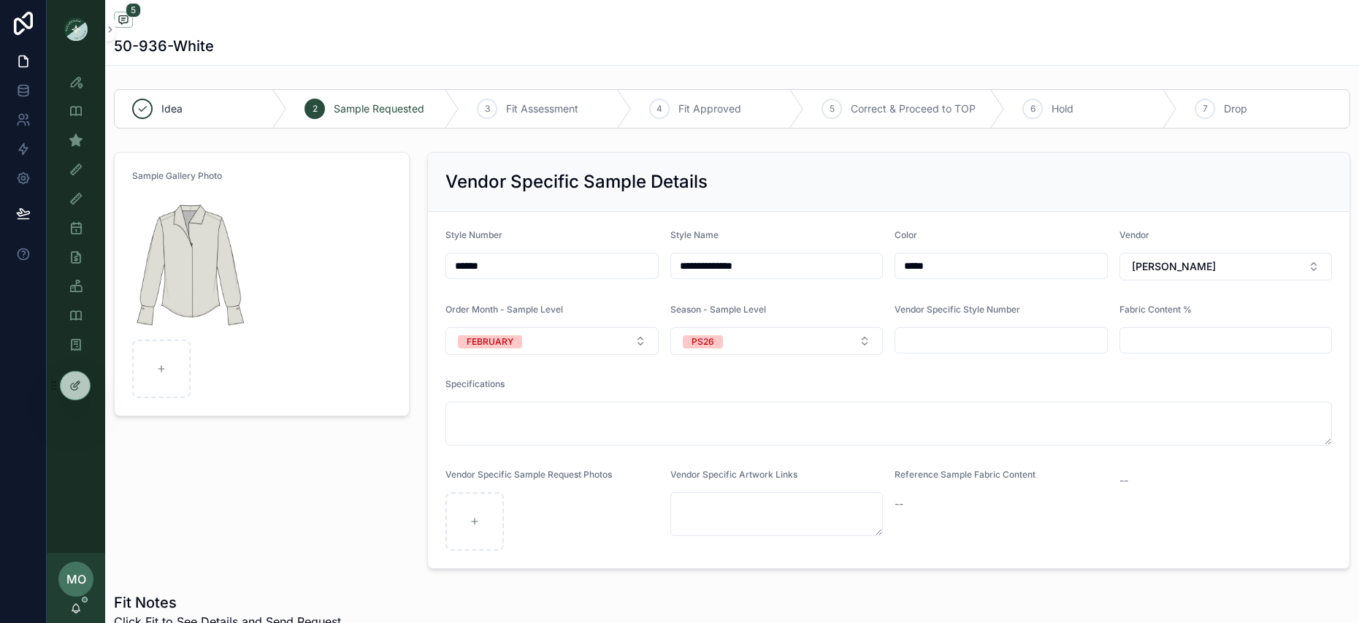
click at [218, 251] on img "scrollable content" at bounding box center [194, 264] width 124 height 140
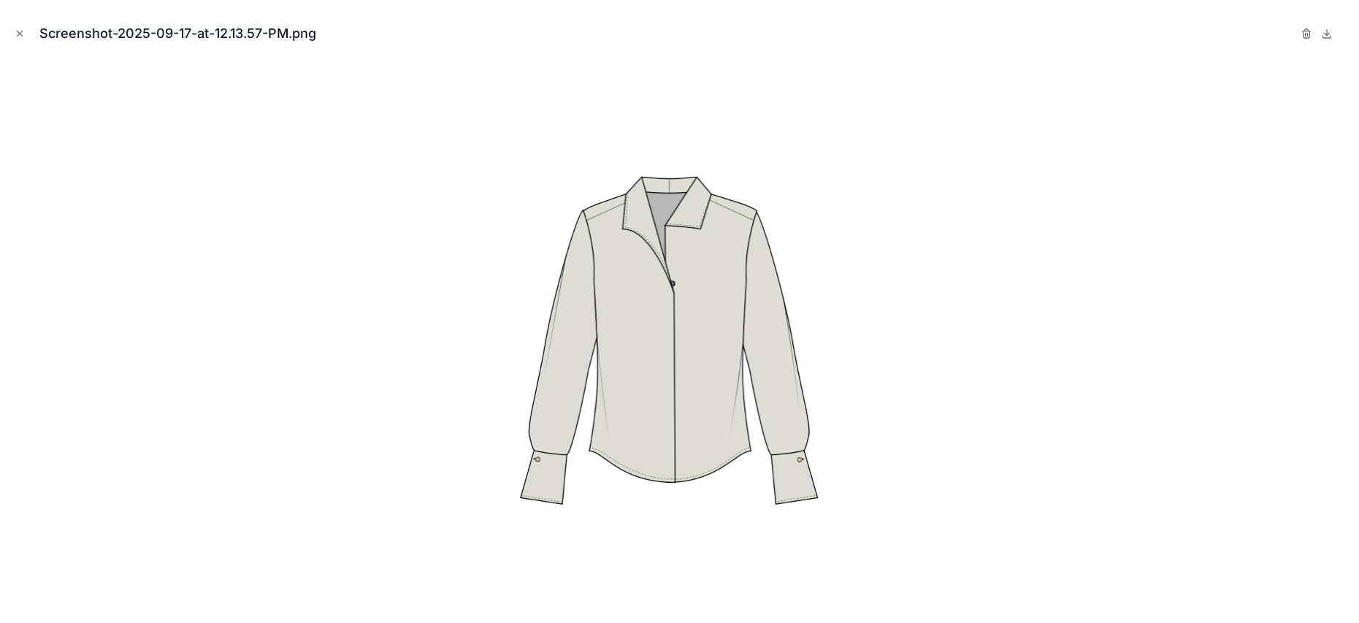
click at [1324, 32] on icon at bounding box center [1327, 34] width 12 height 12
click at [1309, 34] on icon "button" at bounding box center [1306, 34] width 7 height 7
click at [1290, 35] on icon "button" at bounding box center [1292, 34] width 12 height 12
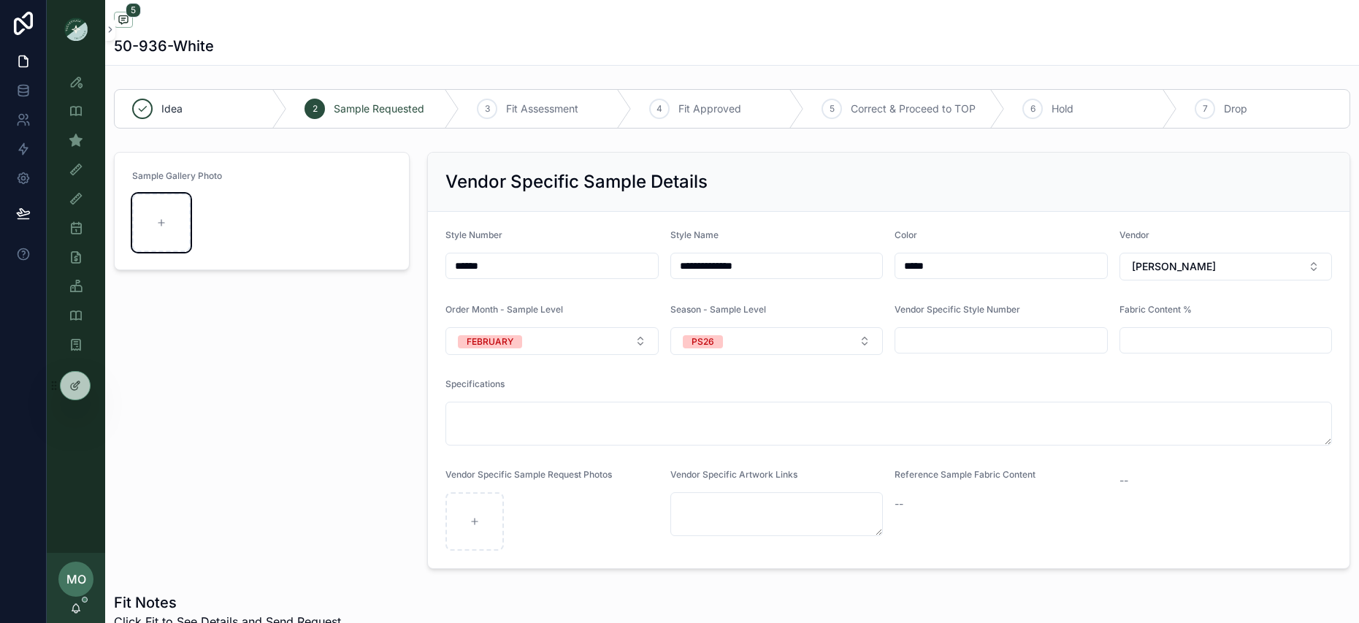
click at [157, 225] on icon "scrollable content" at bounding box center [161, 223] width 10 height 10
type input "**********"
click at [340, 421] on div "Sample Gallery Photo" at bounding box center [261, 360] width 313 height 429
click at [464, 505] on div "scrollable content" at bounding box center [475, 521] width 58 height 58
type input "**********"
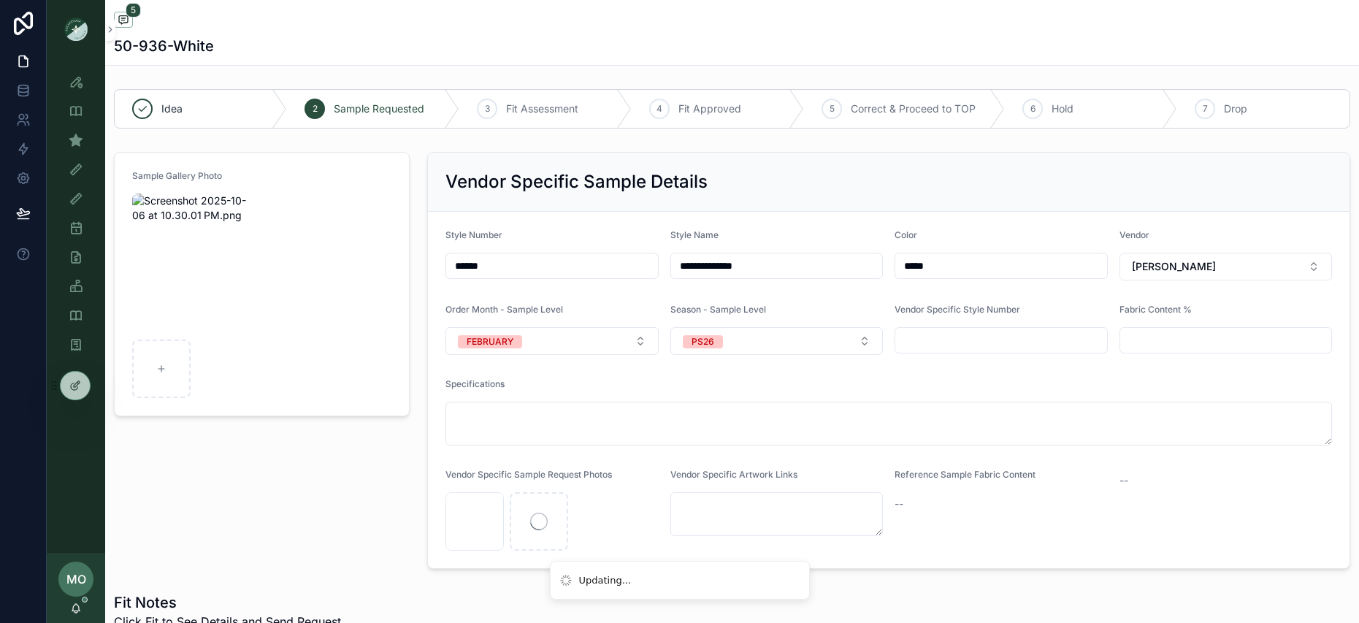
click at [300, 510] on div "Sample Gallery Photo" at bounding box center [261, 360] width 313 height 429
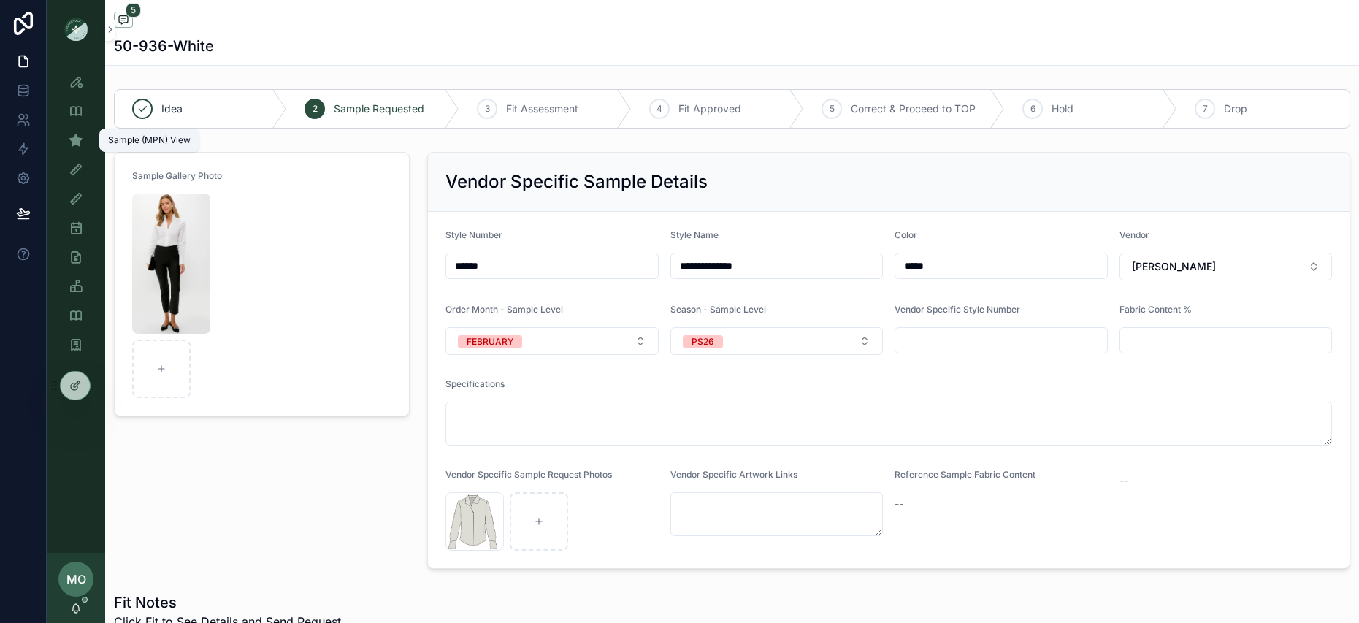
click at [75, 131] on div "Sample (MPN) View" at bounding box center [75, 140] width 23 height 23
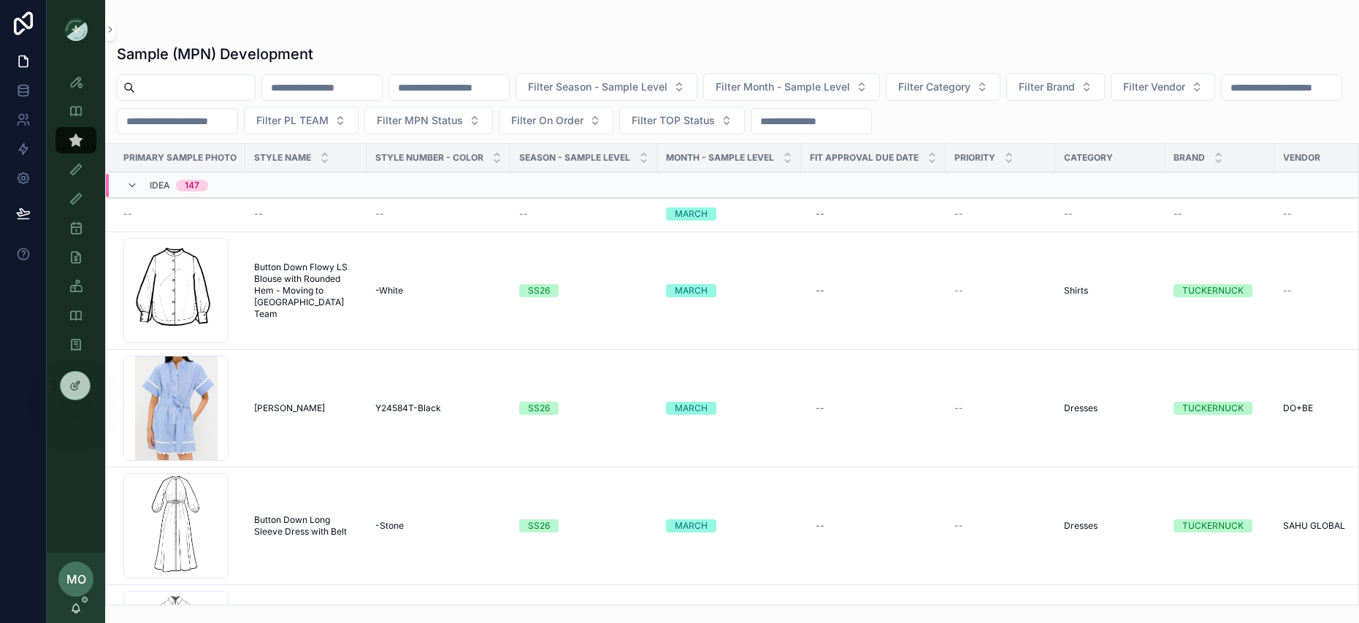
click at [169, 85] on input "scrollable content" at bounding box center [195, 87] width 120 height 20
type input "****"
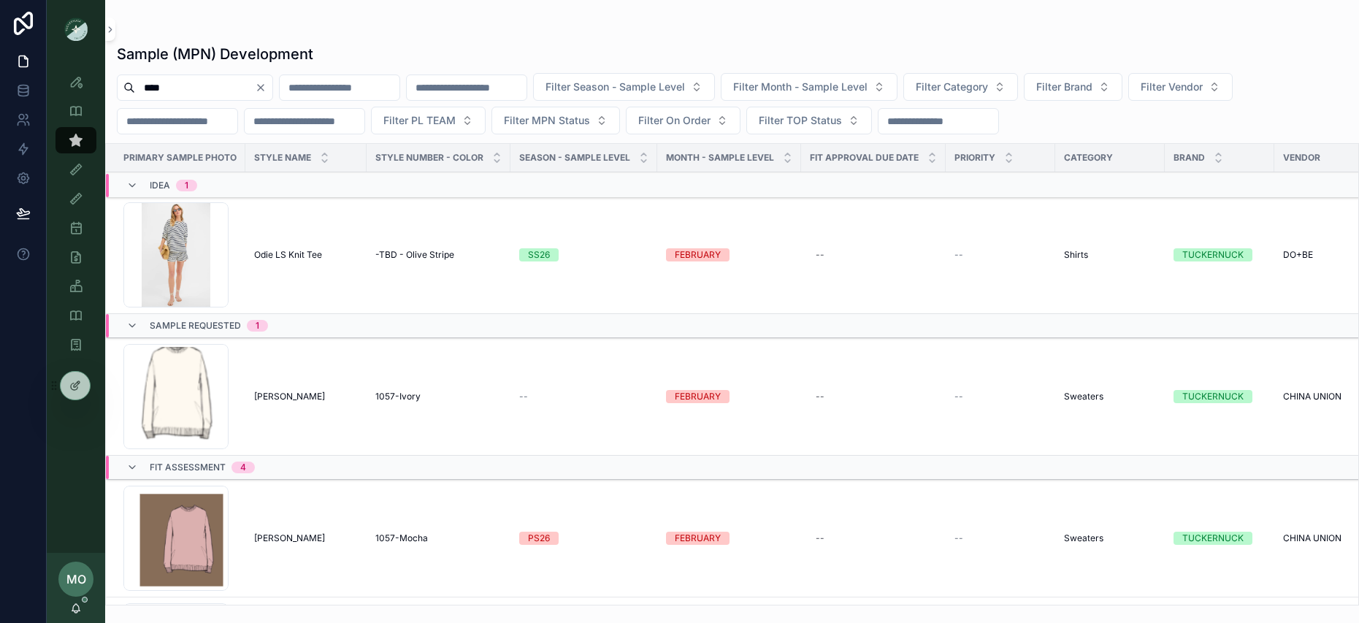
click at [306, 249] on span "Odie LS Knit Tee" at bounding box center [288, 255] width 68 height 12
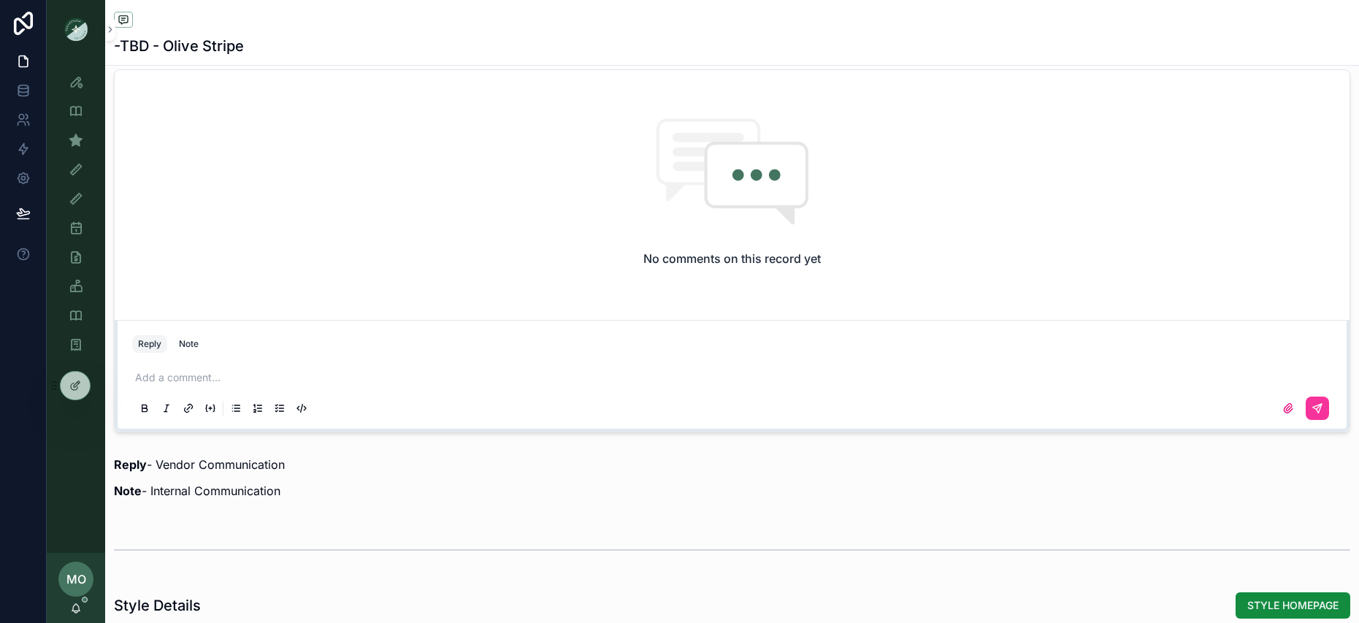
scroll to position [1069, 0]
click at [183, 341] on div "Note" at bounding box center [189, 341] width 20 height 12
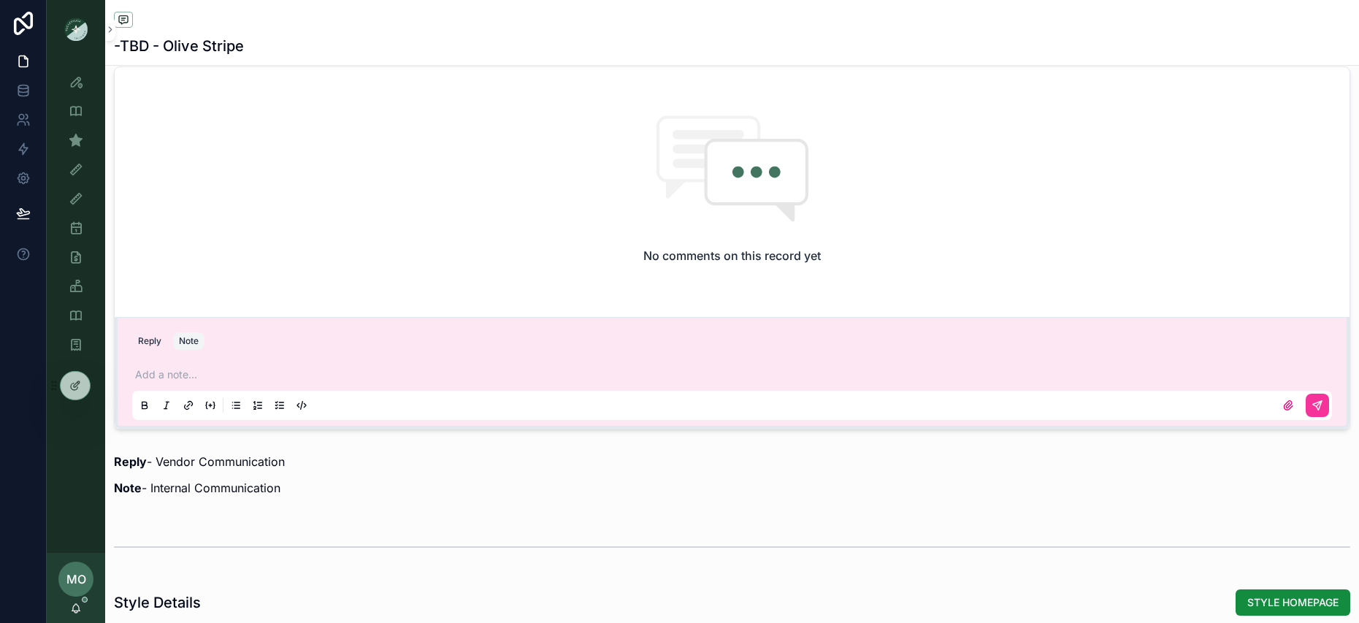
click at [179, 369] on p "scrollable content" at bounding box center [735, 374] width 1200 height 15
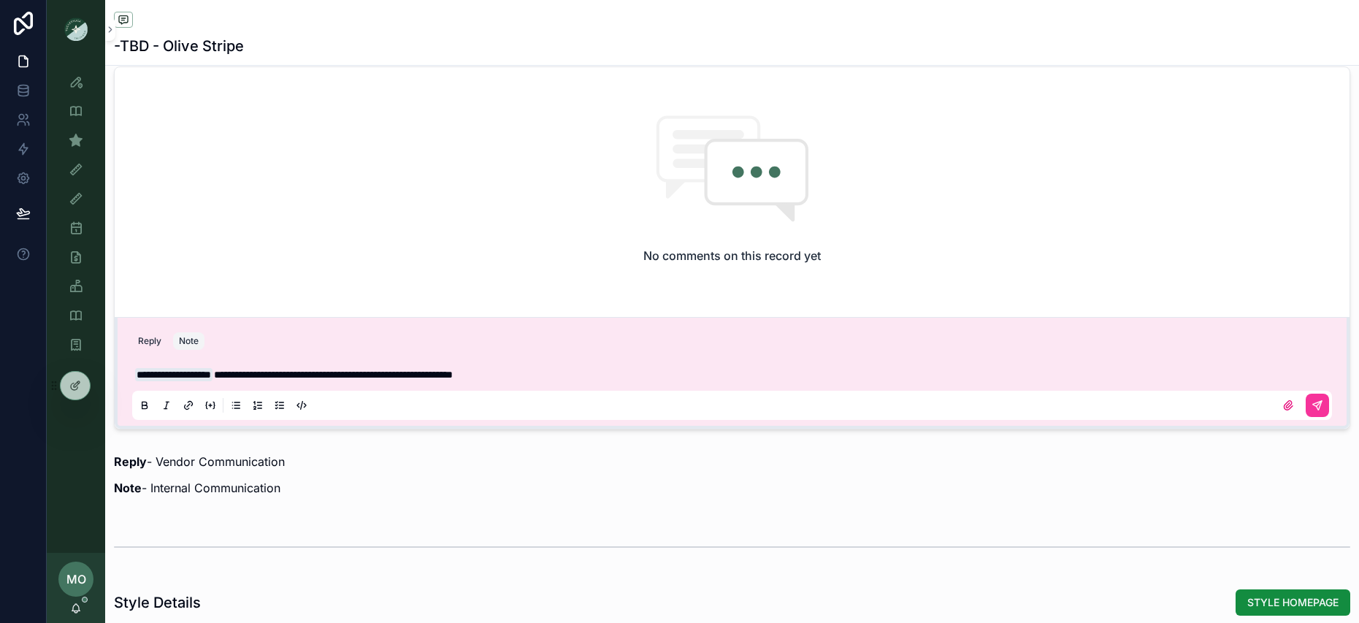
click at [1306, 409] on button "scrollable content" at bounding box center [1317, 405] width 23 height 23
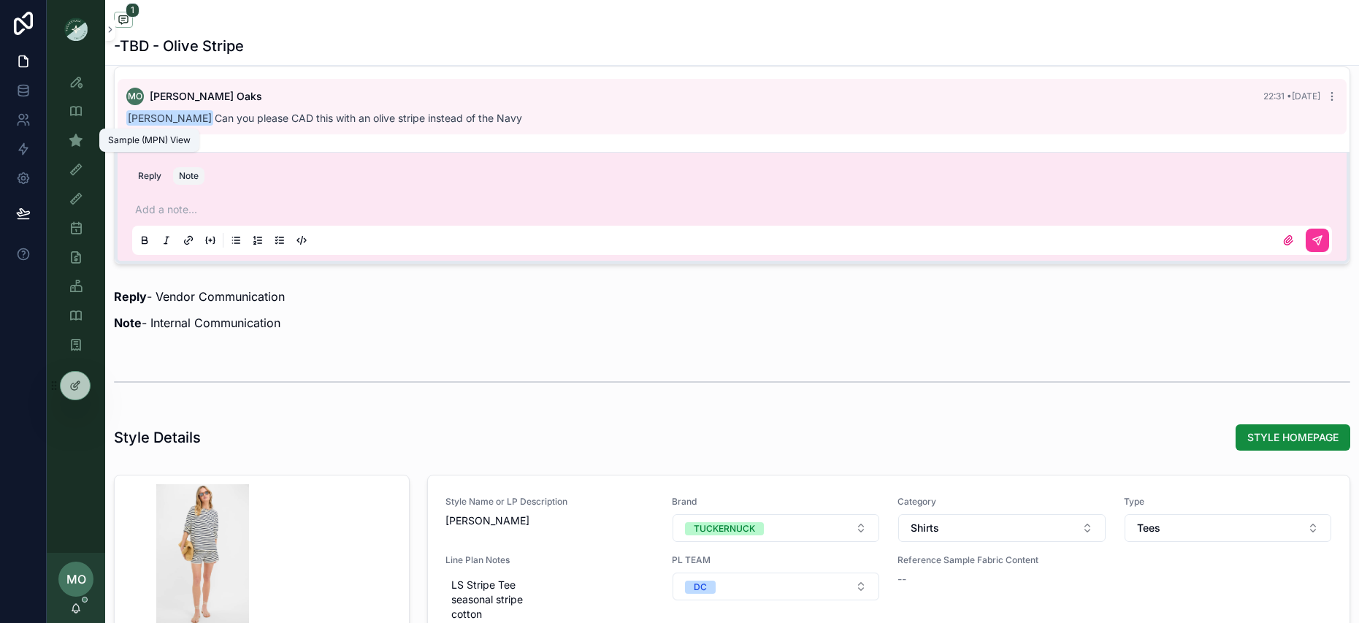
click at [85, 139] on div "Sample (MPN) View" at bounding box center [75, 140] width 23 height 23
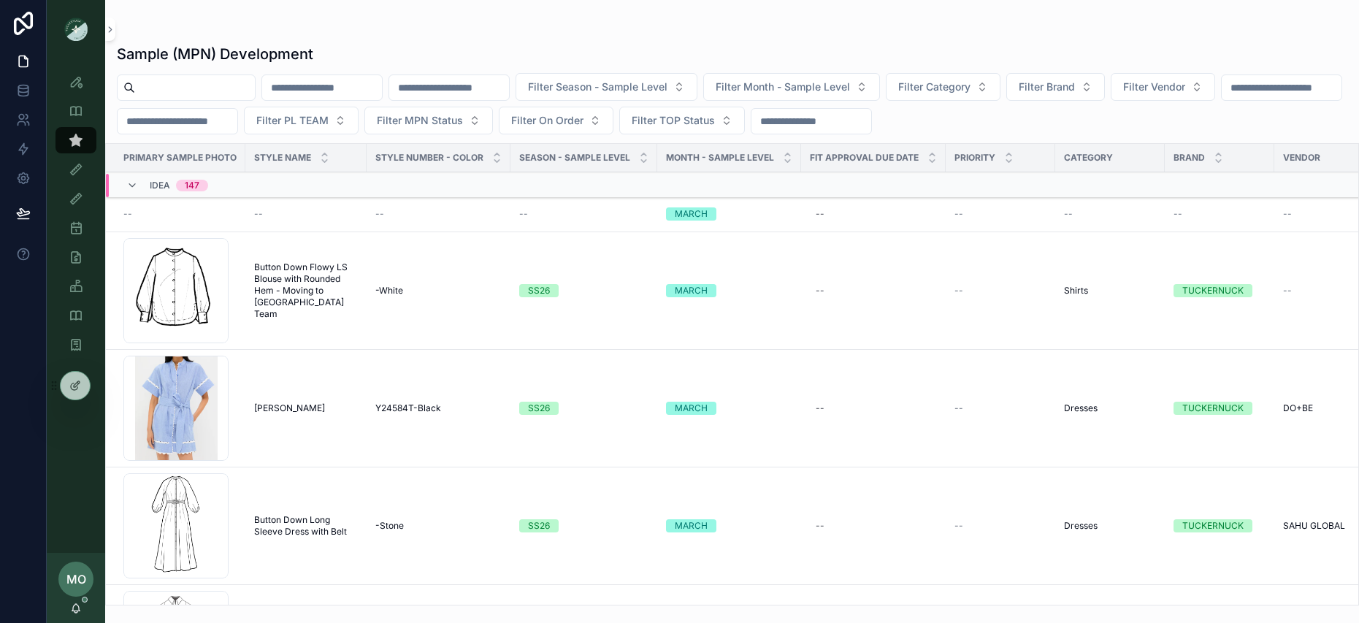
drag, startPoint x: 158, startPoint y: 78, endPoint x: 159, endPoint y: 86, distance: 8.1
click at [158, 78] on div "Sample (MPN) Development Filter Season - Sample Level Filter Month - Sample Lev…" at bounding box center [732, 320] width 1254 height 570
click at [159, 88] on input "scrollable content" at bounding box center [195, 87] width 120 height 20
paste input "**********"
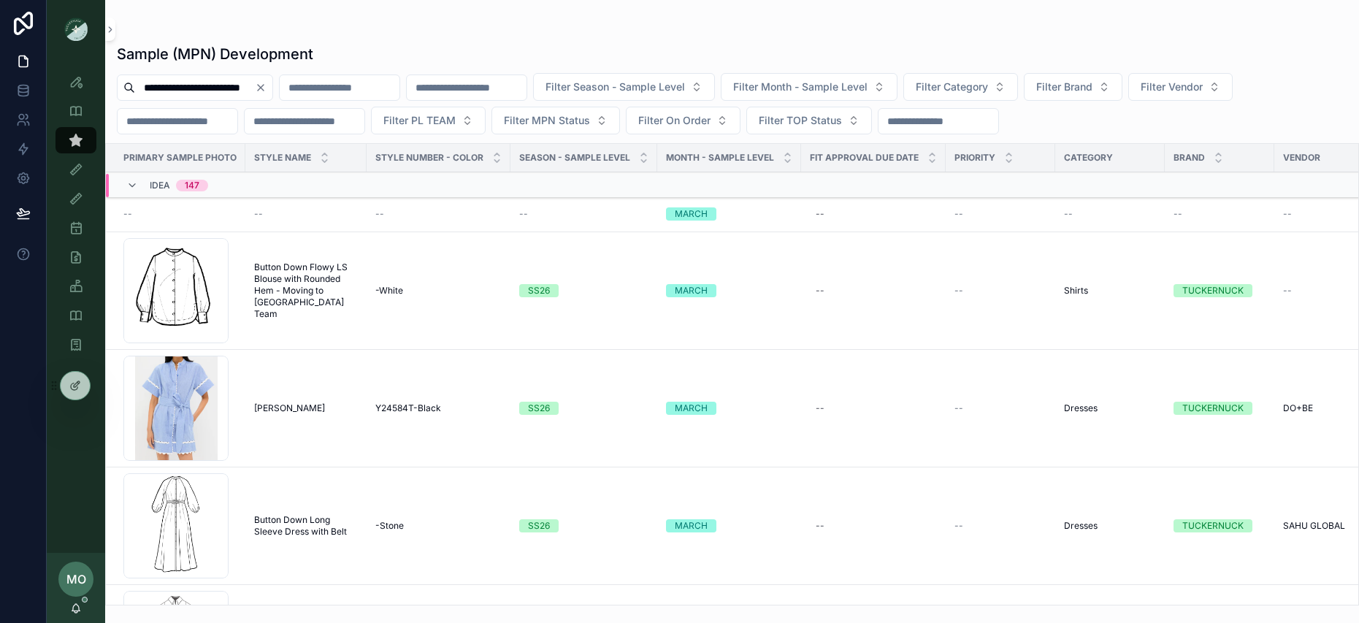
scroll to position [0, 11]
type input "**********"
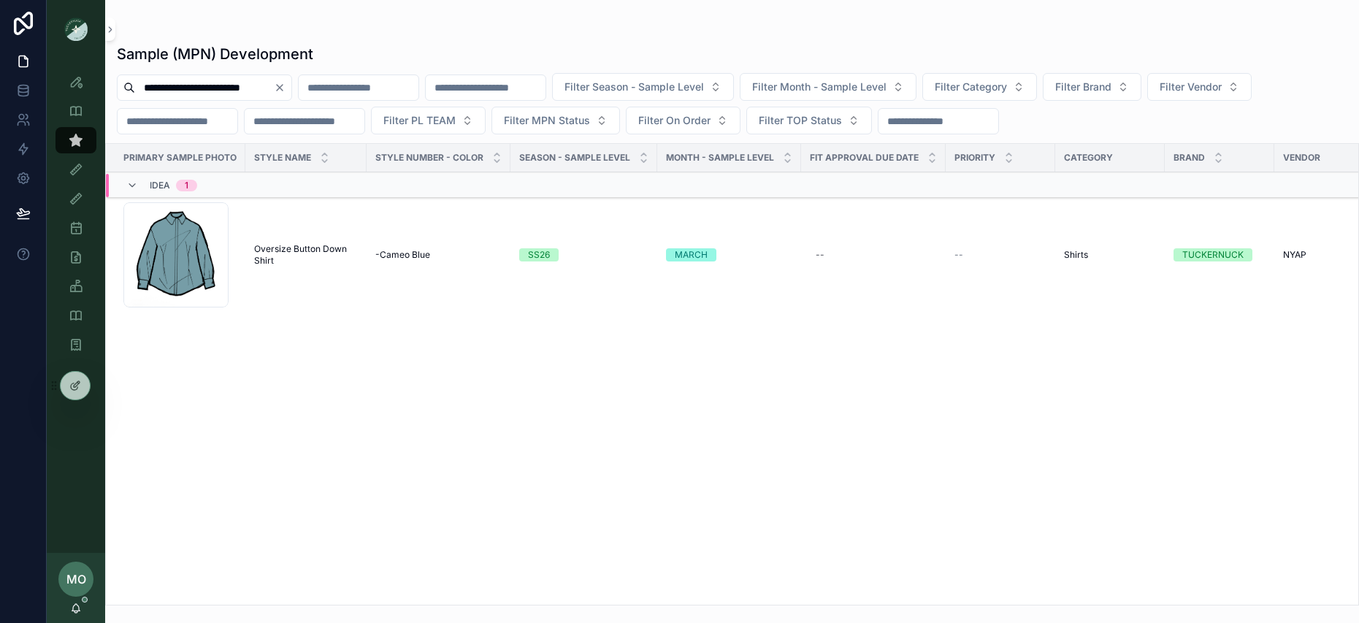
click at [398, 525] on div "Primary Sample Photo Style Name Style Number - Color Season - Sample Level MONT…" at bounding box center [732, 374] width 1253 height 461
click at [309, 253] on span "Oversize Button Down Shirt" at bounding box center [306, 254] width 104 height 23
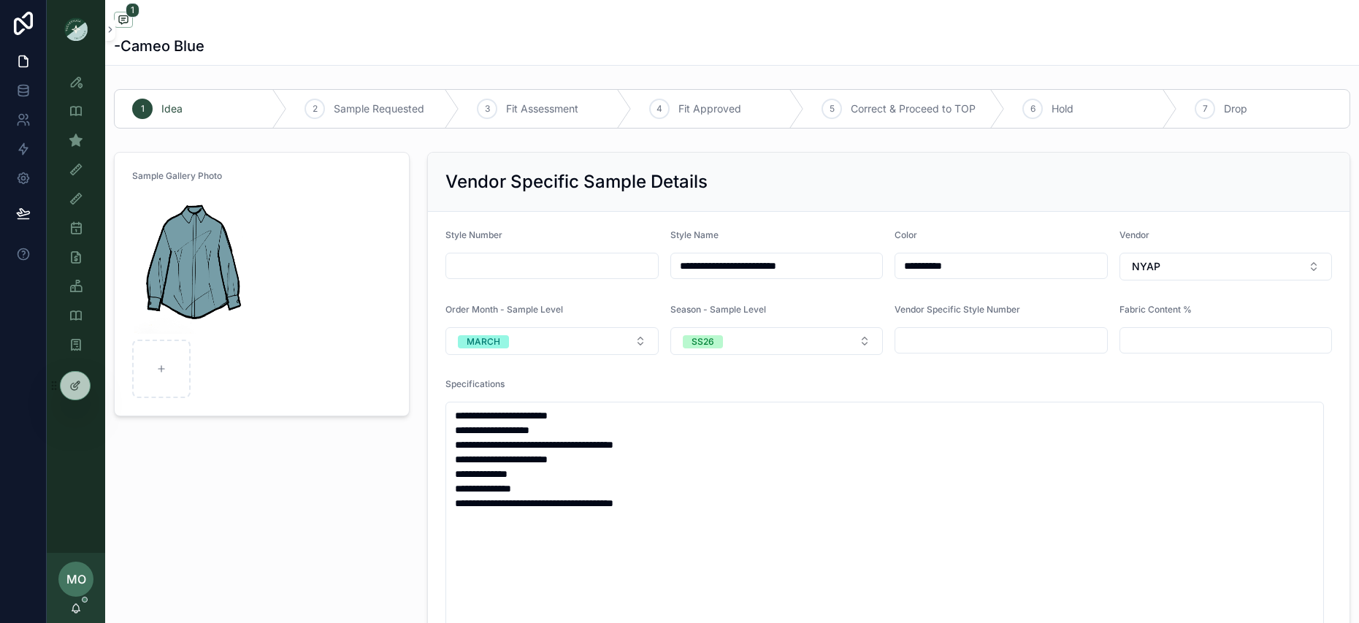
type input "*****"
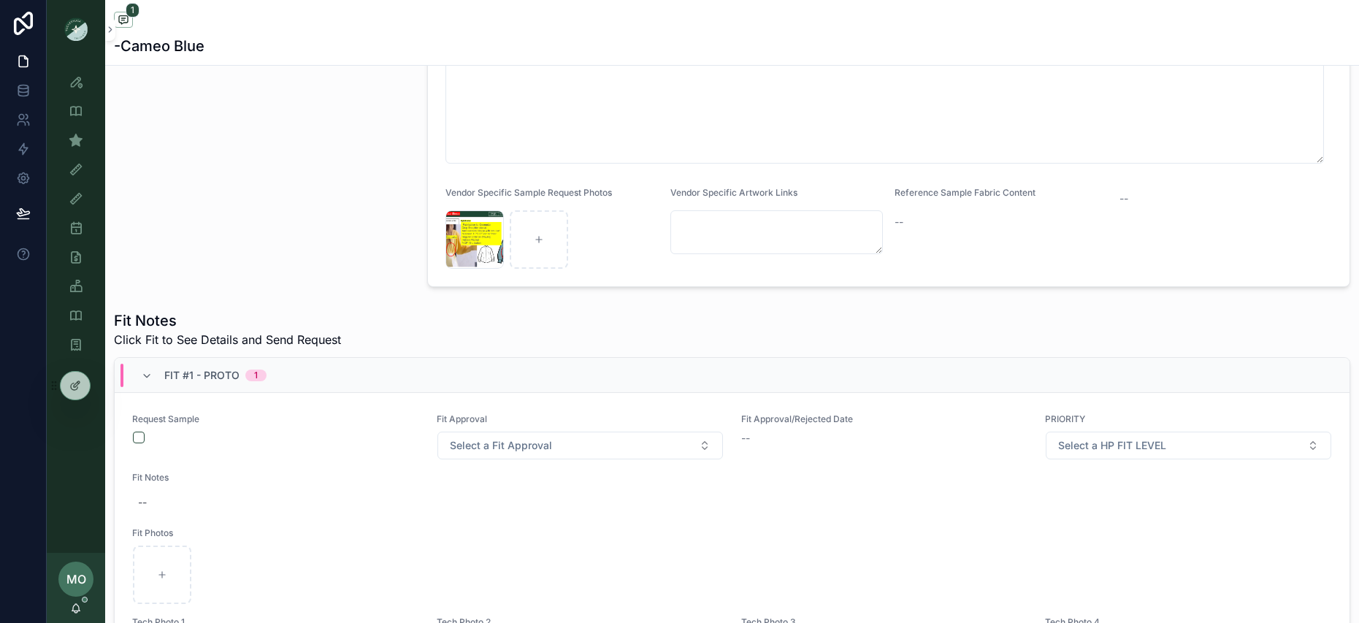
scroll to position [224, 0]
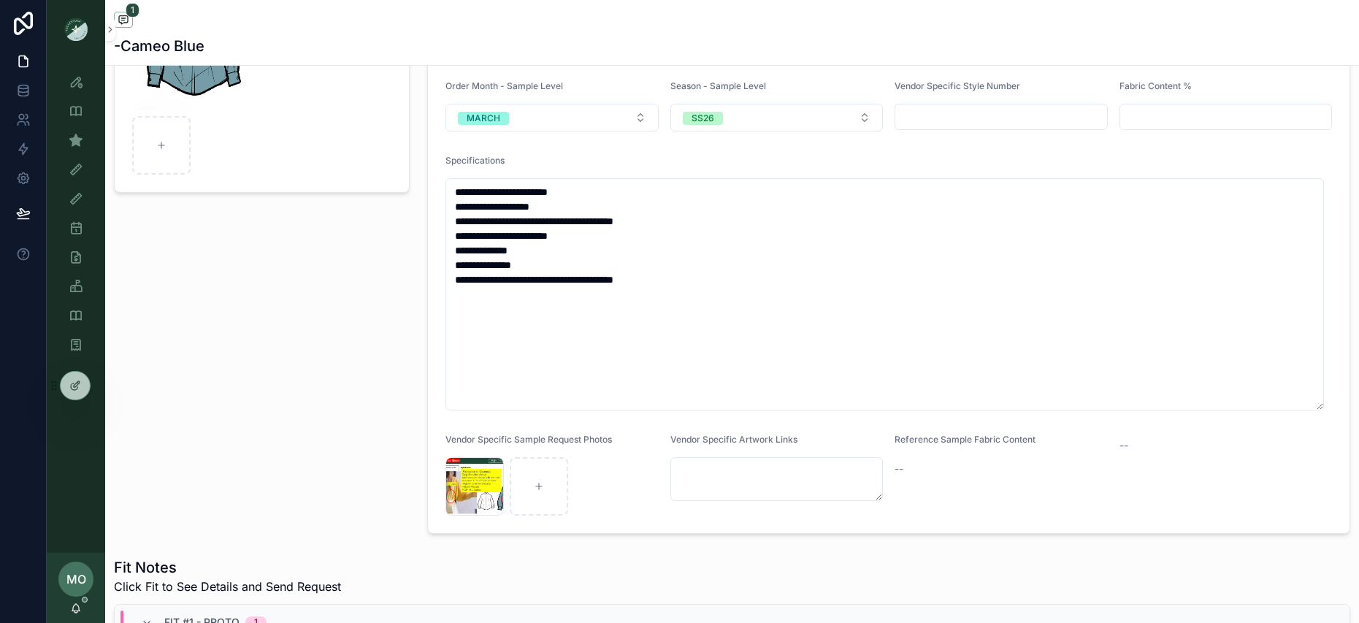
click at [454, 496] on div "Screenshot-2025-10-03-at-2.02.29-PM .png" at bounding box center [475, 486] width 58 height 58
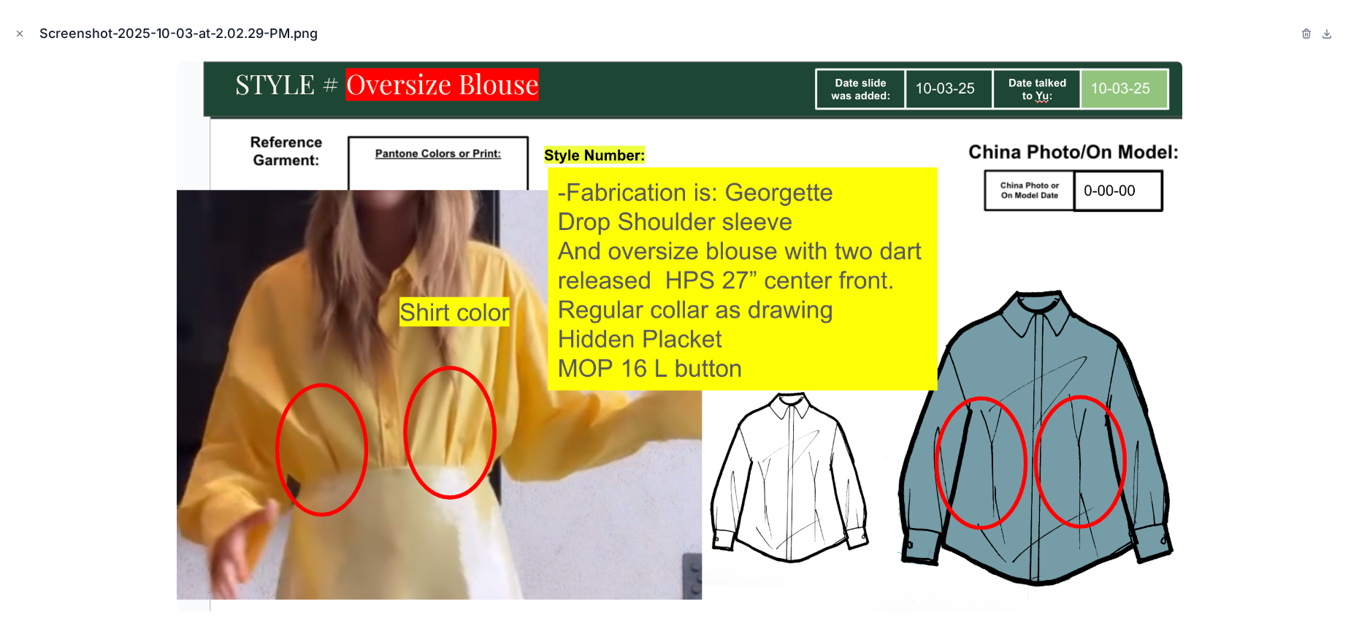
click at [75, 201] on div at bounding box center [680, 336] width 1336 height 550
click at [18, 39] on button "Close modal" at bounding box center [20, 34] width 16 height 16
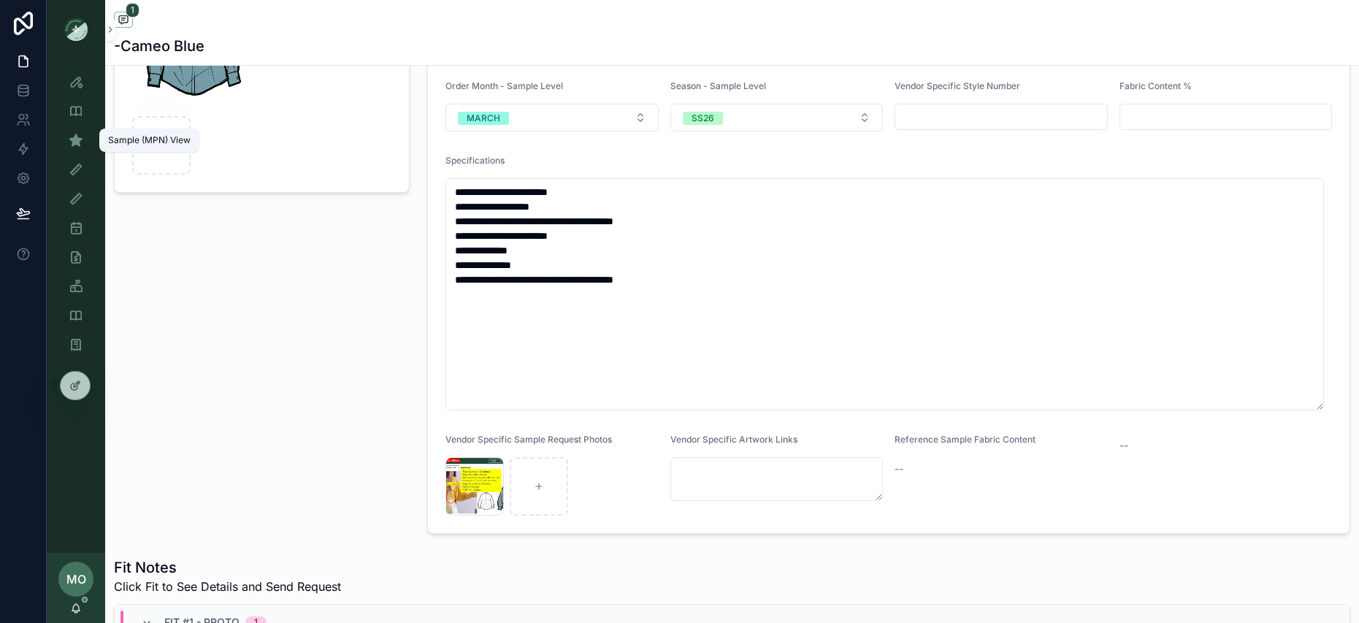
click at [83, 153] on link "Sample (MPN) View" at bounding box center [76, 140] width 41 height 26
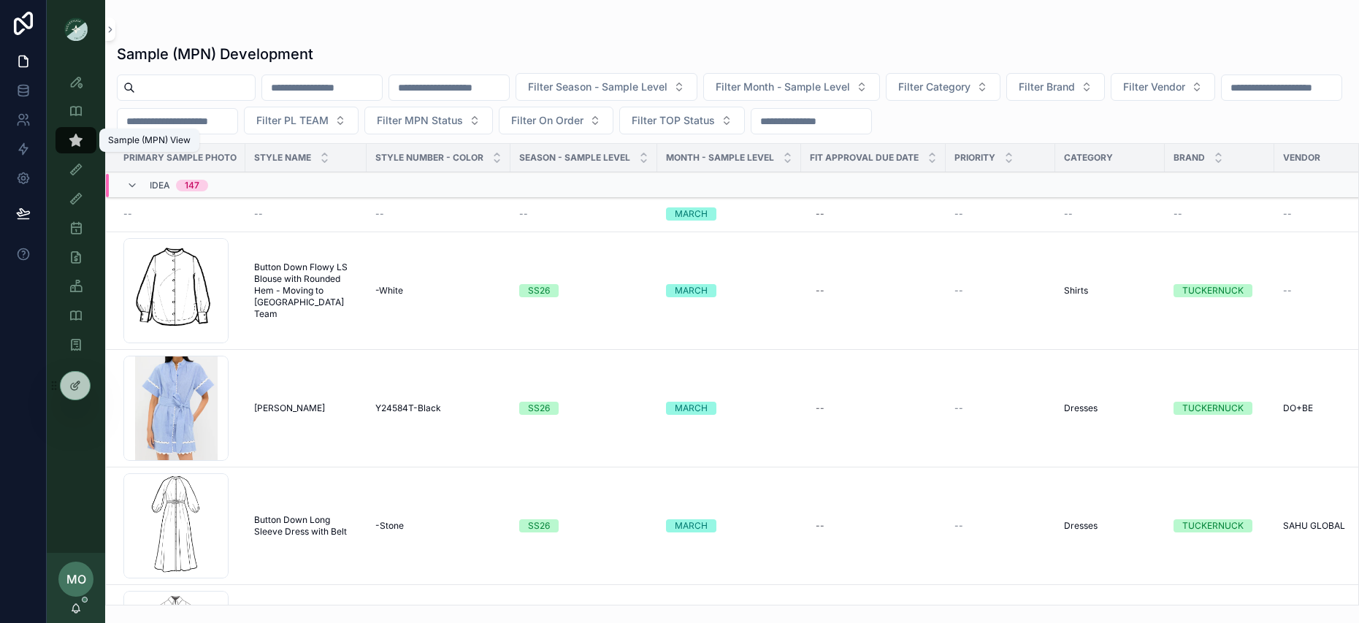
click at [81, 145] on icon "scrollable content" at bounding box center [76, 140] width 15 height 15
click at [208, 83] on input "scrollable content" at bounding box center [195, 87] width 120 height 20
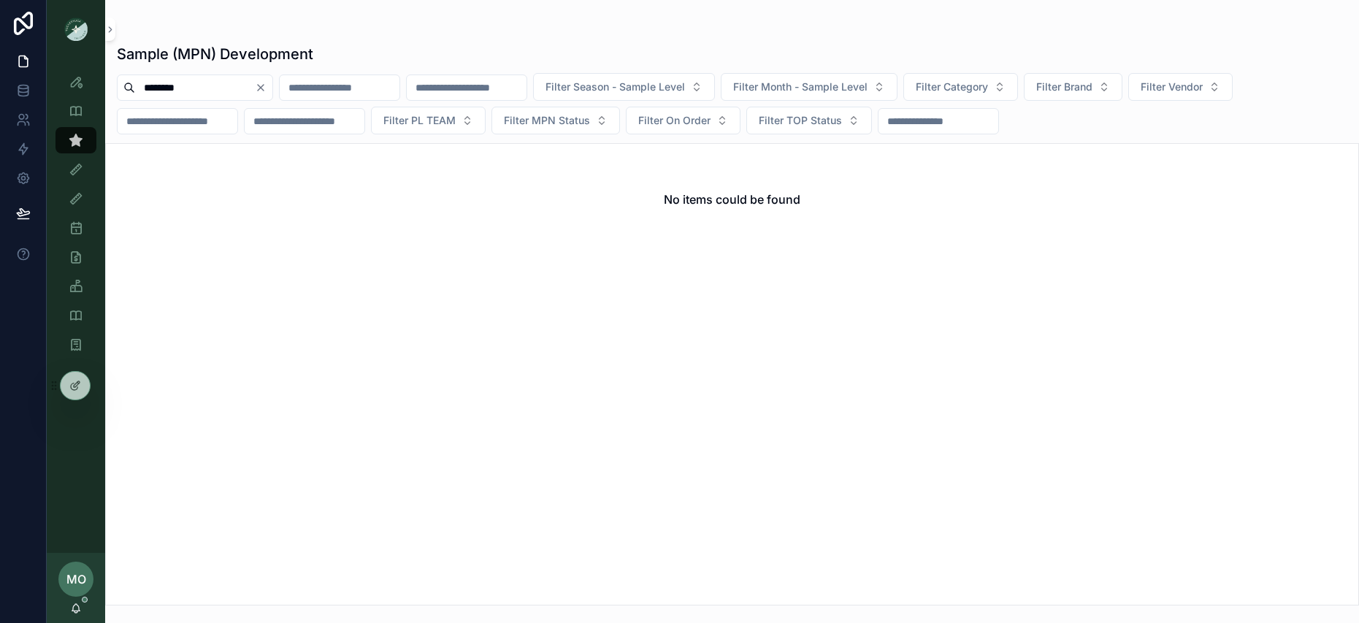
type input "********"
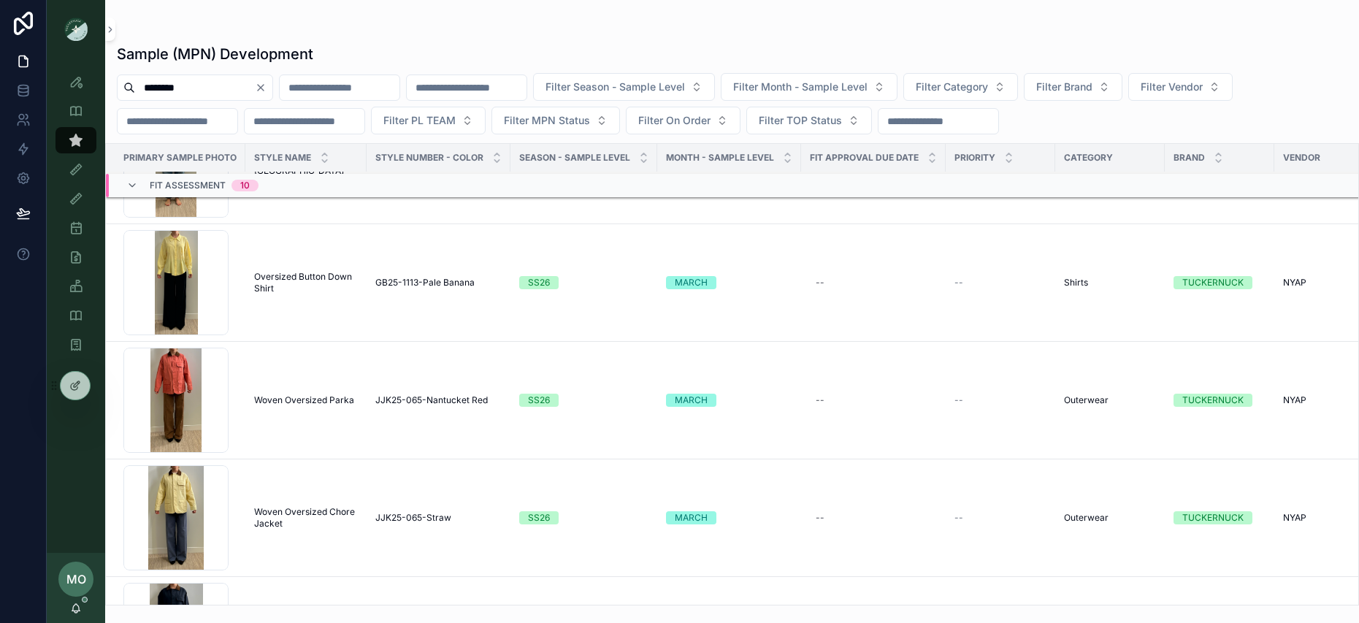
scroll to position [1221, 0]
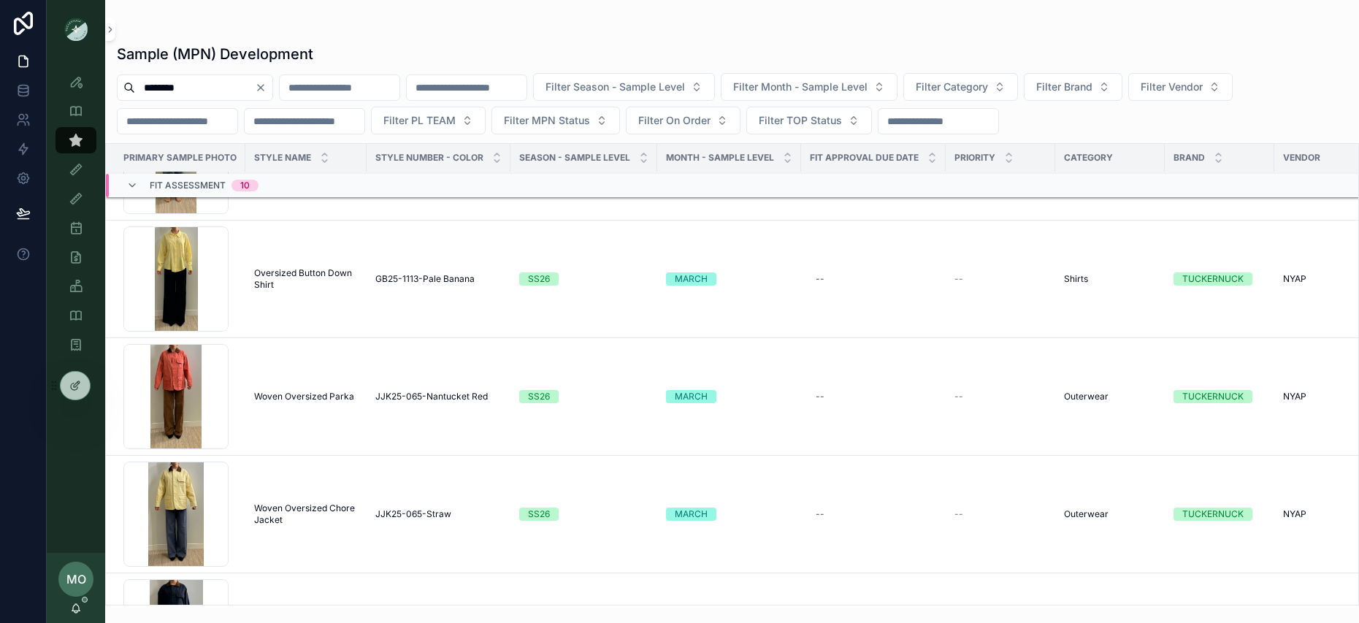
click at [313, 279] on span "Oversized Button Down Shirt" at bounding box center [306, 278] width 104 height 23
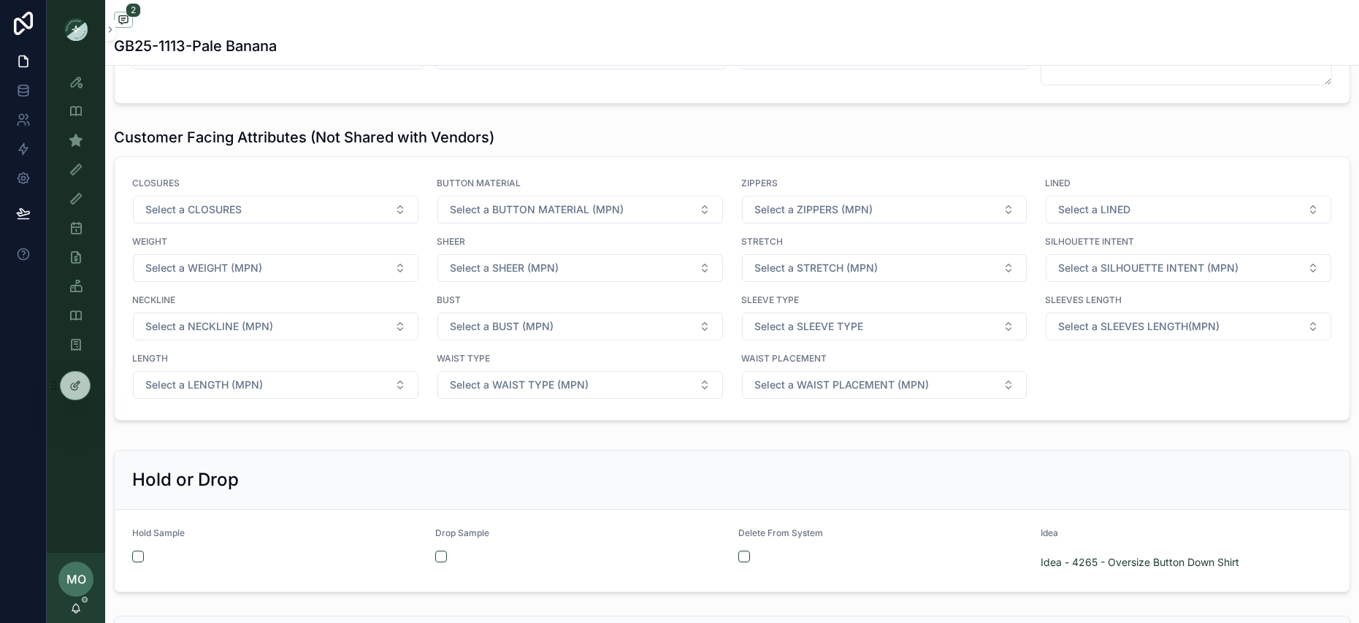
scroll to position [1848, 0]
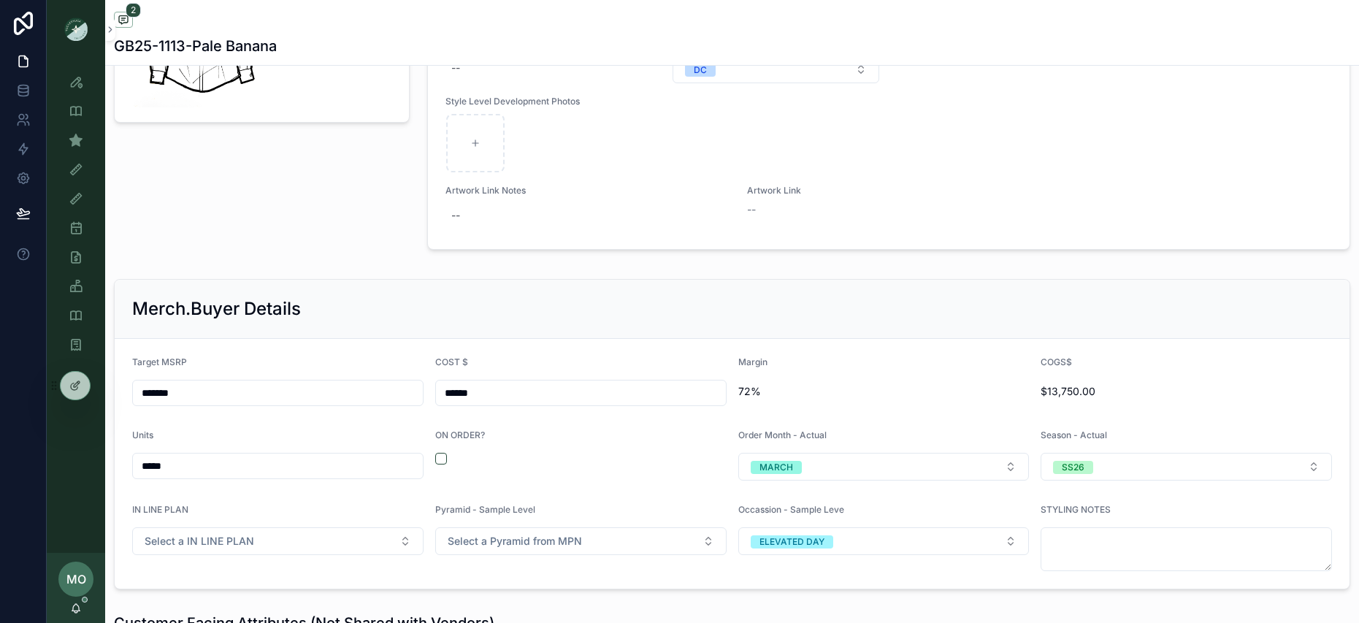
click at [566, 401] on input "******" at bounding box center [581, 393] width 290 height 20
drag, startPoint x: 555, startPoint y: 400, endPoint x: 392, endPoint y: 389, distance: 163.3
click at [392, 389] on form "Target MSRP ******* COST $ ****** Margin 72% COGS$ $13,750.00 Units ***** ON OR…" at bounding box center [732, 464] width 1235 height 250
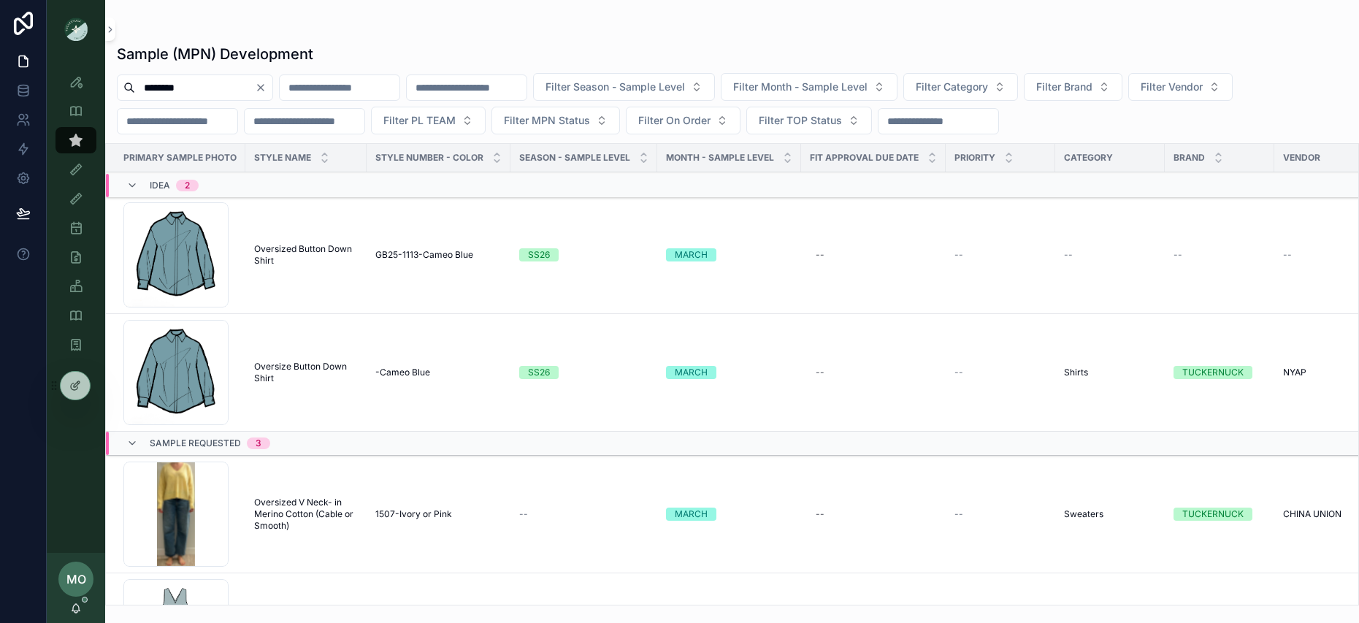
click at [310, 361] on span "Oversize Button Down Shirt" at bounding box center [306, 372] width 104 height 23
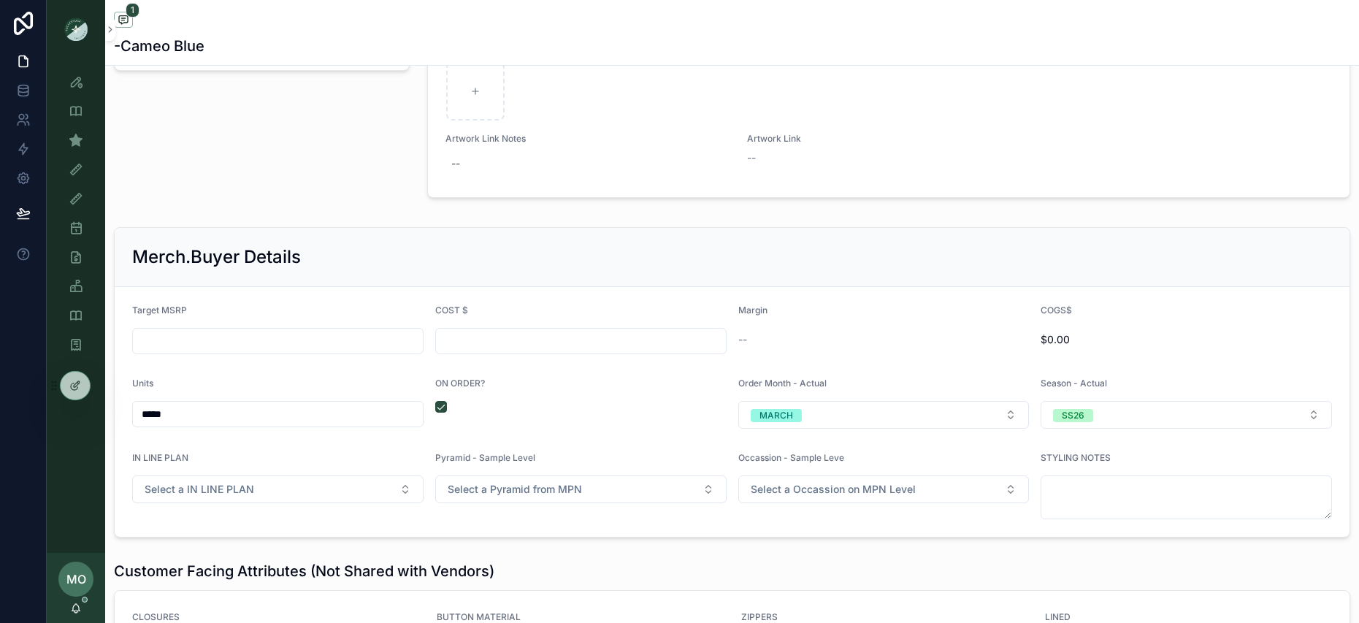
scroll to position [2050, 0]
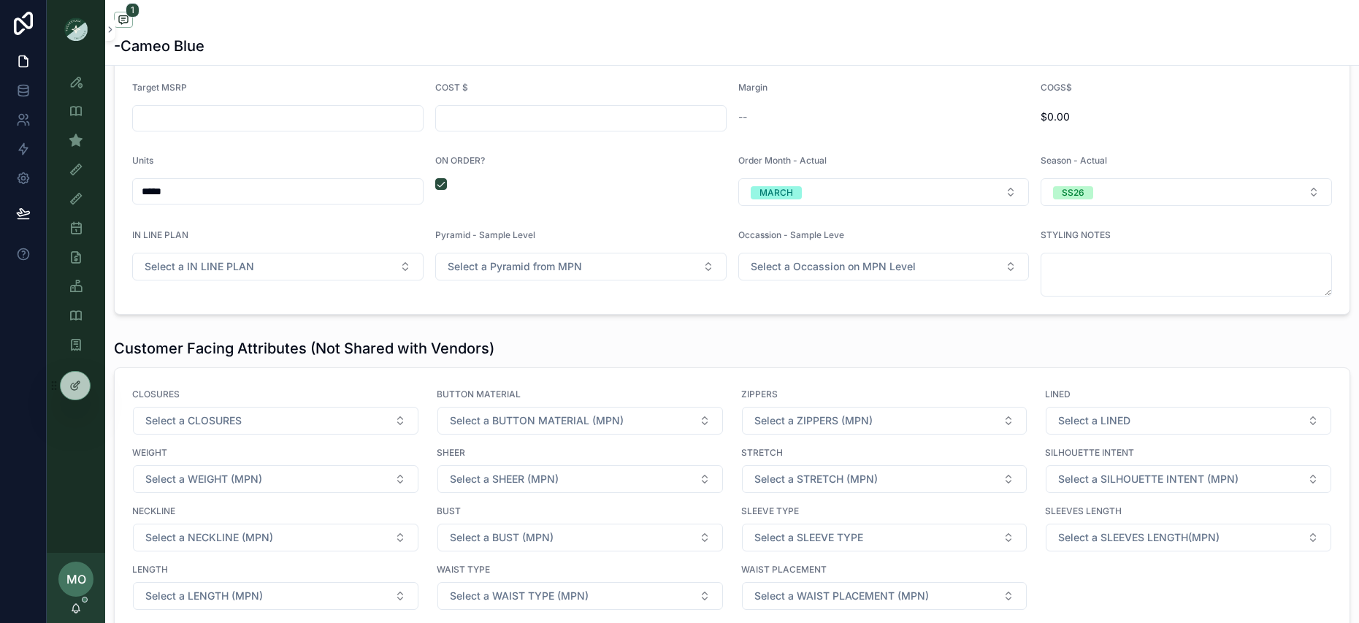
click at [482, 113] on input "scrollable content" at bounding box center [581, 118] width 290 height 20
paste input "******"
type input "******"
click at [321, 163] on div "Units" at bounding box center [277, 164] width 291 height 18
click at [286, 119] on input "scrollable content" at bounding box center [278, 118] width 290 height 20
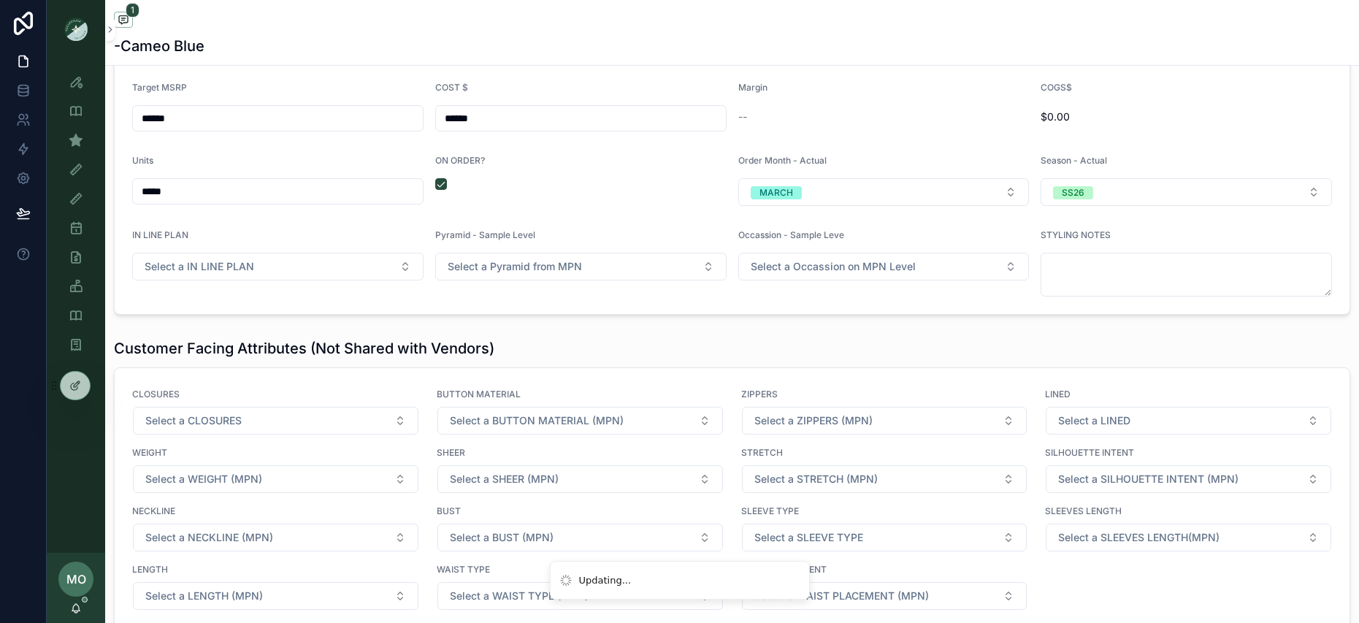
type input "*******"
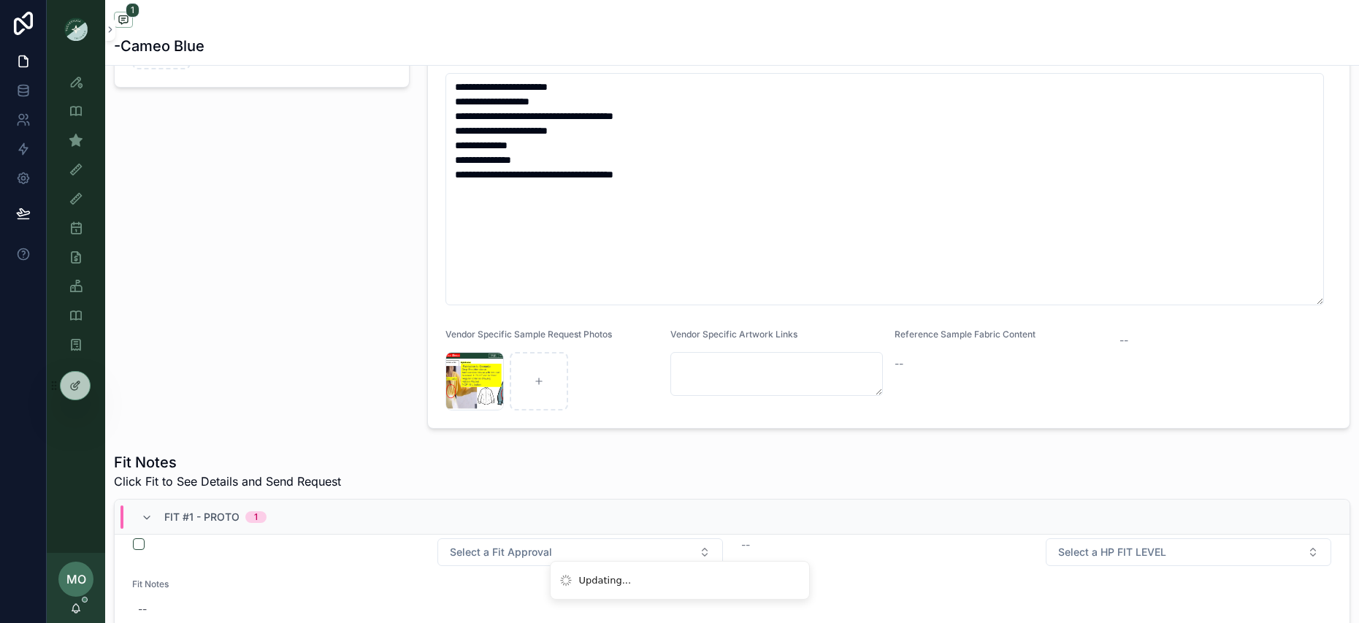
scroll to position [0, 0]
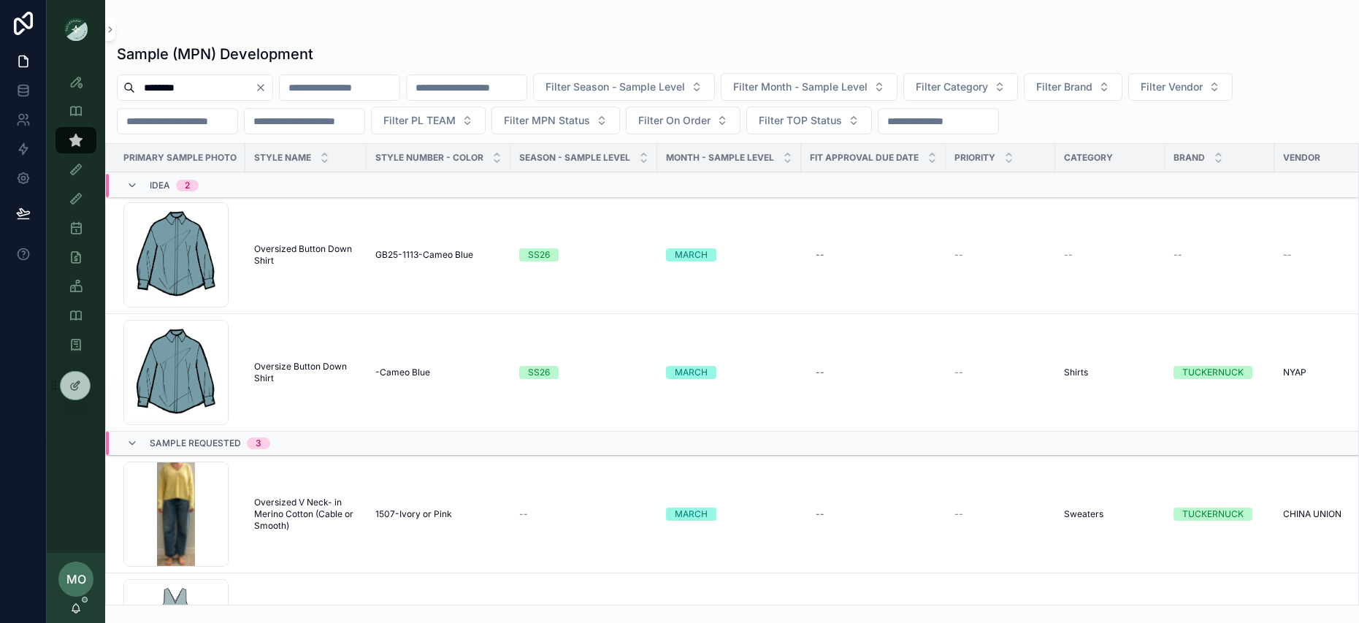
click at [397, 261] on td "GB25-1113-Cameo Blue GB25-1113-Cameo Blue" at bounding box center [439, 255] width 144 height 118
click at [392, 251] on span "GB25-1113-Cameo Blue" at bounding box center [424, 255] width 98 height 12
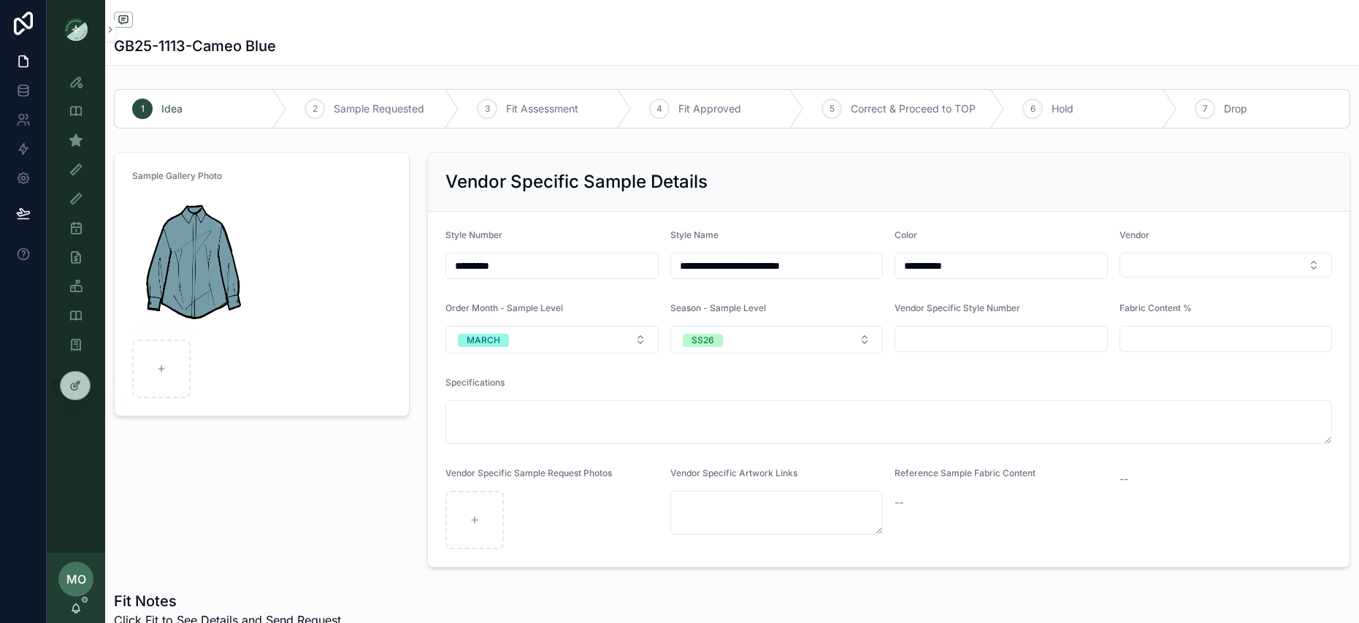
click at [517, 272] on div "Style Number *********" at bounding box center [552, 254] width 213 height 50
drag, startPoint x: 513, startPoint y: 262, endPoint x: 437, endPoint y: 254, distance: 76.4
click at [437, 254] on form "**********" at bounding box center [889, 389] width 922 height 355
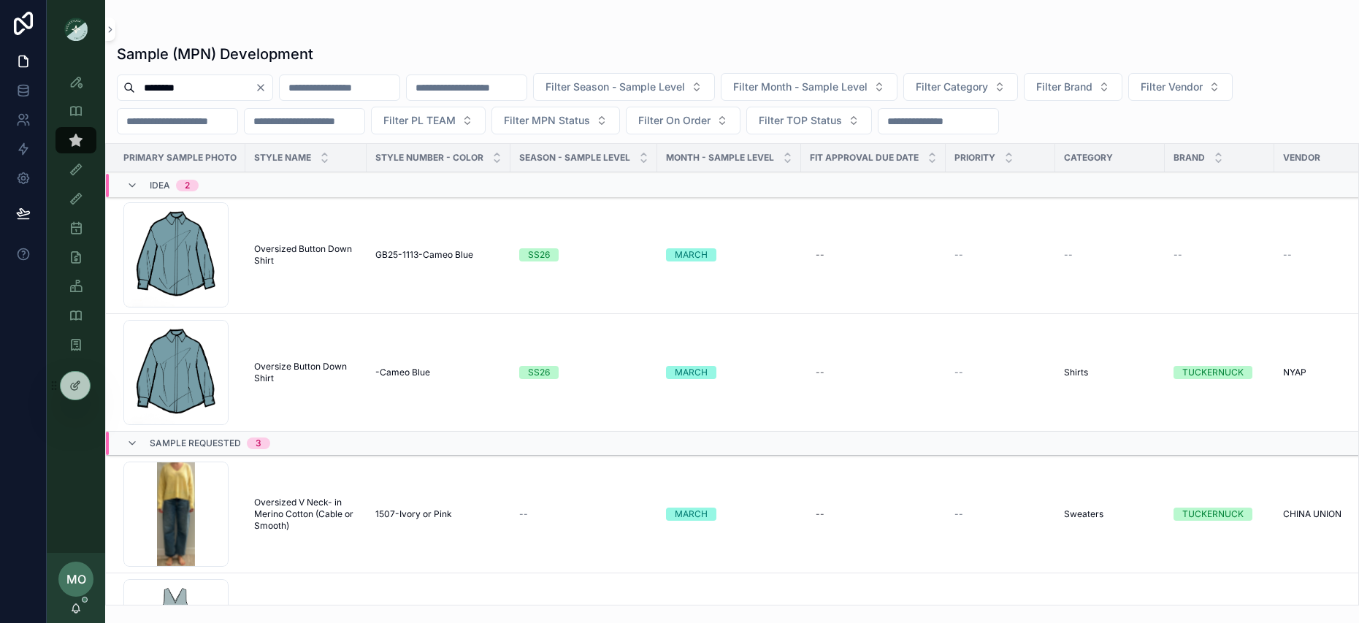
click at [300, 365] on span "Oversize Button Down Shirt" at bounding box center [306, 372] width 104 height 23
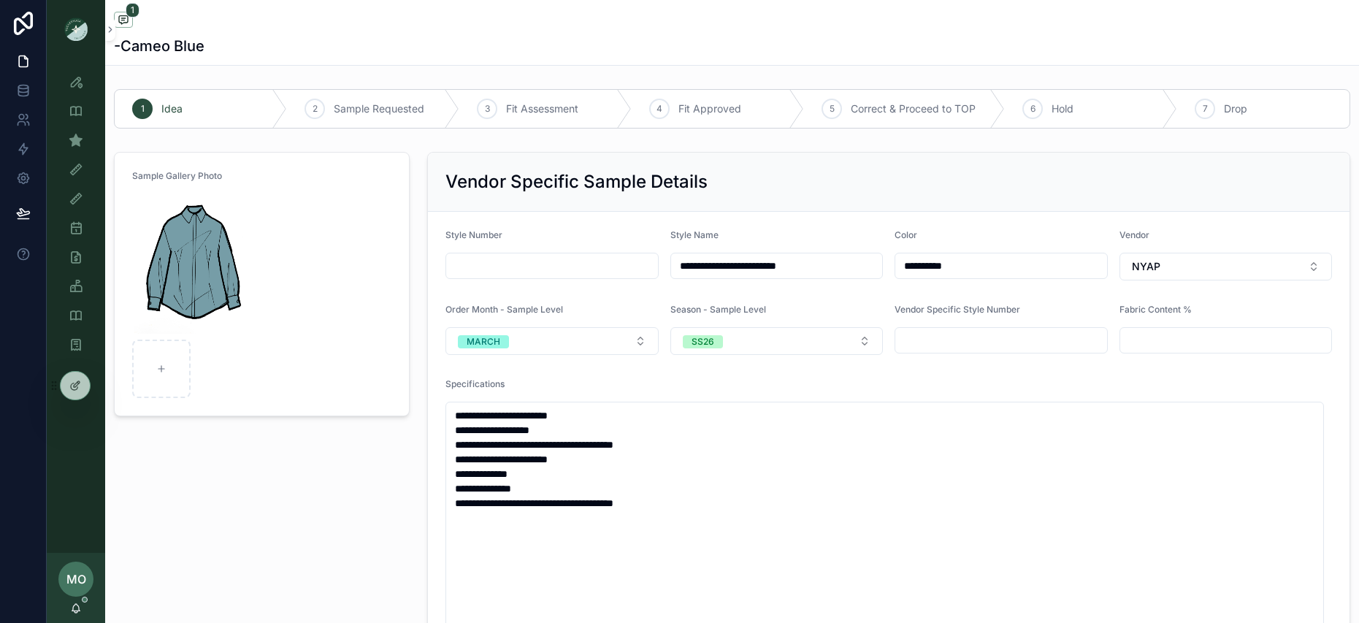
click at [512, 268] on input "scrollable content" at bounding box center [551, 266] width 211 height 20
paste input "*********"
type input "*********"
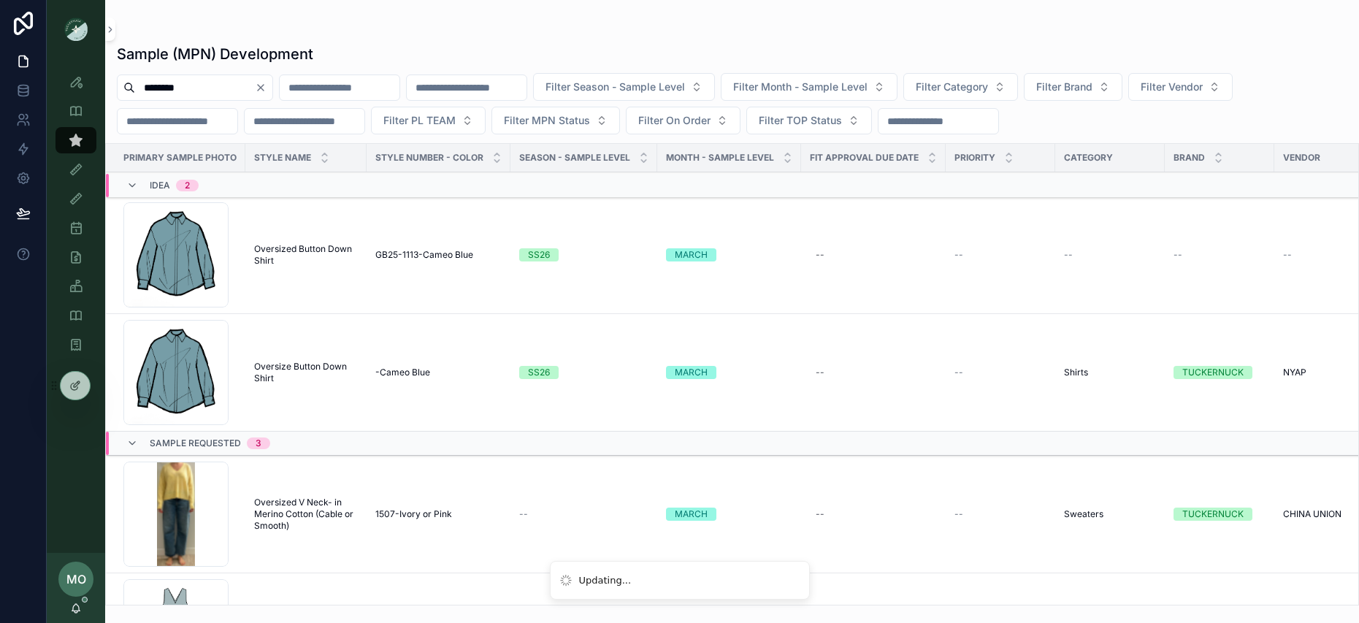
click at [280, 245] on span "Oversized Button Down Shirt" at bounding box center [306, 254] width 104 height 23
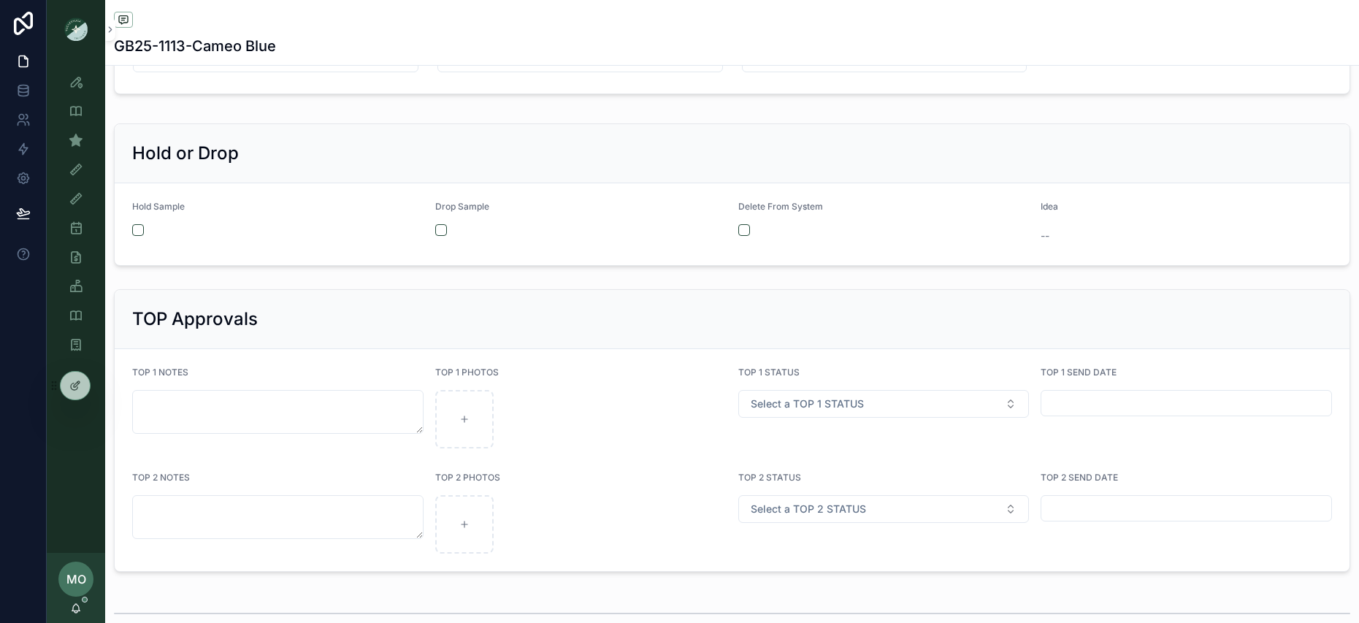
scroll to position [2416, 0]
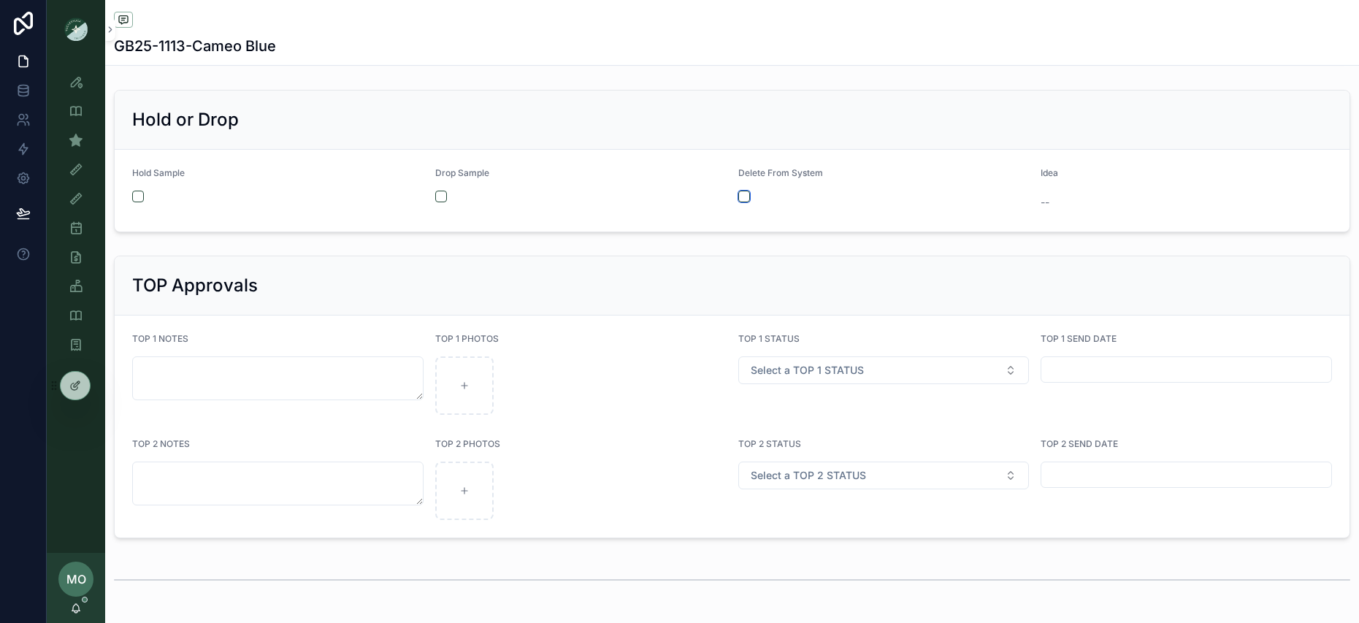
click at [738, 198] on button "scrollable content" at bounding box center [744, 197] width 12 height 12
click at [438, 191] on button "scrollable content" at bounding box center [441, 197] width 12 height 12
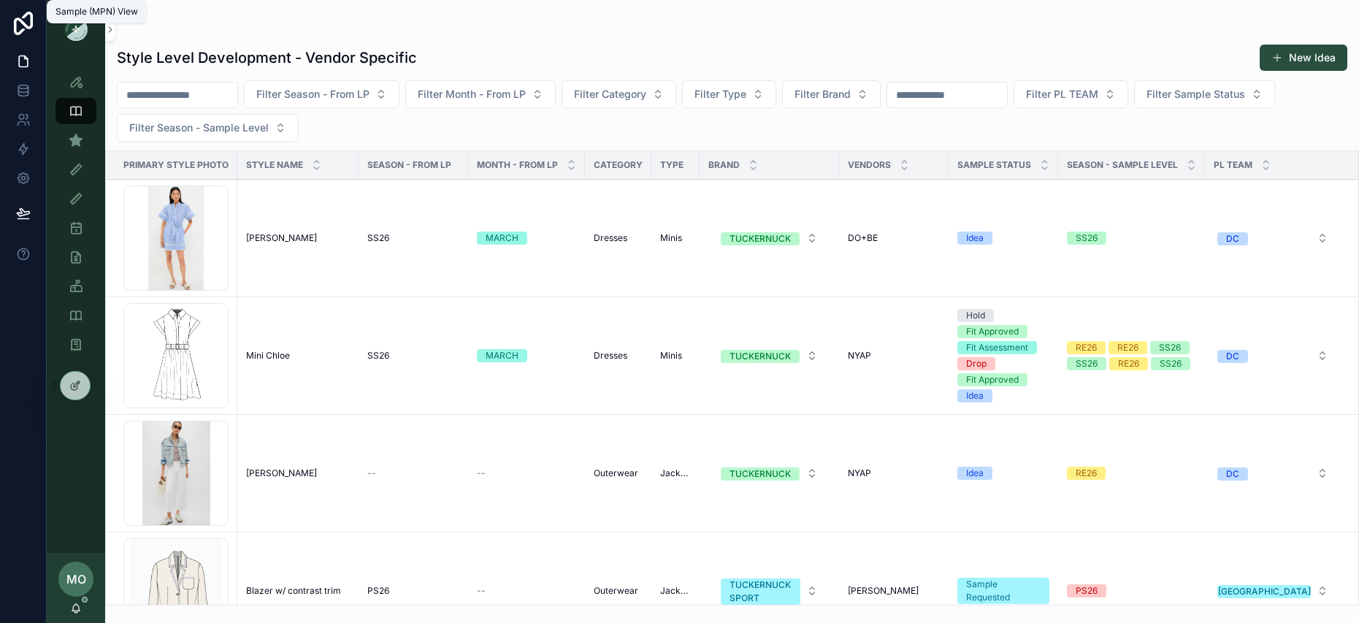
click at [73, 141] on icon "scrollable content" at bounding box center [76, 140] width 15 height 15
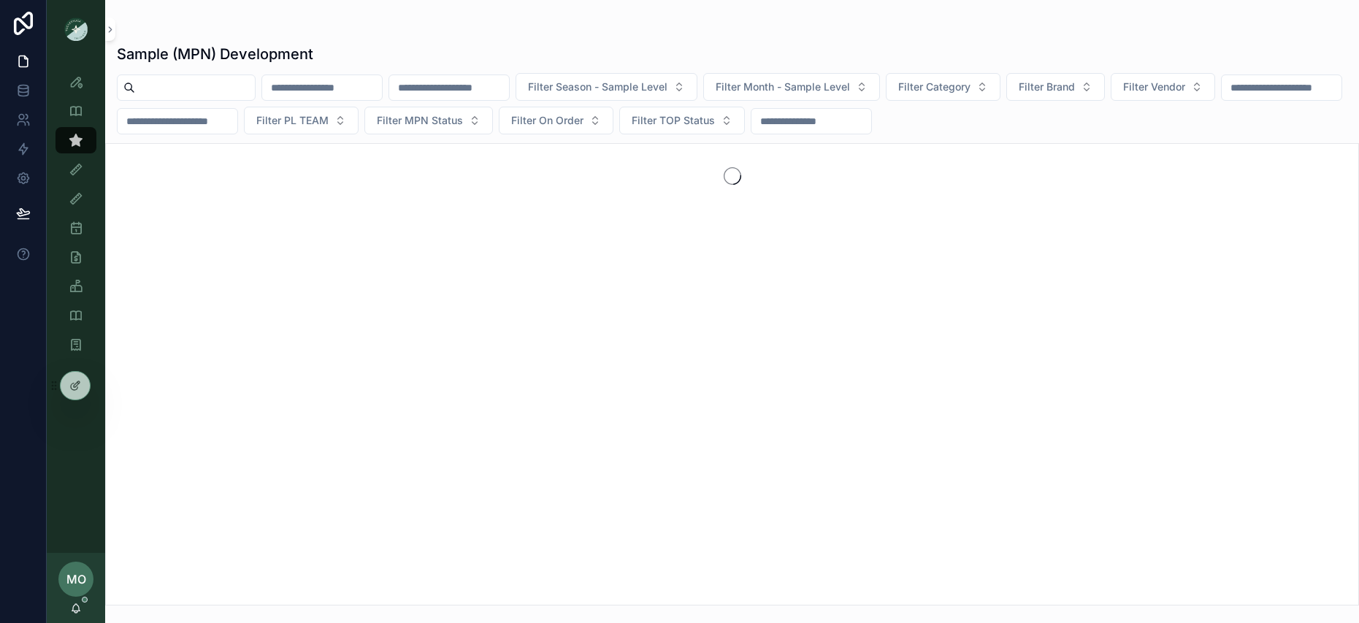
click at [169, 86] on input "scrollable content" at bounding box center [195, 87] width 120 height 20
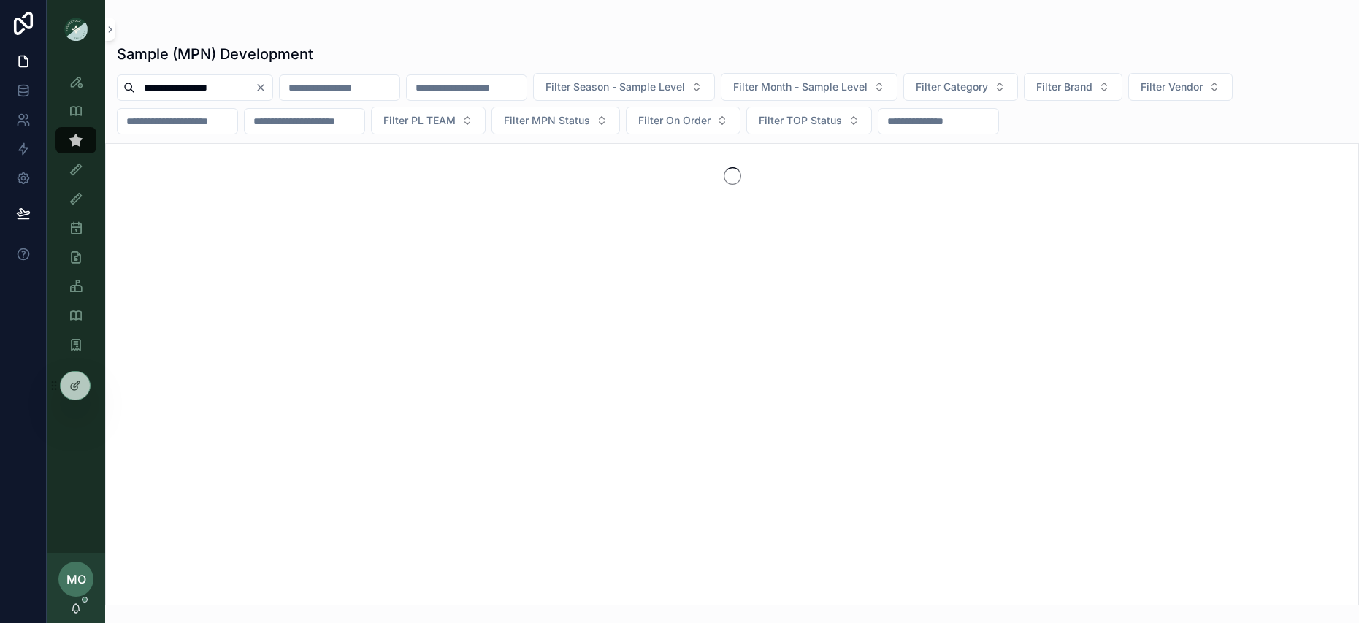
type input "**********"
drag, startPoint x: 283, startPoint y: 88, endPoint x: 260, endPoint y: 92, distance: 23.1
click at [267, 88] on icon "Clear" at bounding box center [261, 88] width 12 height 12
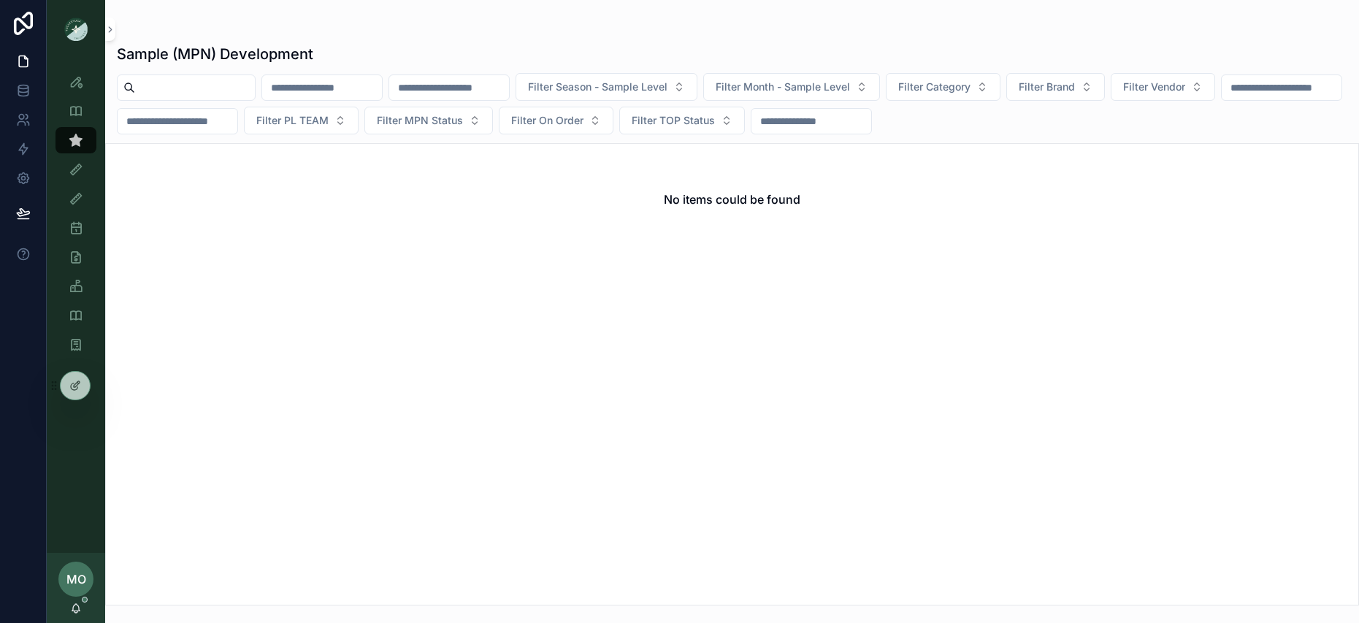
click at [251, 92] on input "scrollable content" at bounding box center [195, 87] width 120 height 20
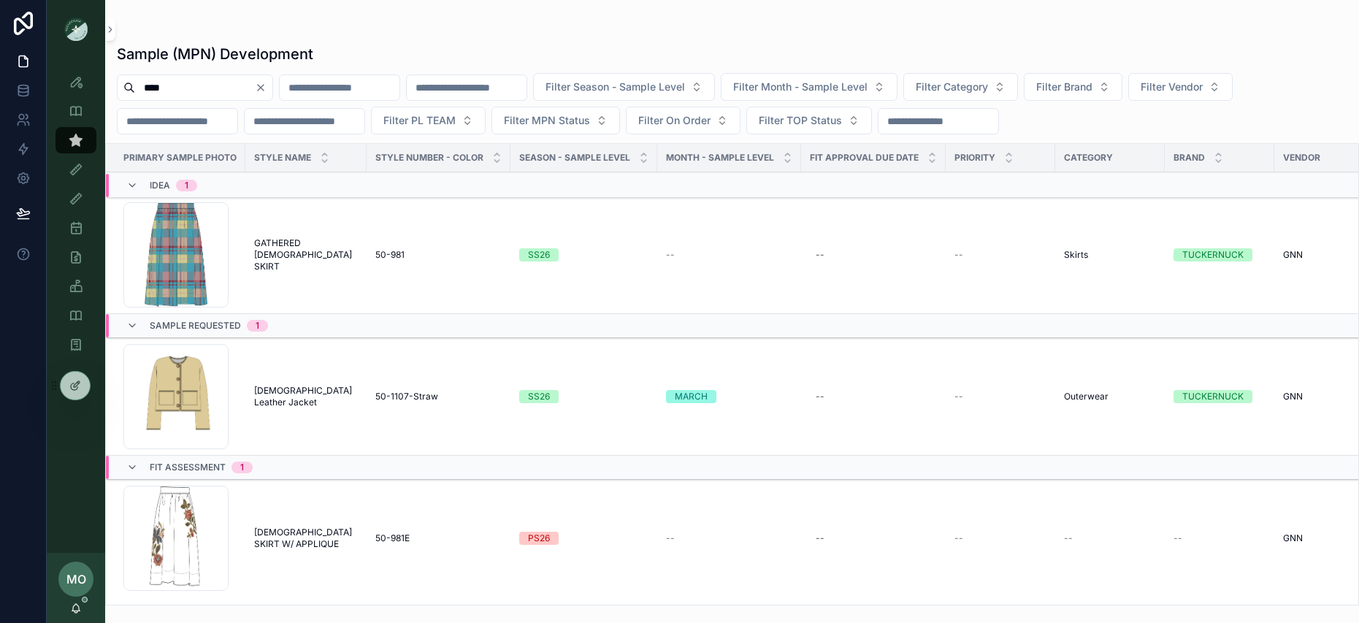
type input "****"
click at [290, 397] on span "Lady Leather Jacket" at bounding box center [306, 396] width 104 height 23
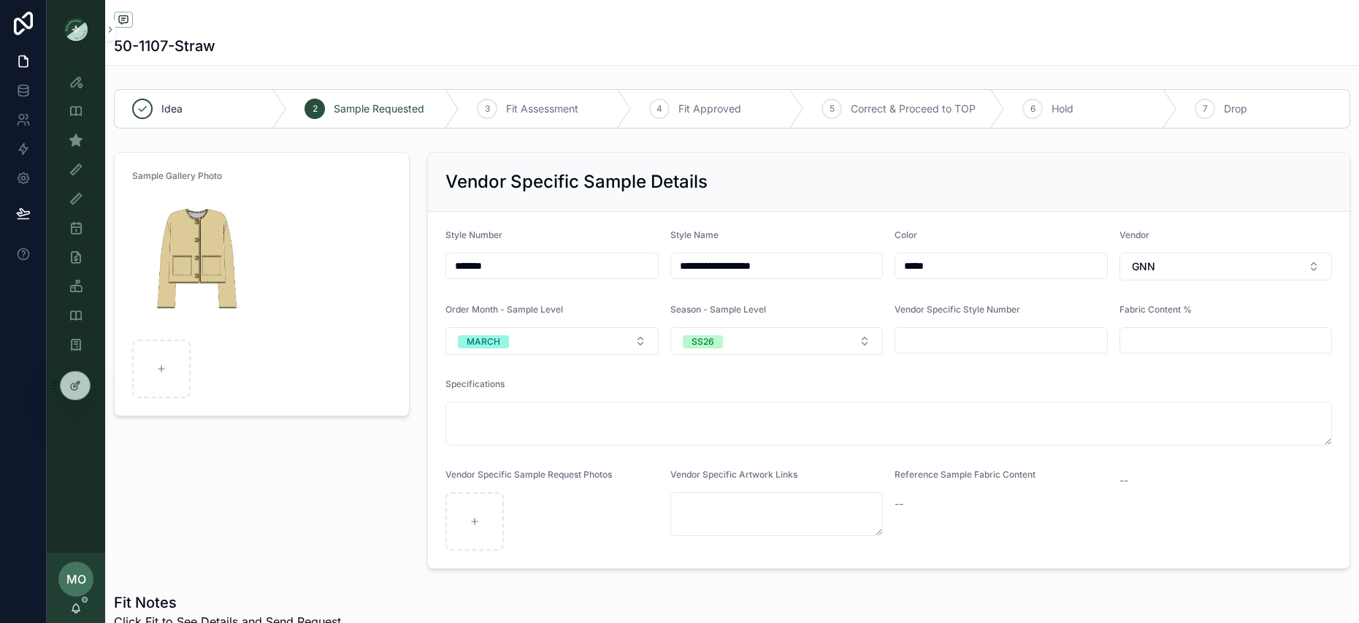
click at [207, 240] on img "scrollable content" at bounding box center [194, 264] width 124 height 140
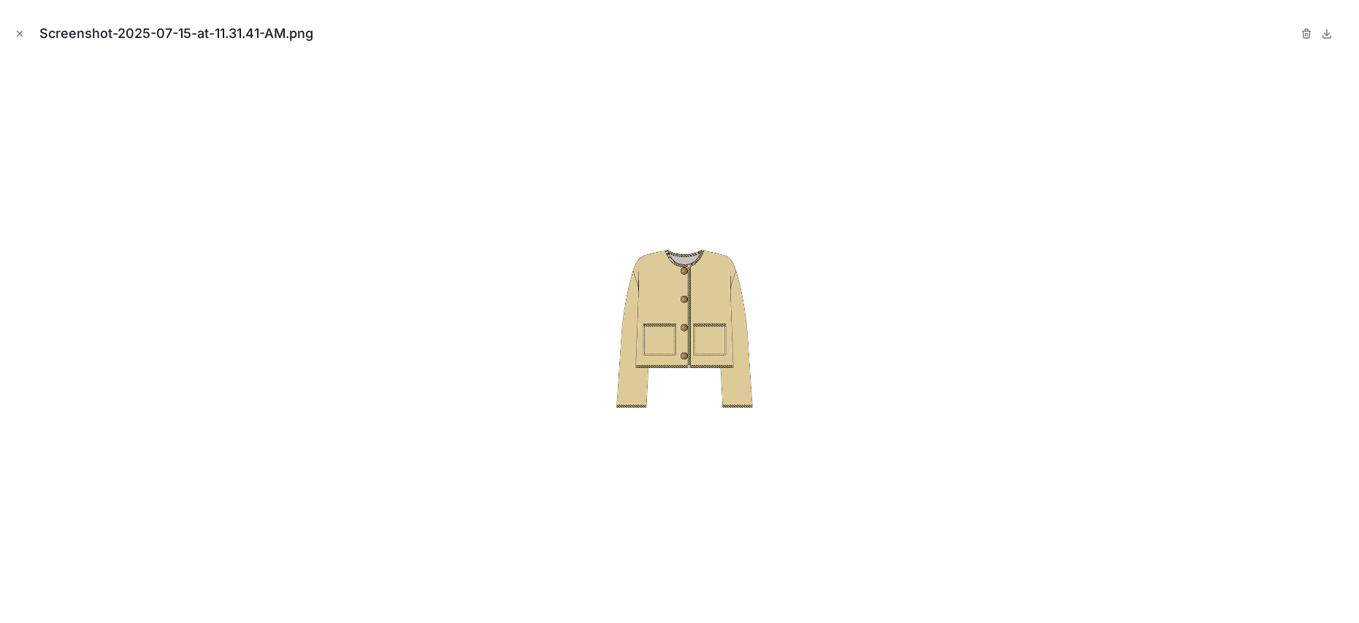
click at [1327, 34] on icon at bounding box center [1327, 33] width 0 height 6
click at [27, 34] on button "Close modal" at bounding box center [20, 34] width 16 height 16
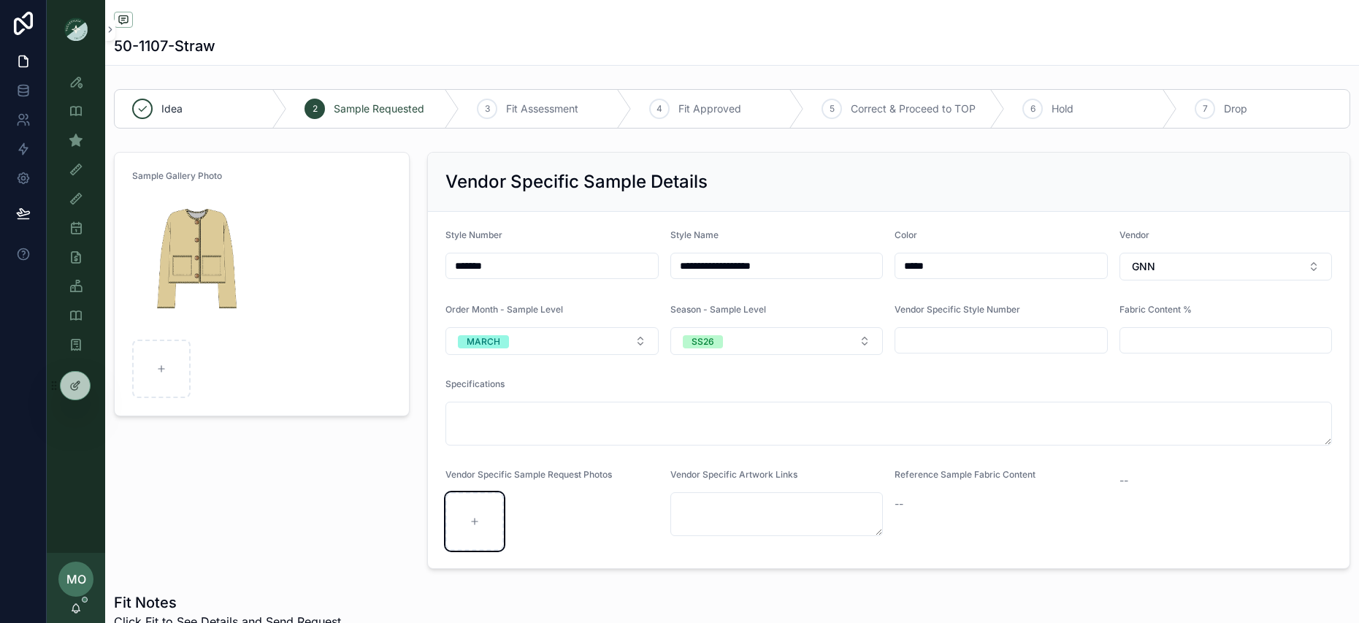
click at [486, 529] on div "scrollable content" at bounding box center [475, 521] width 58 height 58
type input "**********"
click at [205, 245] on img "scrollable content" at bounding box center [194, 264] width 124 height 140
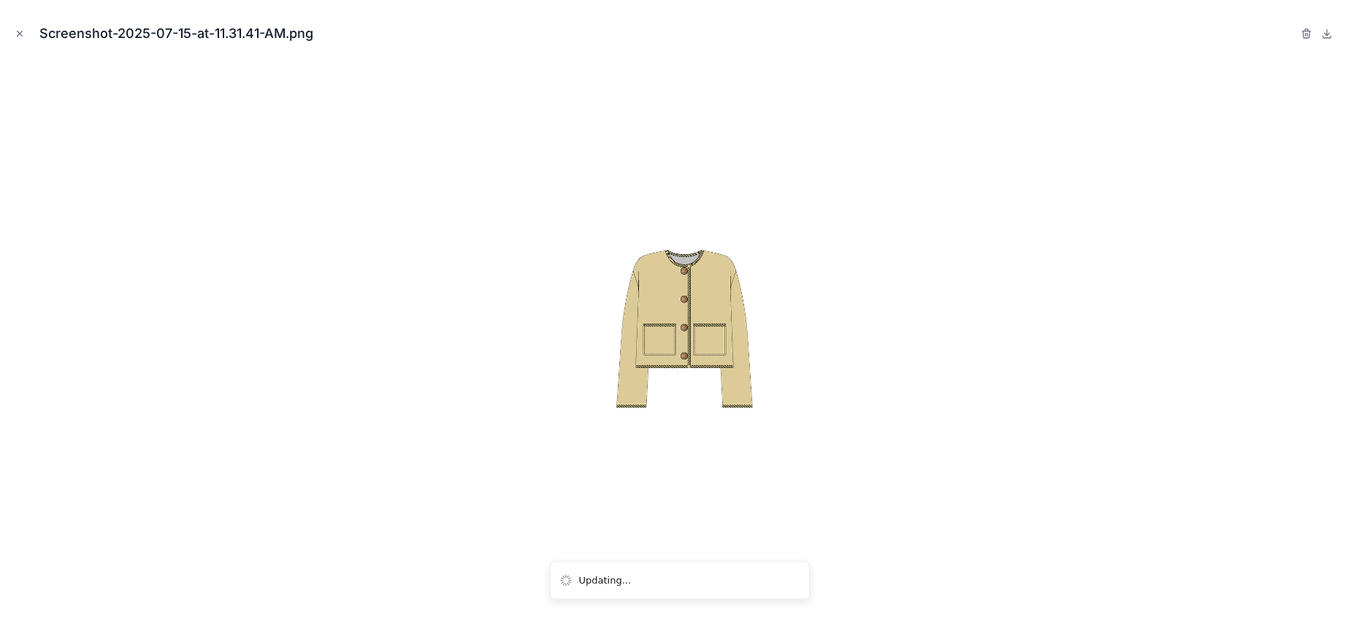
click at [1308, 38] on icon "button" at bounding box center [1307, 34] width 12 height 12
drag, startPoint x: 1294, startPoint y: 35, endPoint x: 1213, endPoint y: 39, distance: 81.2
click at [1293, 36] on icon "button" at bounding box center [1292, 34] width 12 height 12
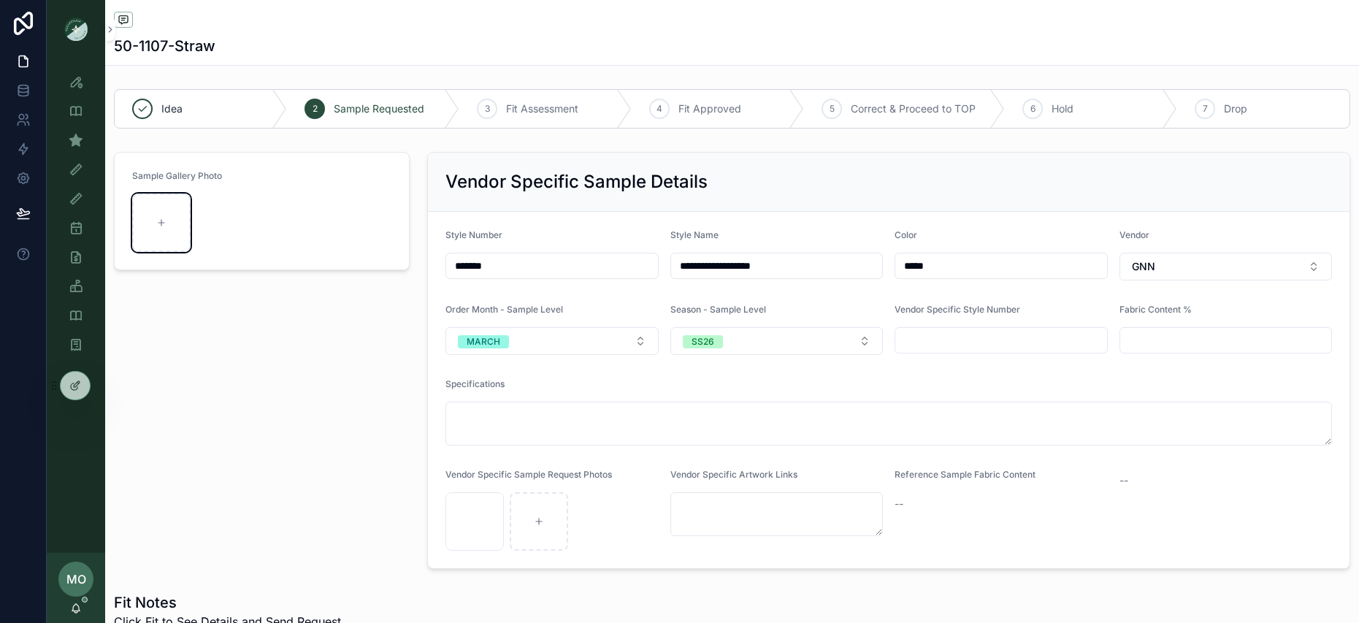
click at [167, 199] on div "scrollable content" at bounding box center [161, 223] width 58 height 58
type input "**********"
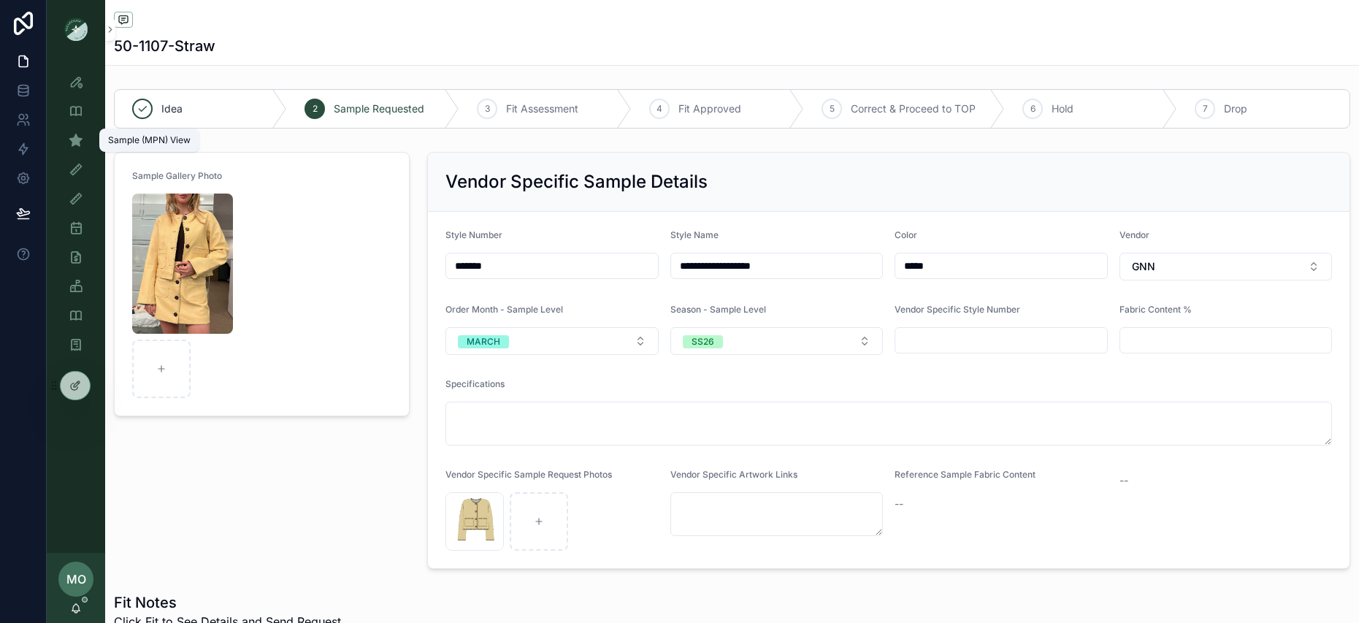
click at [82, 136] on icon "scrollable content" at bounding box center [76, 140] width 15 height 15
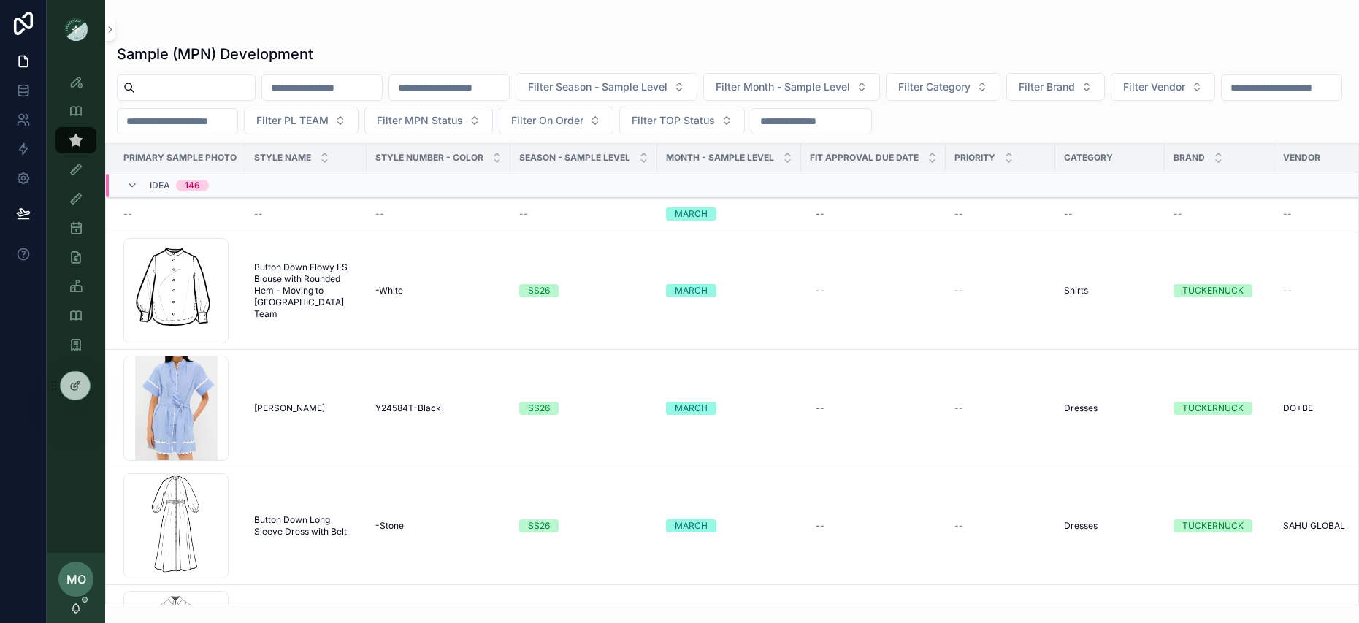
drag, startPoint x: 146, startPoint y: 86, endPoint x: 152, endPoint y: 75, distance: 12.4
click at [148, 85] on input "scrollable content" at bounding box center [195, 87] width 120 height 20
type input "****"
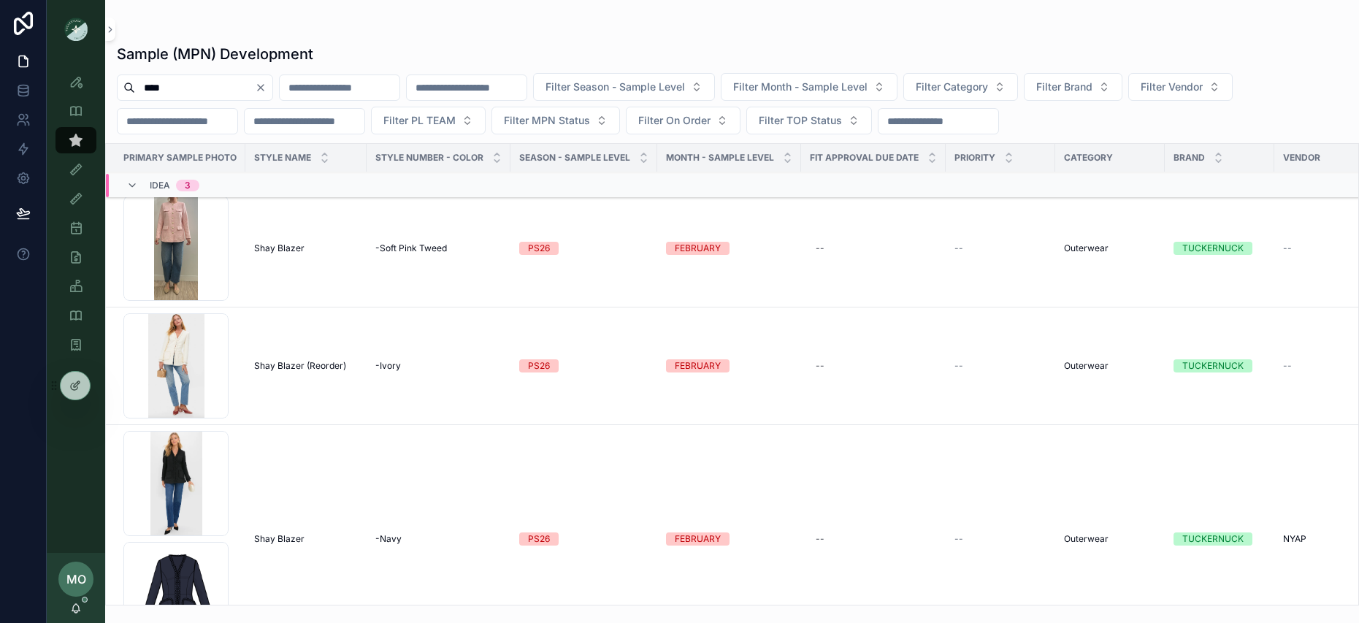
scroll to position [22, 0]
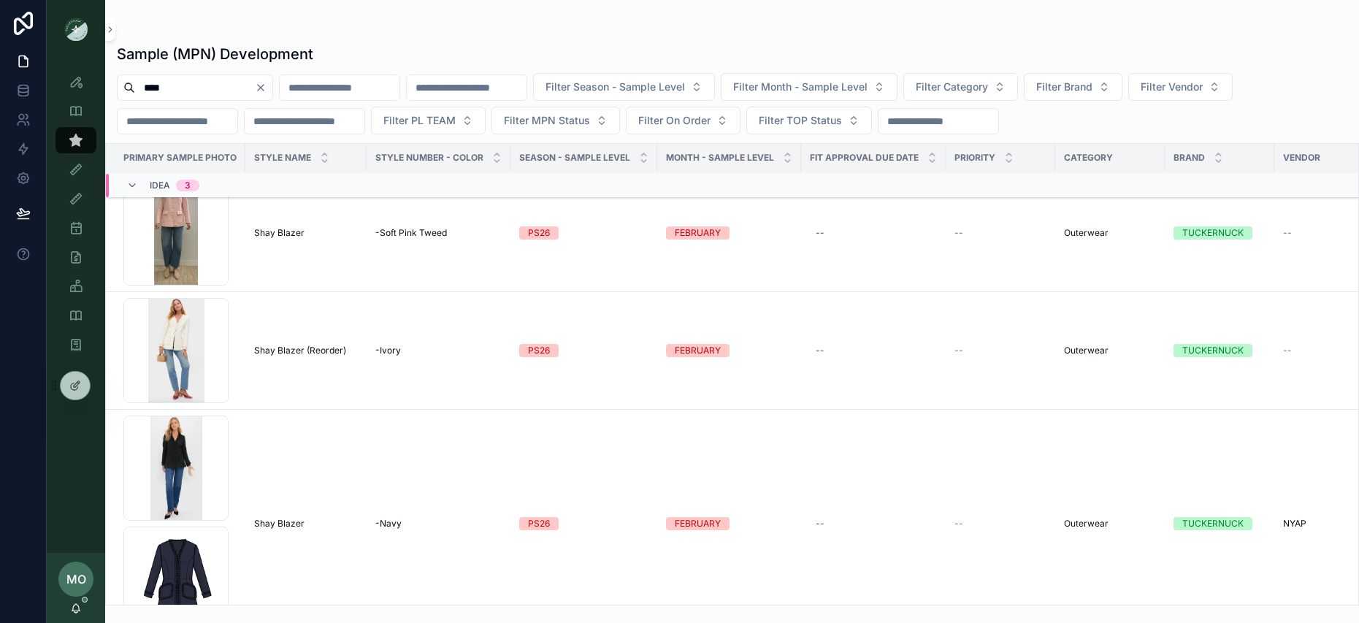
click at [277, 523] on span "Shay Blazer" at bounding box center [279, 524] width 50 height 12
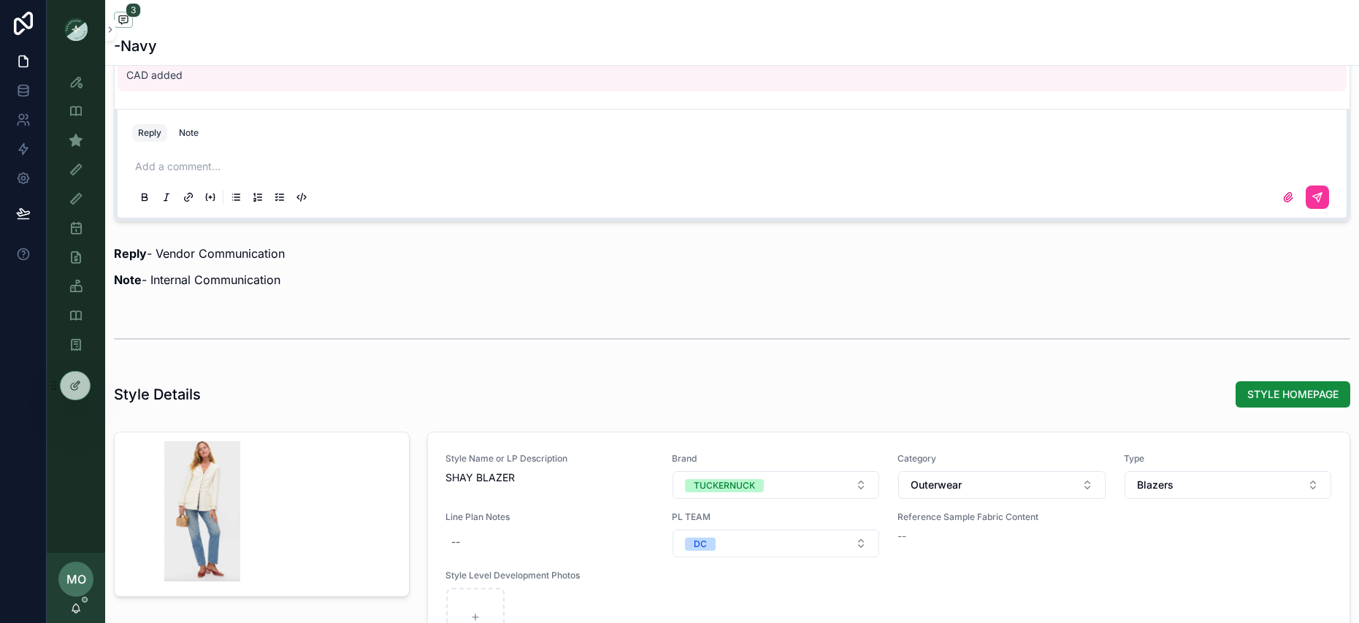
scroll to position [1229, 0]
click at [193, 128] on div "Note" at bounding box center [189, 134] width 20 height 12
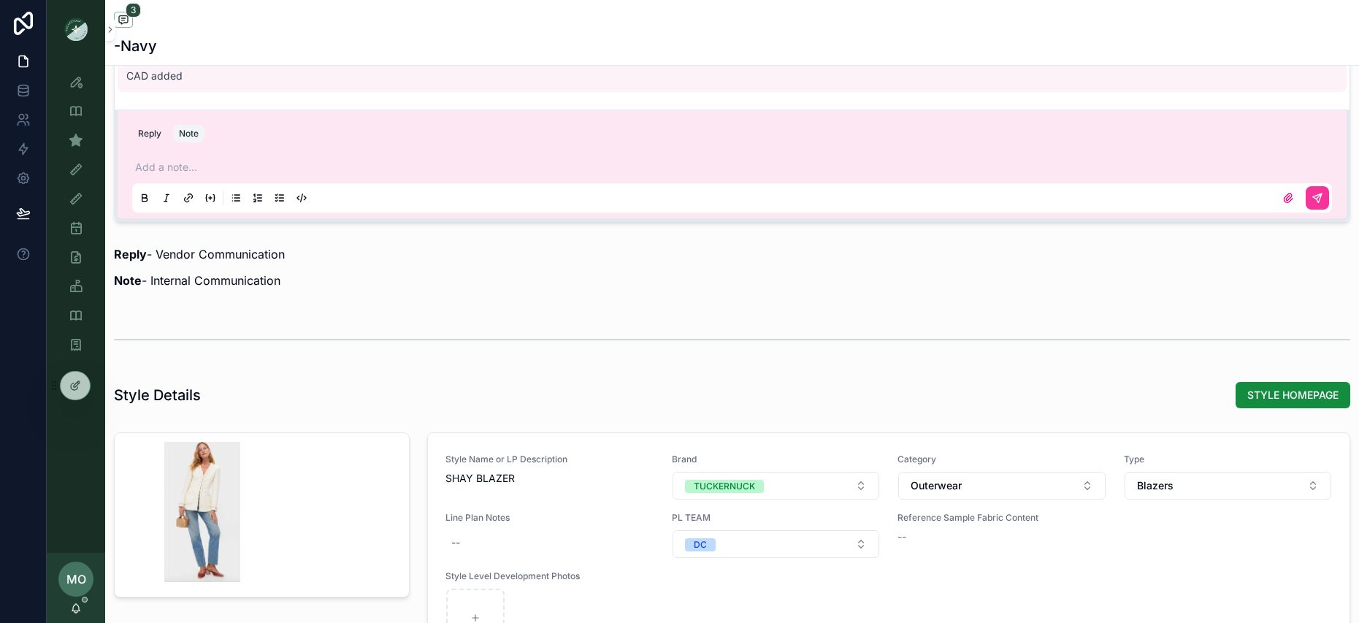
click at [182, 167] on p "scrollable content" at bounding box center [735, 167] width 1200 height 15
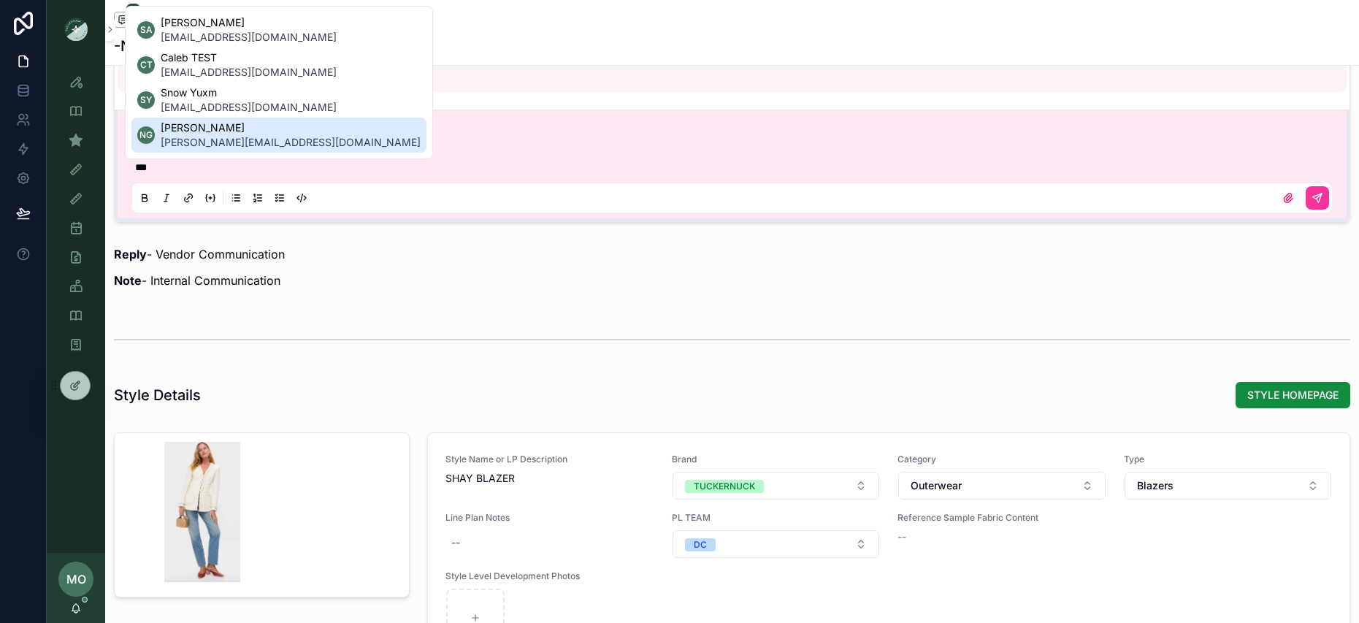
click at [191, 143] on span "[PERSON_NAME][EMAIL_ADDRESS][DOMAIN_NAME]" at bounding box center [291, 142] width 260 height 15
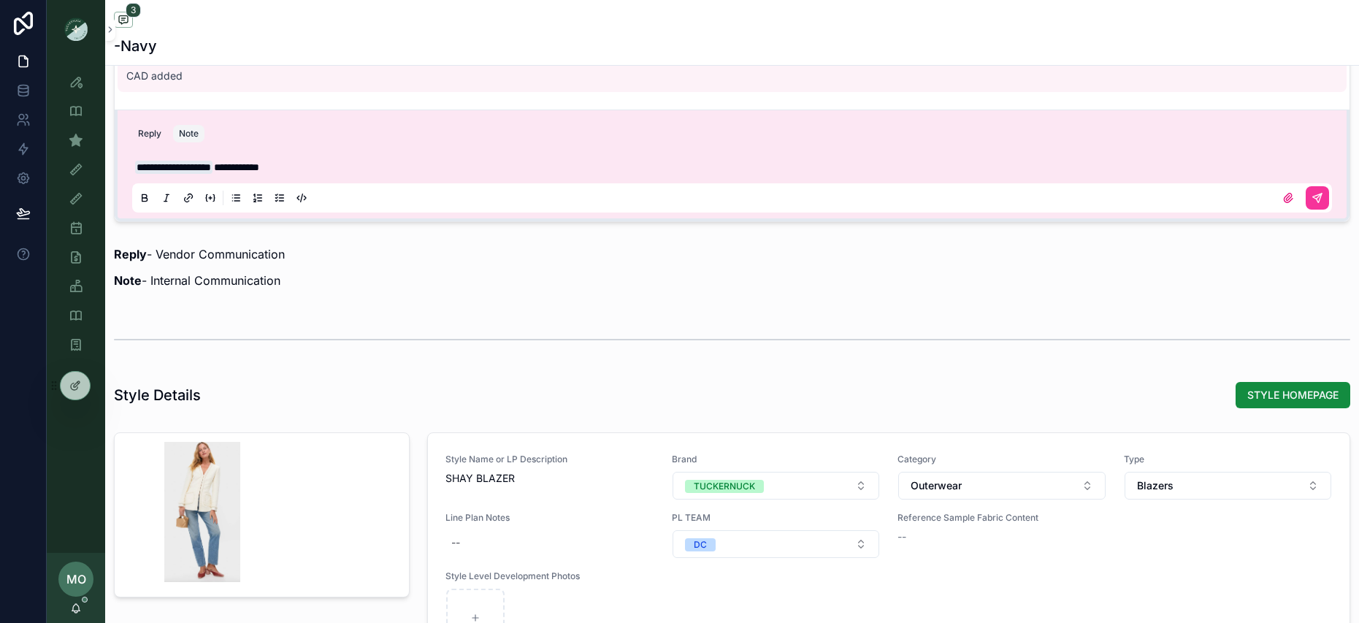
click at [1316, 199] on button "scrollable content" at bounding box center [1317, 197] width 23 height 23
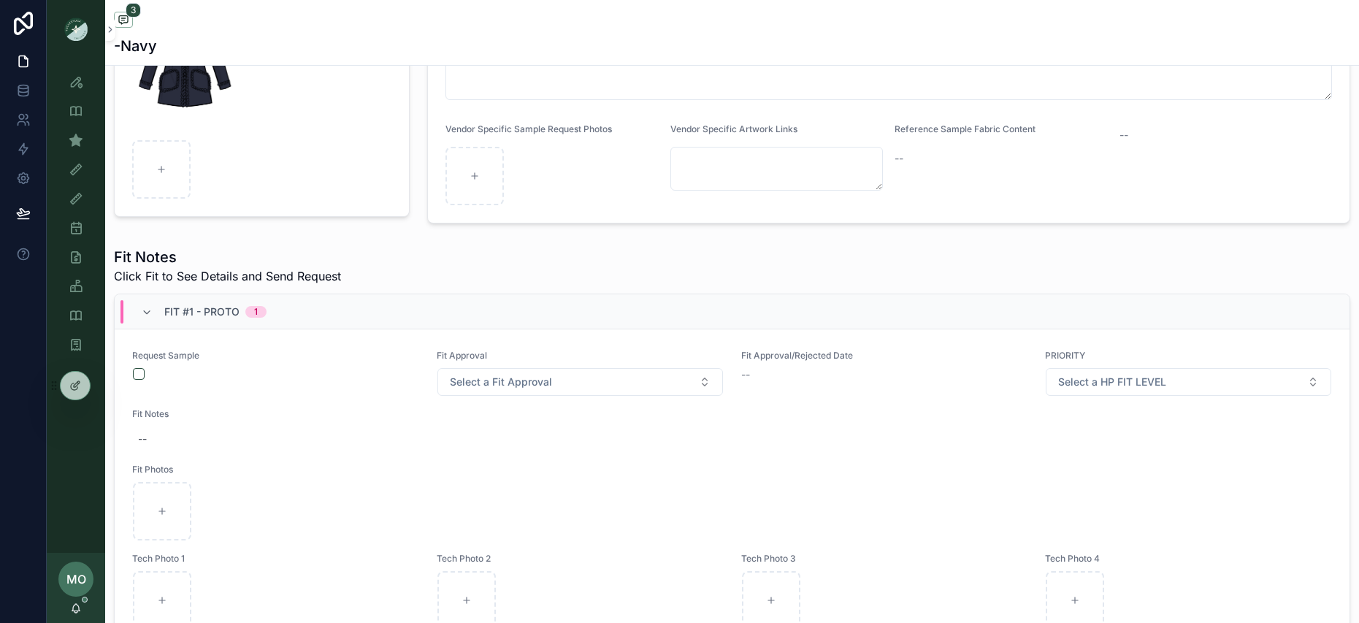
scroll to position [0, 0]
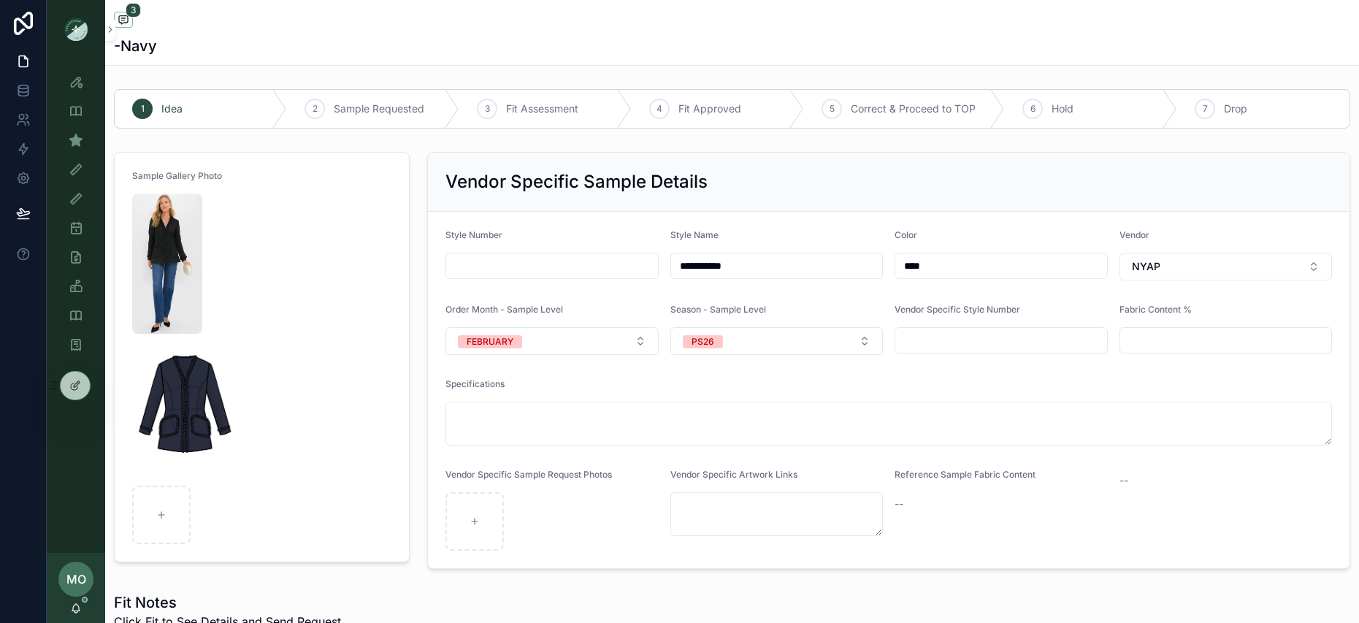
click at [167, 237] on img "scrollable content" at bounding box center [167, 264] width 70 height 140
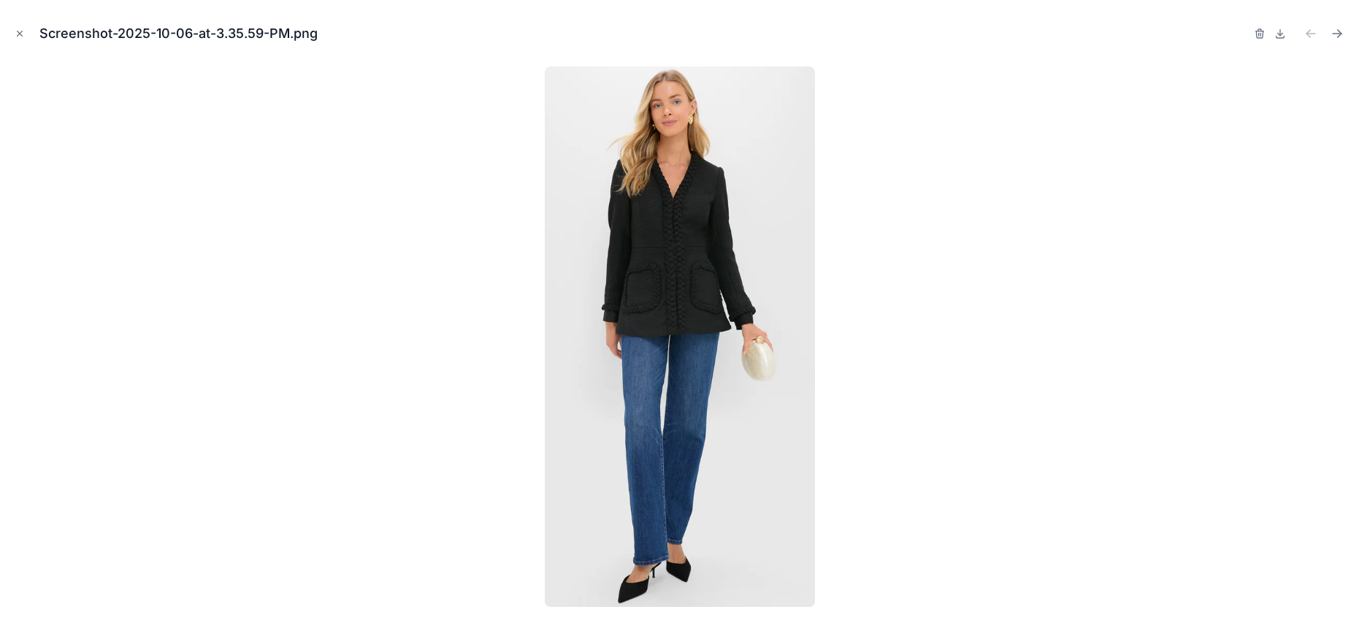
click at [1276, 33] on icon at bounding box center [1281, 34] width 12 height 12
click at [15, 30] on icon "Close modal" at bounding box center [20, 33] width 10 height 10
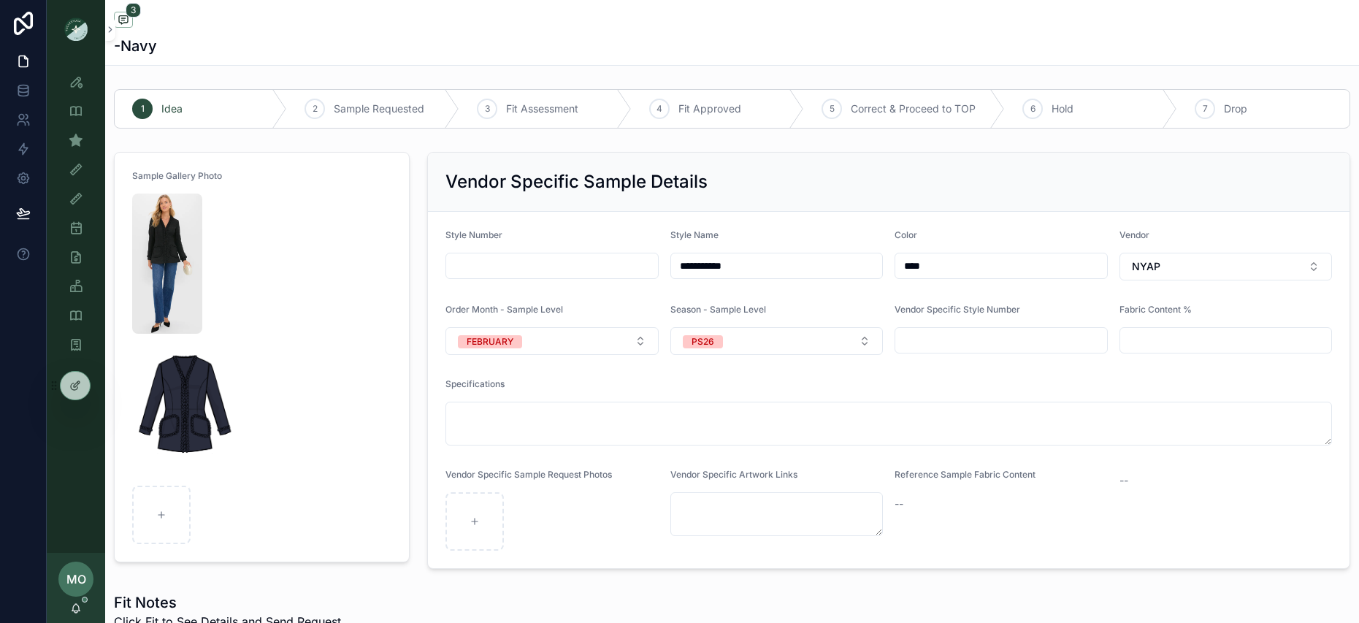
click at [172, 271] on img "scrollable content" at bounding box center [167, 264] width 70 height 140
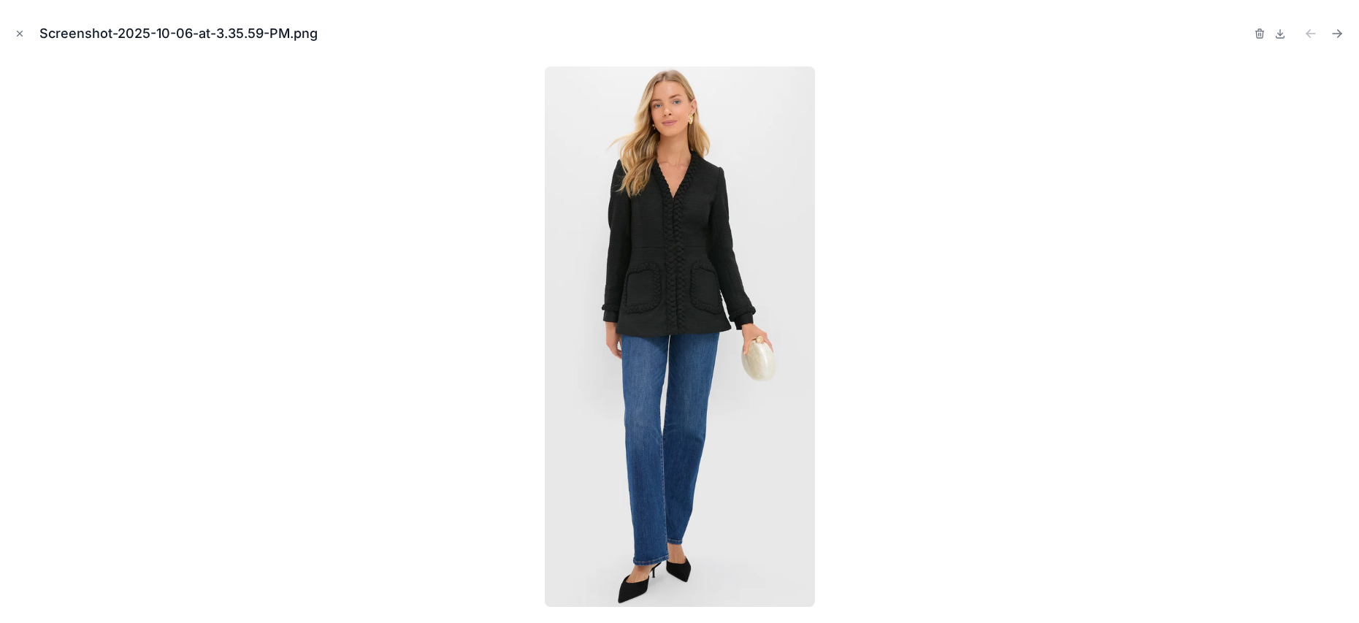
click at [1262, 37] on icon "button" at bounding box center [1259, 34] width 7 height 7
click at [1242, 34] on icon "button" at bounding box center [1245, 34] width 7 height 7
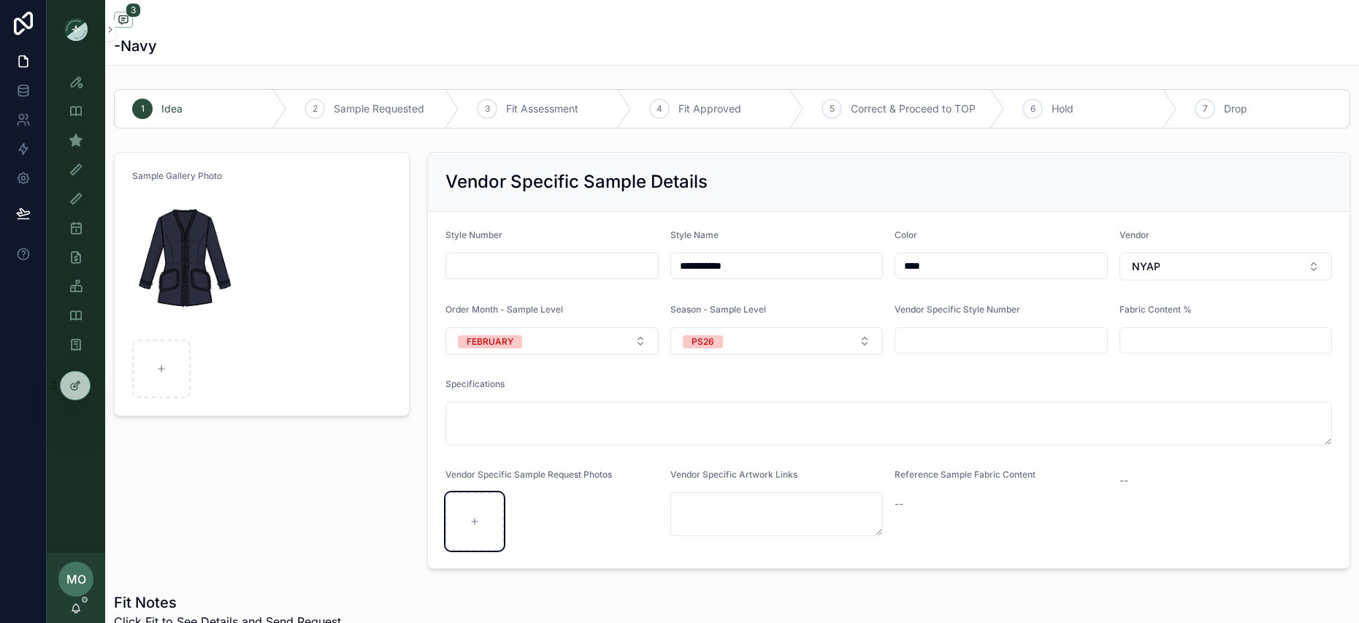
click at [476, 503] on div "scrollable content" at bounding box center [475, 521] width 58 height 58
type input "**********"
click at [74, 150] on div "Sample (MPN) View" at bounding box center [75, 140] width 23 height 23
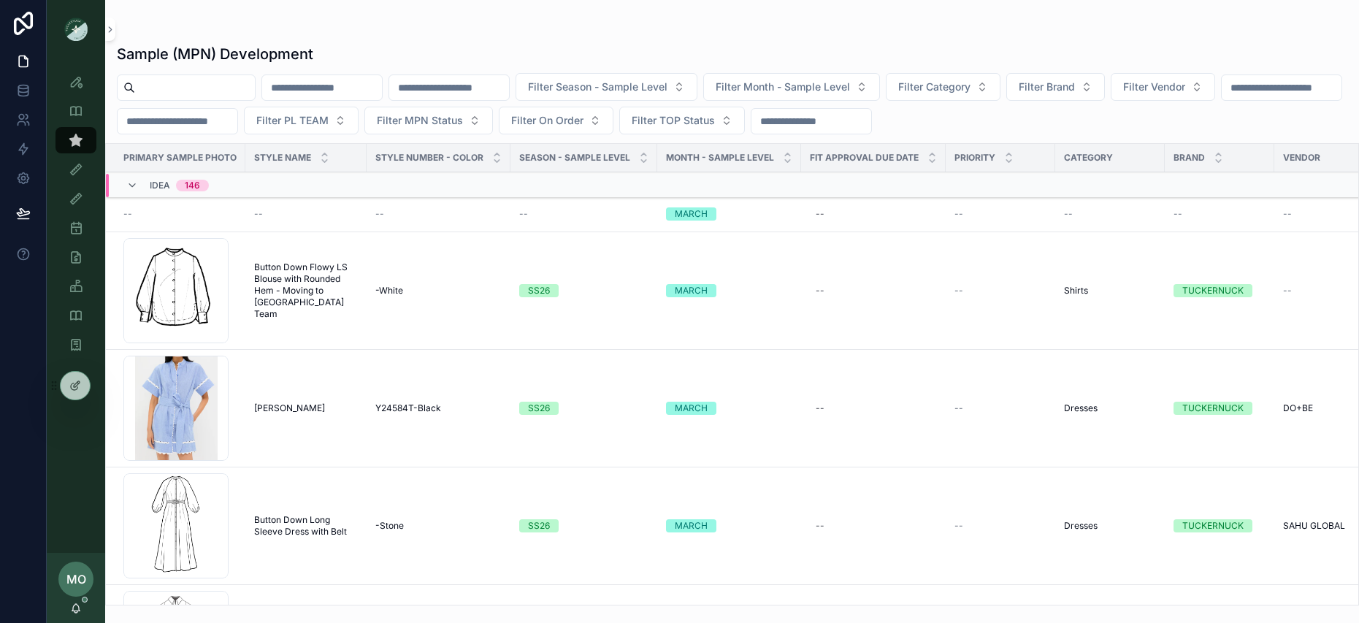
click at [204, 79] on input "scrollable content" at bounding box center [195, 87] width 120 height 20
type input "****"
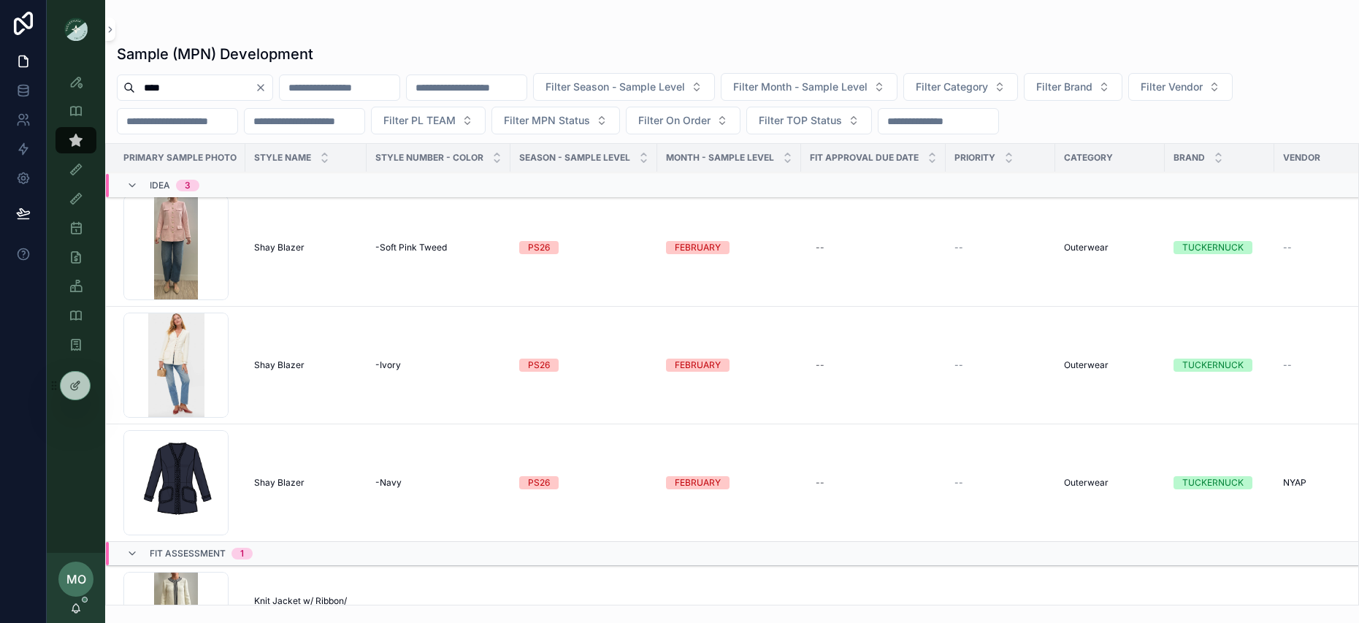
scroll to position [16, 0]
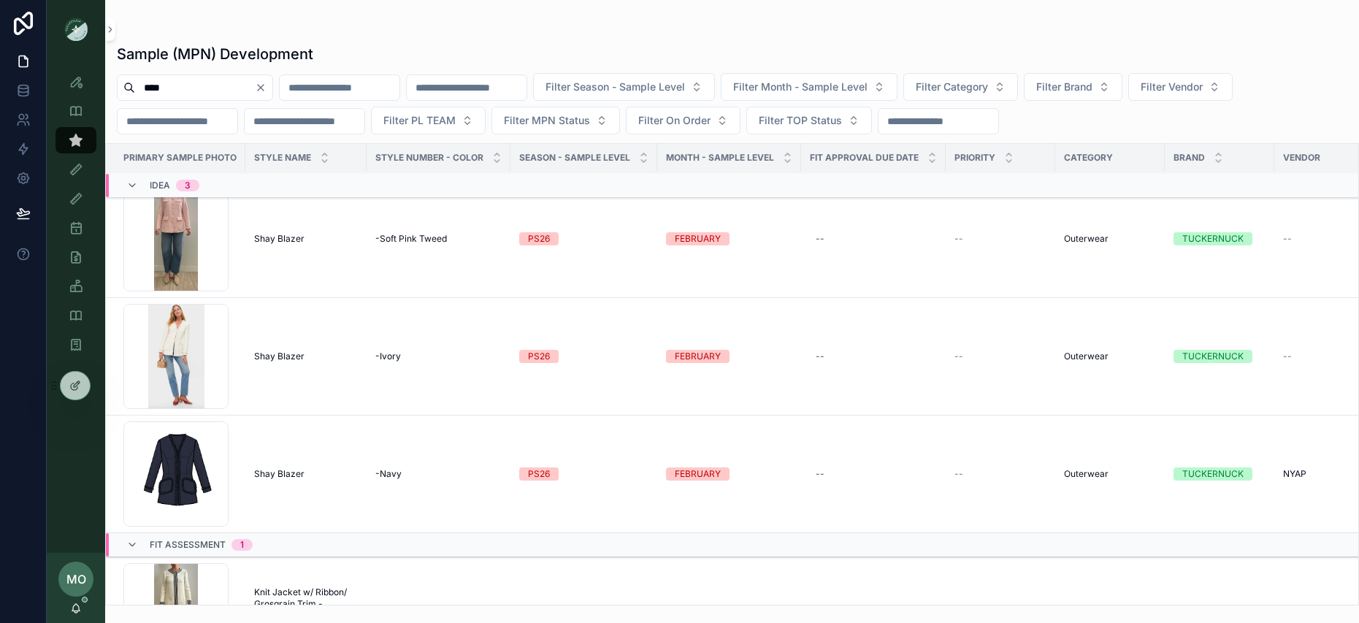
click at [281, 245] on td "Shay Blazer Shay Blazer" at bounding box center [305, 239] width 121 height 118
click at [278, 239] on span "Shay Blazer" at bounding box center [279, 239] width 50 height 12
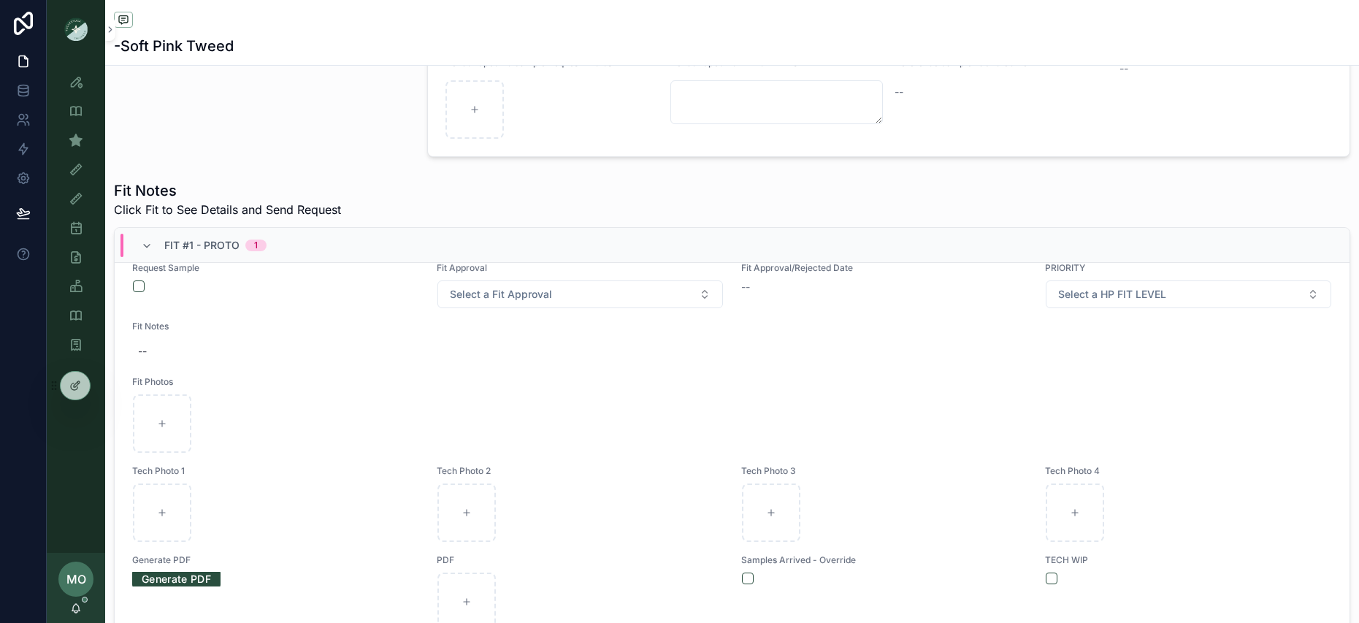
scroll to position [35, 0]
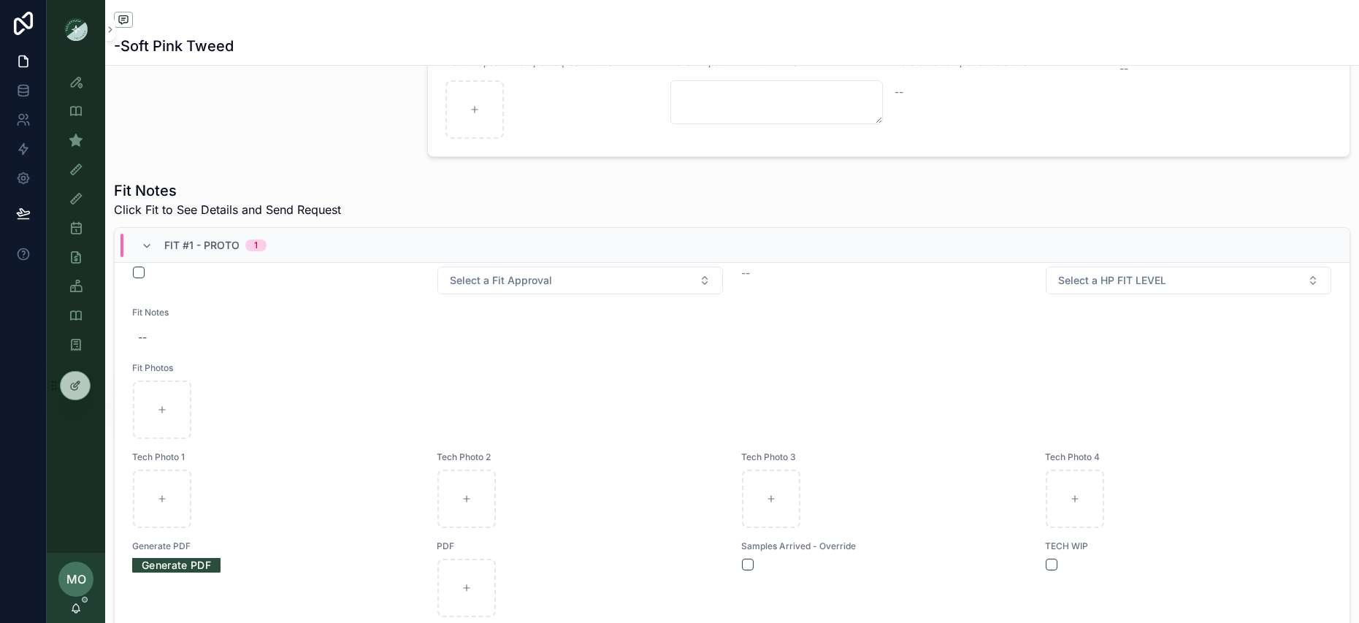
click at [156, 241] on div "Fit #1 - Proto 1" at bounding box center [204, 245] width 126 height 23
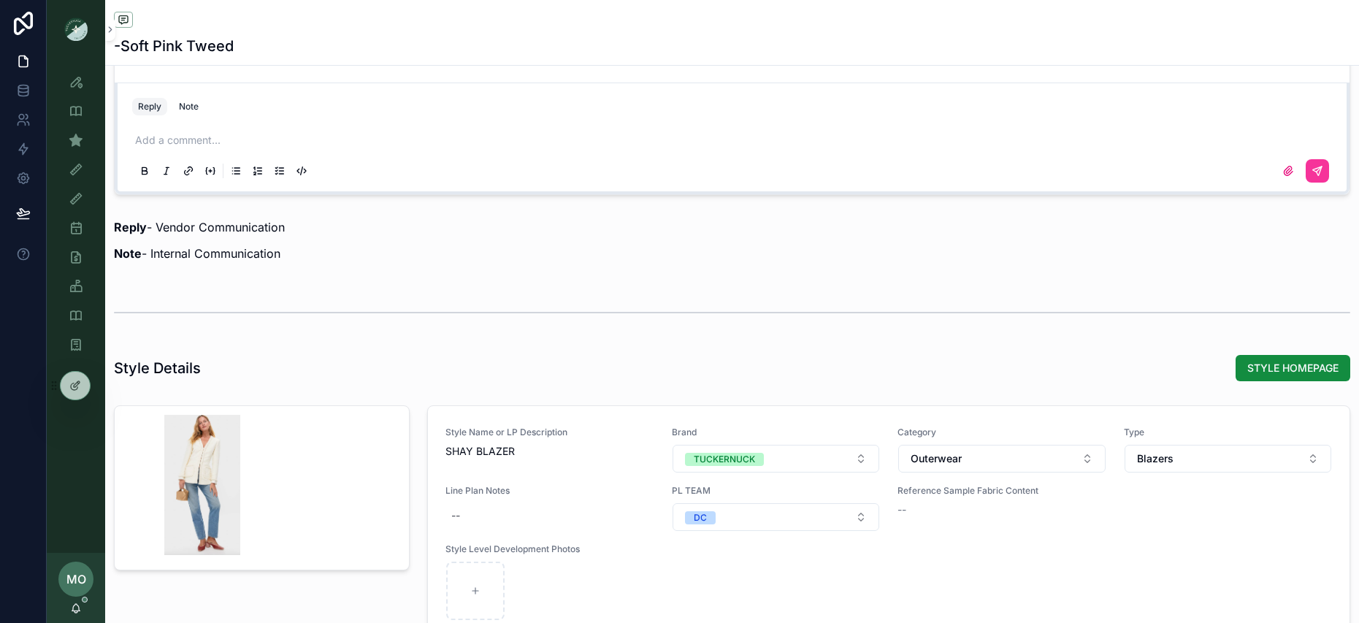
scroll to position [874, 0]
click at [193, 109] on div "Note" at bounding box center [189, 105] width 20 height 12
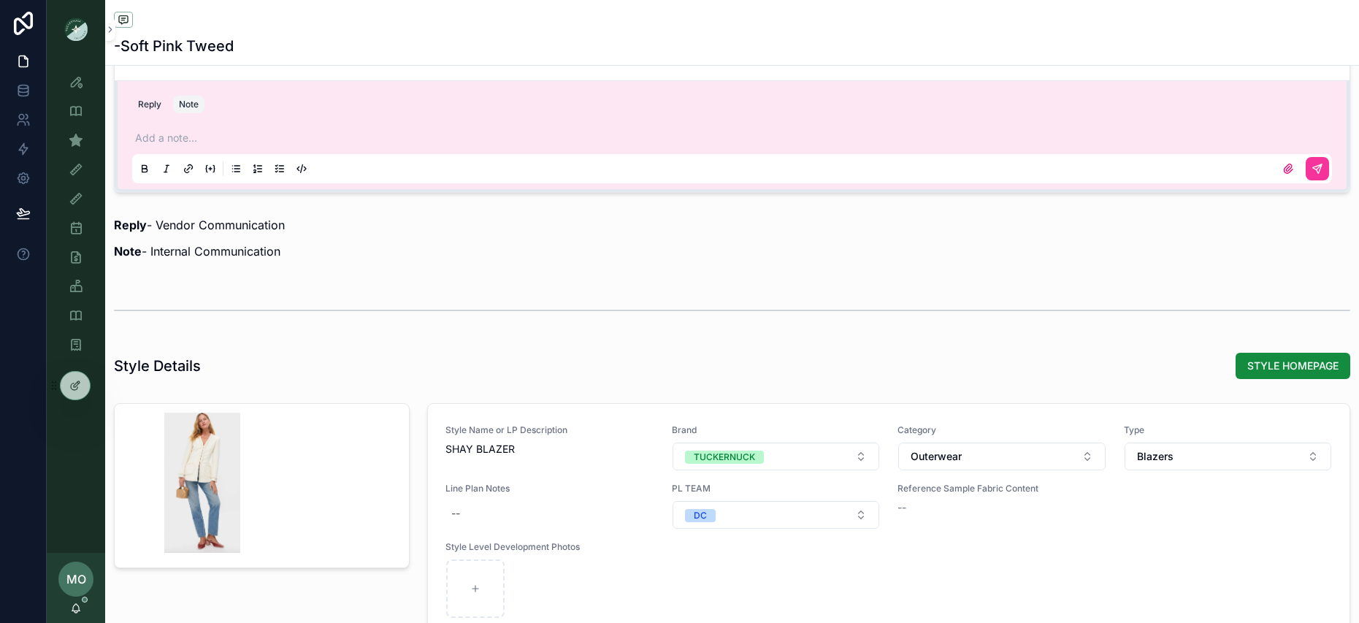
click at [189, 134] on p "scrollable content" at bounding box center [735, 138] width 1200 height 15
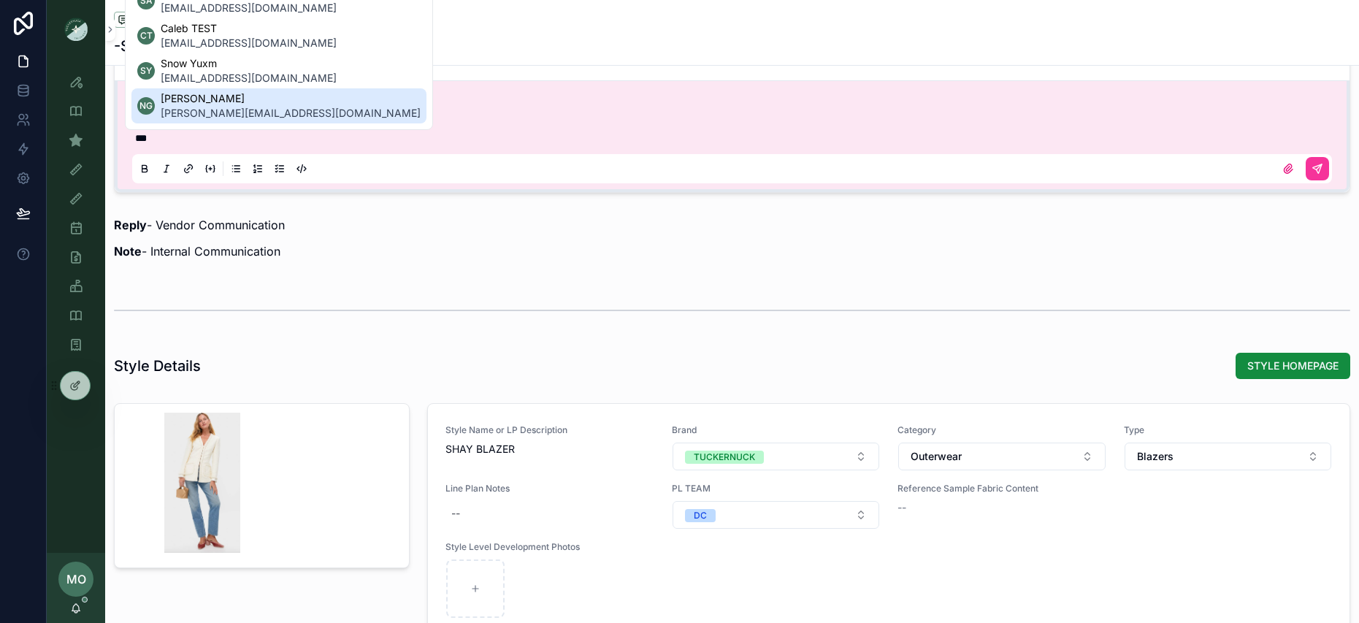
click at [251, 117] on span "[PERSON_NAME][EMAIL_ADDRESS][DOMAIN_NAME]" at bounding box center [291, 113] width 260 height 15
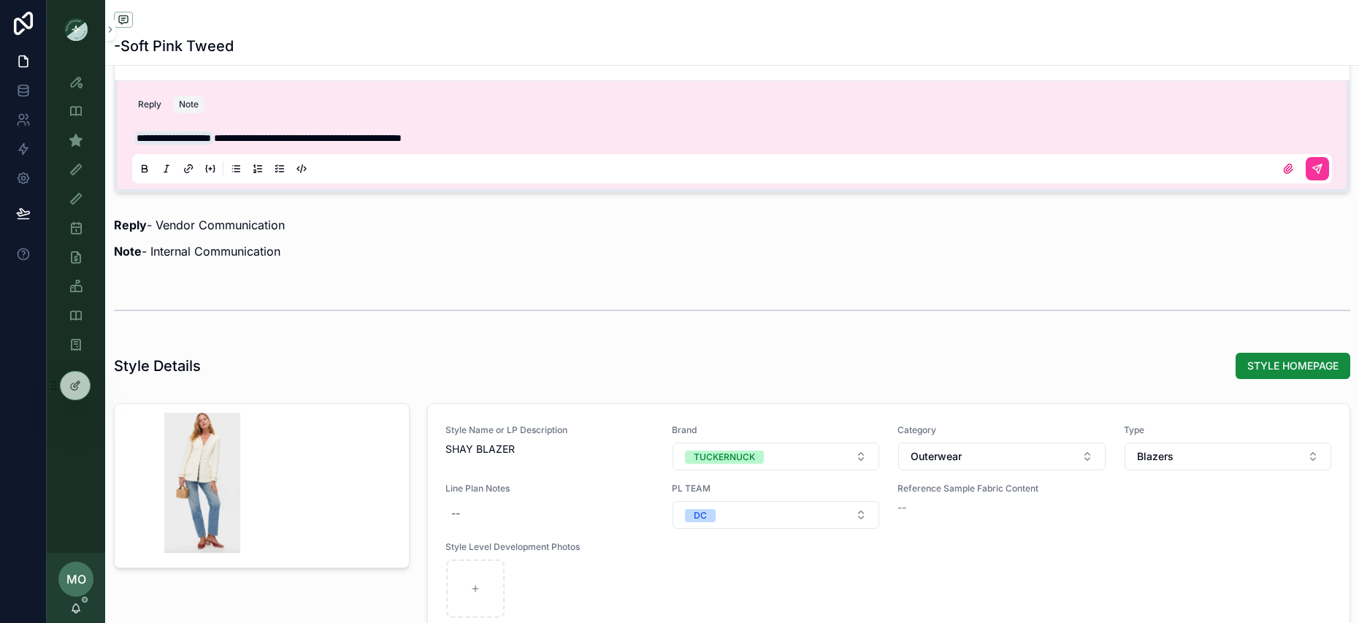
click at [1318, 169] on button "scrollable content" at bounding box center [1317, 168] width 23 height 23
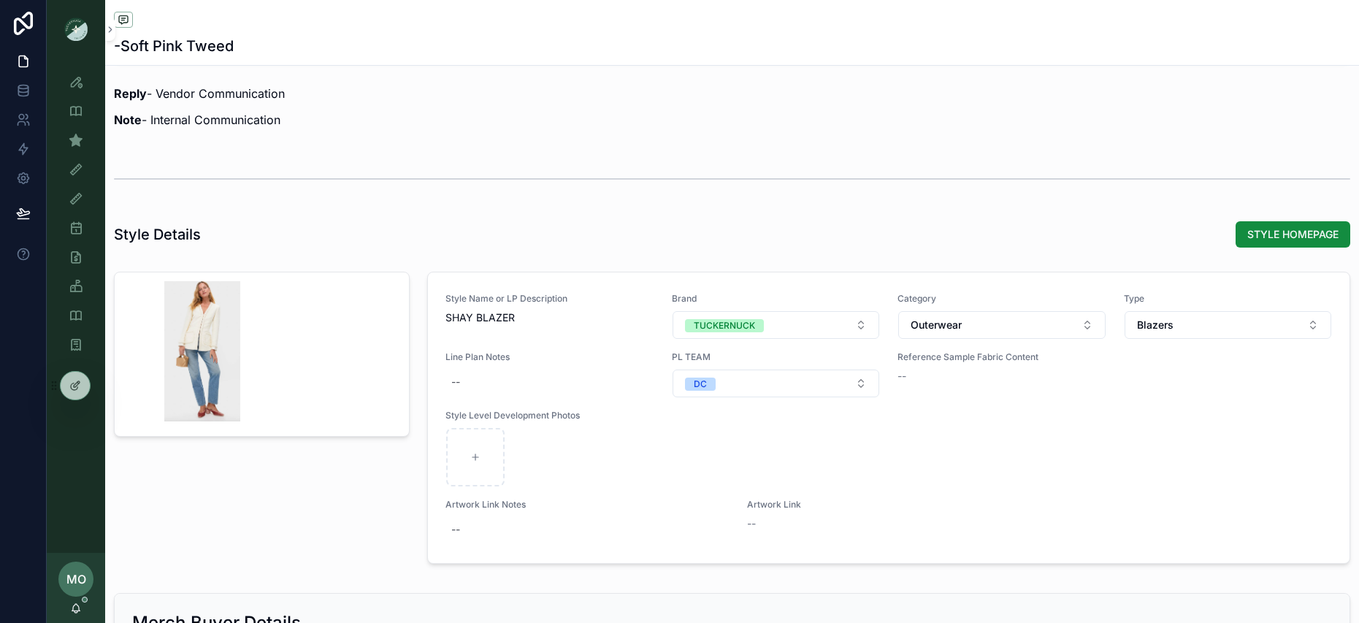
scroll to position [840, 0]
click at [74, 140] on icon "scrollable content" at bounding box center [76, 140] width 15 height 15
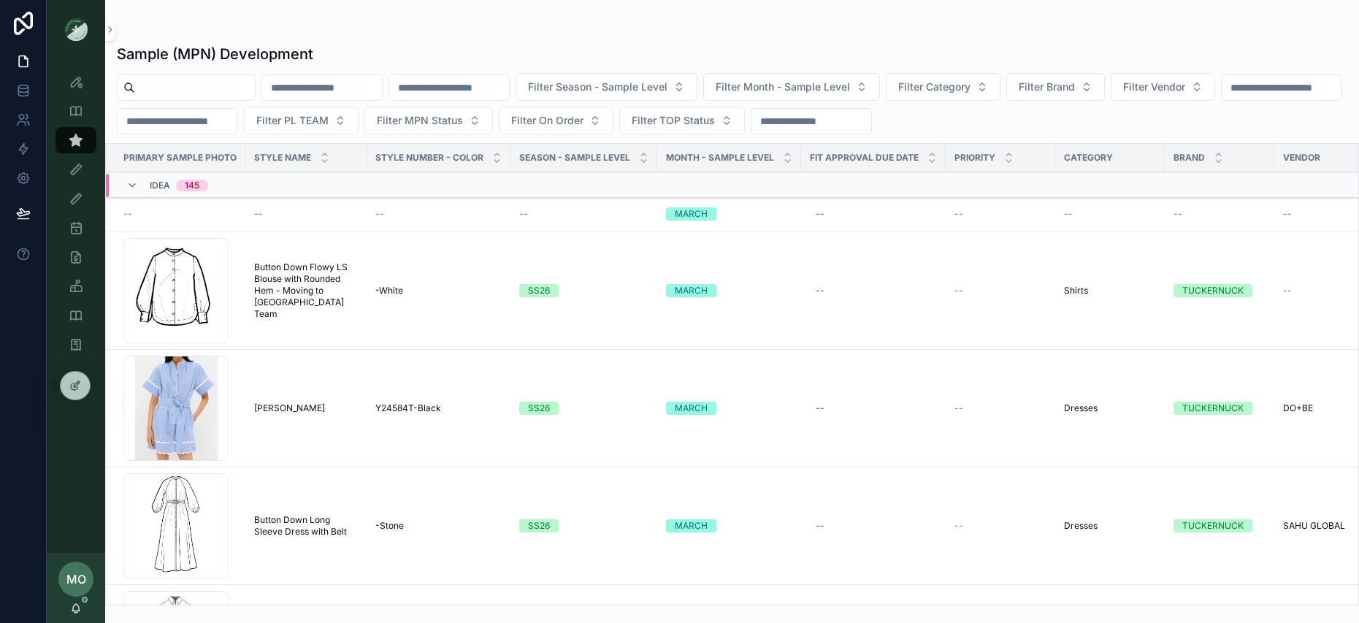
click at [169, 88] on input "scrollable content" at bounding box center [195, 87] width 120 height 20
paste input "**********"
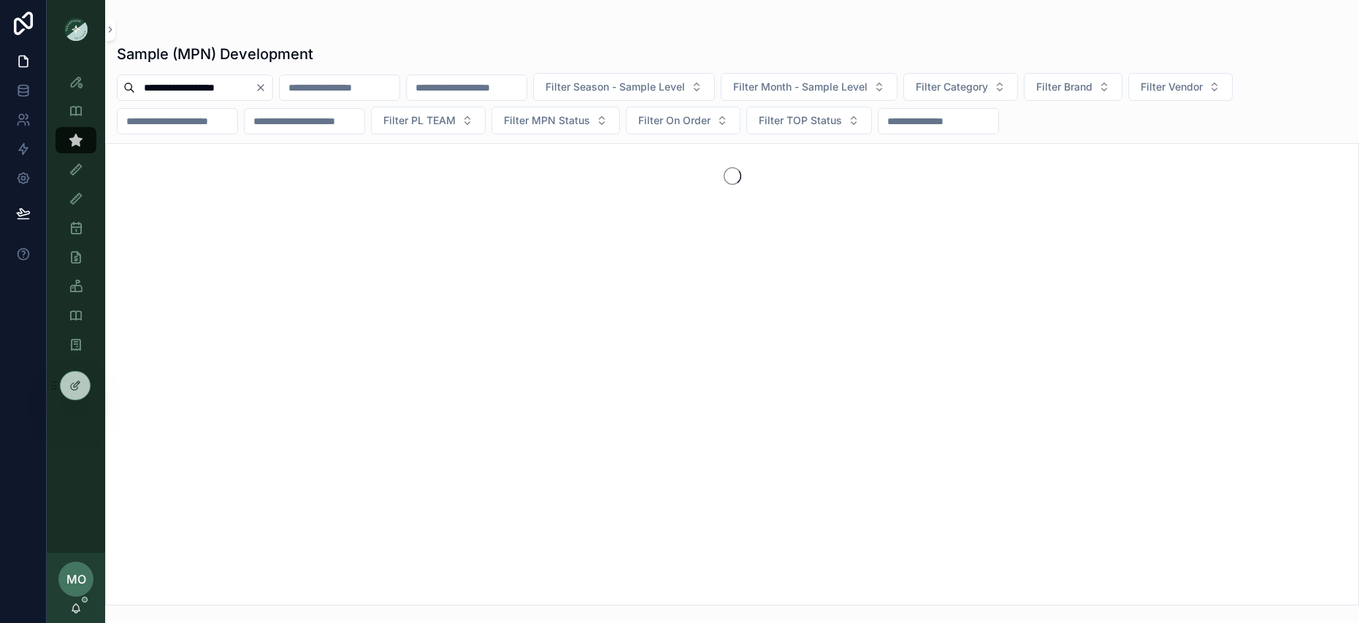
type input "**********"
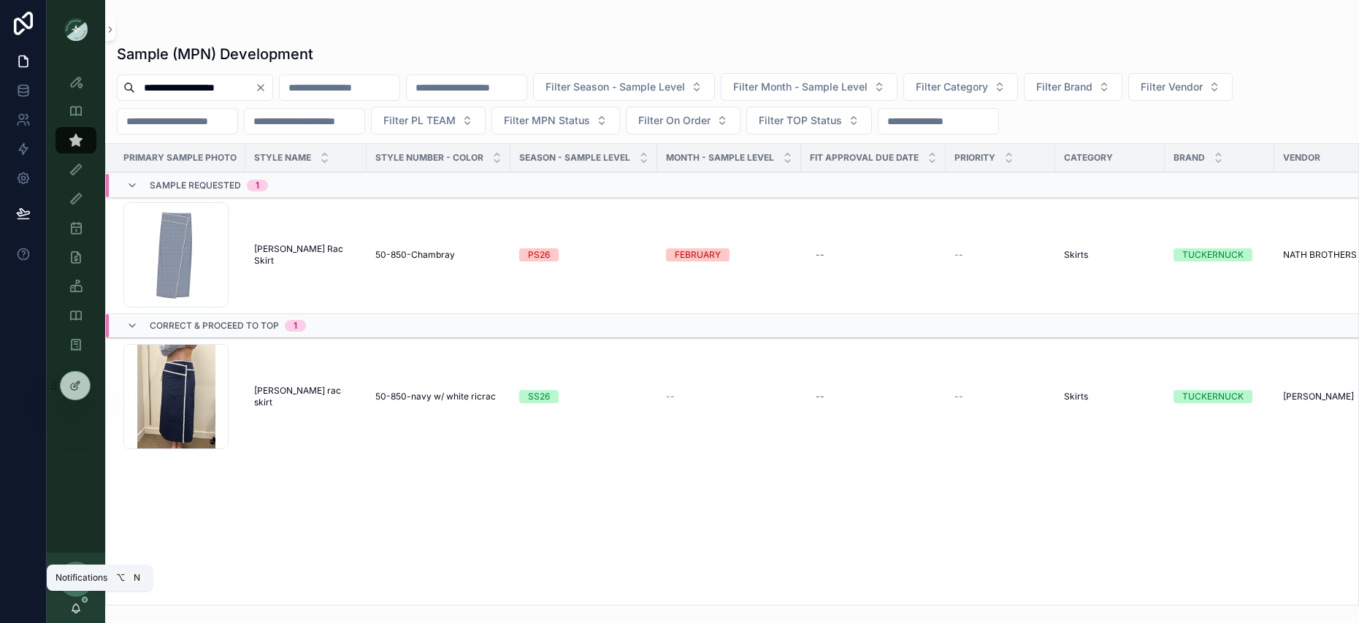
click at [81, 608] on icon "scrollable content" at bounding box center [76, 609] width 12 height 12
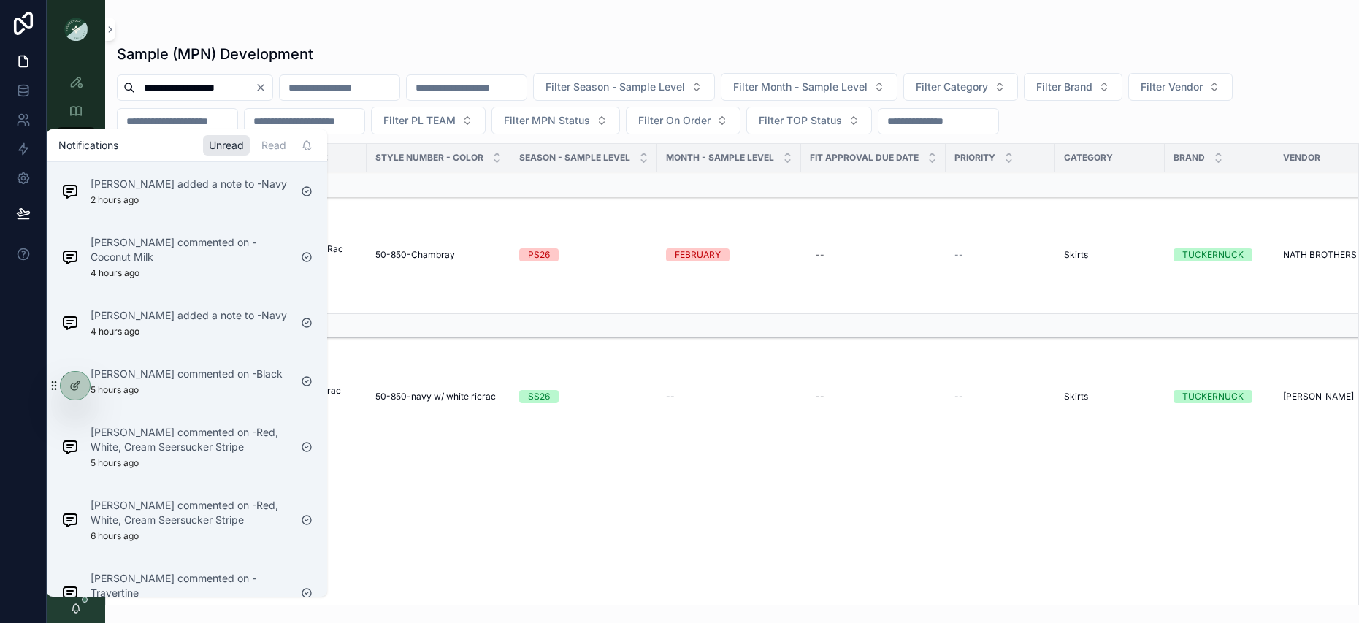
click at [199, 11] on div "**********" at bounding box center [732, 303] width 1254 height 606
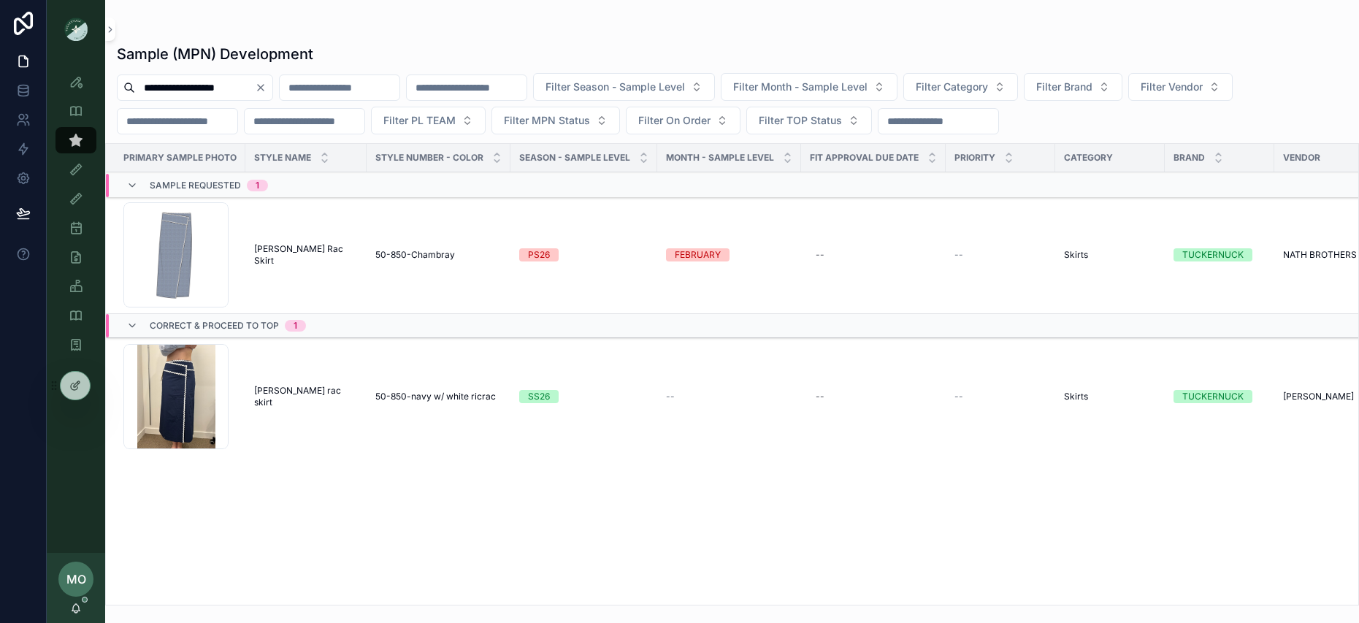
click at [297, 246] on td "Marcy Ric Rac Skirt Marcy Ric Rac Skirt" at bounding box center [305, 255] width 121 height 118
click at [303, 253] on span "Marcy Ric Rac Skirt" at bounding box center [306, 254] width 104 height 23
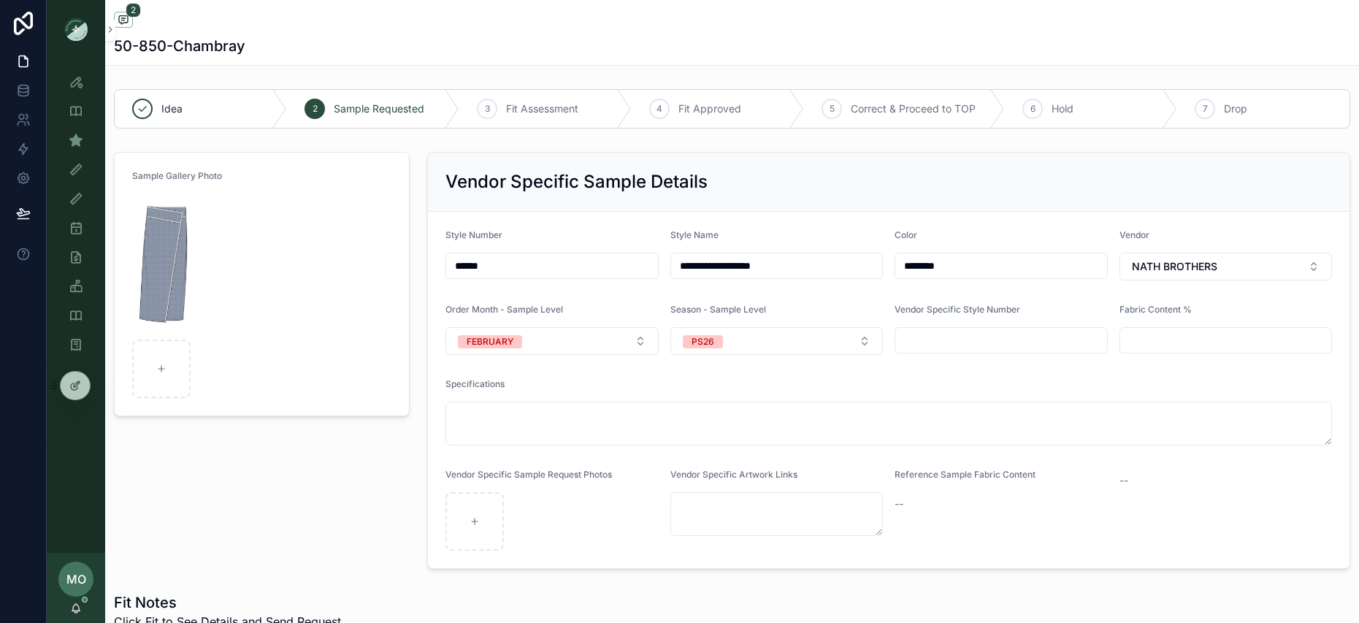
click at [177, 275] on img "scrollable content" at bounding box center [165, 264] width 67 height 140
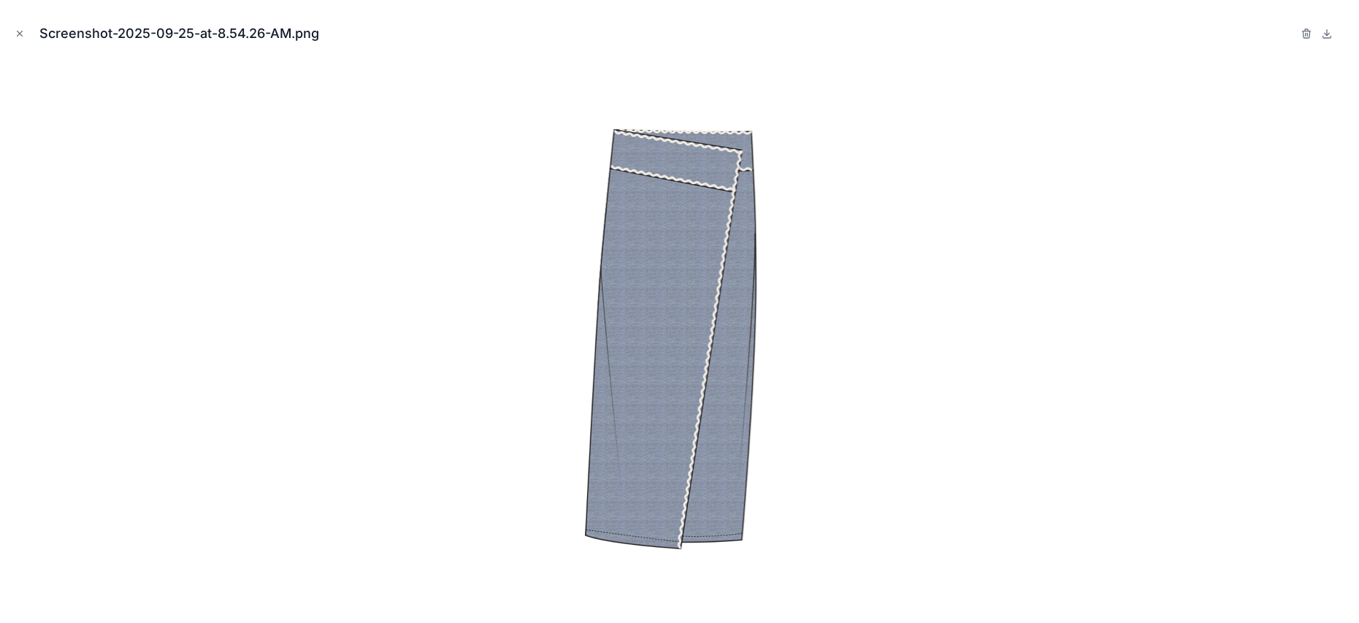
click at [1324, 37] on icon at bounding box center [1327, 34] width 12 height 12
click at [1310, 34] on icon "button" at bounding box center [1307, 34] width 12 height 12
click at [1297, 31] on icon "button" at bounding box center [1292, 34] width 12 height 12
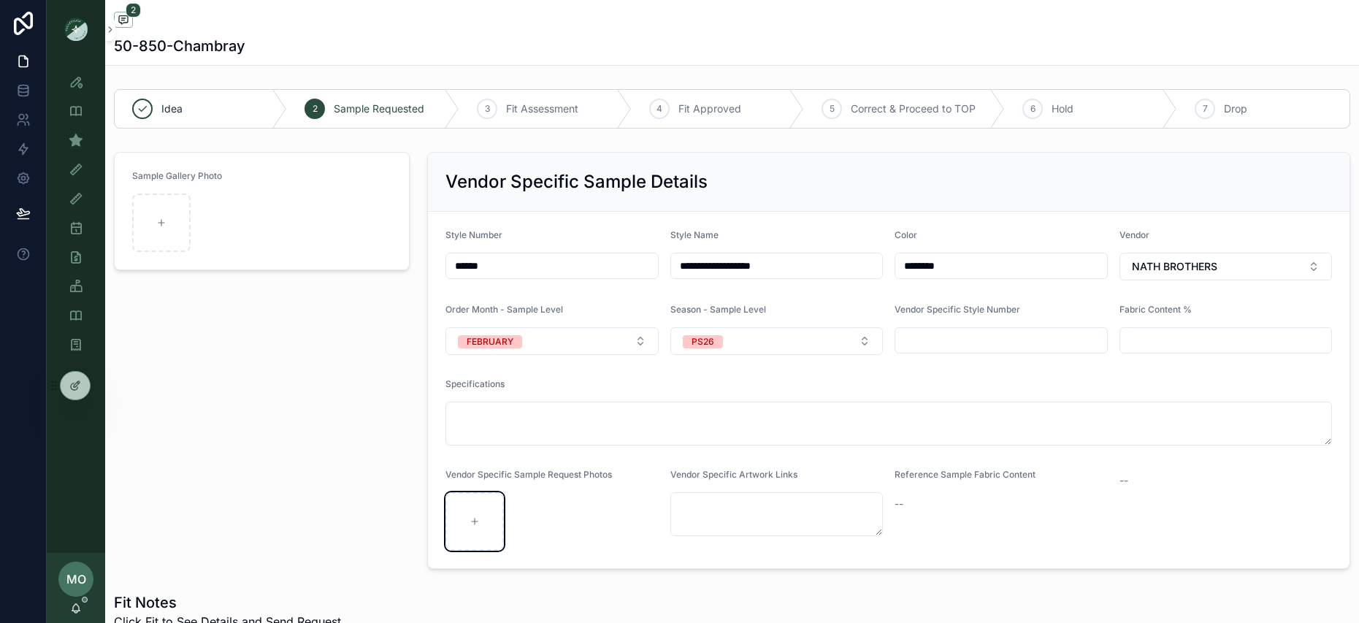
click at [483, 523] on div "scrollable content" at bounding box center [475, 521] width 58 height 58
type input "**********"
click at [146, 227] on div "scrollable content" at bounding box center [161, 223] width 58 height 58
type input "**********"
click at [354, 373] on form "Sample Gallery Photo" at bounding box center [262, 284] width 294 height 263
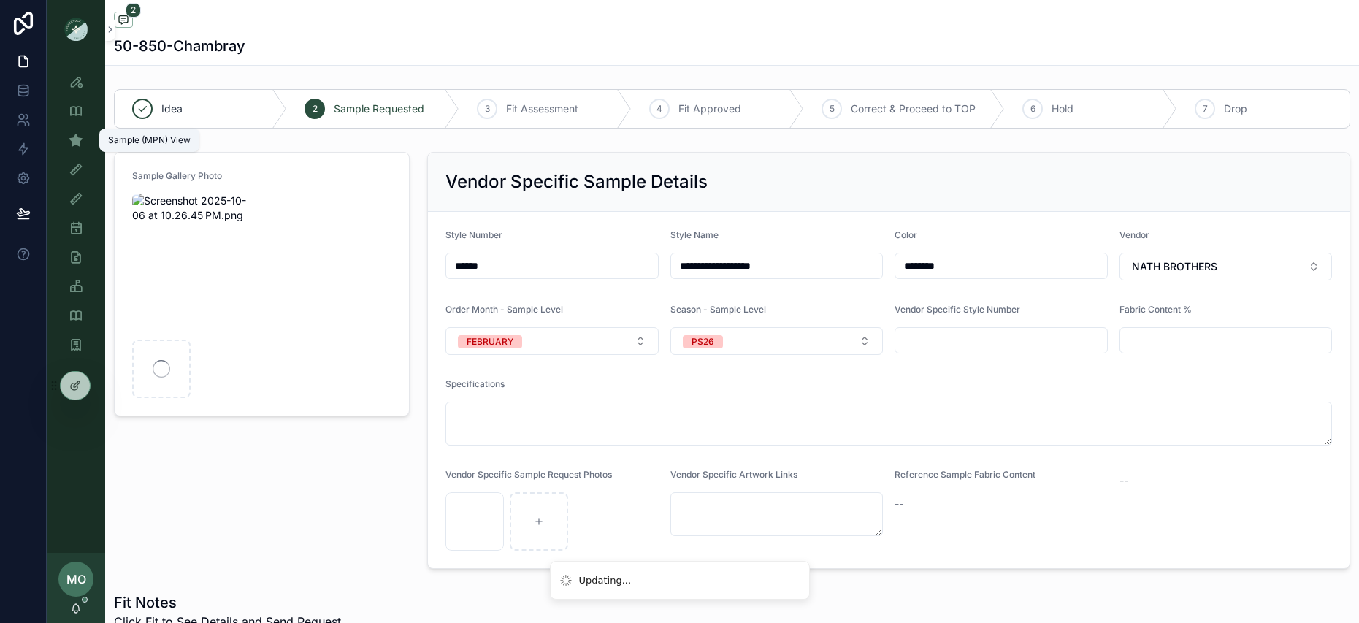
click at [69, 147] on div "Sample (MPN) View" at bounding box center [75, 140] width 23 height 23
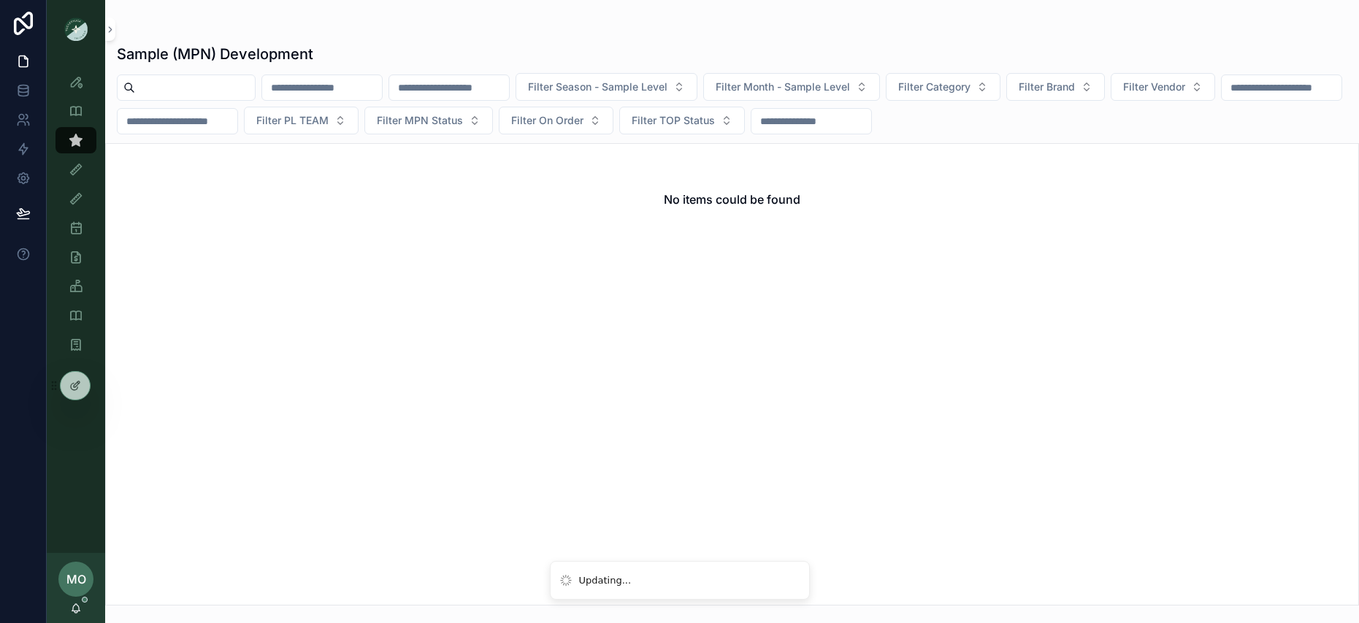
click at [1001, 92] on button "Filter Category" at bounding box center [943, 87] width 115 height 28
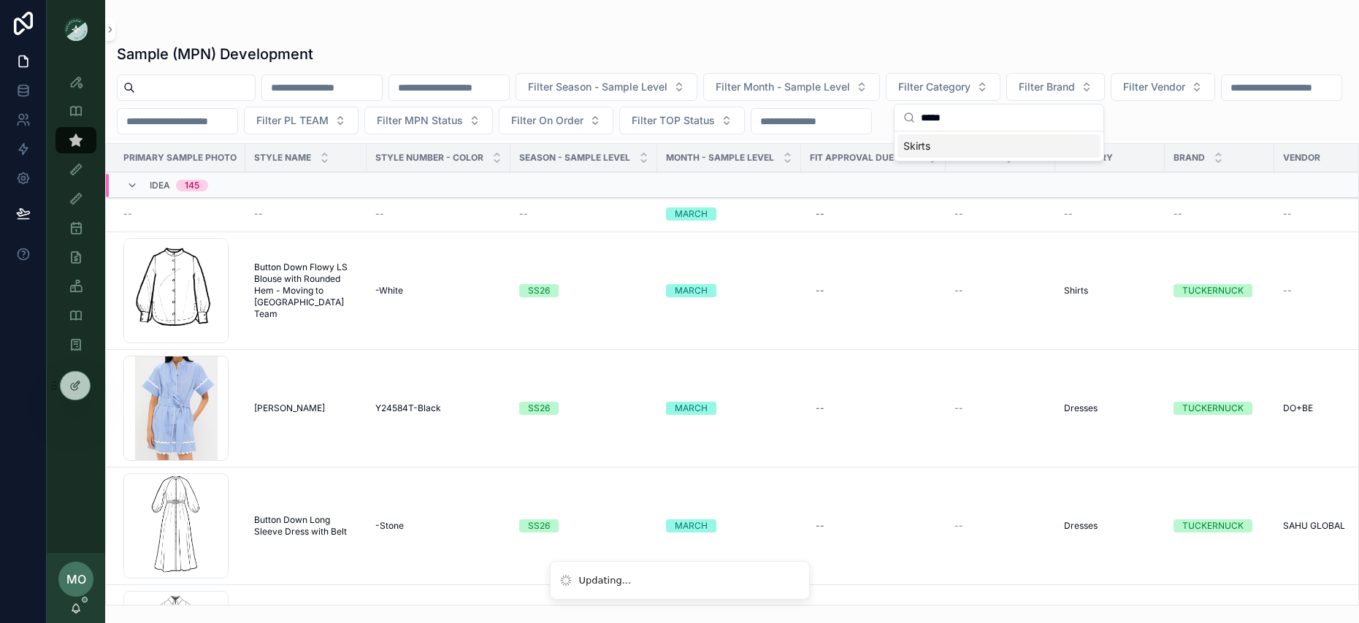
type input "*****"
click at [920, 151] on span "Skirts" at bounding box center [917, 146] width 27 height 15
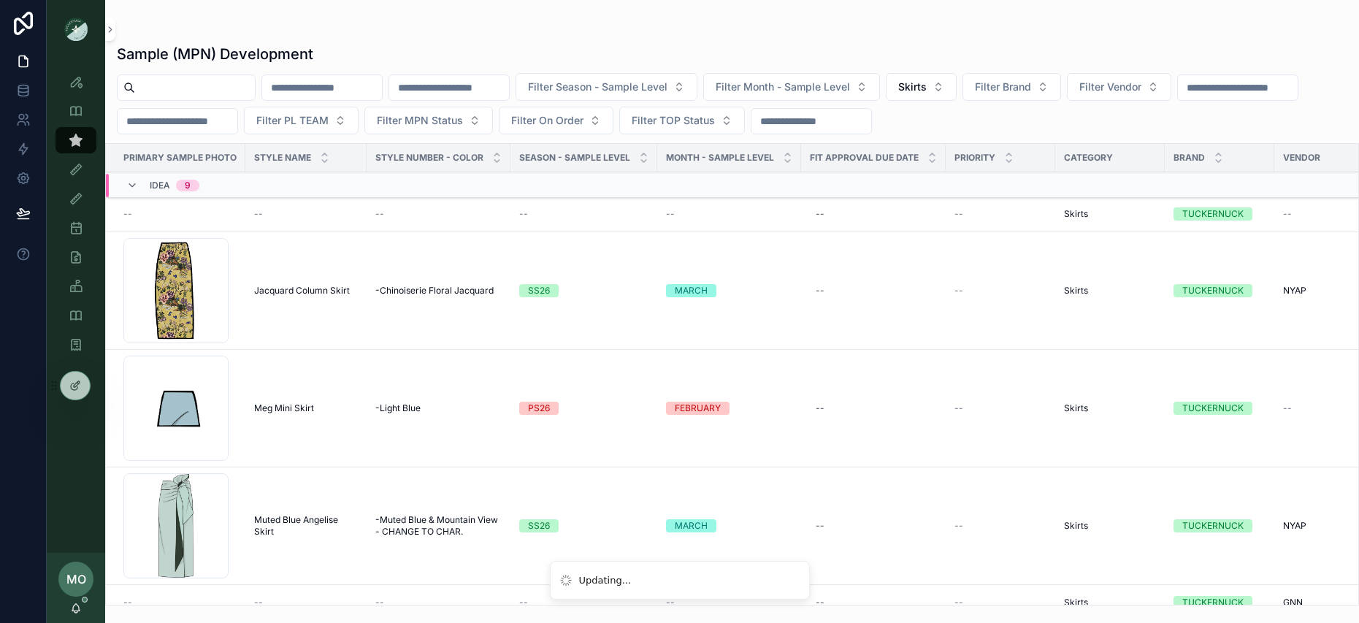
click at [299, 289] on span "Jacquard Column Skirt" at bounding box center [302, 291] width 96 height 12
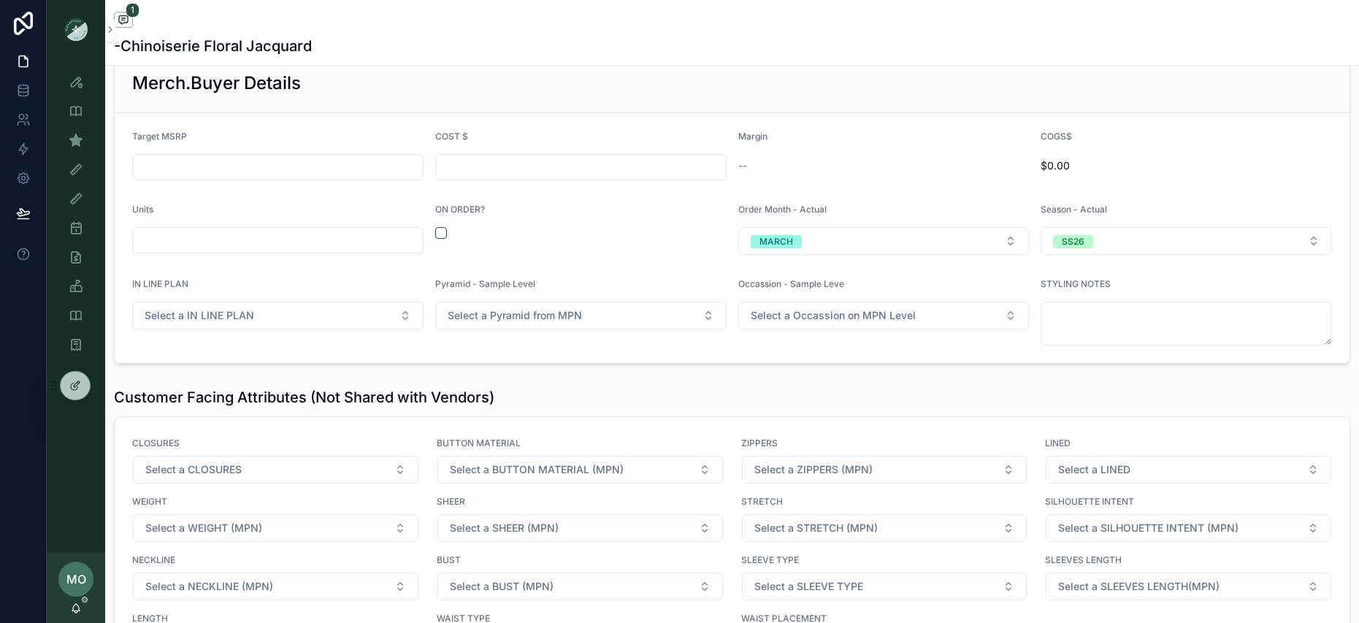
scroll to position [1590, 0]
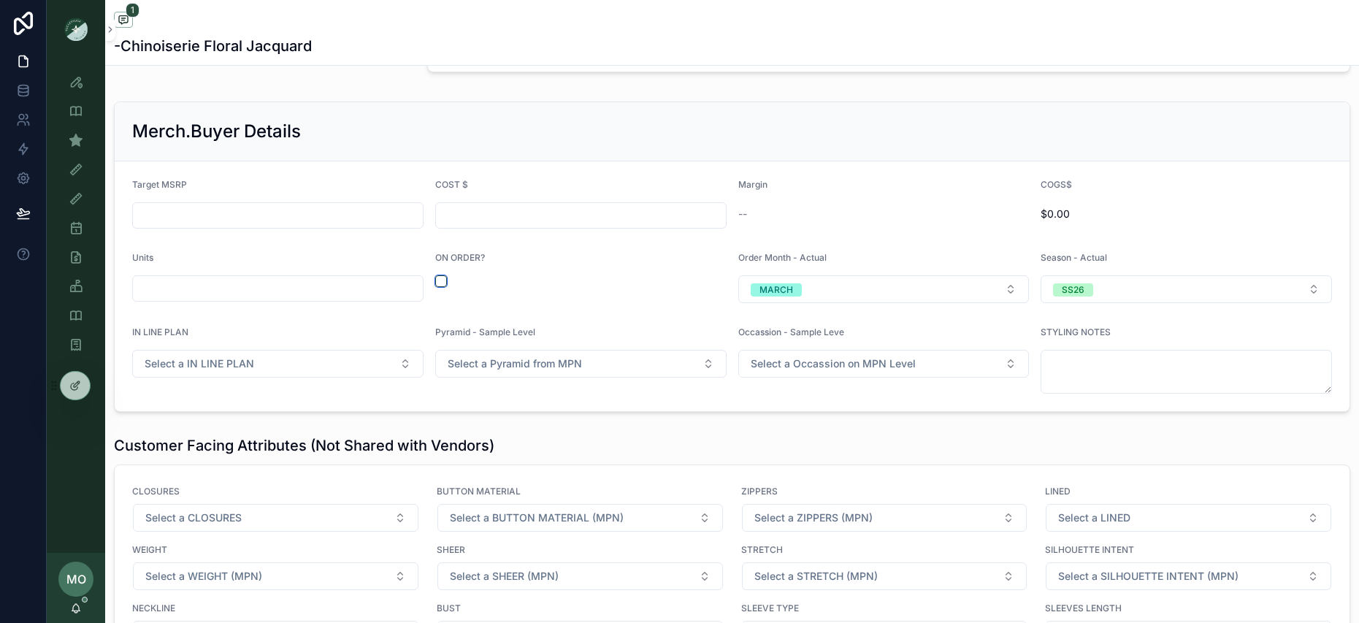
drag, startPoint x: 442, startPoint y: 278, endPoint x: 408, endPoint y: 290, distance: 35.8
click at [442, 278] on button "scrollable content" at bounding box center [441, 281] width 12 height 12
click at [358, 291] on input "scrollable content" at bounding box center [278, 288] width 290 height 20
type input "*****"
click at [279, 203] on div "scrollable content" at bounding box center [277, 215] width 291 height 26
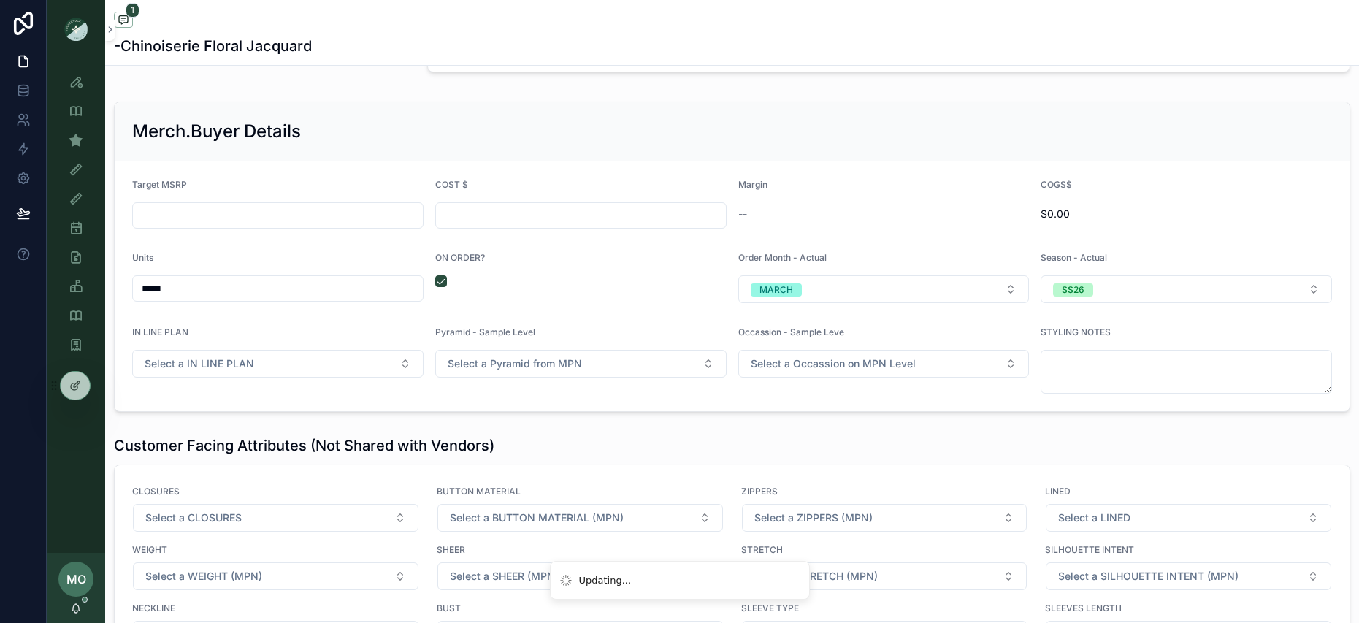
click at [278, 218] on input "scrollable content" at bounding box center [278, 215] width 290 height 20
type input "*******"
click at [601, 199] on div "COST $" at bounding box center [580, 204] width 291 height 50
click at [593, 207] on input "scrollable content" at bounding box center [581, 215] width 290 height 20
type input "******"
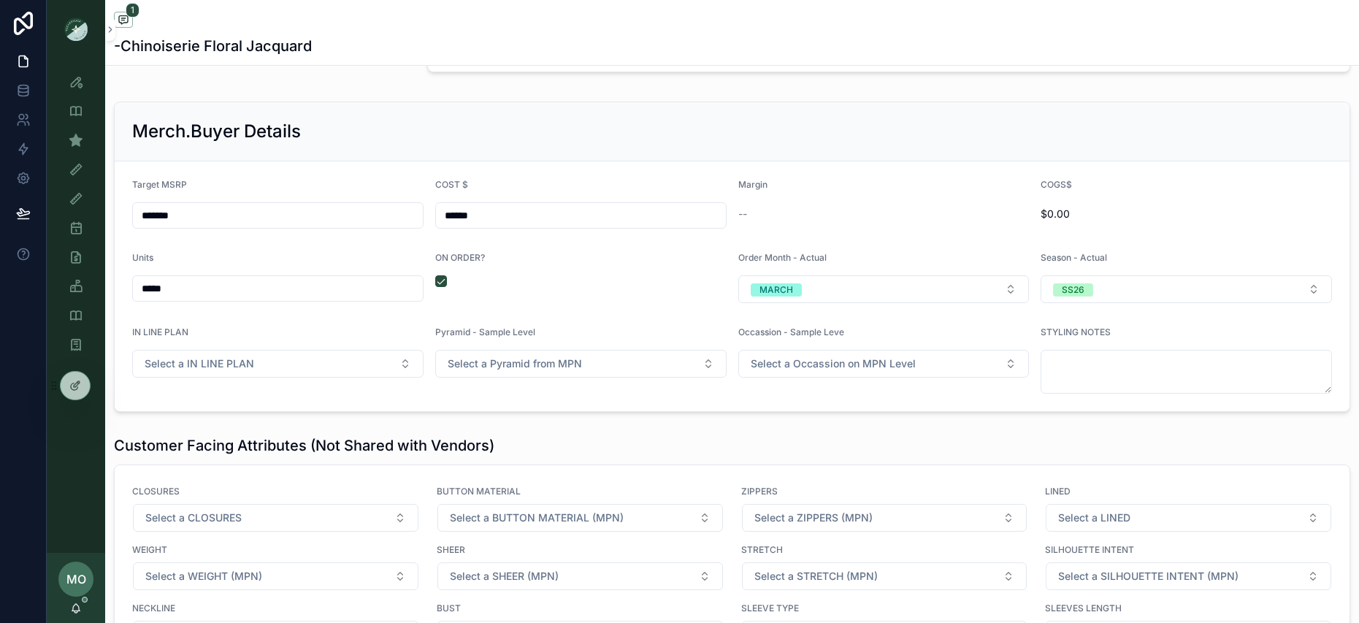
click at [644, 300] on div "ON ORDER?" at bounding box center [580, 277] width 291 height 51
click at [74, 149] on div "Sample (MPN) View" at bounding box center [75, 140] width 23 height 23
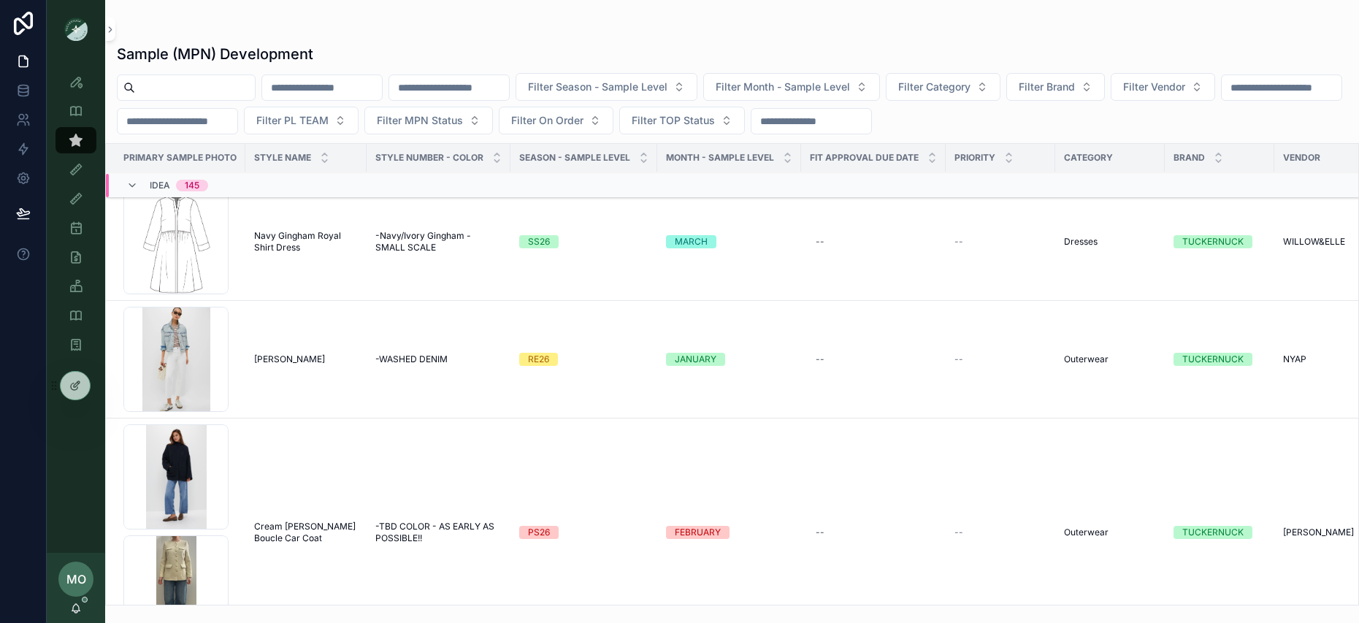
scroll to position [742, 0]
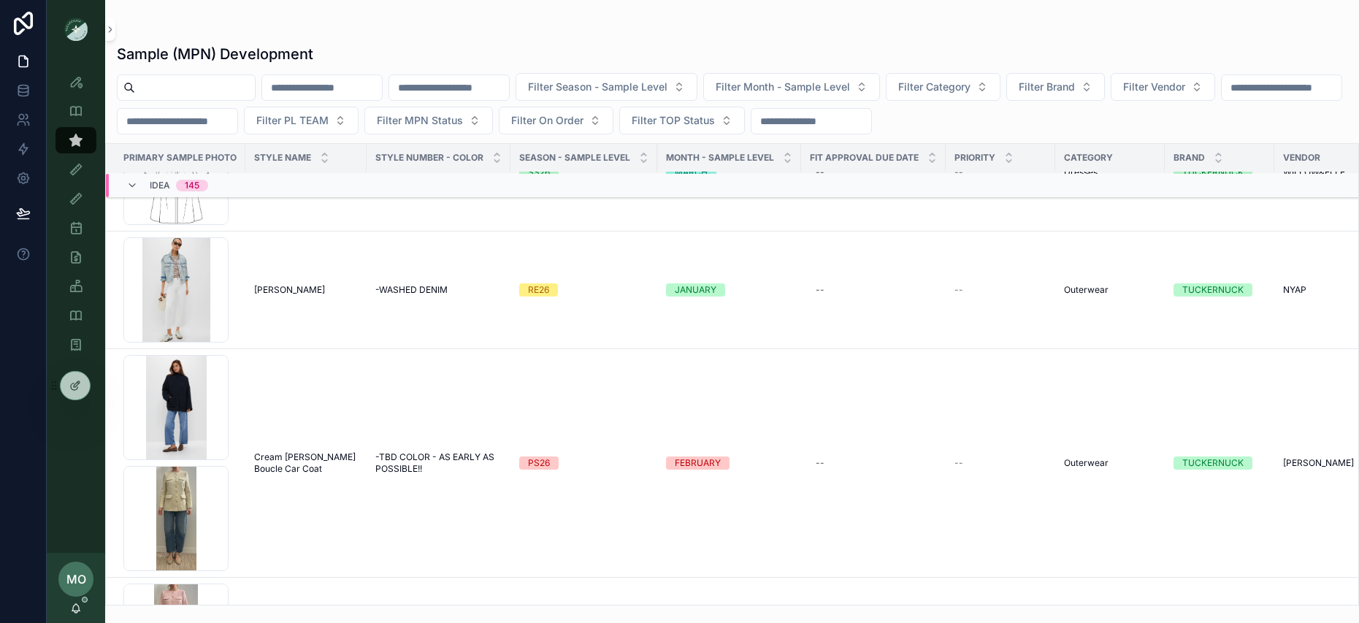
click at [278, 289] on span "[PERSON_NAME]" at bounding box center [289, 290] width 71 height 12
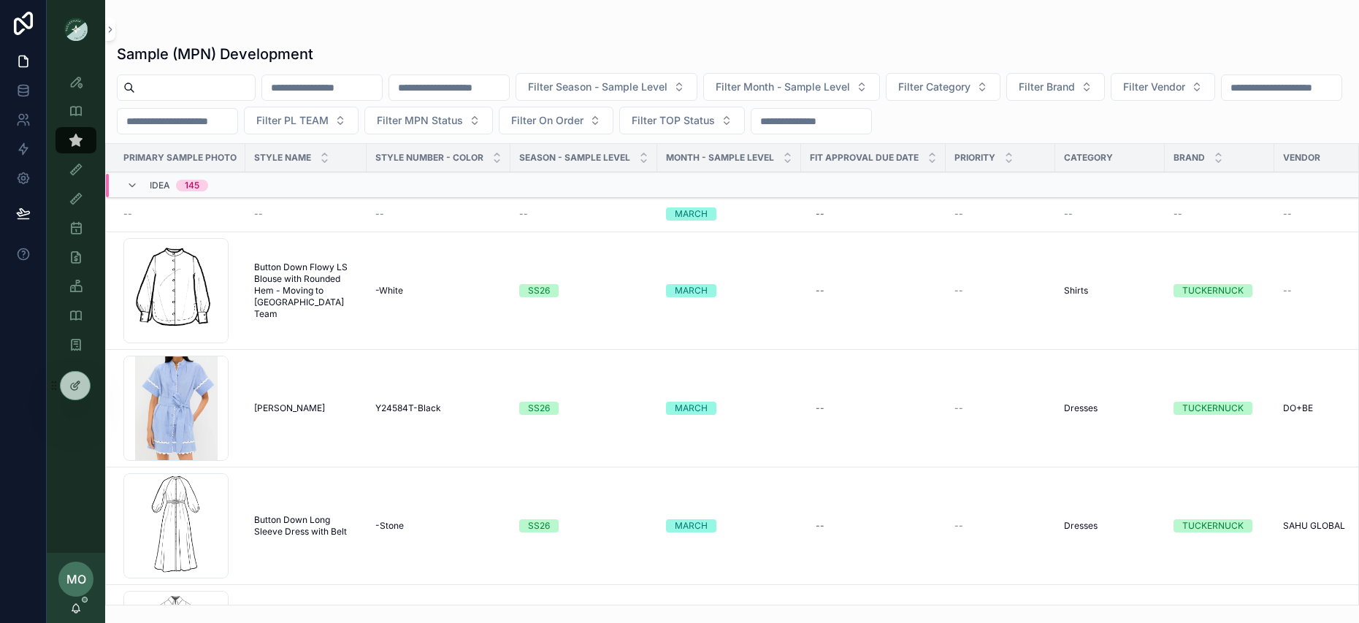
click at [141, 83] on input "scrollable content" at bounding box center [195, 87] width 120 height 20
type input "***"
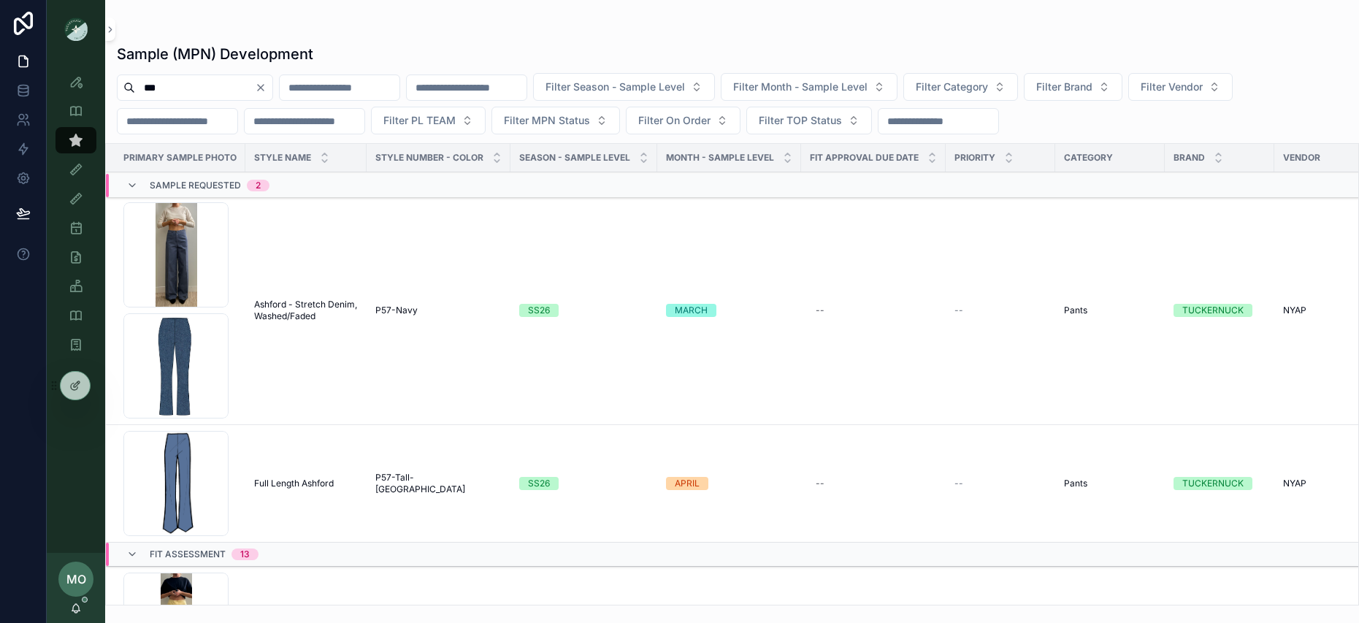
click at [295, 299] on span "Ashford - Stretch Denim, Washed/Faded" at bounding box center [306, 310] width 104 height 23
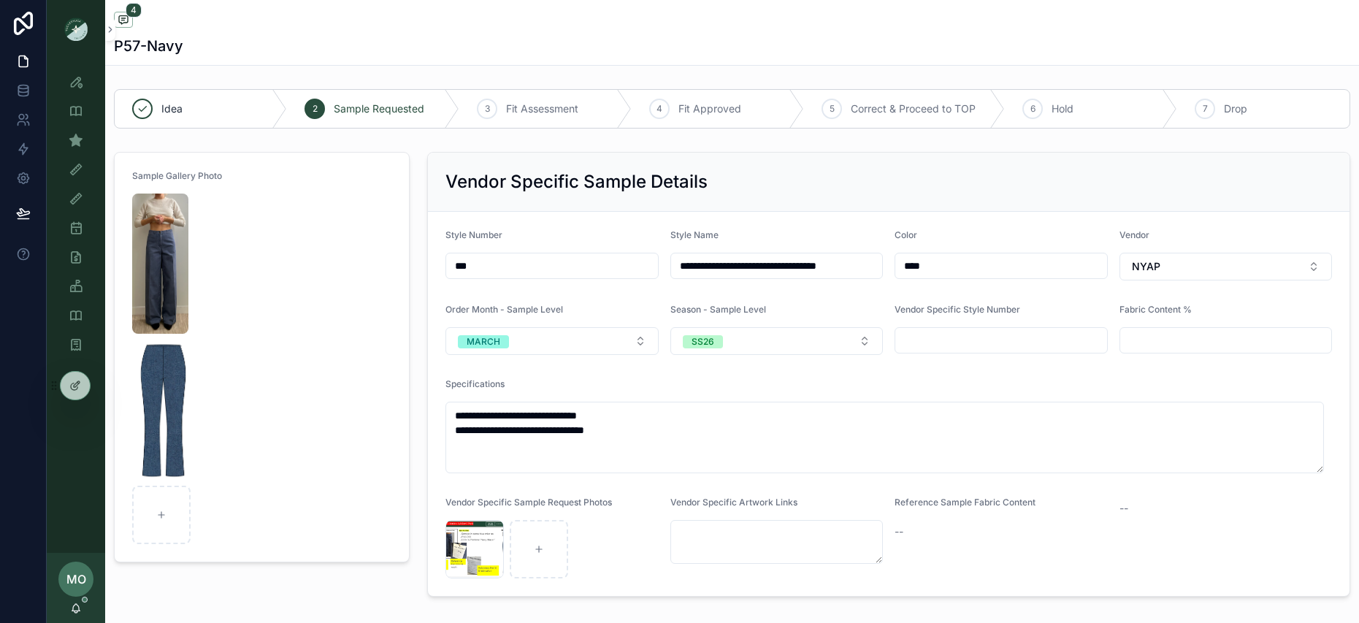
click at [171, 232] on img "scrollable content" at bounding box center [160, 264] width 56 height 140
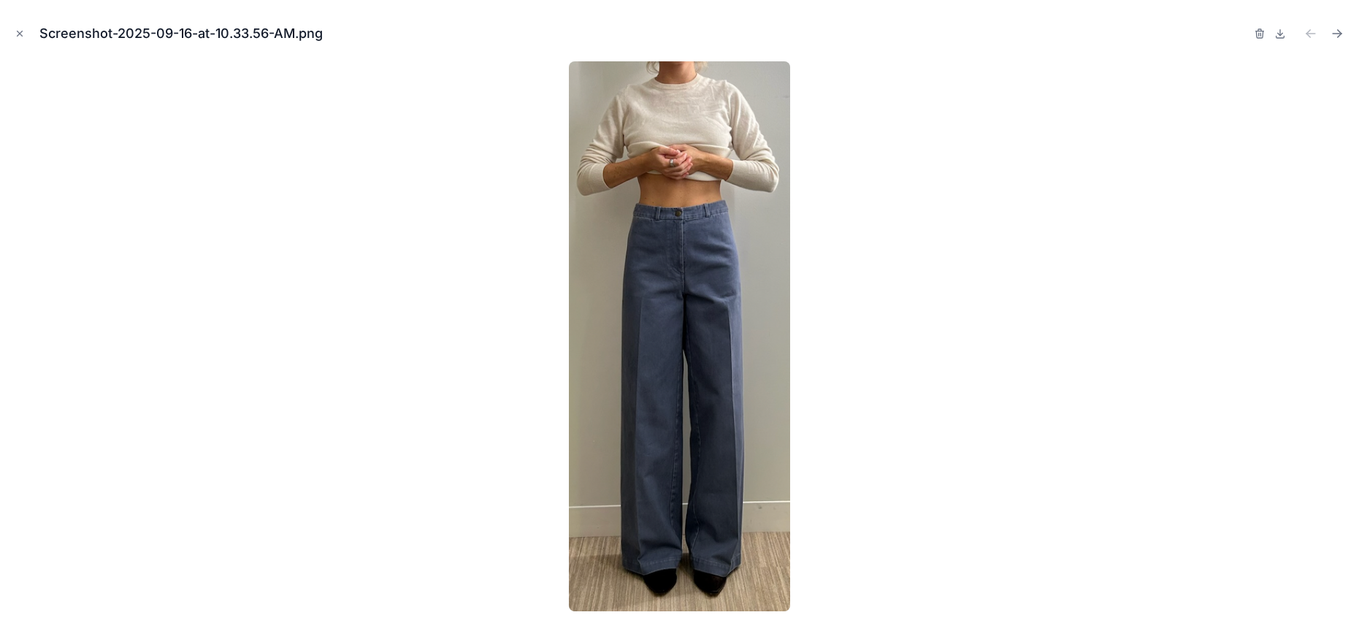
click at [1253, 31] on div "Screenshot-2025-09-16-at-10.33.56-AM.png" at bounding box center [680, 34] width 1336 height 44
click at [1258, 31] on icon "button" at bounding box center [1260, 34] width 12 height 12
click at [1241, 35] on icon "button" at bounding box center [1246, 34] width 12 height 12
